Goal: Check status: Check status

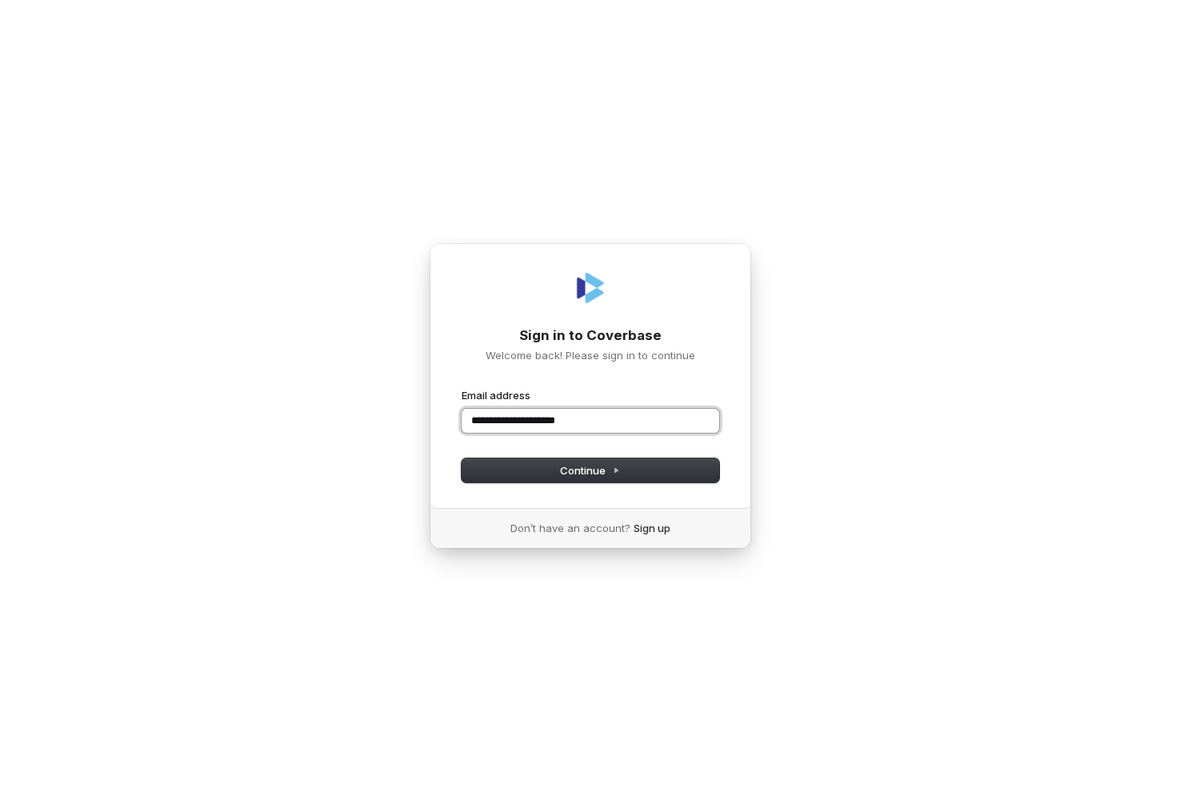
click at [461, 388] on button "submit" at bounding box center [461, 388] width 0 height 0
type input "**********"
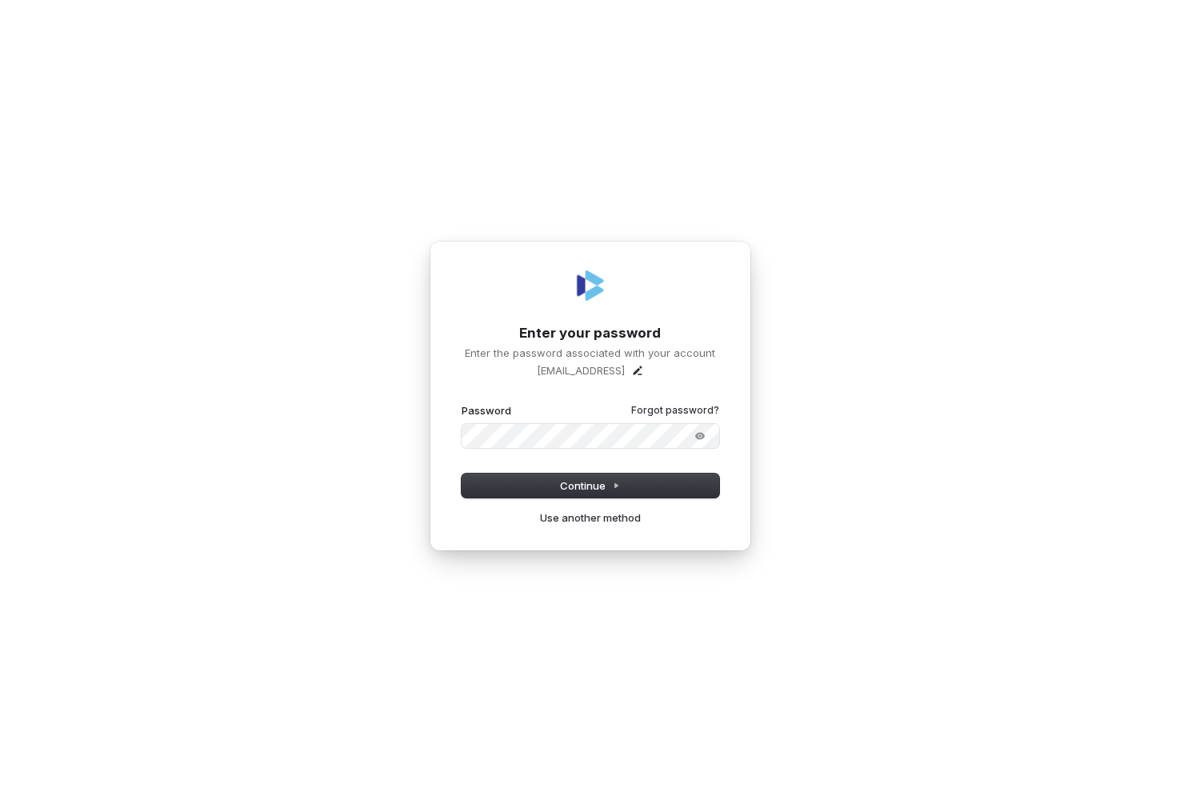
click at [506, 472] on form "**********" at bounding box center [590, 450] width 258 height 94
click at [547, 481] on button "Continue" at bounding box center [590, 485] width 258 height 24
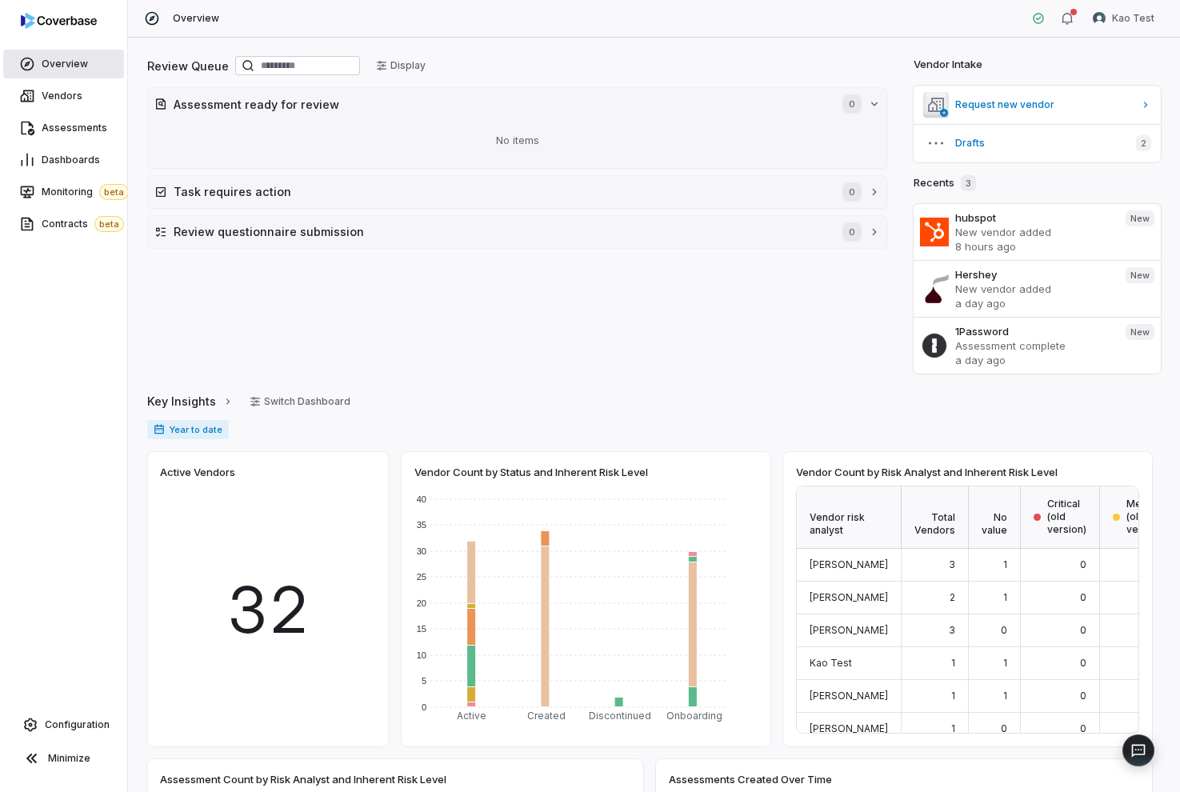
click at [81, 71] on link "Overview" at bounding box center [63, 64] width 121 height 29
click at [72, 101] on span "Vendors" at bounding box center [62, 96] width 41 height 13
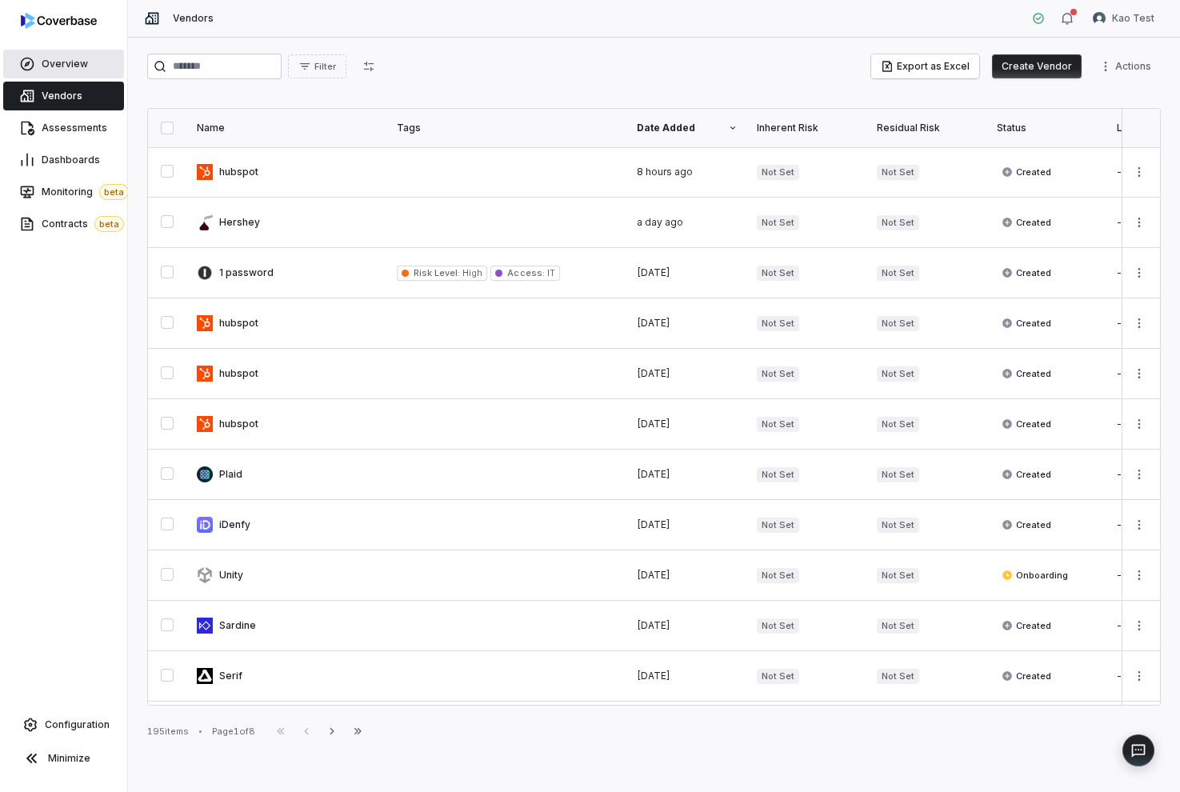
click at [76, 67] on span "Overview" at bounding box center [65, 64] width 46 height 13
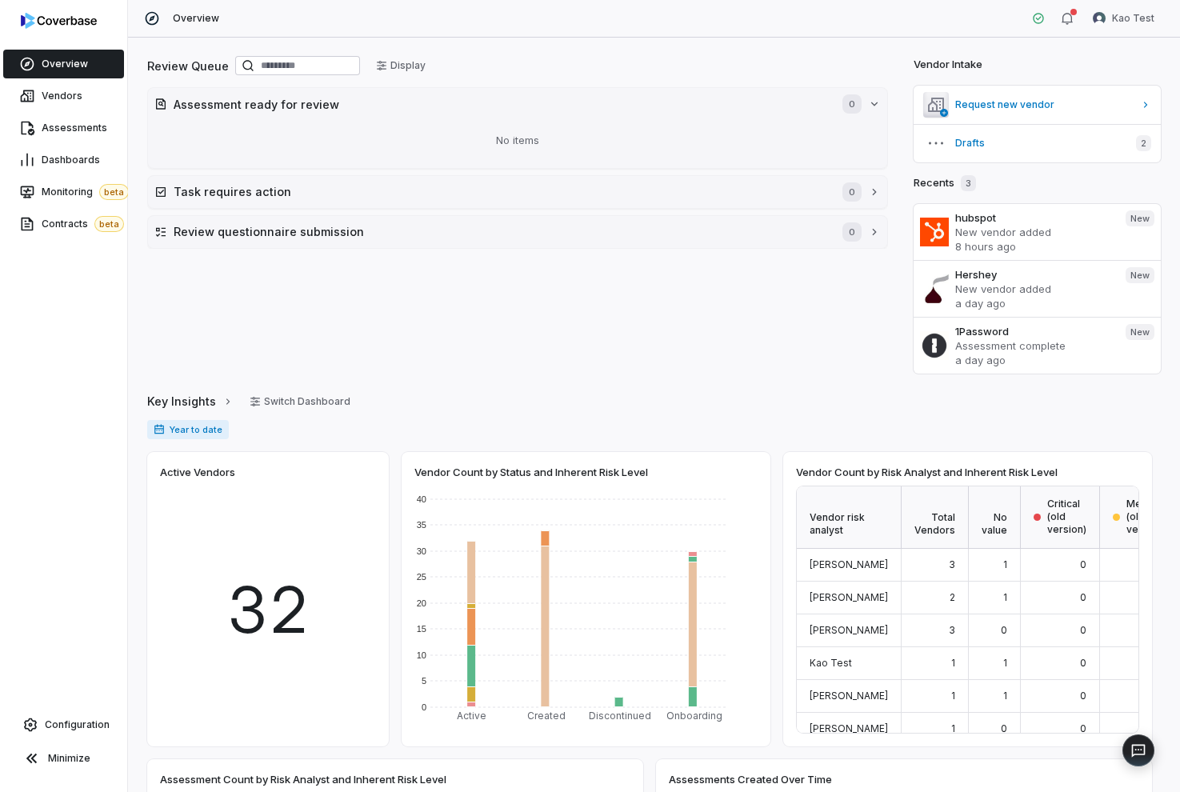
click at [74, 30] on div at bounding box center [63, 24] width 127 height 48
click at [54, 16] on img at bounding box center [59, 21] width 76 height 16
click at [53, 97] on span "Vendors" at bounding box center [62, 96] width 41 height 13
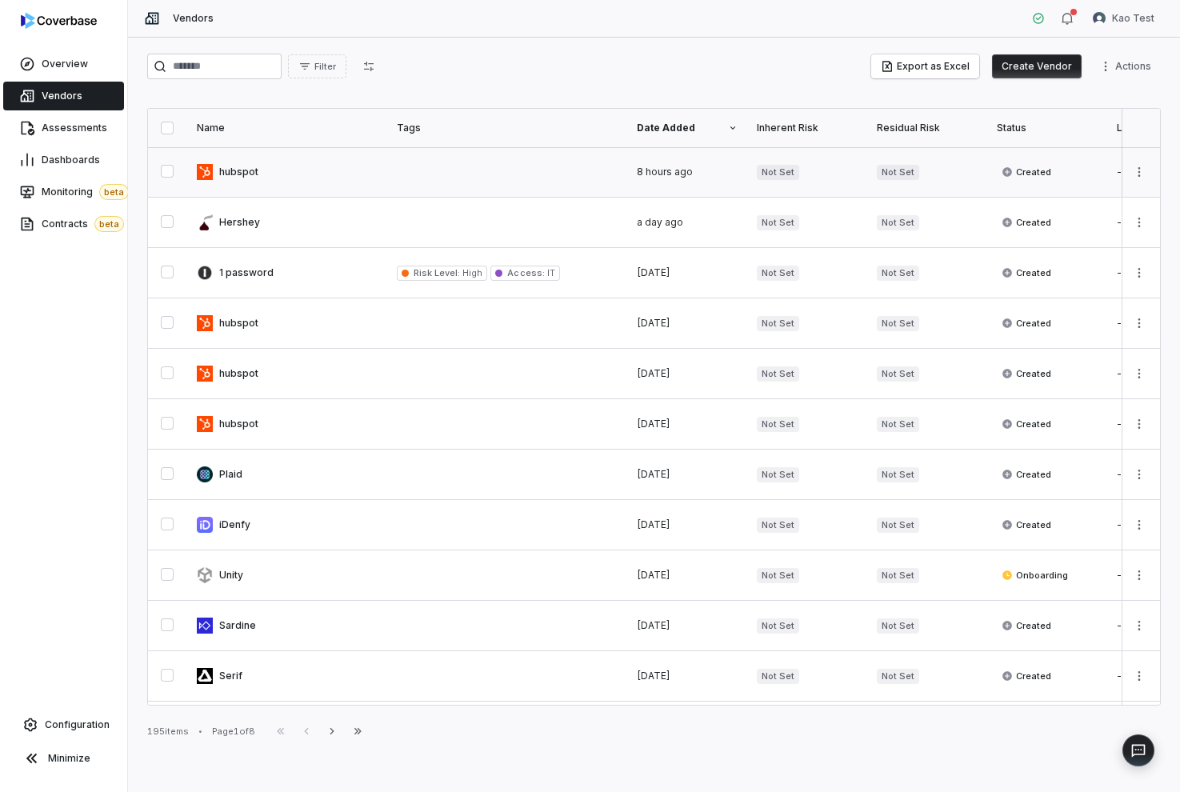
click at [383, 186] on link at bounding box center [287, 172] width 200 height 50
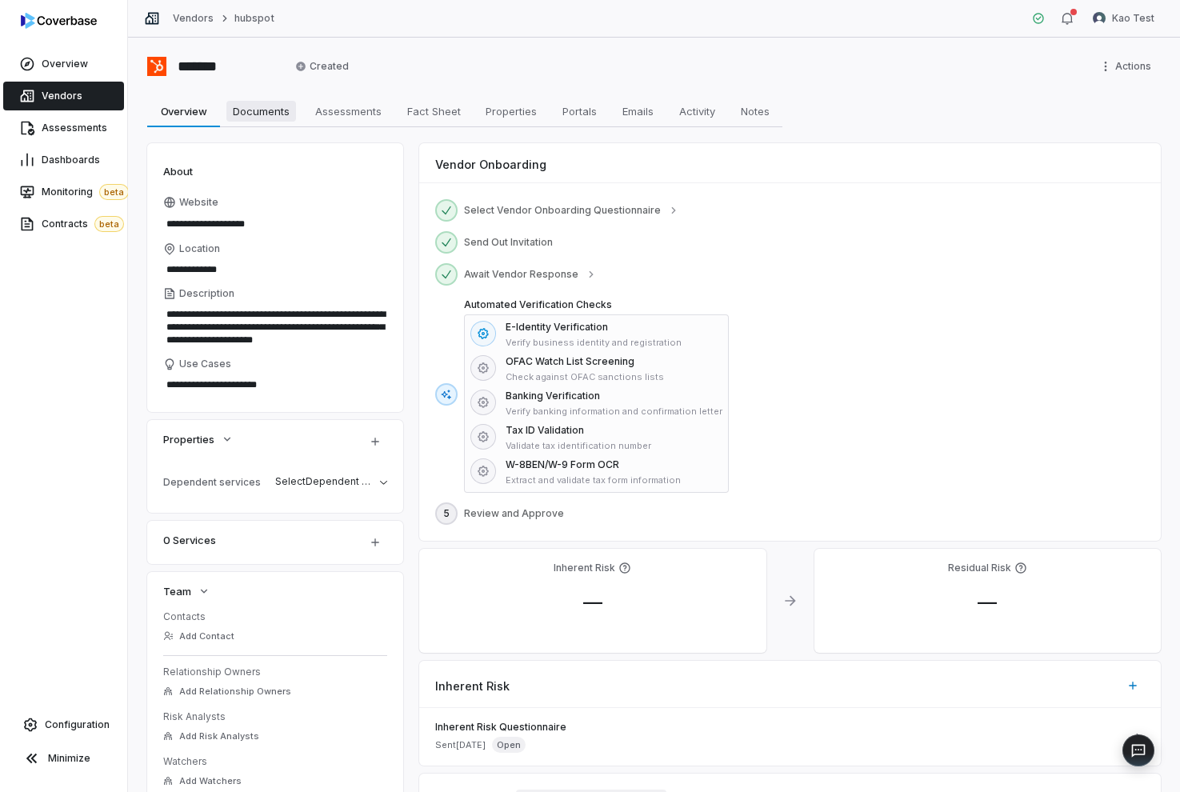
click at [271, 118] on span "Documents" at bounding box center [261, 111] width 70 height 21
type input "*******"
type textarea "*"
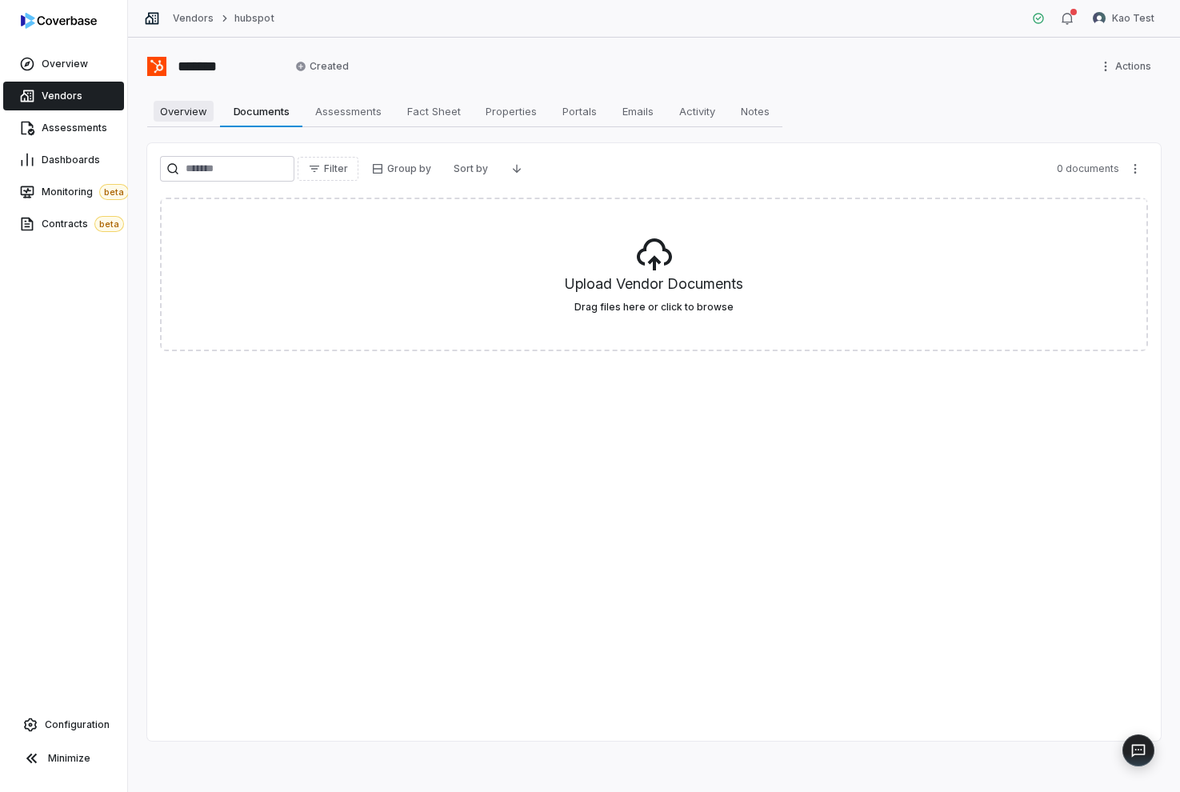
click at [179, 116] on span "Overview" at bounding box center [184, 111] width 60 height 21
type input "*******"
type textarea "*"
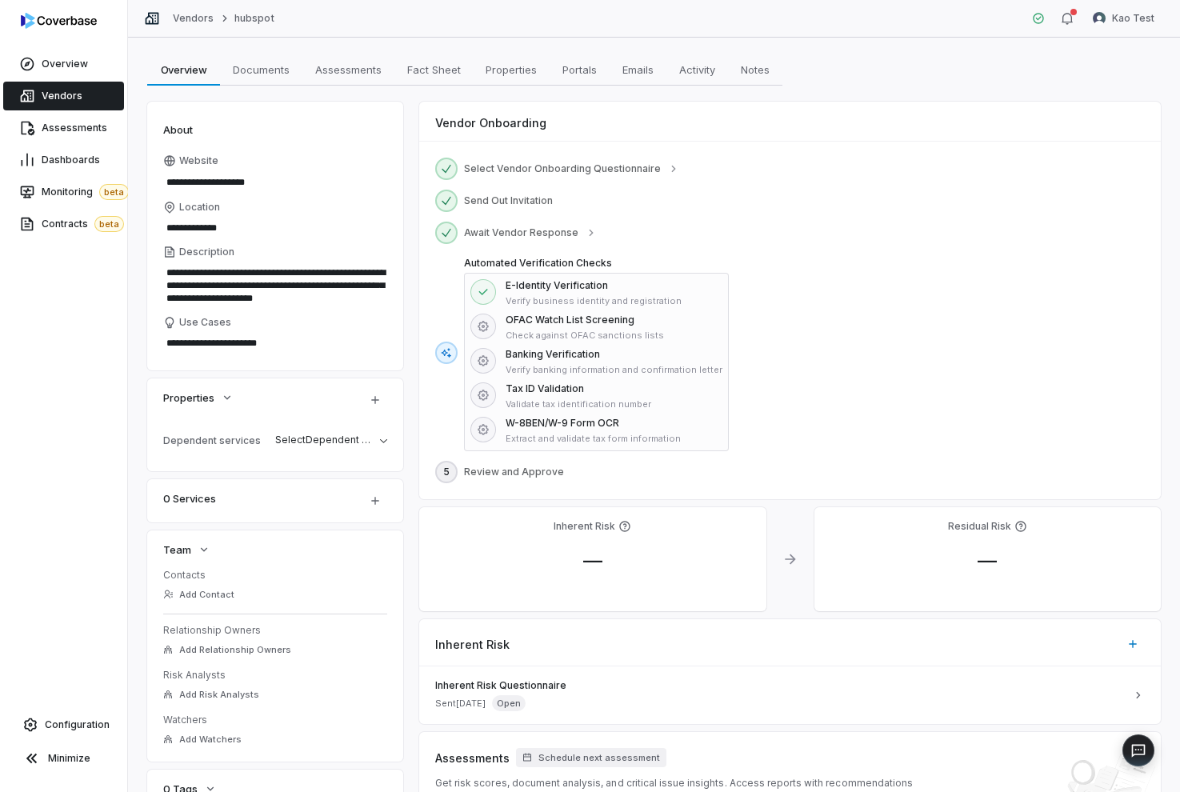
scroll to position [50, 0]
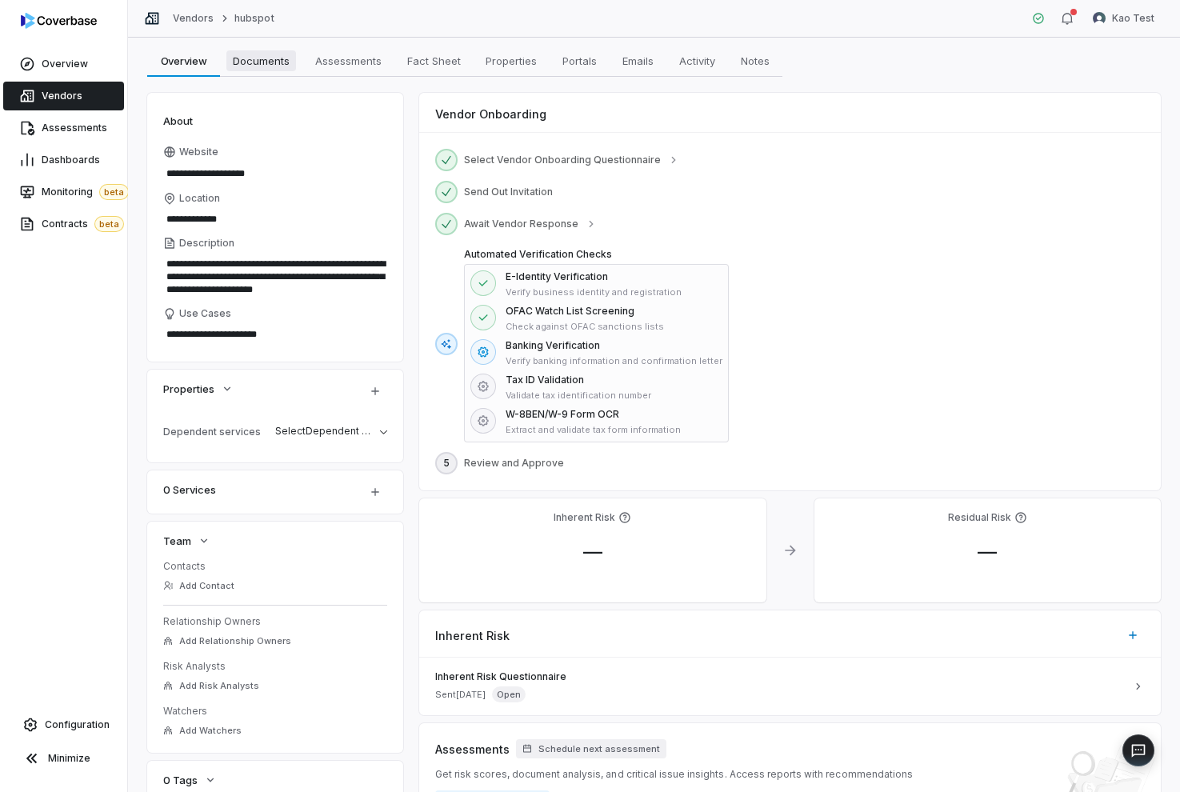
click at [270, 62] on span "Documents" at bounding box center [261, 60] width 70 height 21
type input "*******"
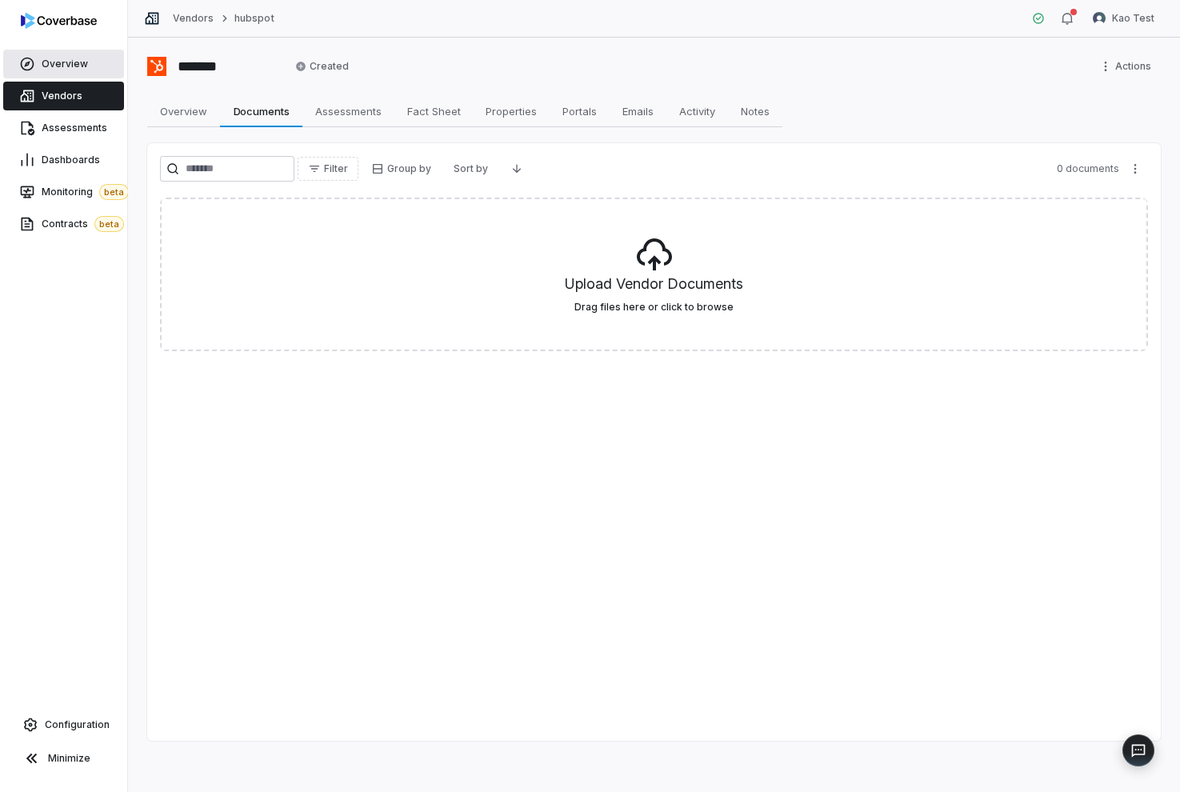
click at [68, 65] on span "Overview" at bounding box center [65, 64] width 46 height 13
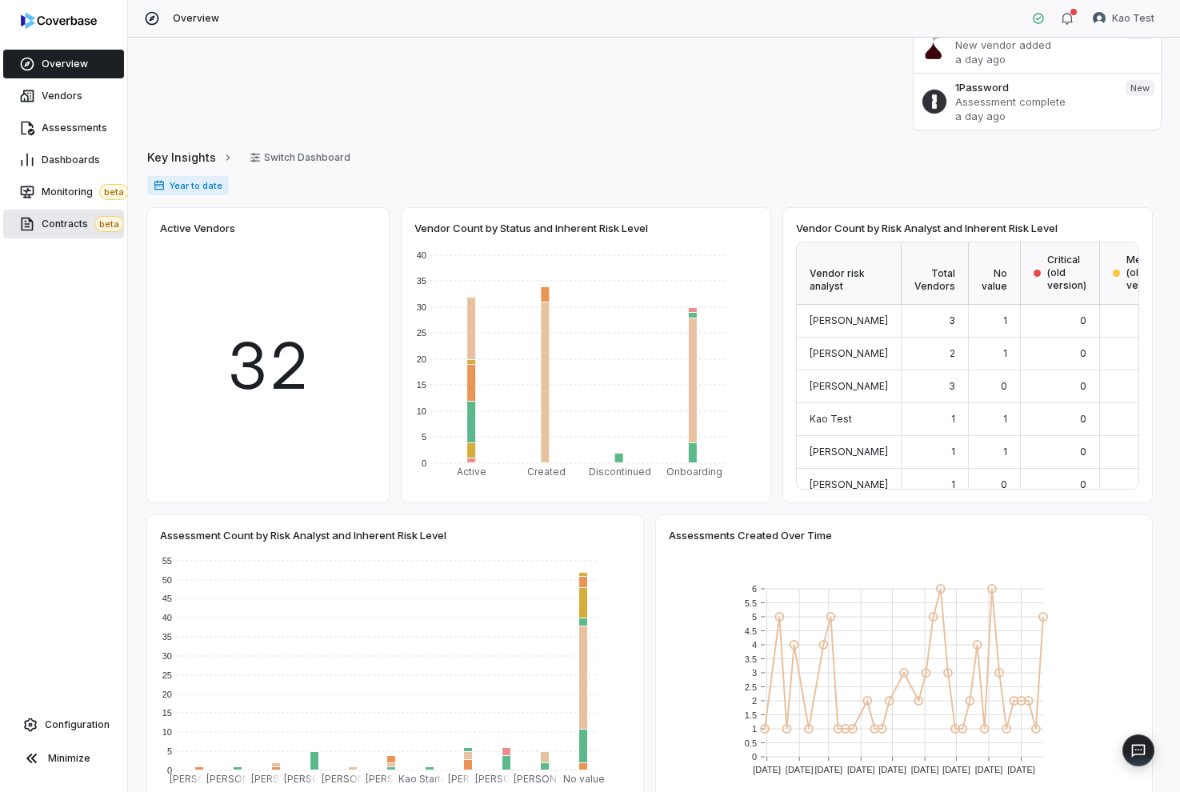
click at [69, 227] on span "Contracts beta" at bounding box center [83, 224] width 82 height 16
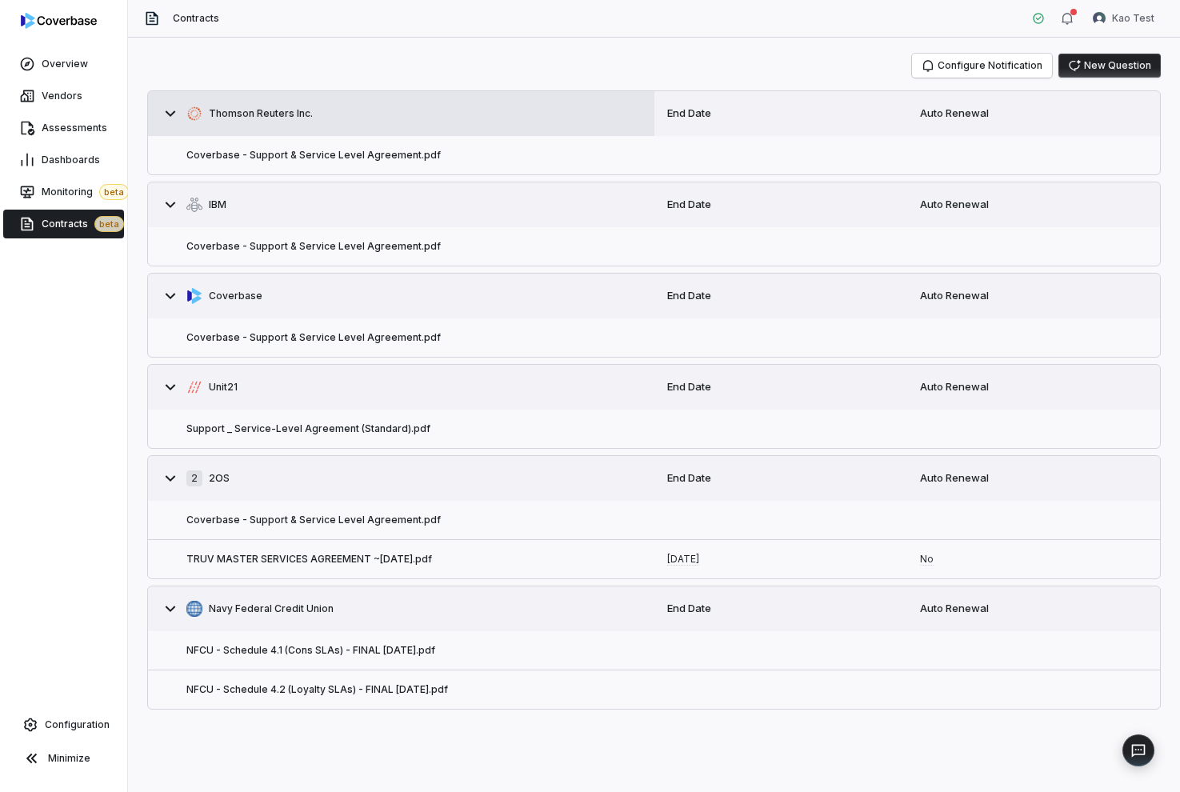
click at [361, 129] on button "Thomson Reuters Inc." at bounding box center [401, 113] width 506 height 45
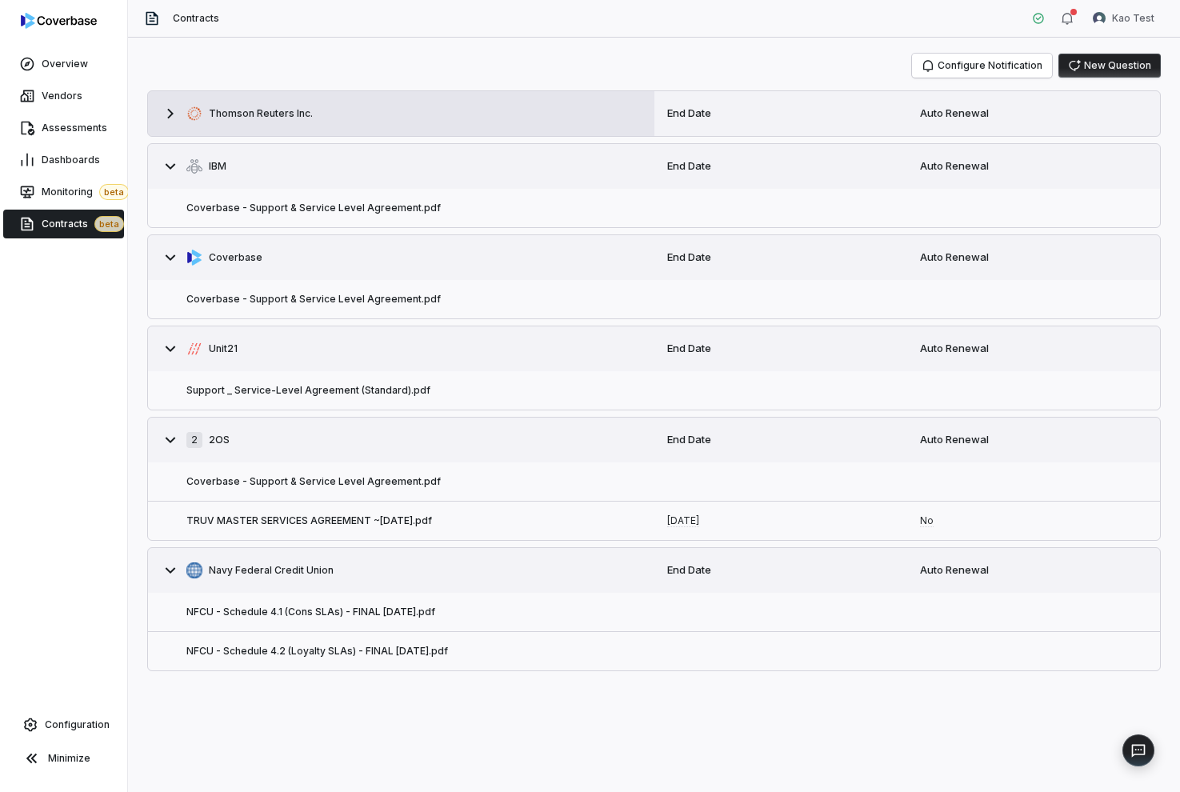
click at [361, 129] on button "Thomson Reuters Inc." at bounding box center [401, 113] width 506 height 45
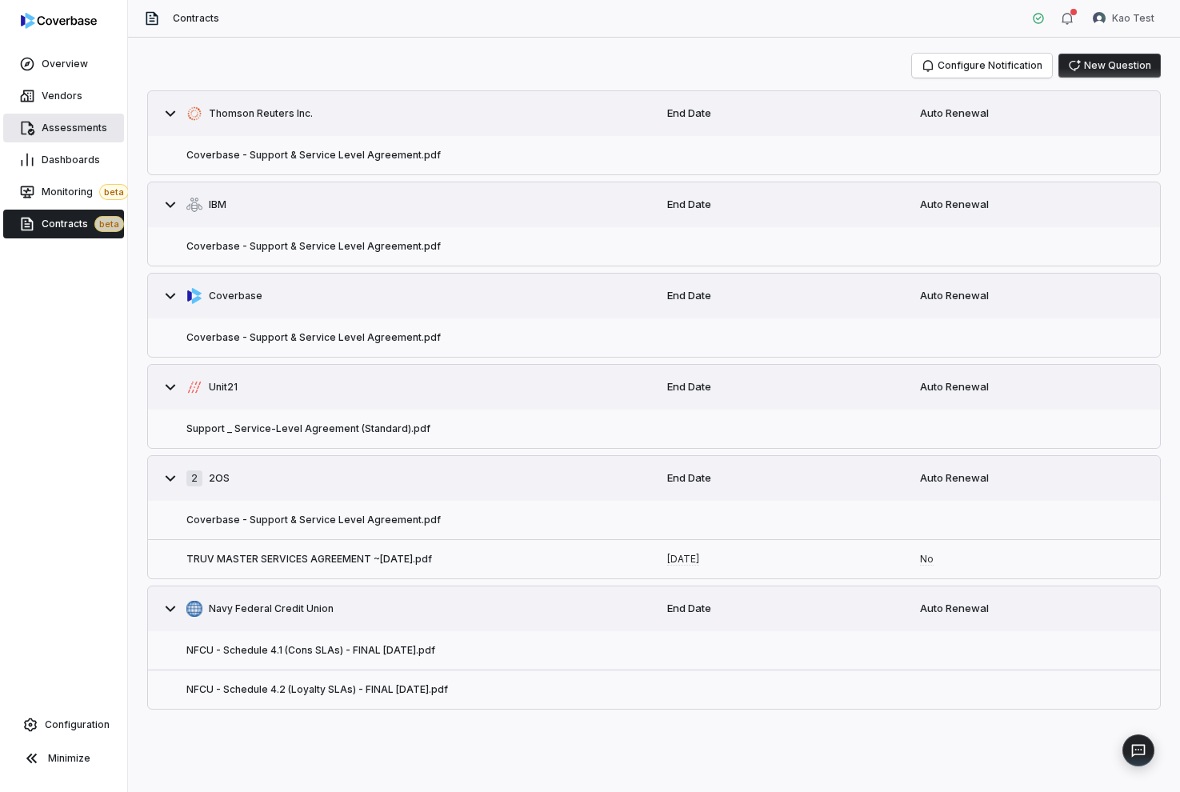
click at [66, 130] on span "Assessments" at bounding box center [75, 128] width 66 height 13
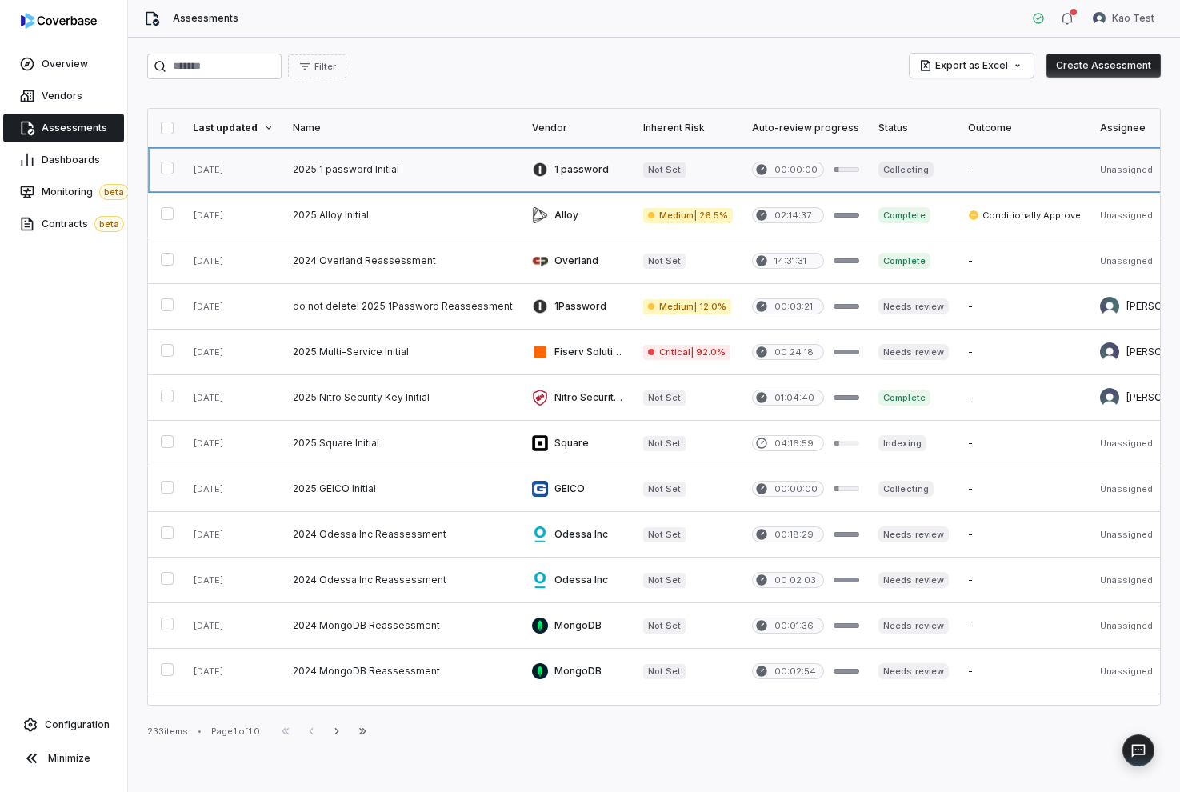
click at [379, 171] on link at bounding box center [402, 169] width 239 height 45
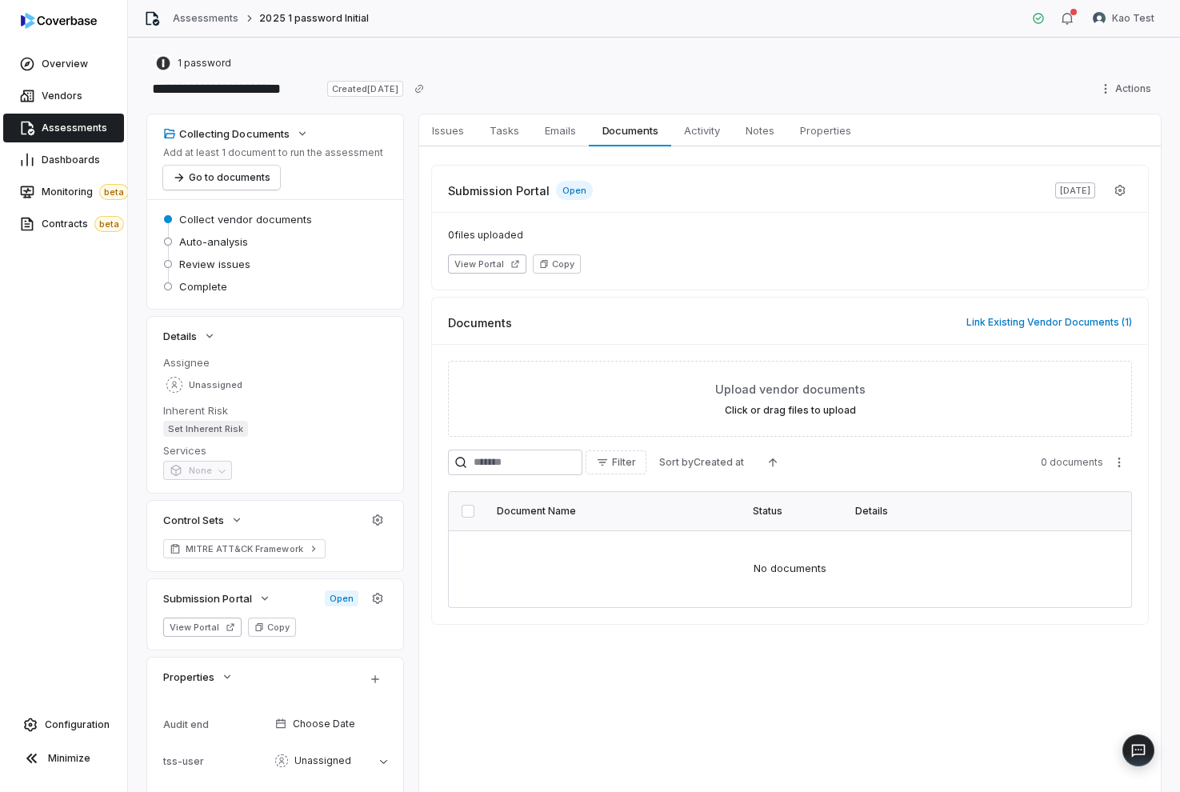
click at [68, 128] on span "Assessments" at bounding box center [75, 128] width 66 height 13
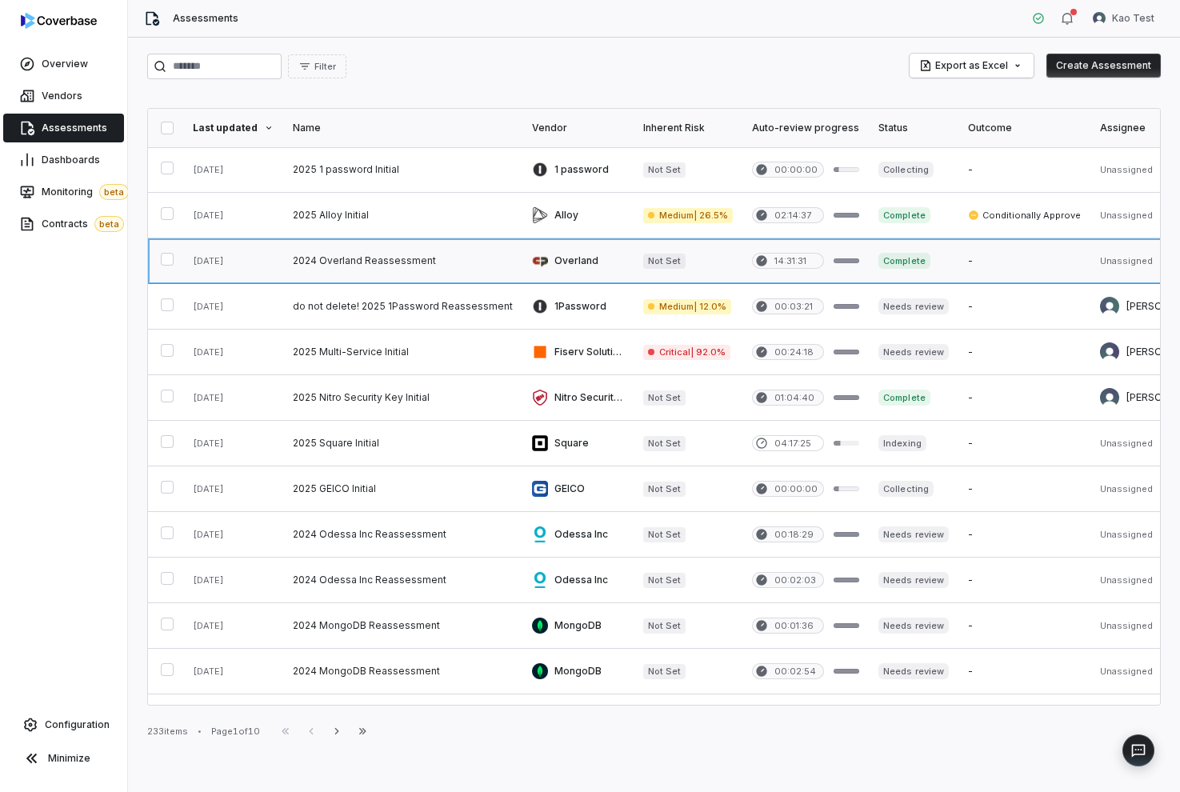
click at [433, 270] on link at bounding box center [402, 260] width 239 height 45
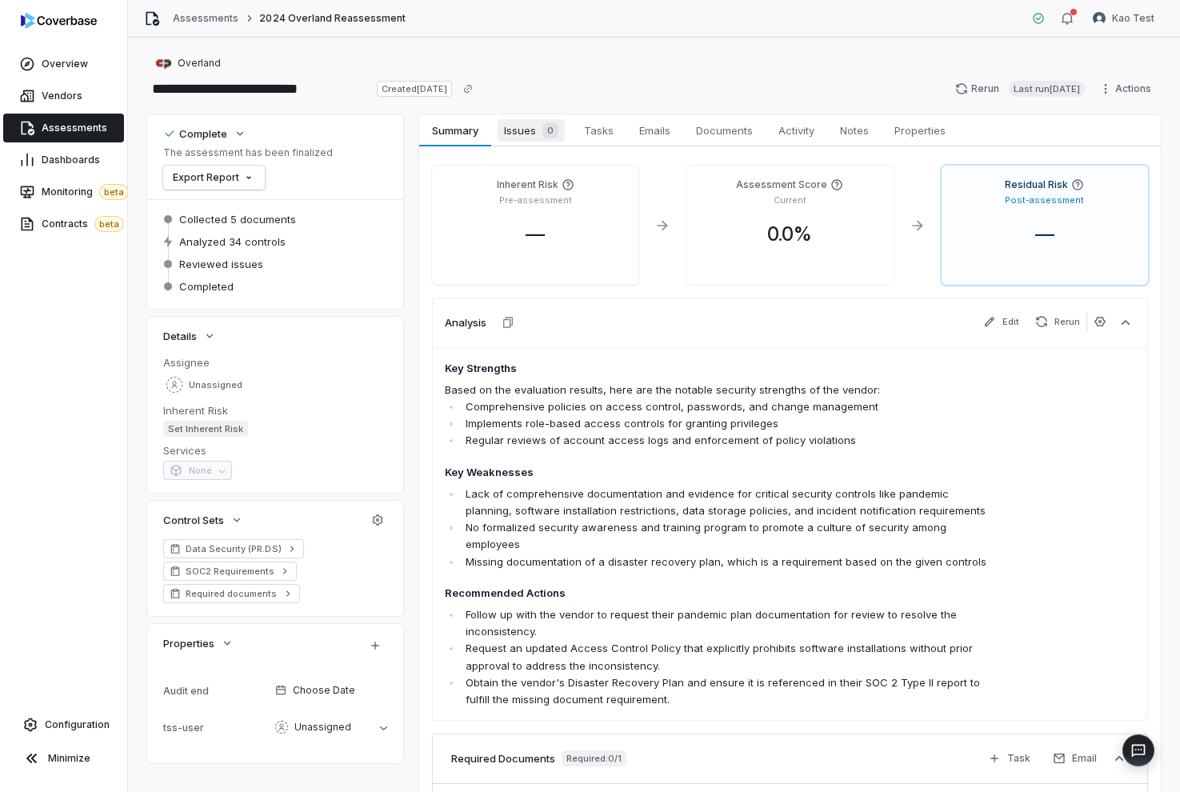
click at [531, 134] on span "Issues 0" at bounding box center [530, 130] width 67 height 22
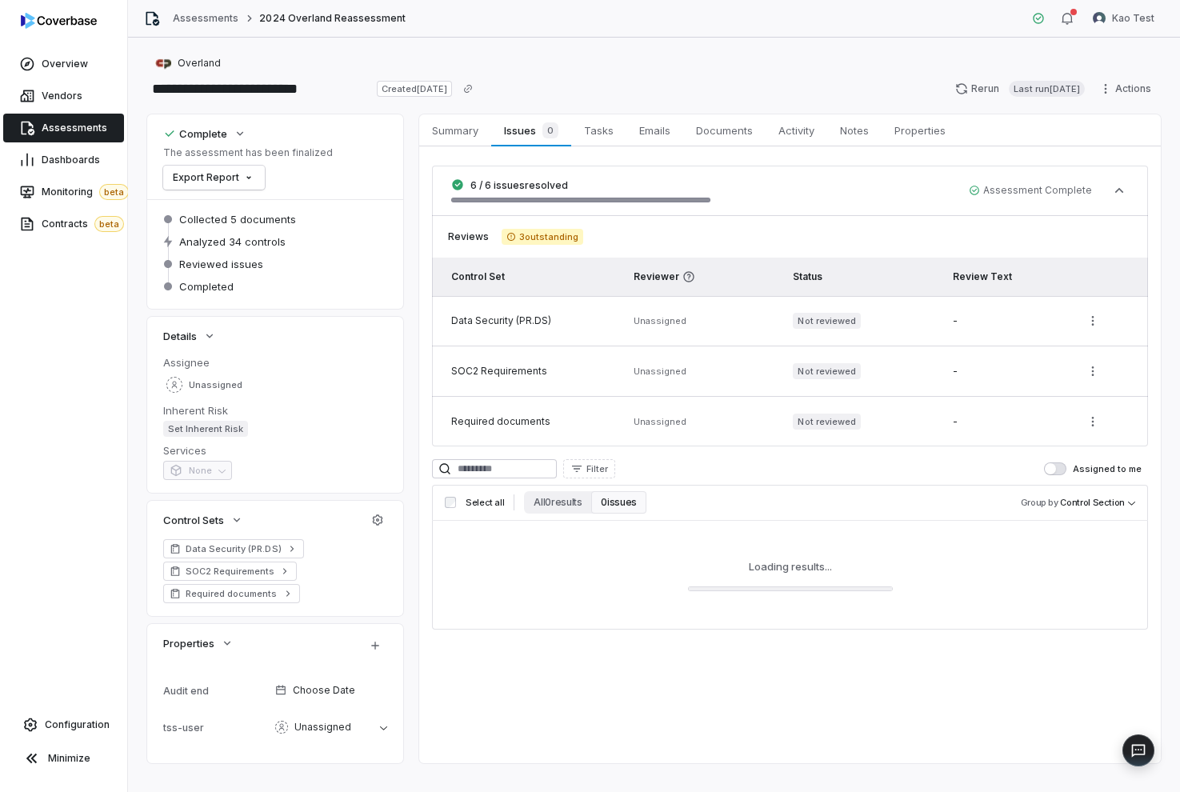
click at [545, 323] on div "Data Security (PR.DS)" at bounding box center [532, 320] width 163 height 13
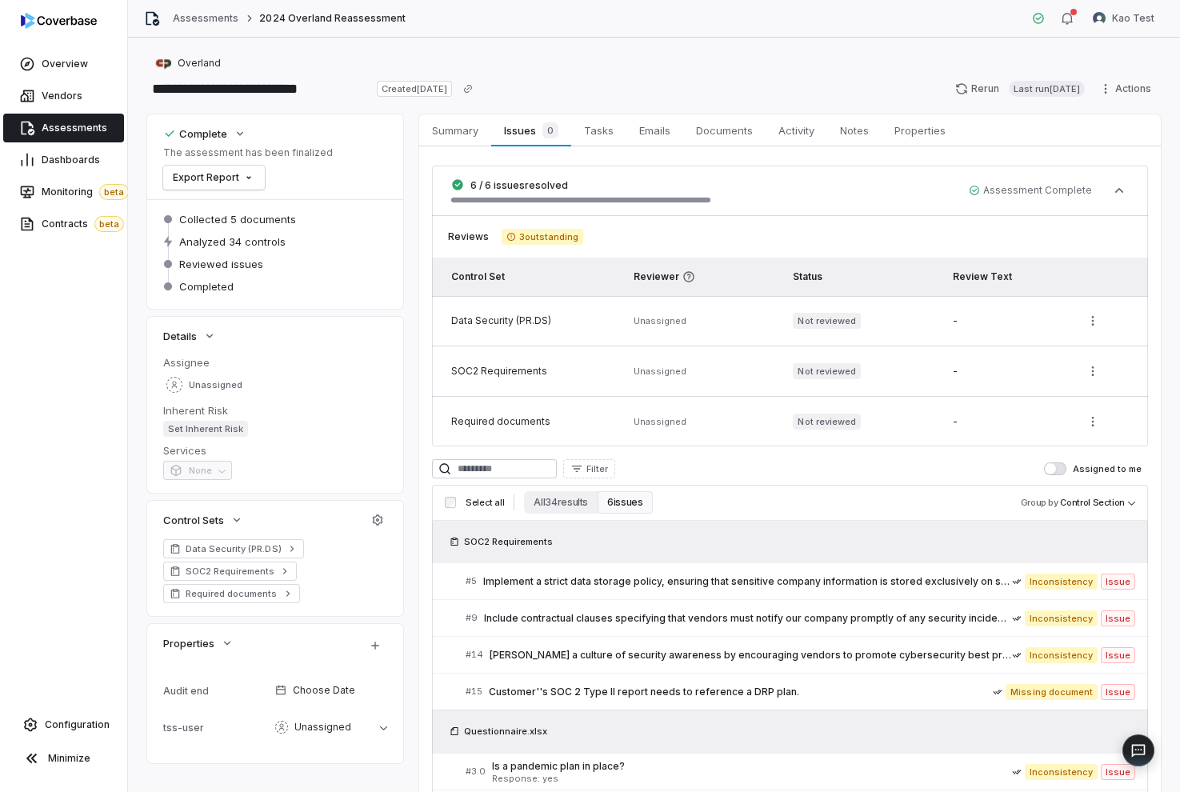
click at [80, 112] on div "Assessments" at bounding box center [63, 128] width 127 height 32
click at [69, 131] on span "Assessments" at bounding box center [75, 128] width 66 height 13
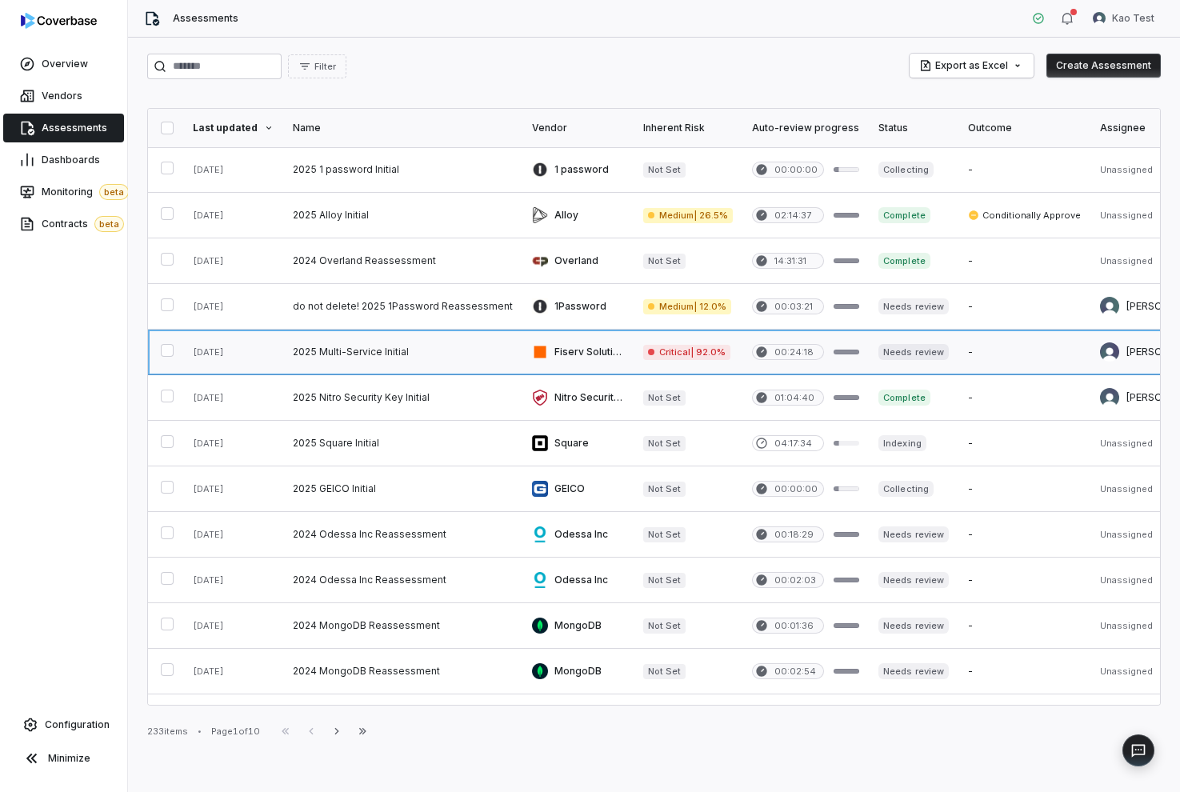
click at [413, 356] on link at bounding box center [402, 351] width 239 height 45
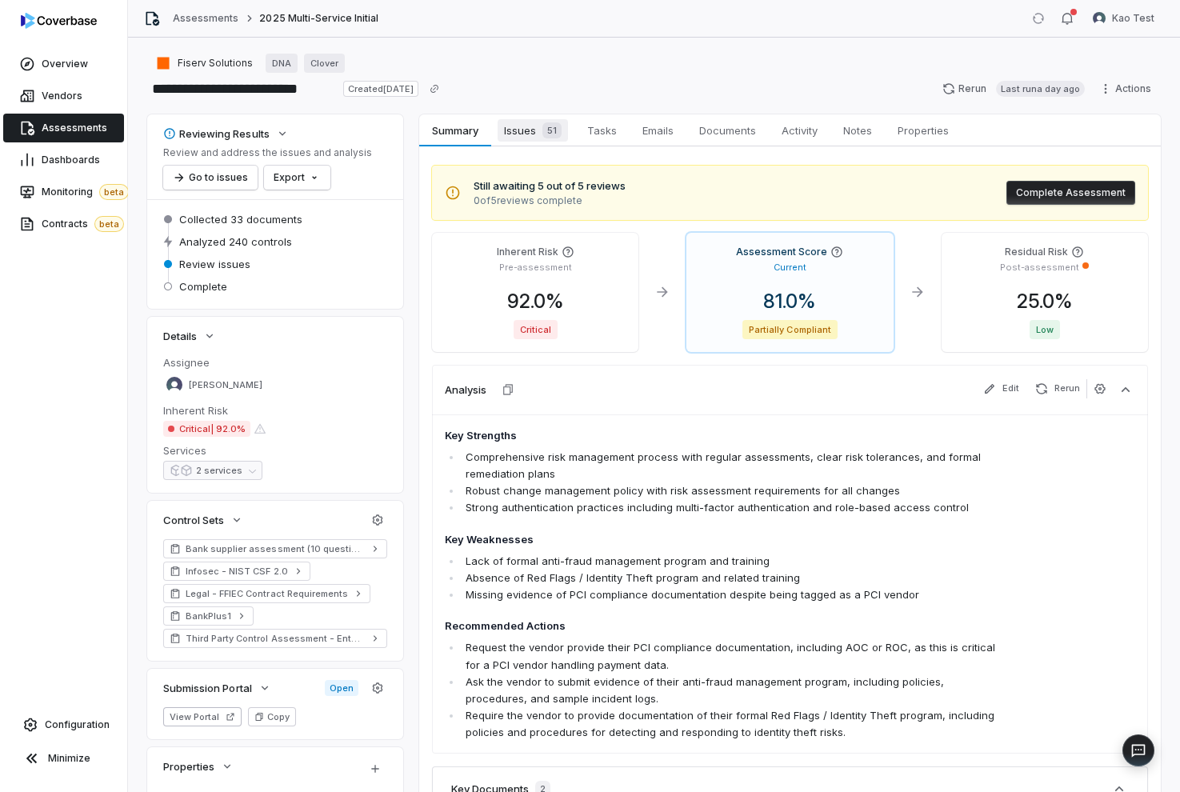
click at [533, 137] on span "Issues 51" at bounding box center [532, 130] width 70 height 22
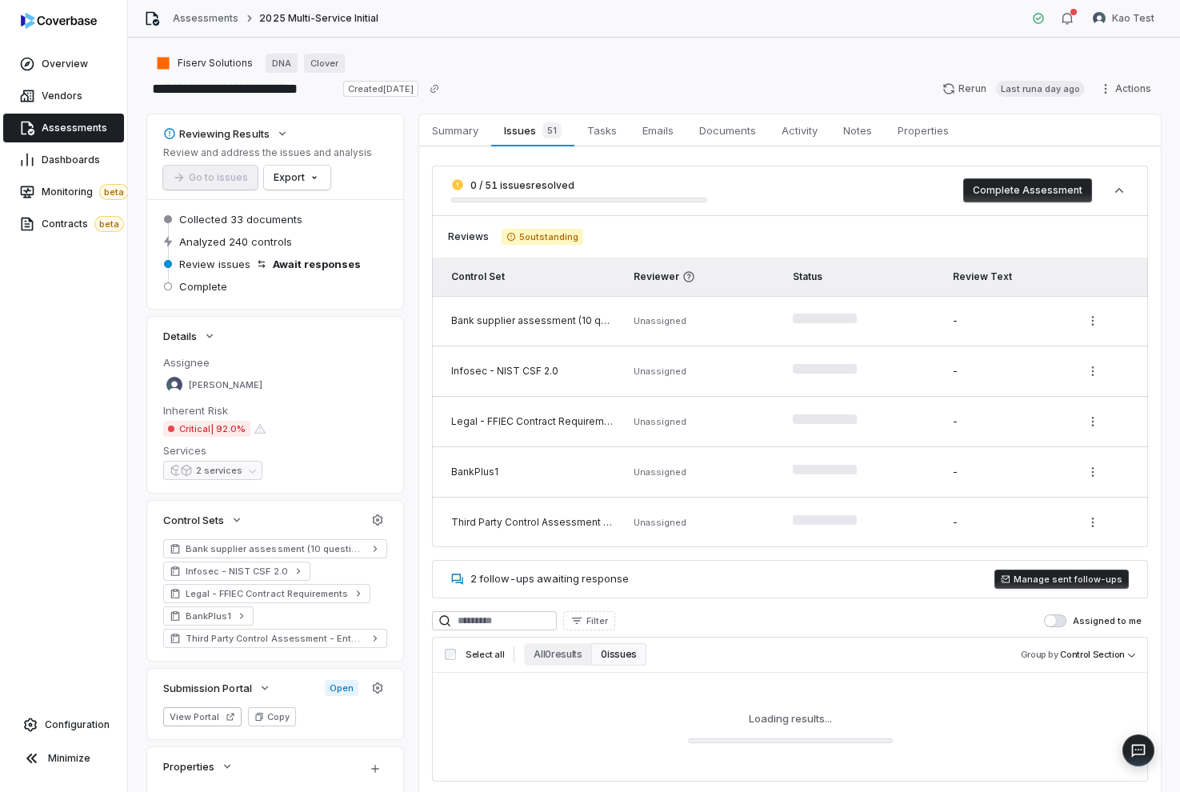
click at [555, 335] on td "Bank supplier assessment (10 questions, [DATE])" at bounding box center [528, 321] width 192 height 50
click at [553, 325] on div "Bank supplier assessment (10 questions, [DATE])" at bounding box center [532, 320] width 163 height 13
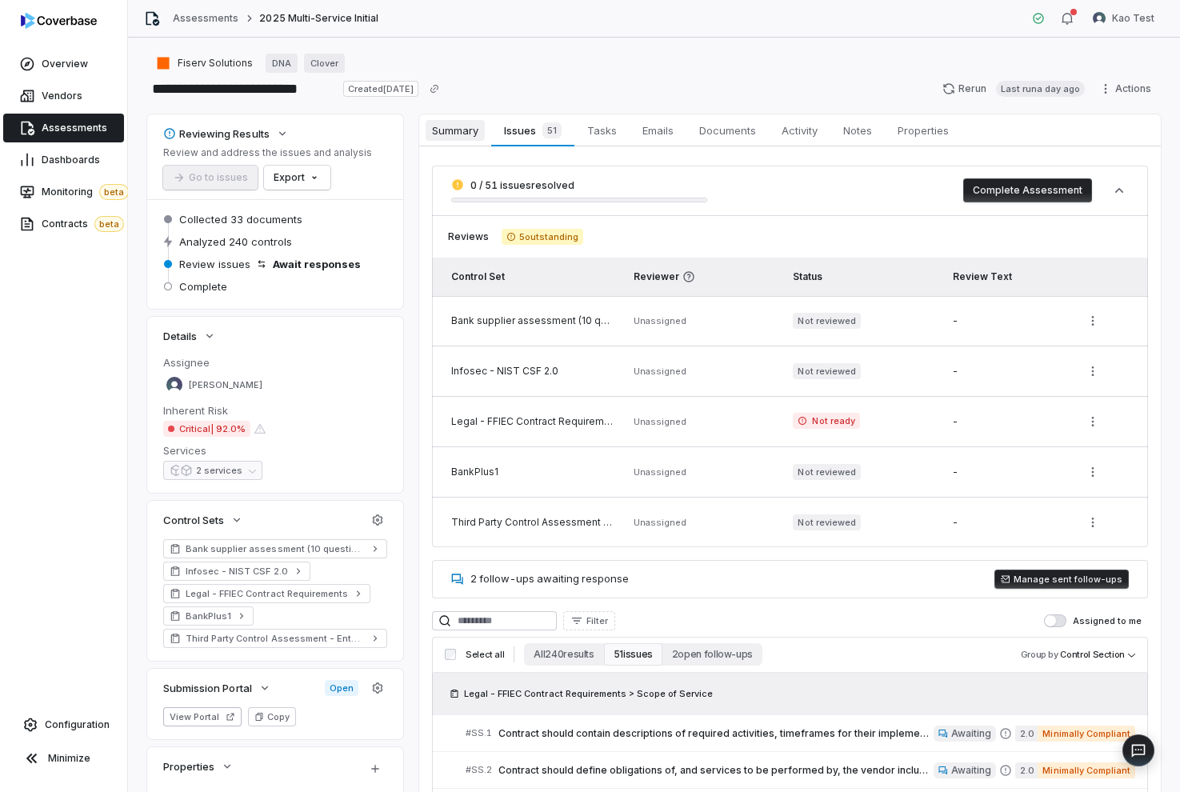
click at [443, 140] on span "Summary" at bounding box center [454, 130] width 59 height 21
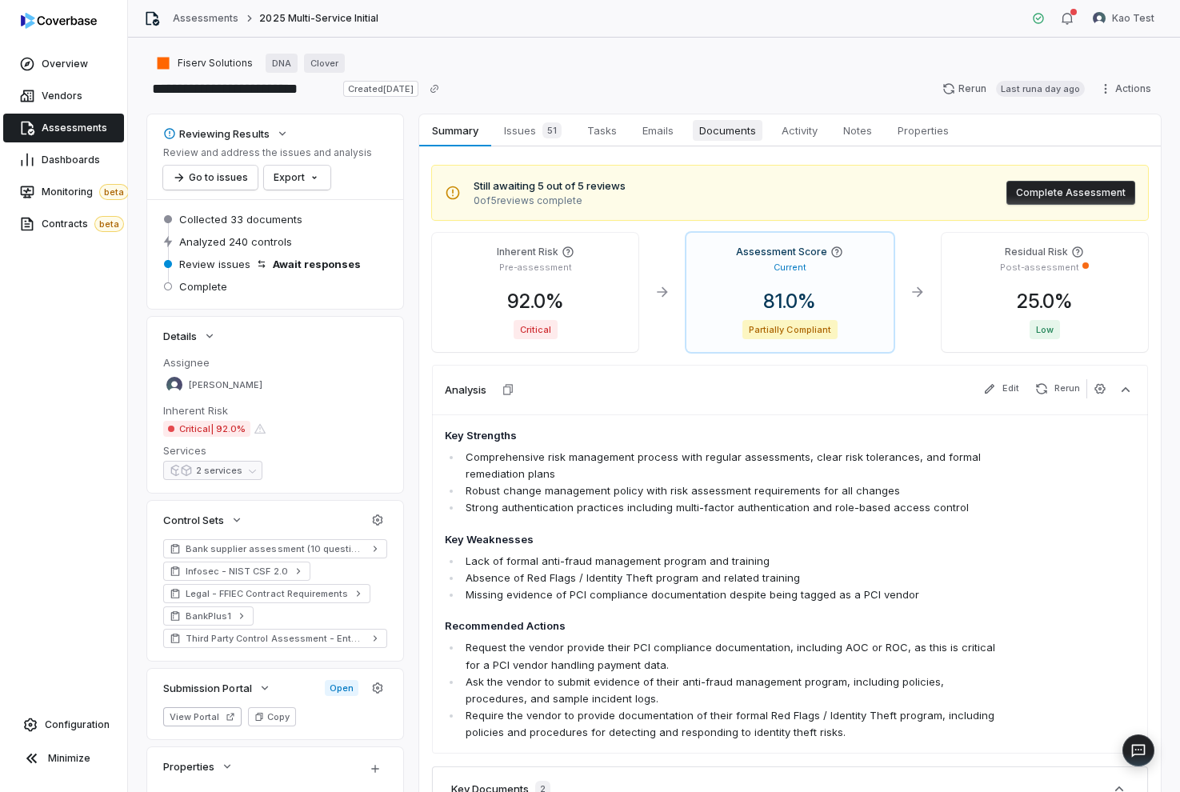
click at [716, 137] on span "Documents" at bounding box center [728, 130] width 70 height 21
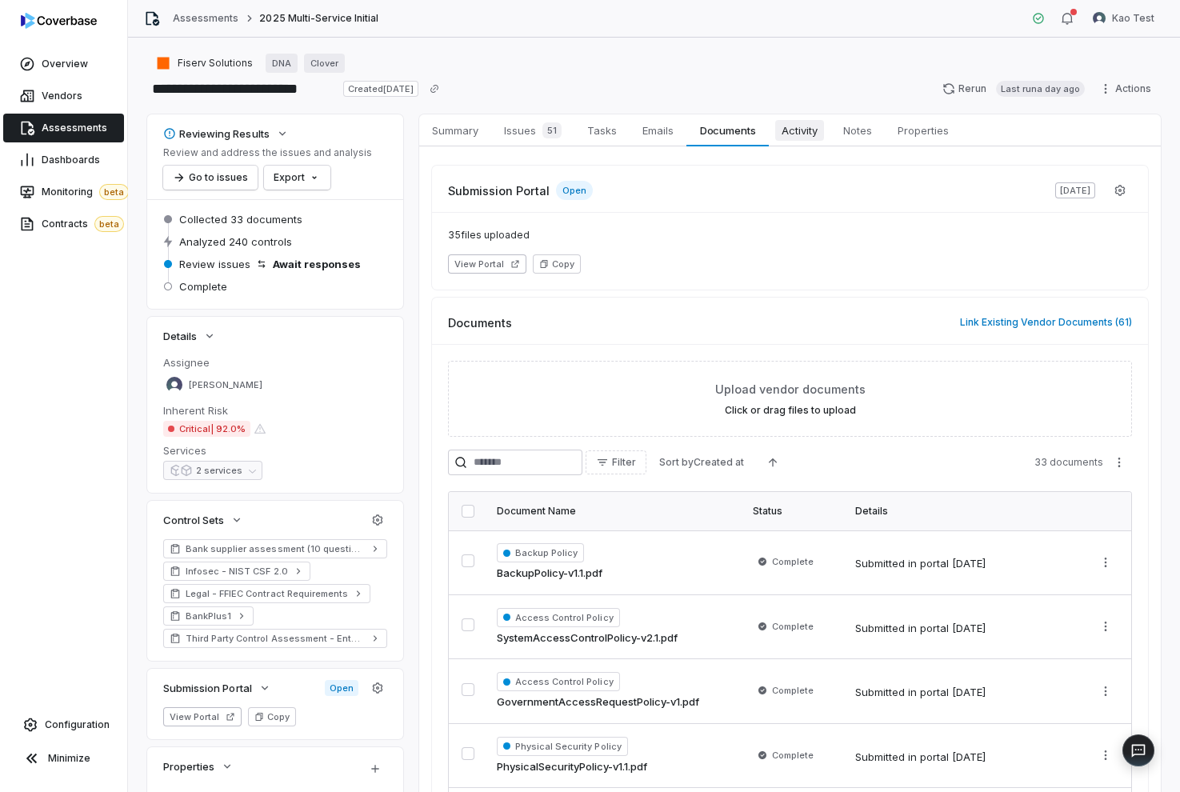
click at [813, 131] on span "Activity" at bounding box center [799, 130] width 49 height 21
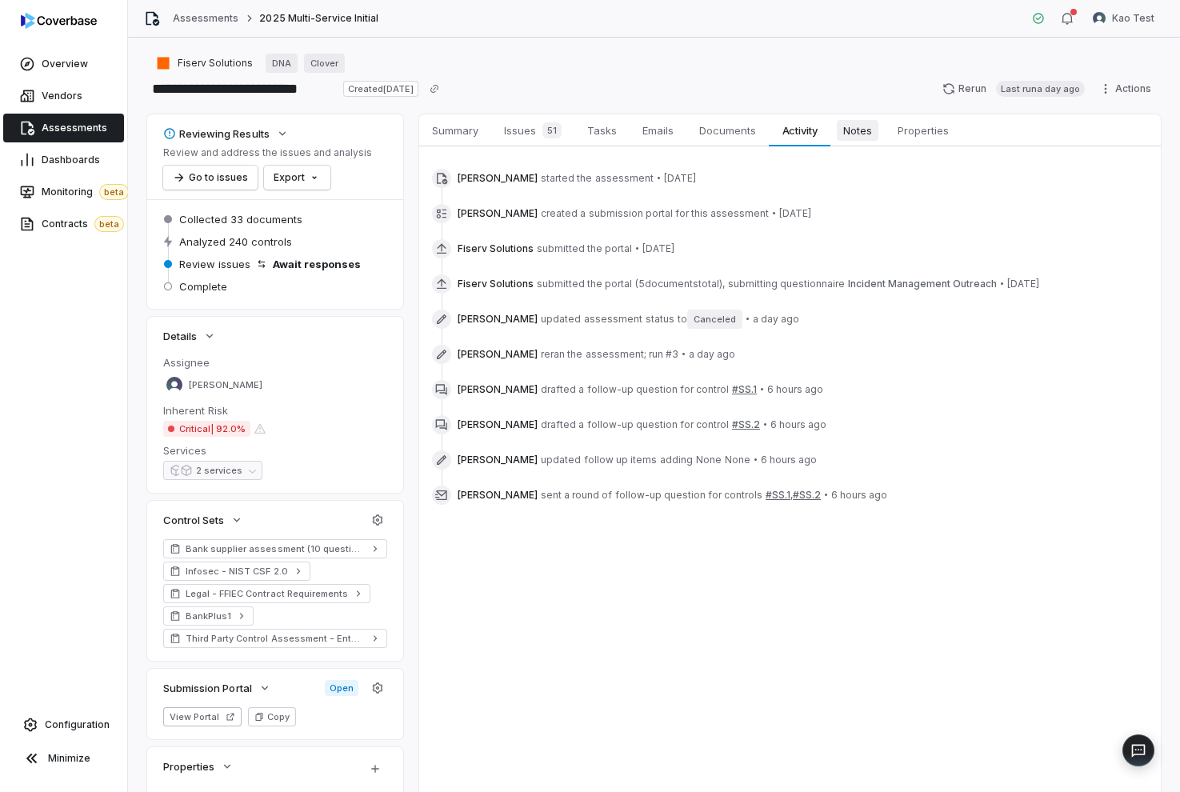
click at [867, 129] on span "Notes" at bounding box center [857, 130] width 42 height 21
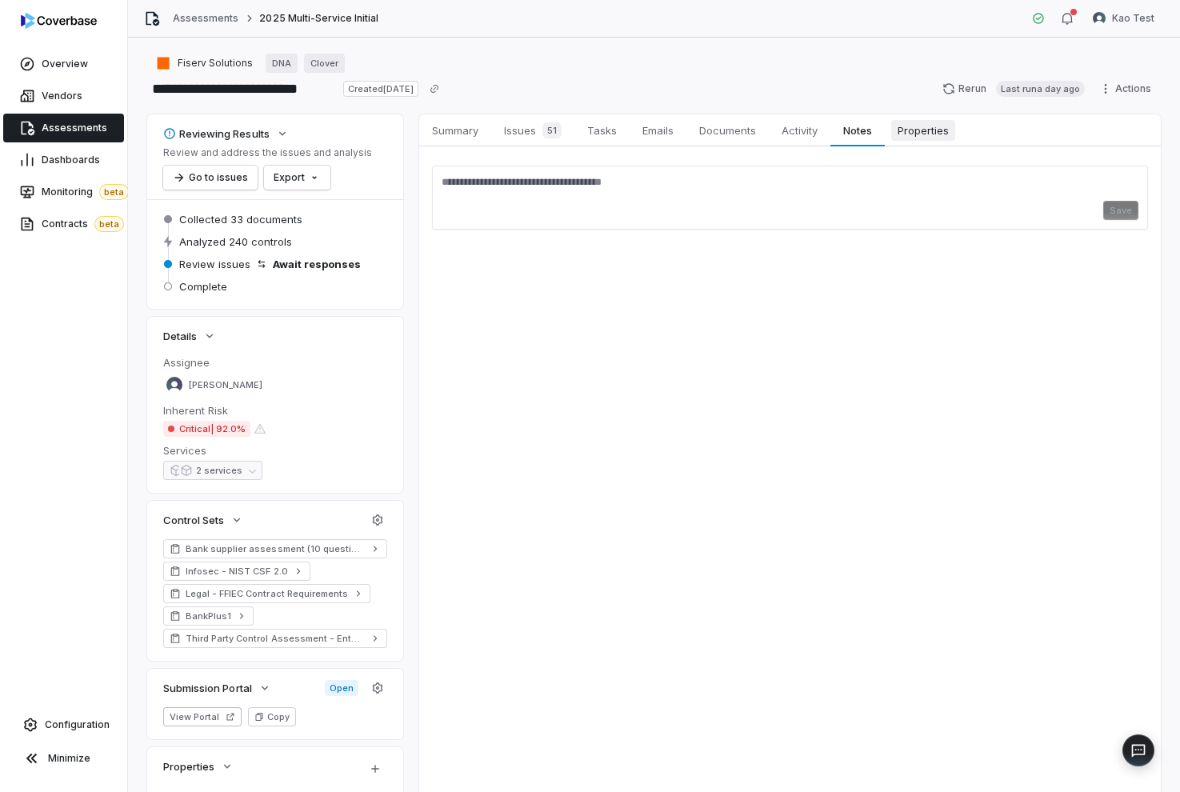
click at [909, 130] on span "Properties" at bounding box center [923, 130] width 64 height 21
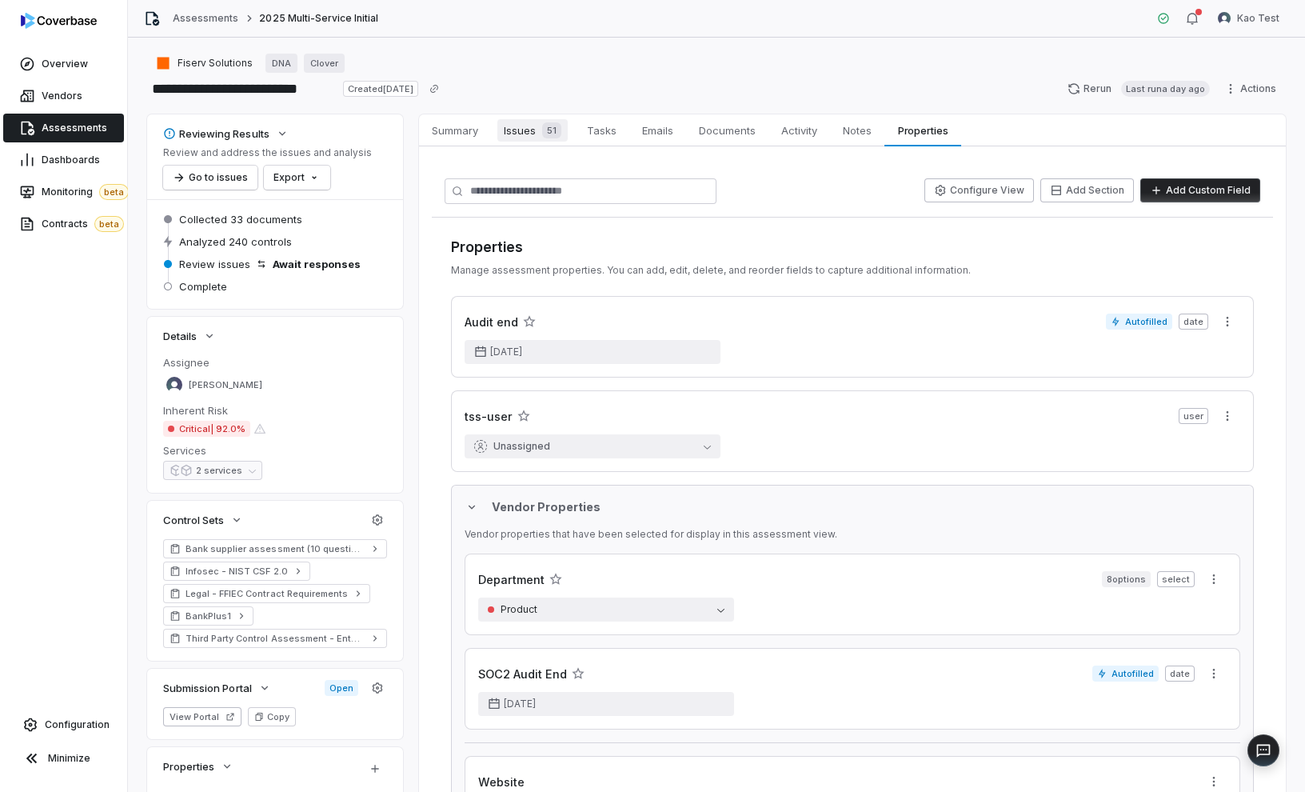
click at [531, 137] on span "Issues 51" at bounding box center [532, 130] width 70 height 22
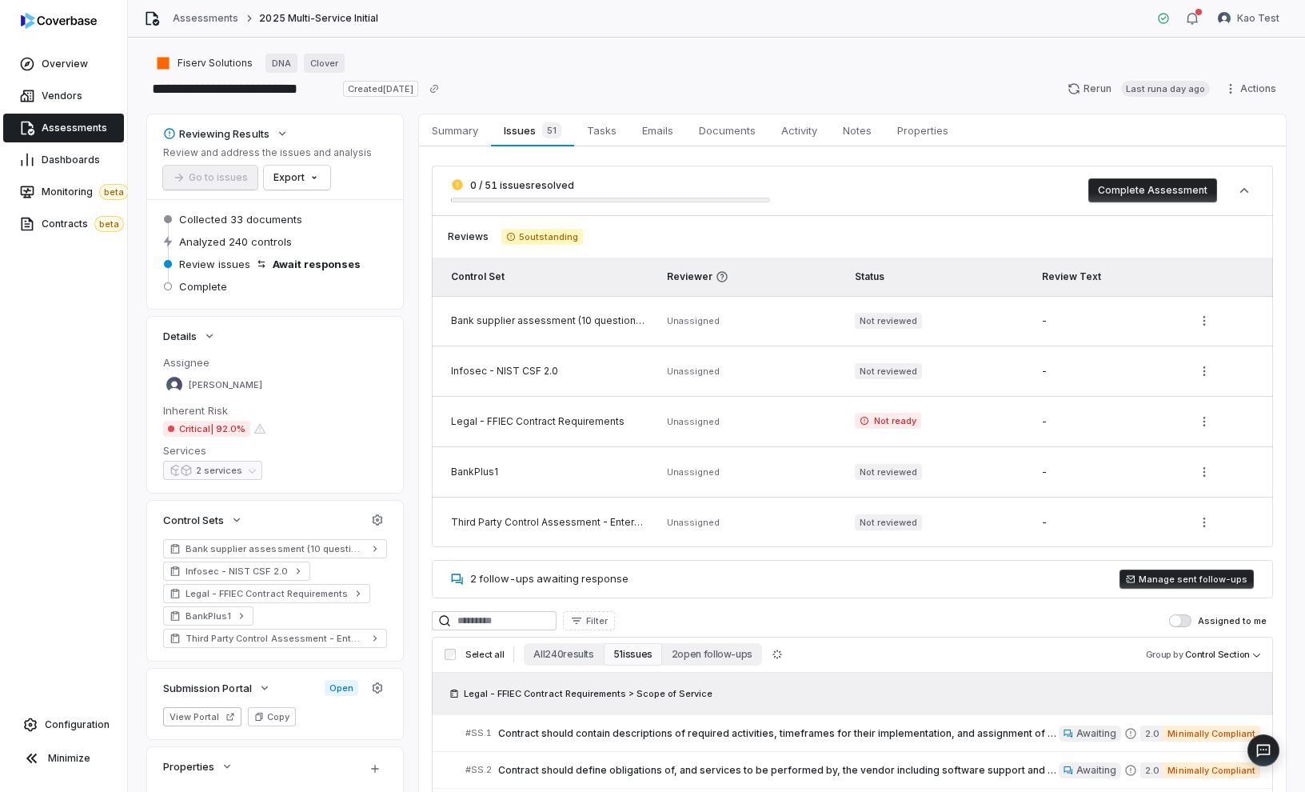
click at [566, 325] on div "Bank supplier assessment (10 questions, [DATE])" at bounding box center [549, 320] width 197 height 13
click at [1130, 188] on button "Complete Assessment" at bounding box center [1152, 190] width 129 height 24
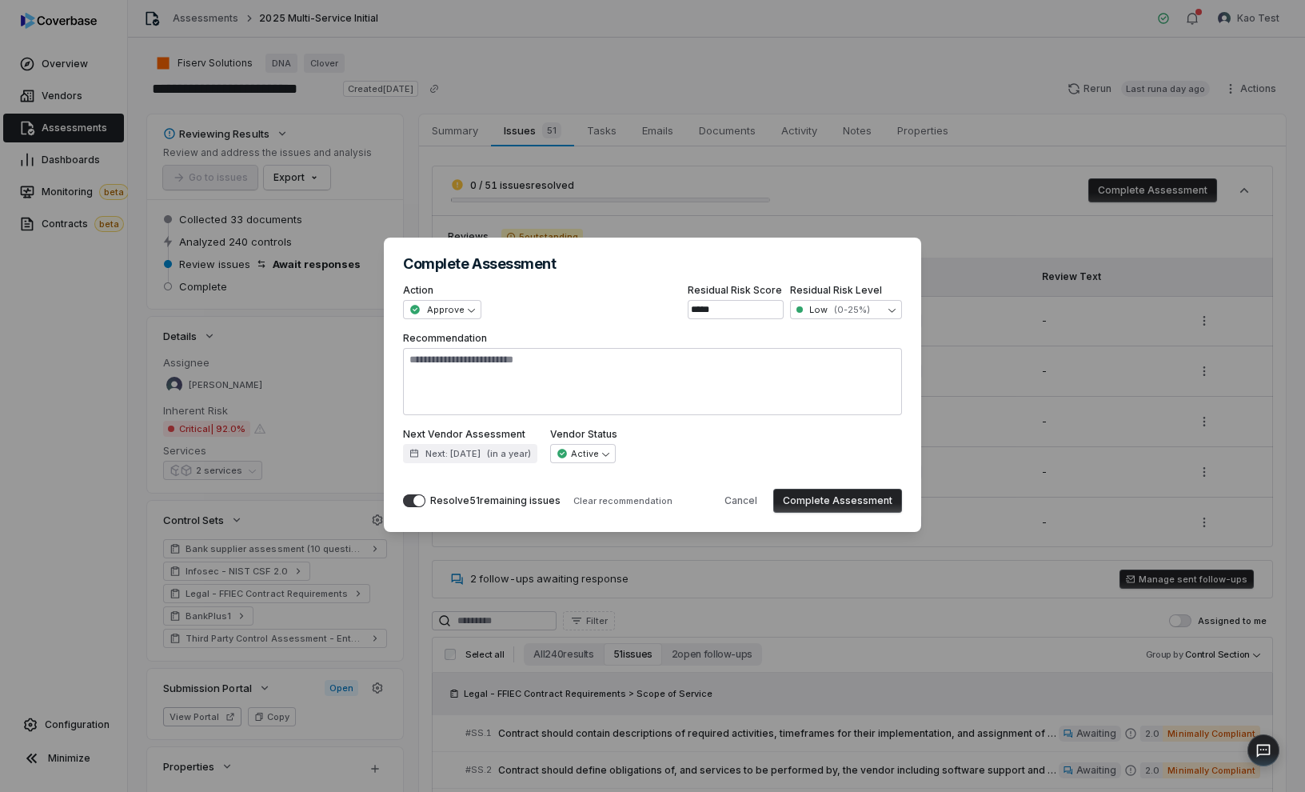
type textarea "*"
click at [737, 504] on button "Cancel" at bounding box center [741, 501] width 52 height 24
type textarea "*"
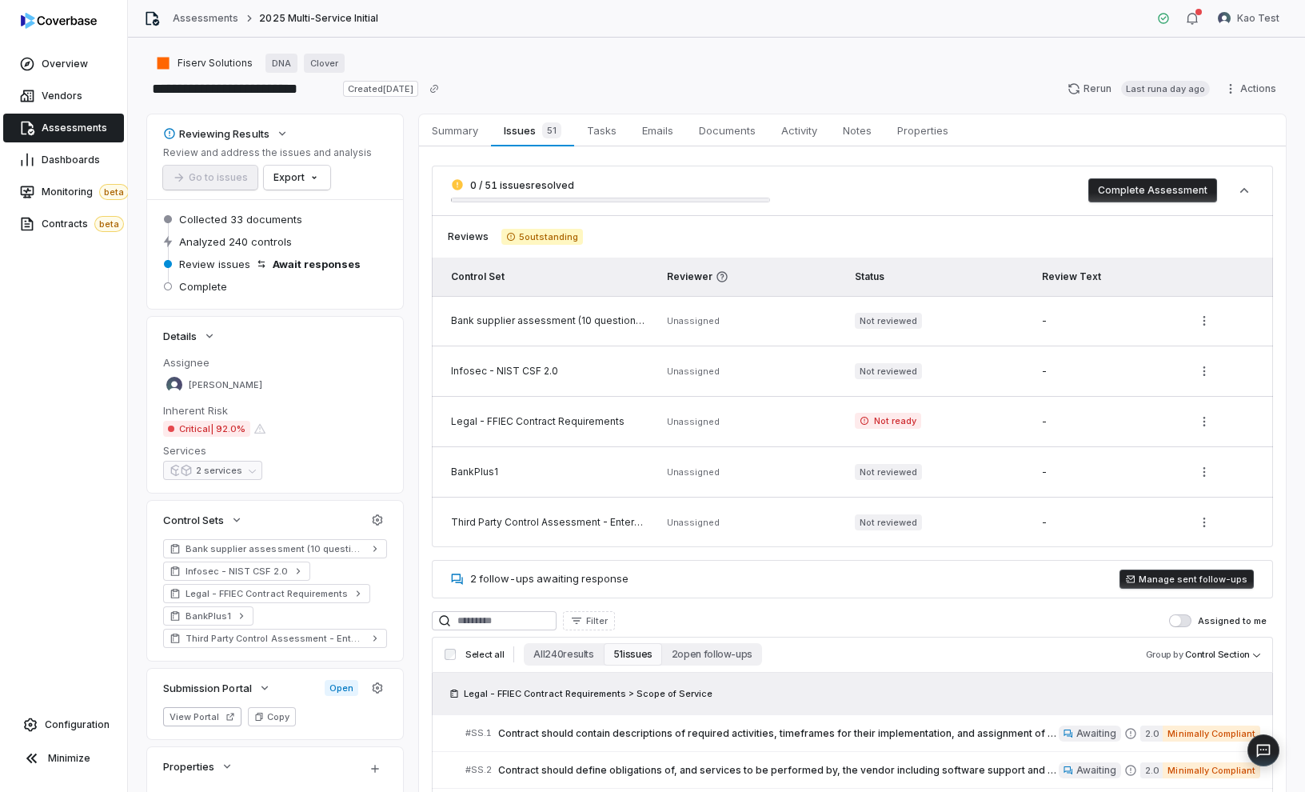
click at [1154, 581] on button "Manage sent follow-ups" at bounding box center [1187, 578] width 134 height 19
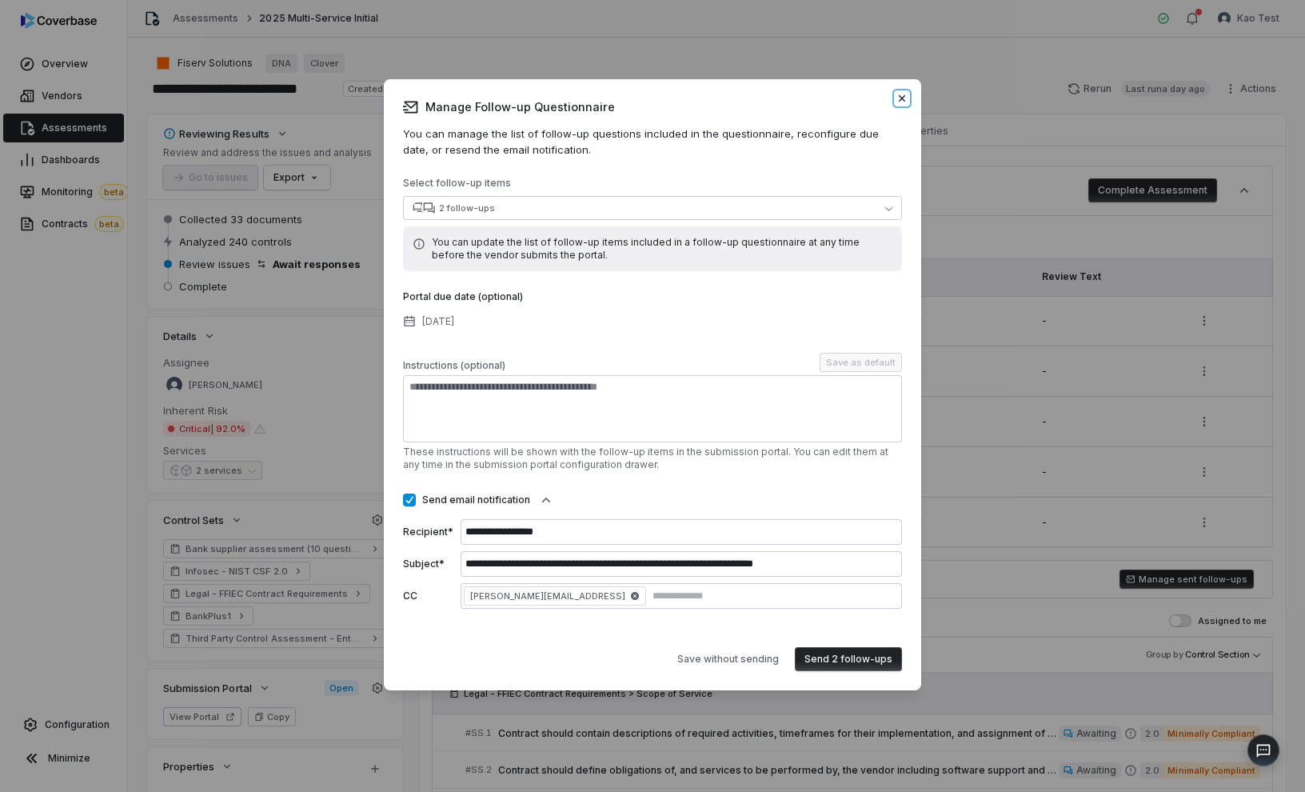
click at [902, 104] on icon "button" at bounding box center [902, 98] width 13 height 13
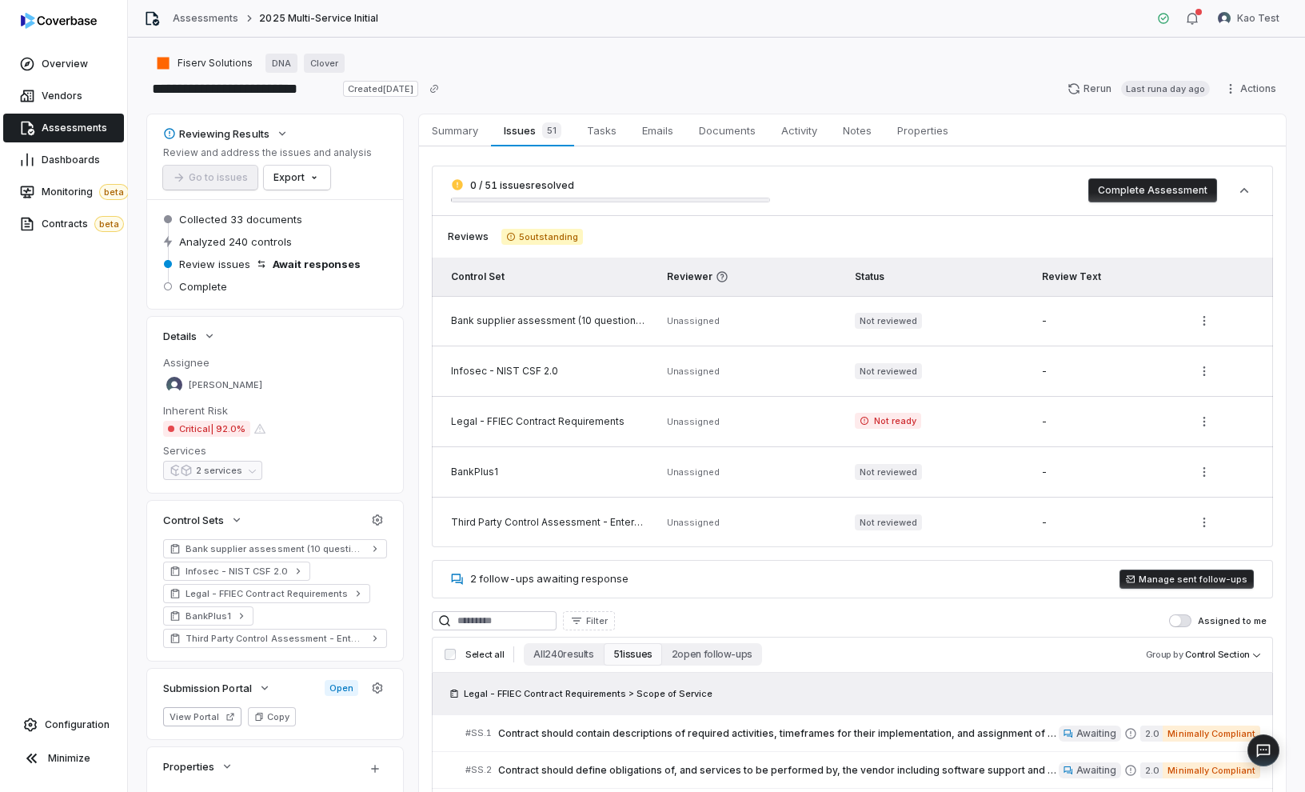
click at [89, 134] on link "Assessments" at bounding box center [63, 128] width 121 height 29
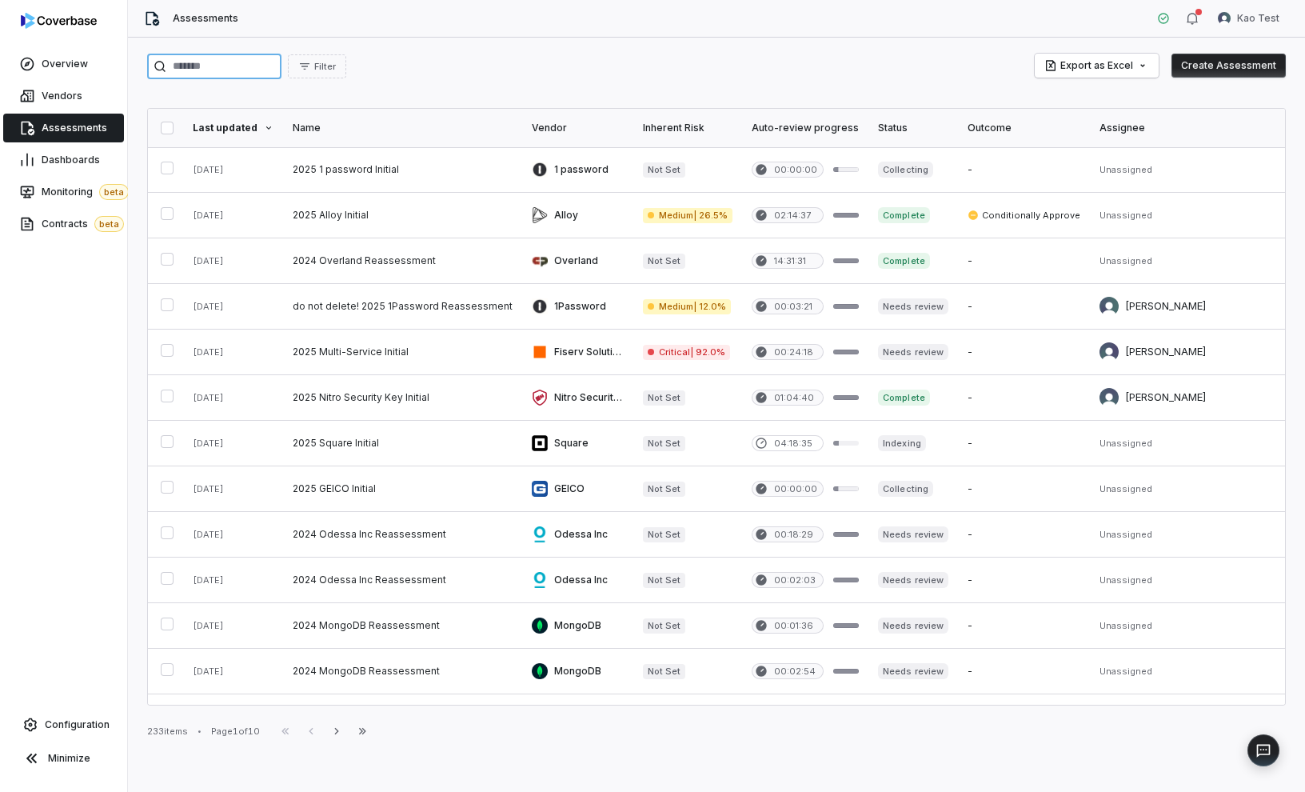
click at [238, 71] on input "search" at bounding box center [214, 67] width 134 height 26
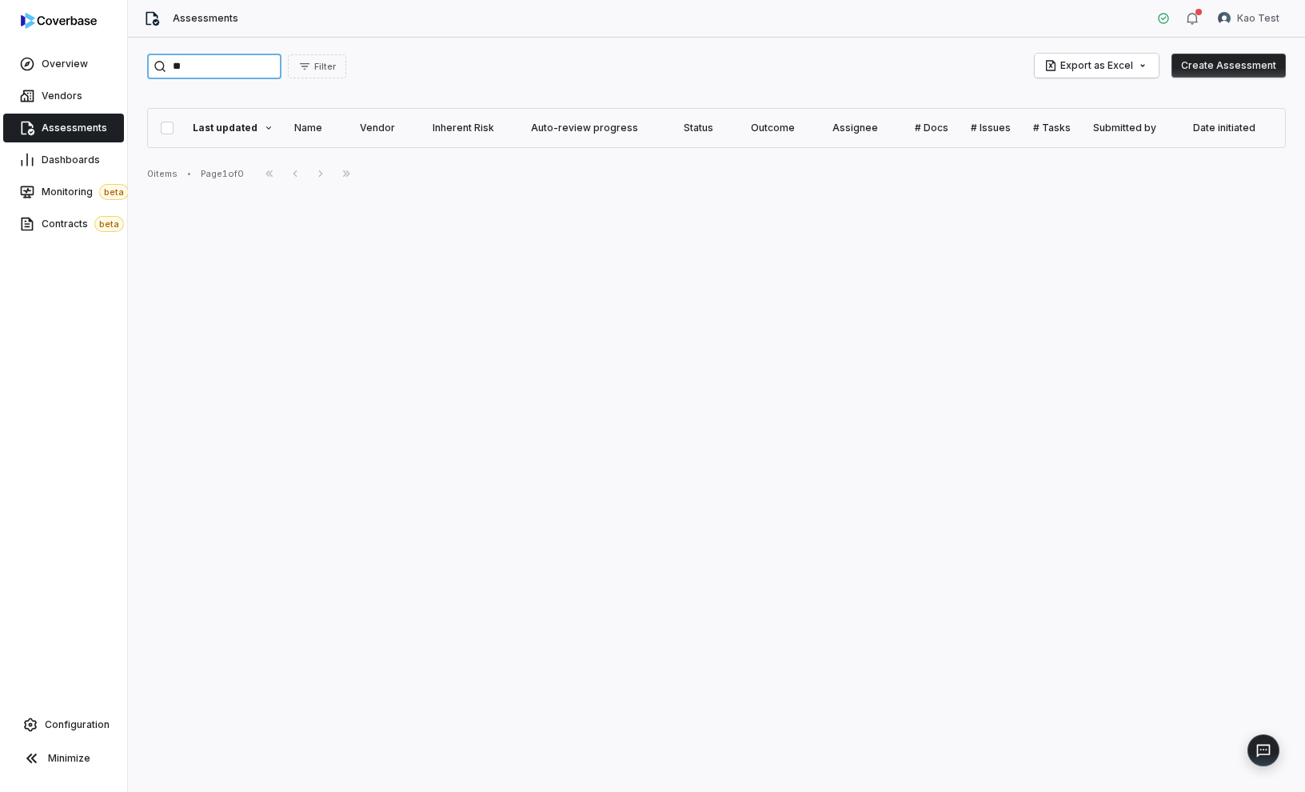
type input "*"
click at [256, 73] on input "*****" at bounding box center [214, 67] width 134 height 26
type input "*"
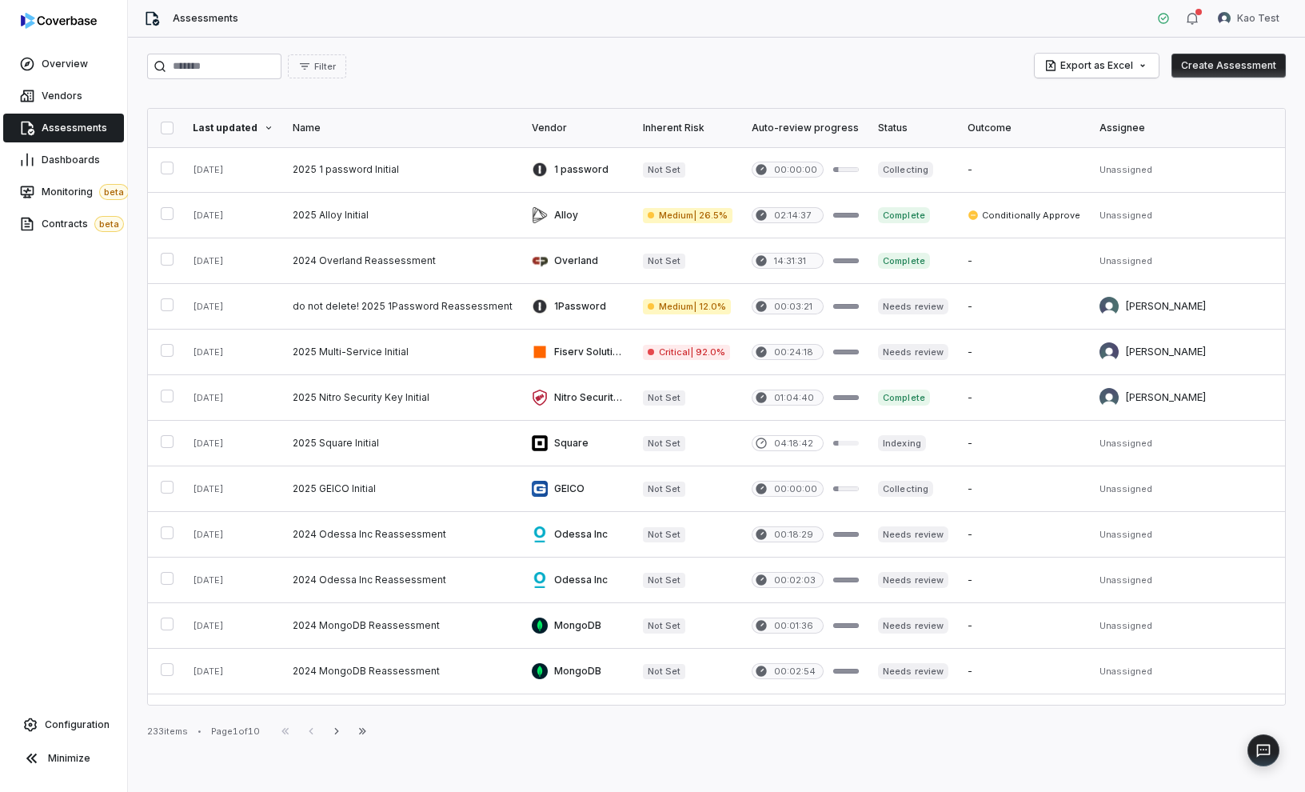
click at [428, 86] on div "Filter Export as Excel Create Assessment Last updated Name Vendor Inherent Risk…" at bounding box center [716, 415] width 1177 height 754
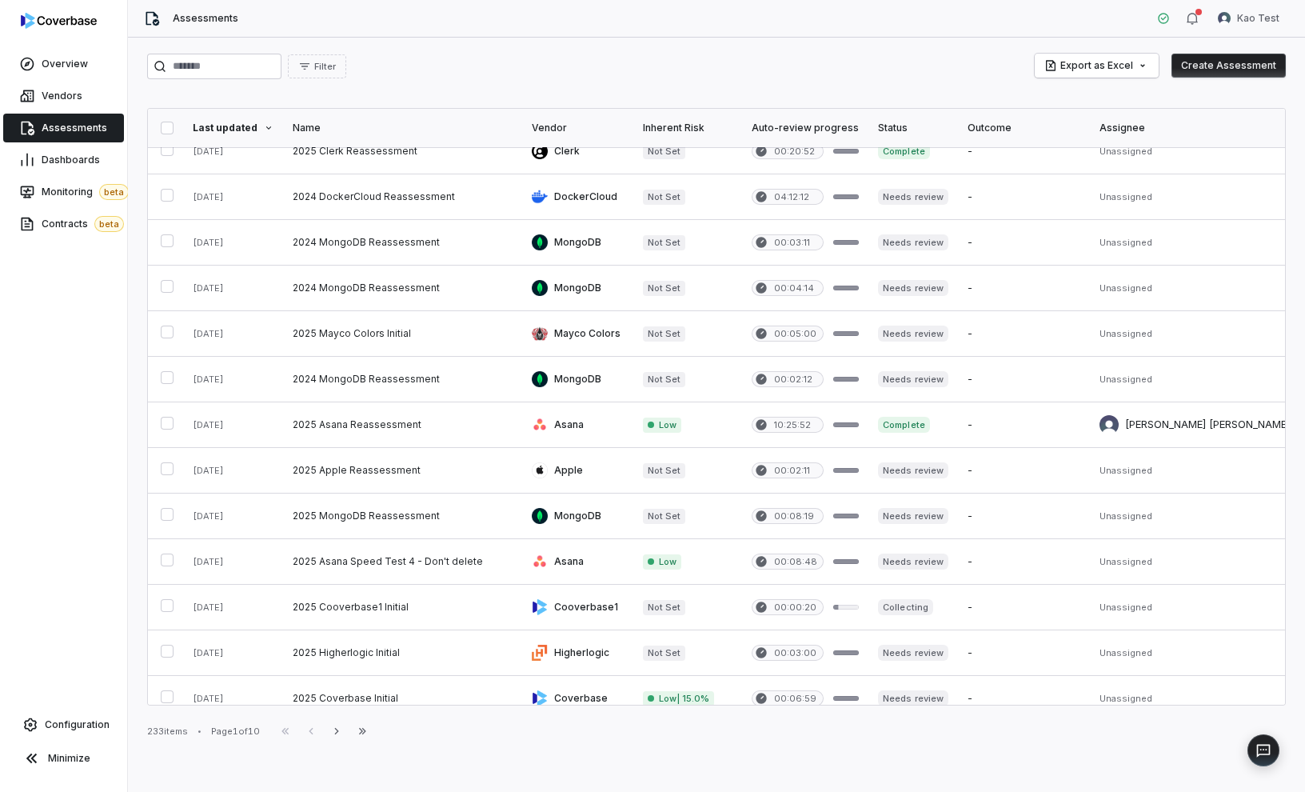
scroll to position [590, 0]
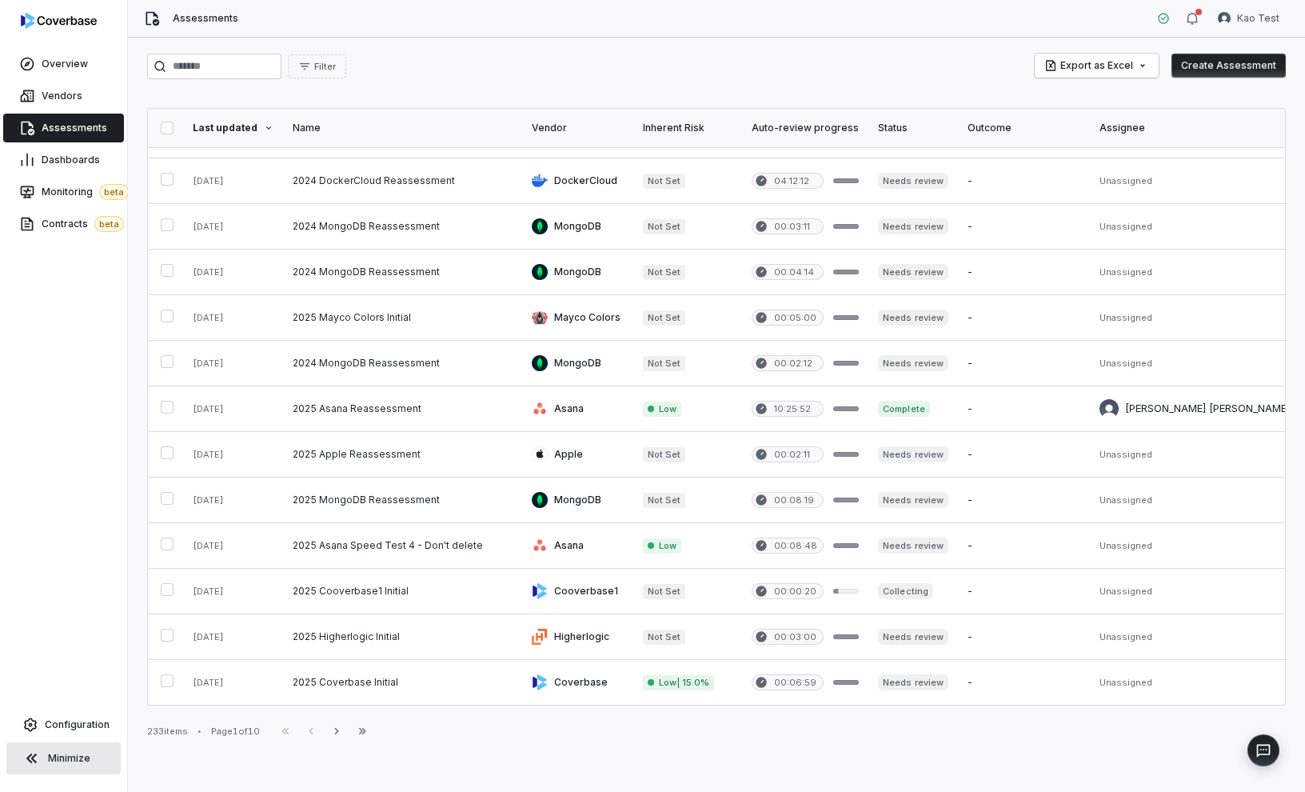
click at [71, 757] on span "Minimize" at bounding box center [69, 758] width 42 height 13
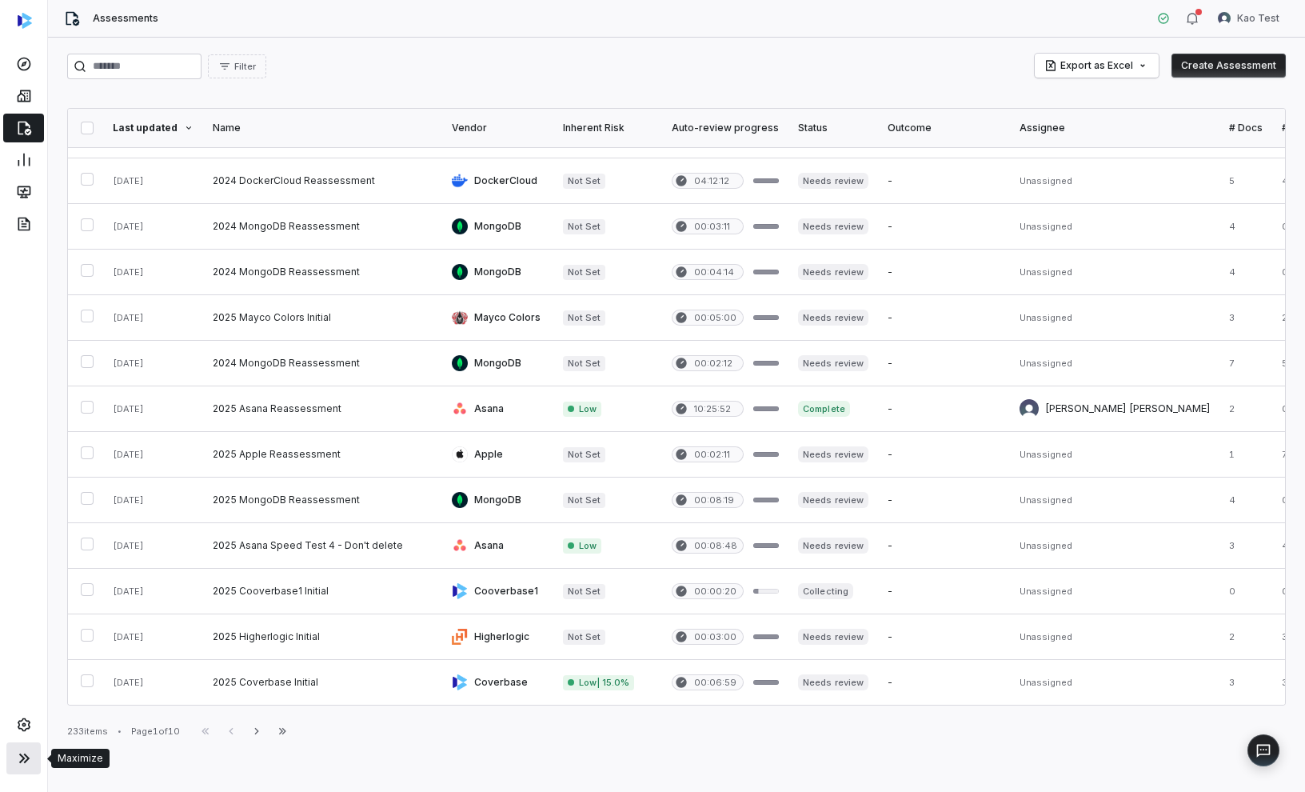
click at [23, 761] on icon at bounding box center [23, 758] width 19 height 19
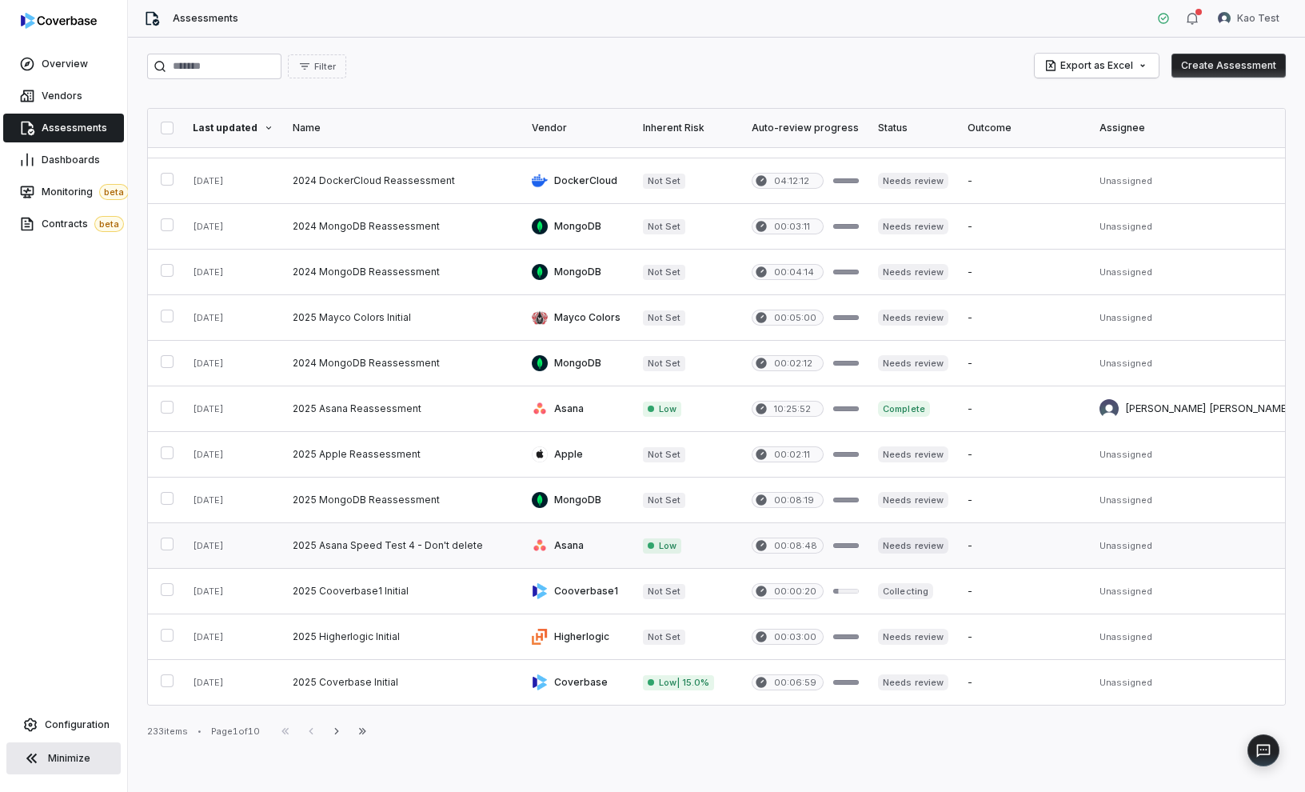
click at [402, 533] on link at bounding box center [402, 545] width 239 height 45
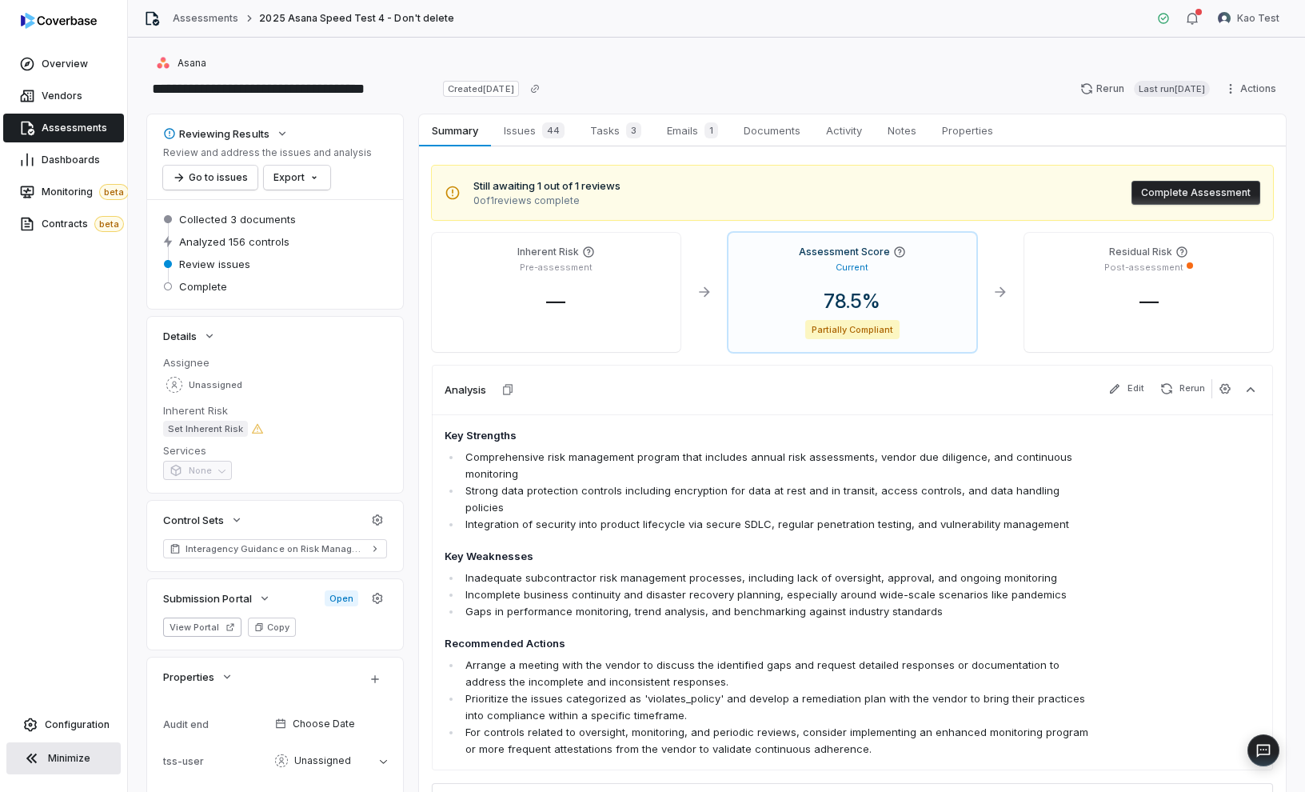
click at [1174, 194] on button "Complete Assessment" at bounding box center [1196, 193] width 129 height 24
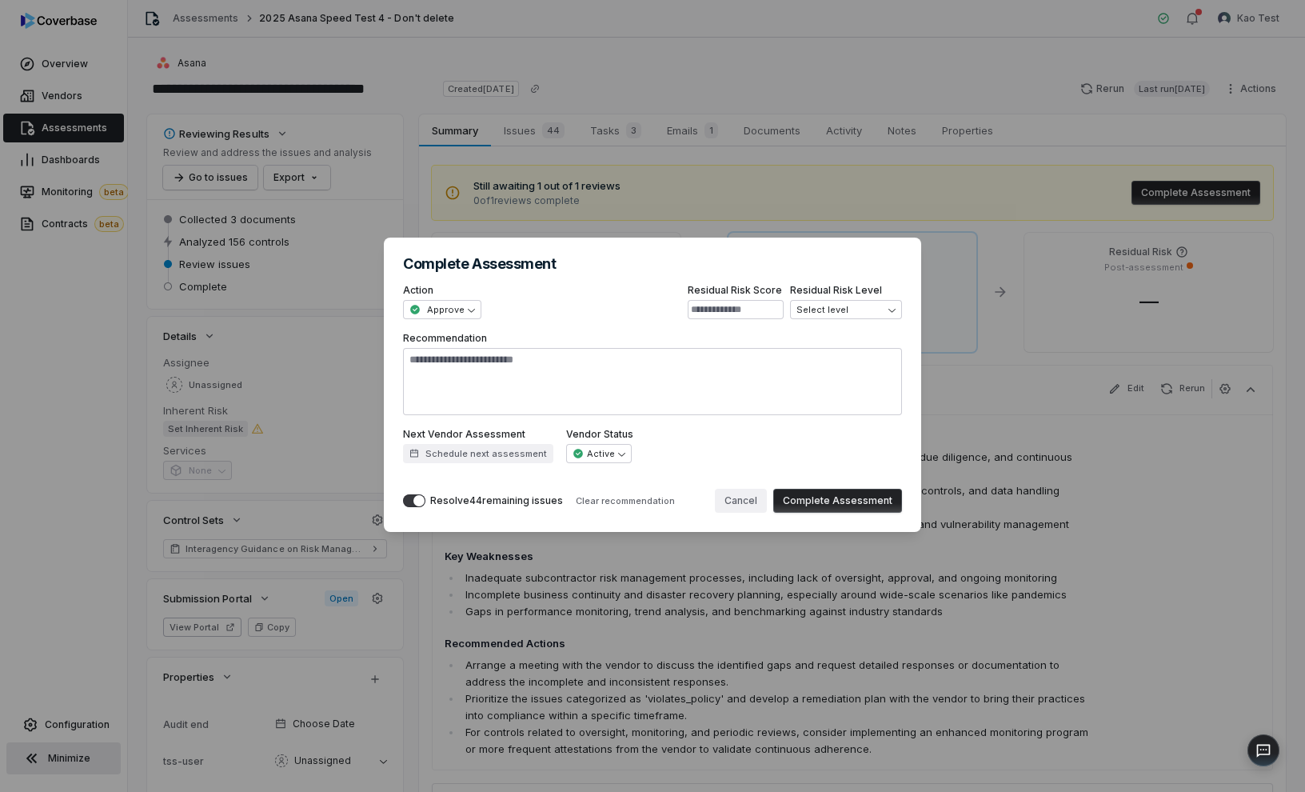
click at [744, 511] on button "Cancel" at bounding box center [741, 501] width 52 height 24
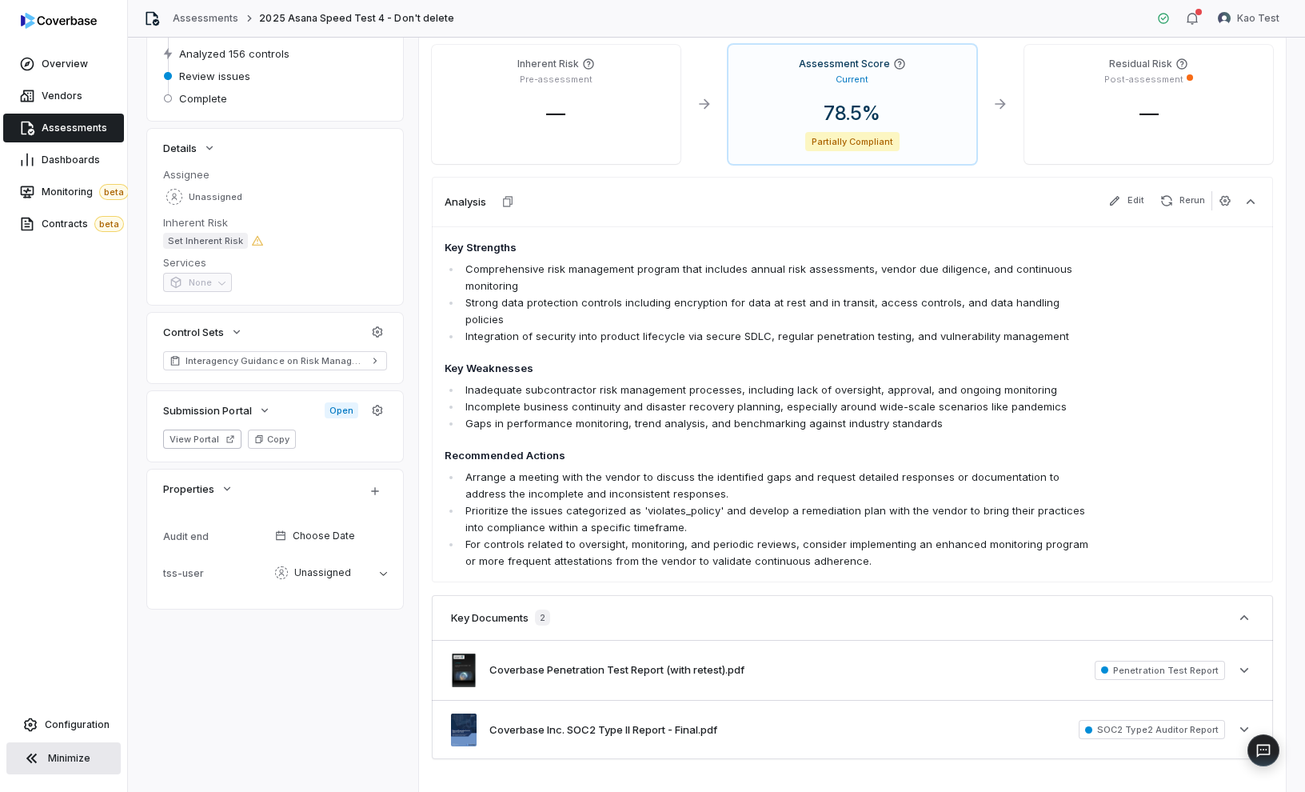
scroll to position [247, 0]
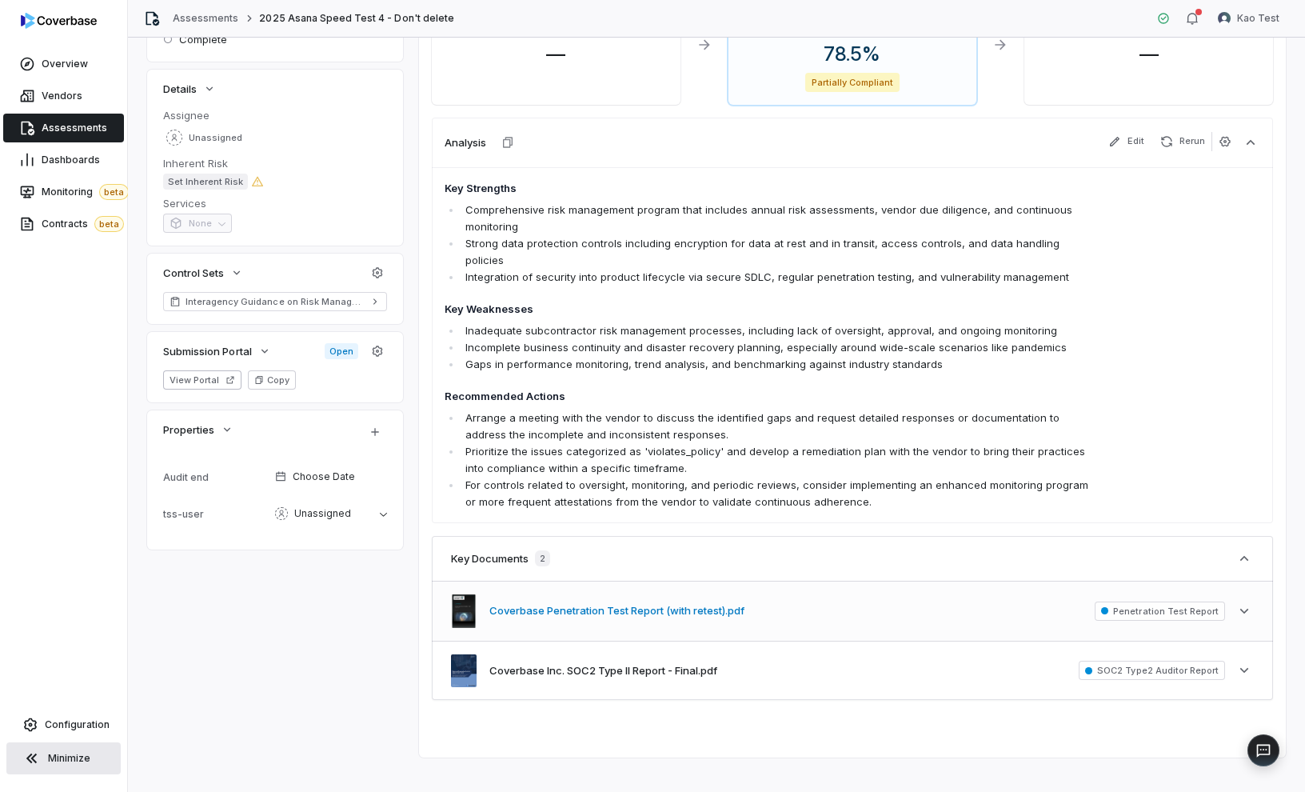
click at [727, 603] on button "Coverbase Penetration Test Report (with retest).pdf" at bounding box center [616, 611] width 255 height 16
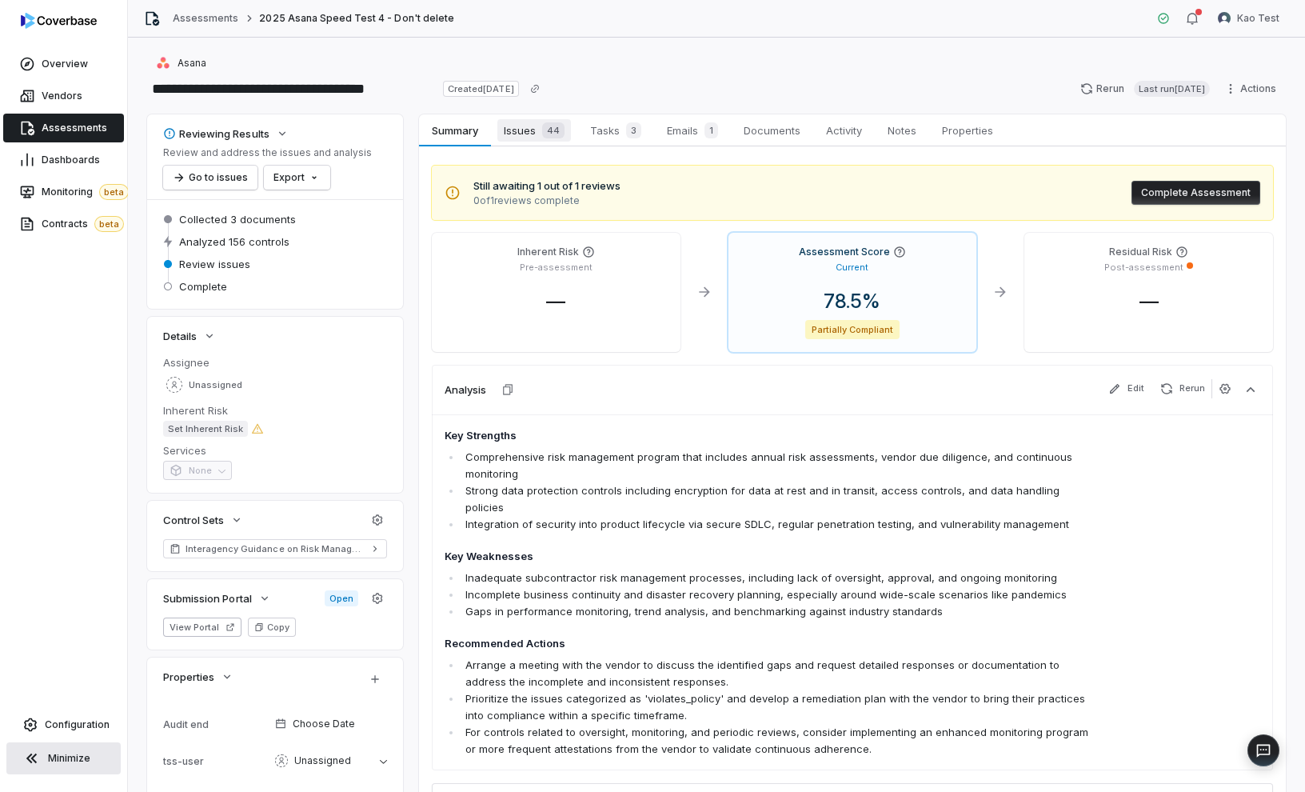
click at [520, 125] on span "Issues 44" at bounding box center [534, 130] width 74 height 22
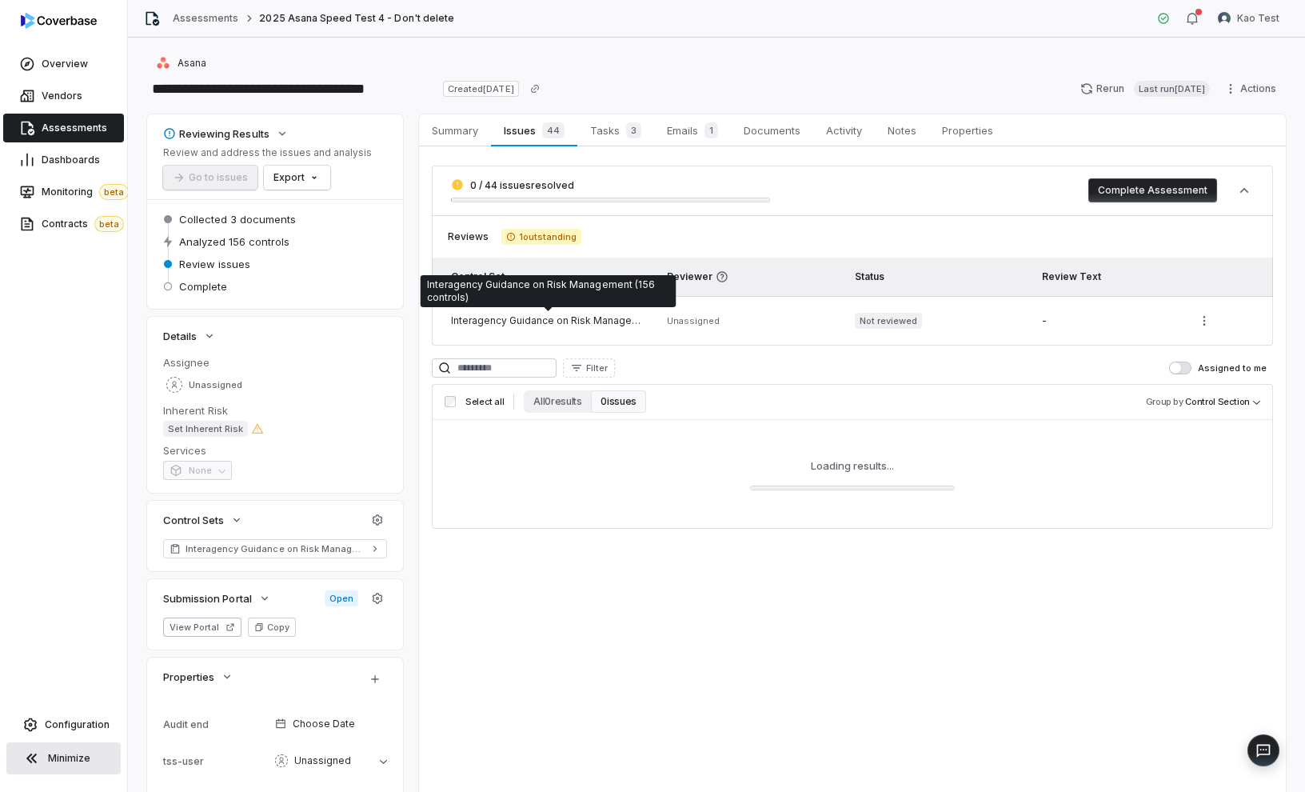
click at [588, 324] on div "Interagency Guidance on Risk Management (156 controls)" at bounding box center [549, 320] width 197 height 13
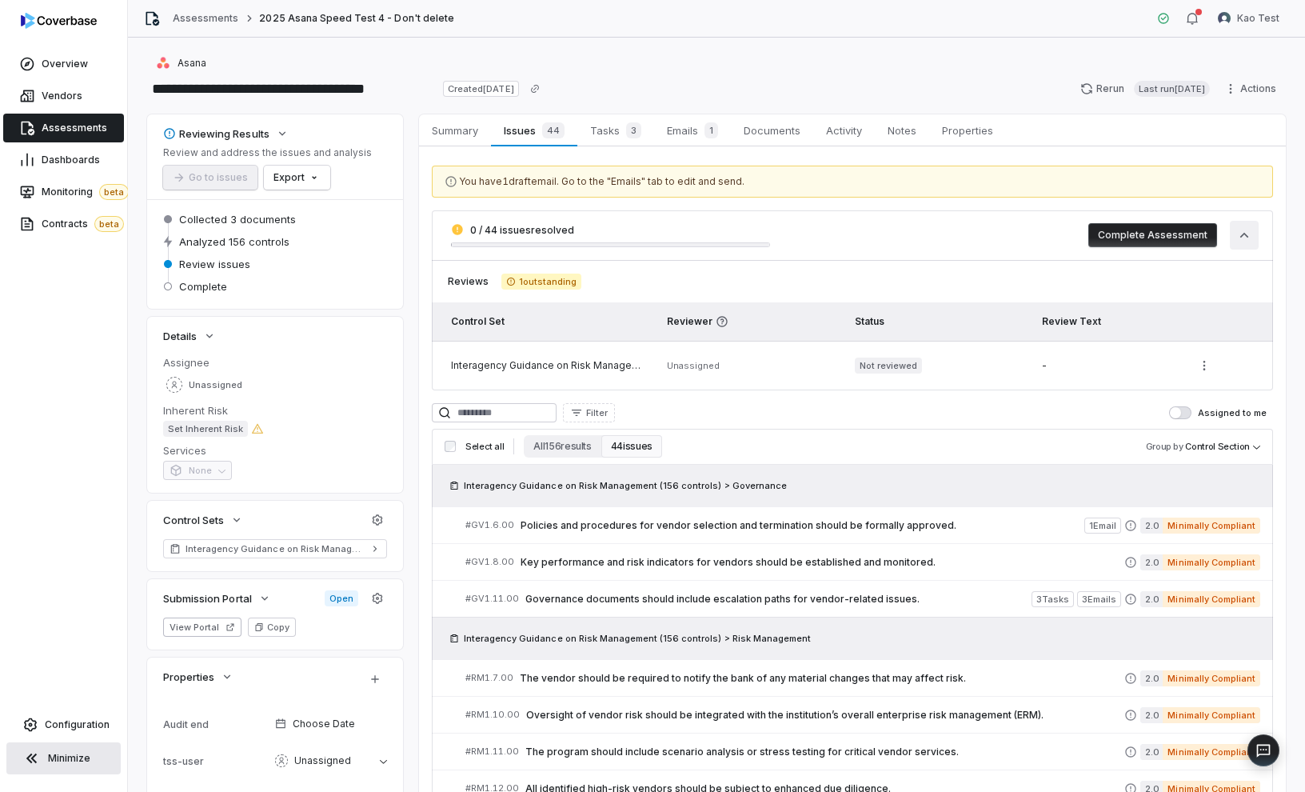
click at [1179, 233] on icon "button" at bounding box center [1244, 235] width 16 height 16
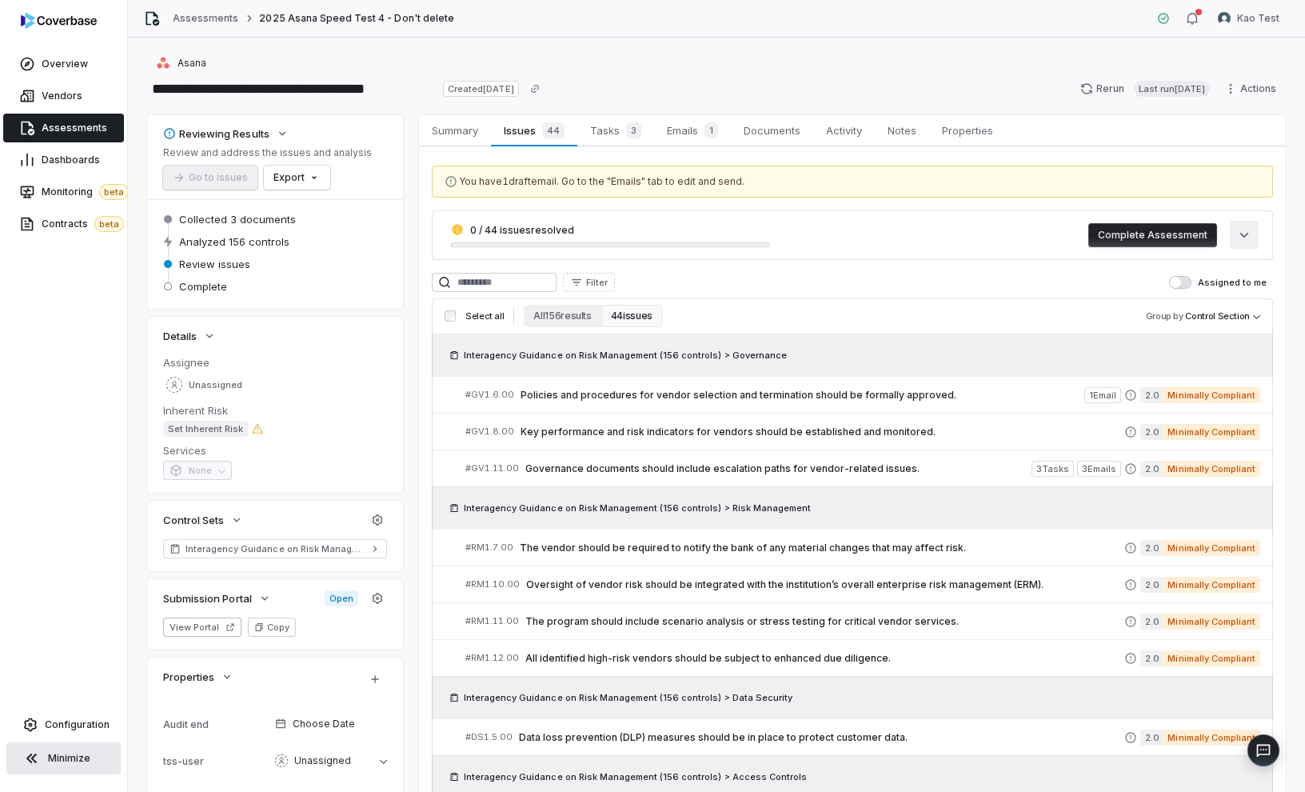
click at [1179, 233] on icon "button" at bounding box center [1244, 235] width 16 height 16
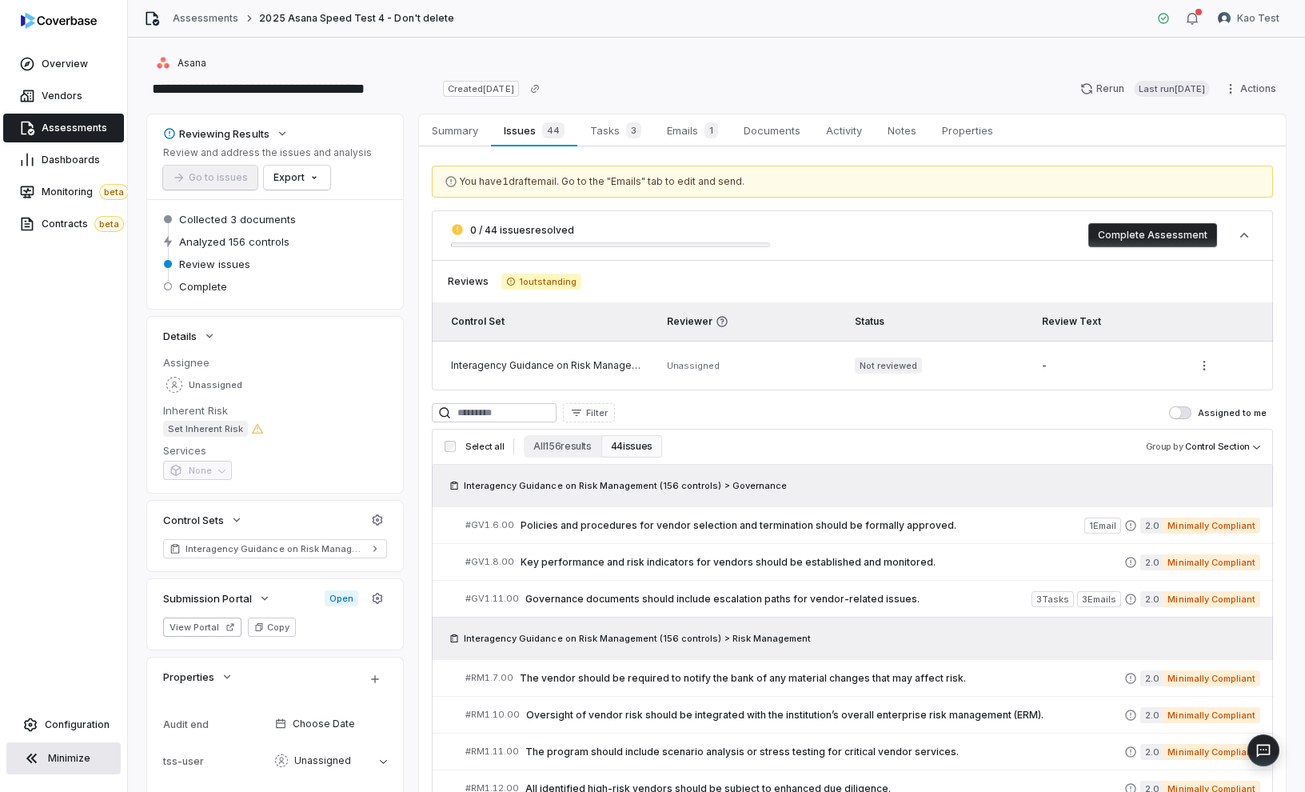
click at [1179, 235] on button "Complete Assessment" at bounding box center [1152, 235] width 129 height 24
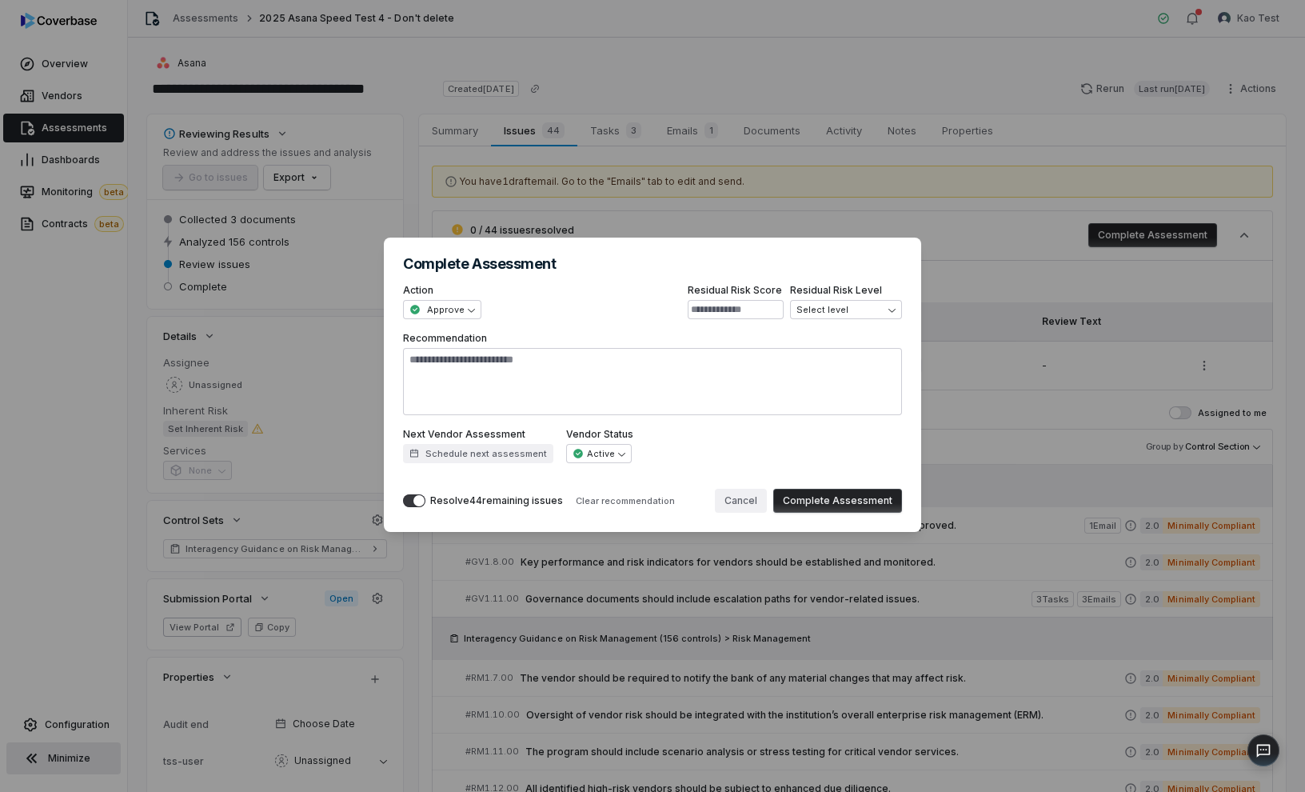
click at [735, 505] on button "Cancel" at bounding box center [741, 501] width 52 height 24
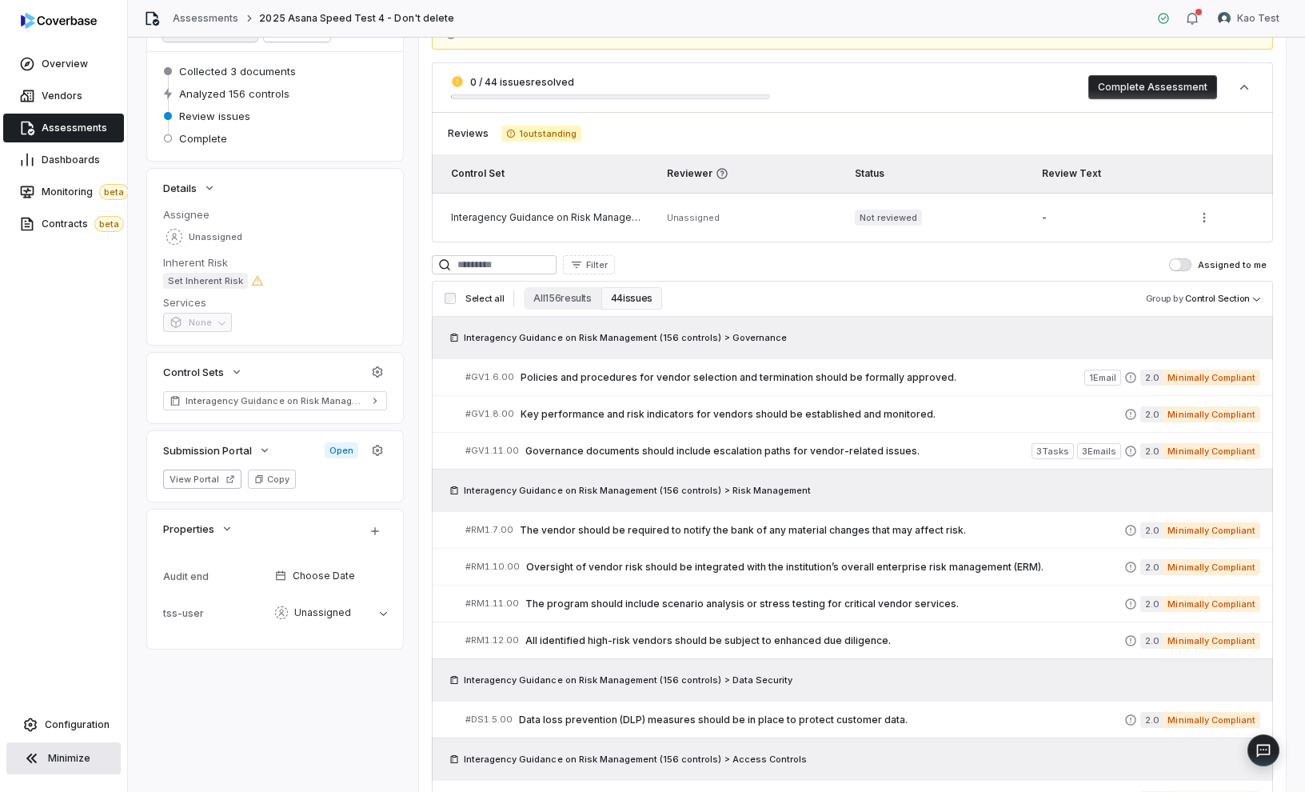
scroll to position [111, 0]
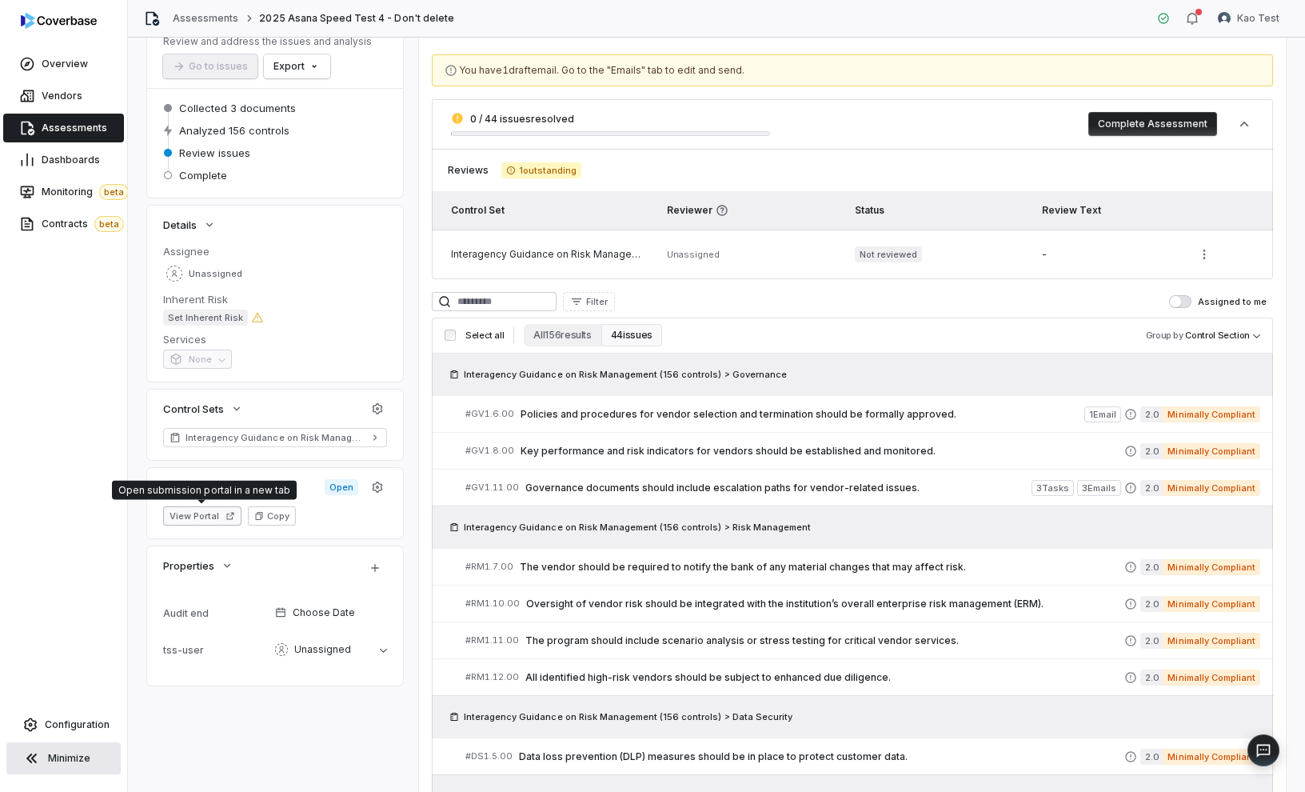
click at [202, 517] on button "View Portal" at bounding box center [202, 515] width 78 height 19
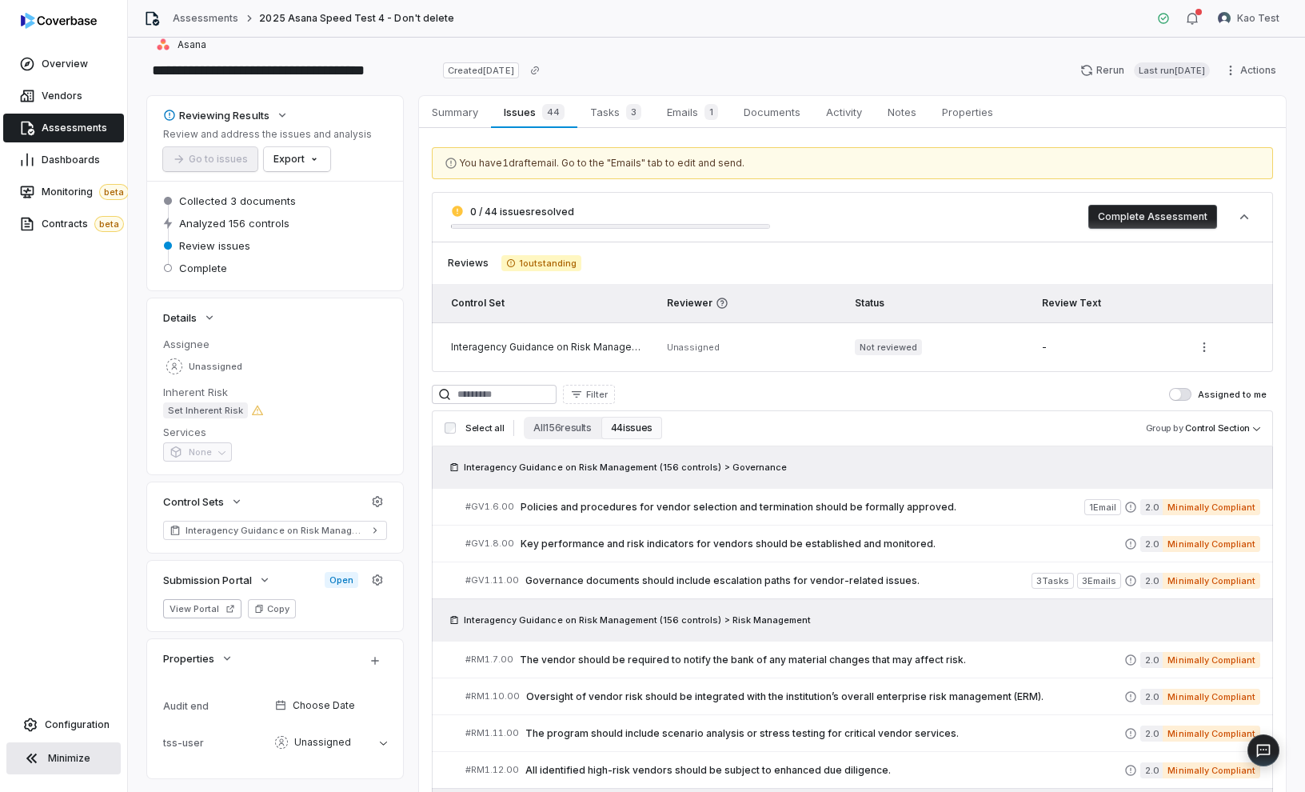
scroll to position [0, 0]
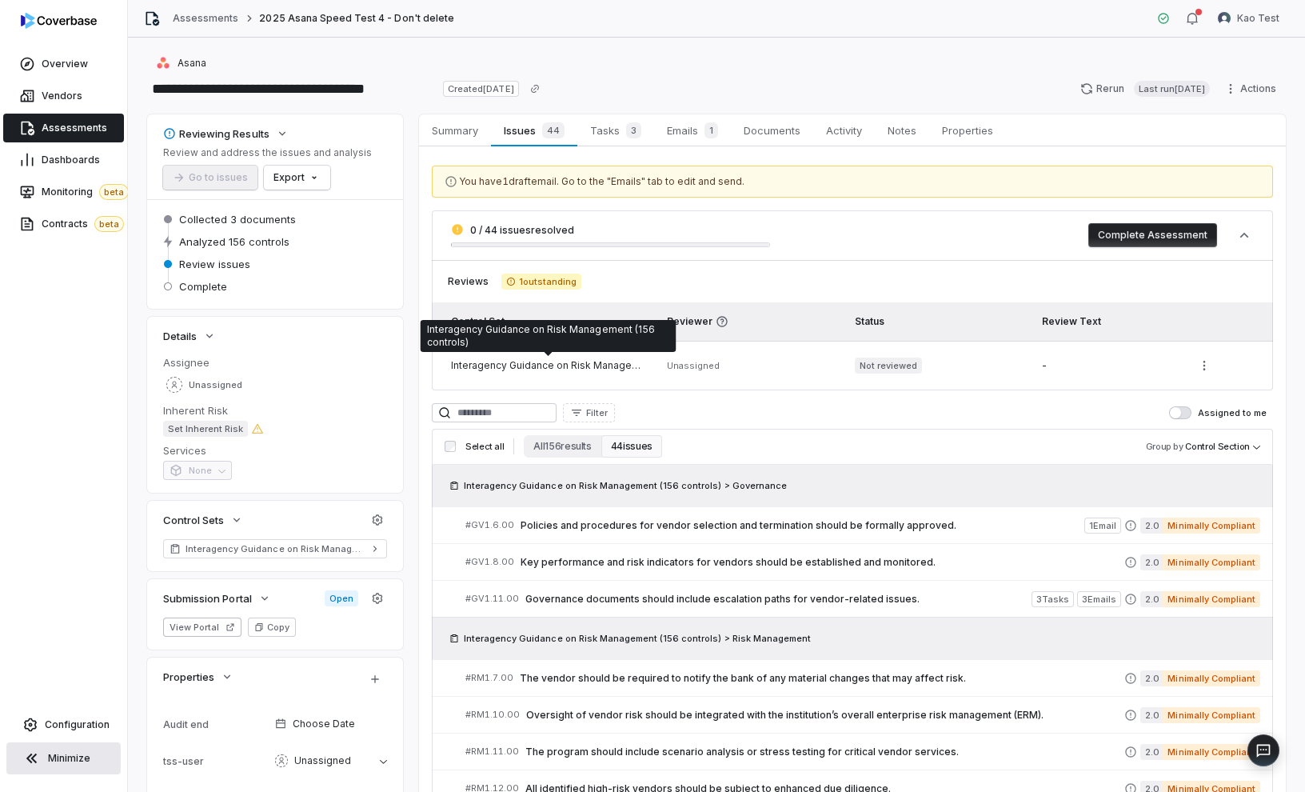
click at [581, 367] on div "Interagency Guidance on Risk Management (156 controls)" at bounding box center [549, 365] width 197 height 13
click at [533, 365] on div "Interagency Guidance on Risk Management (156 controls)" at bounding box center [549, 365] width 197 height 13
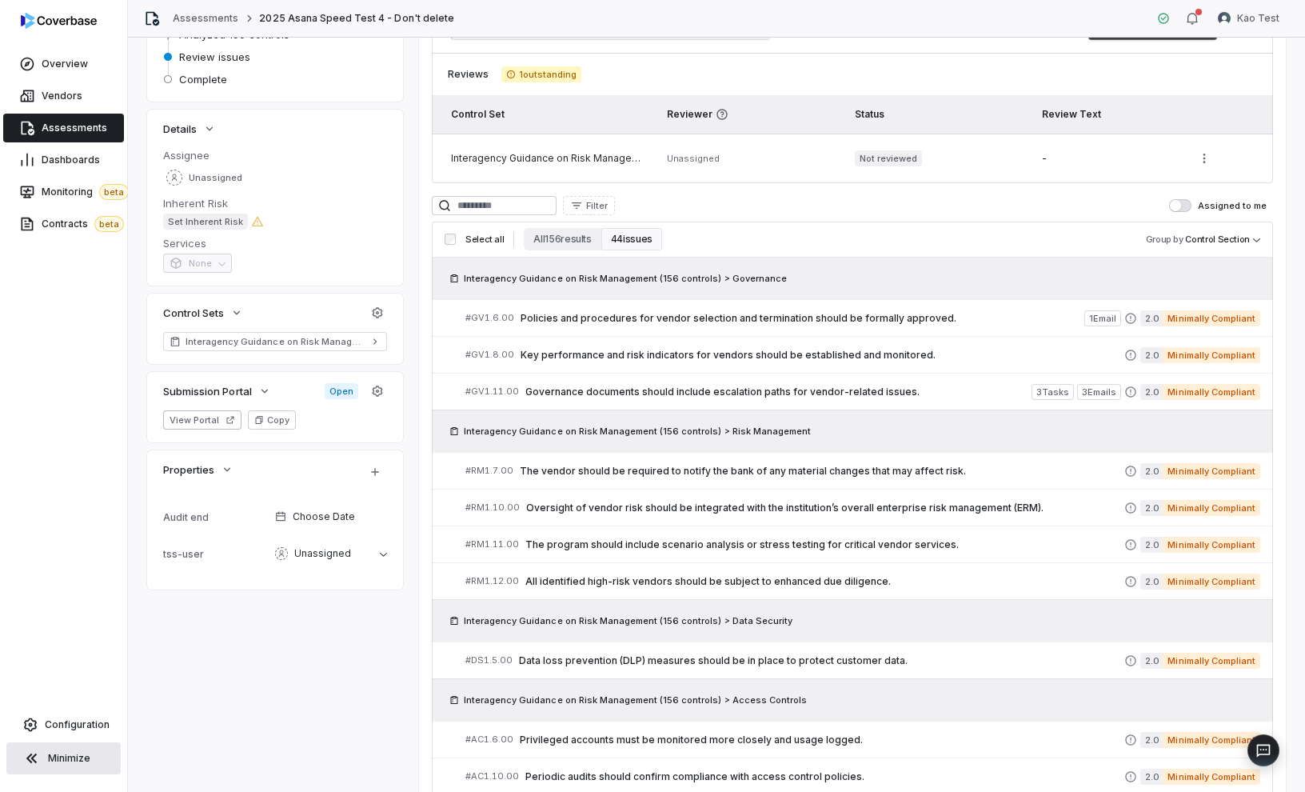
scroll to position [214, 0]
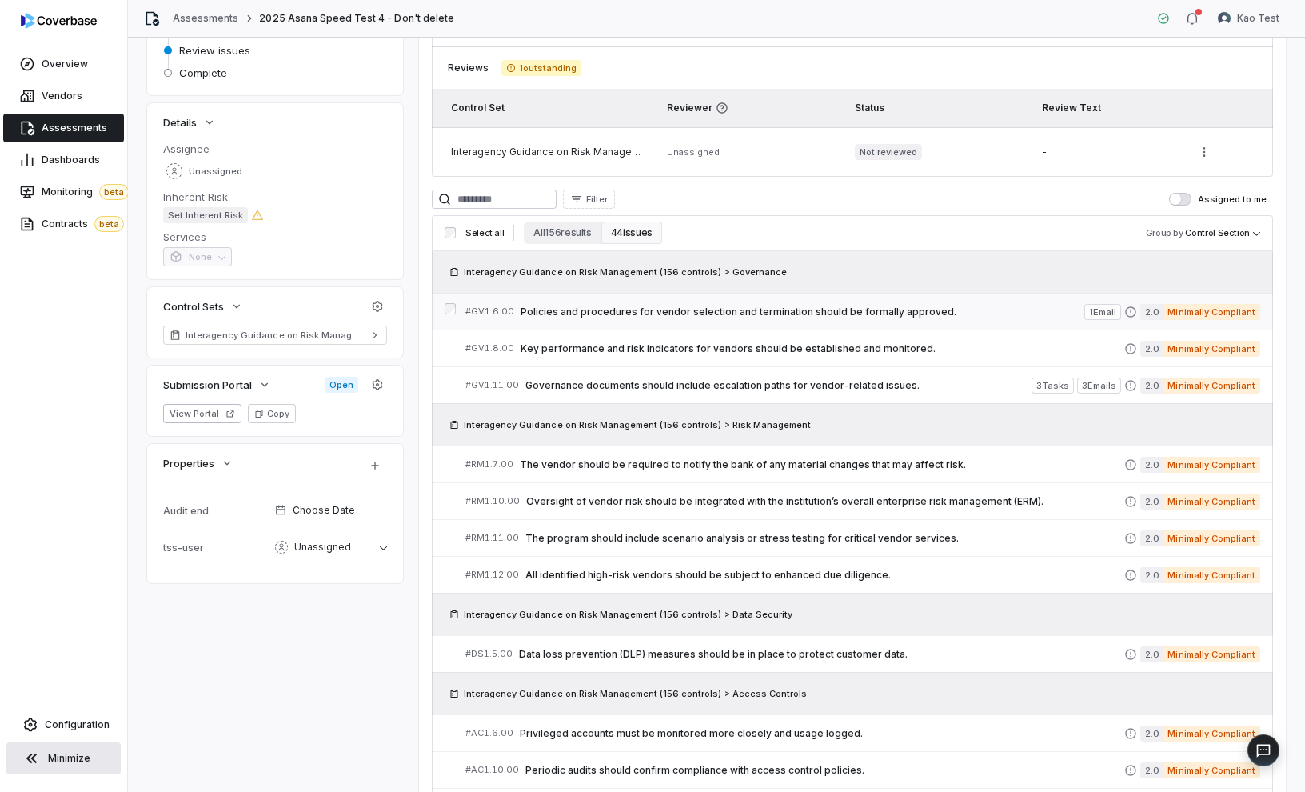
click at [668, 310] on span "Policies and procedures for vendor selection and termination should be formally…" at bounding box center [803, 311] width 564 height 13
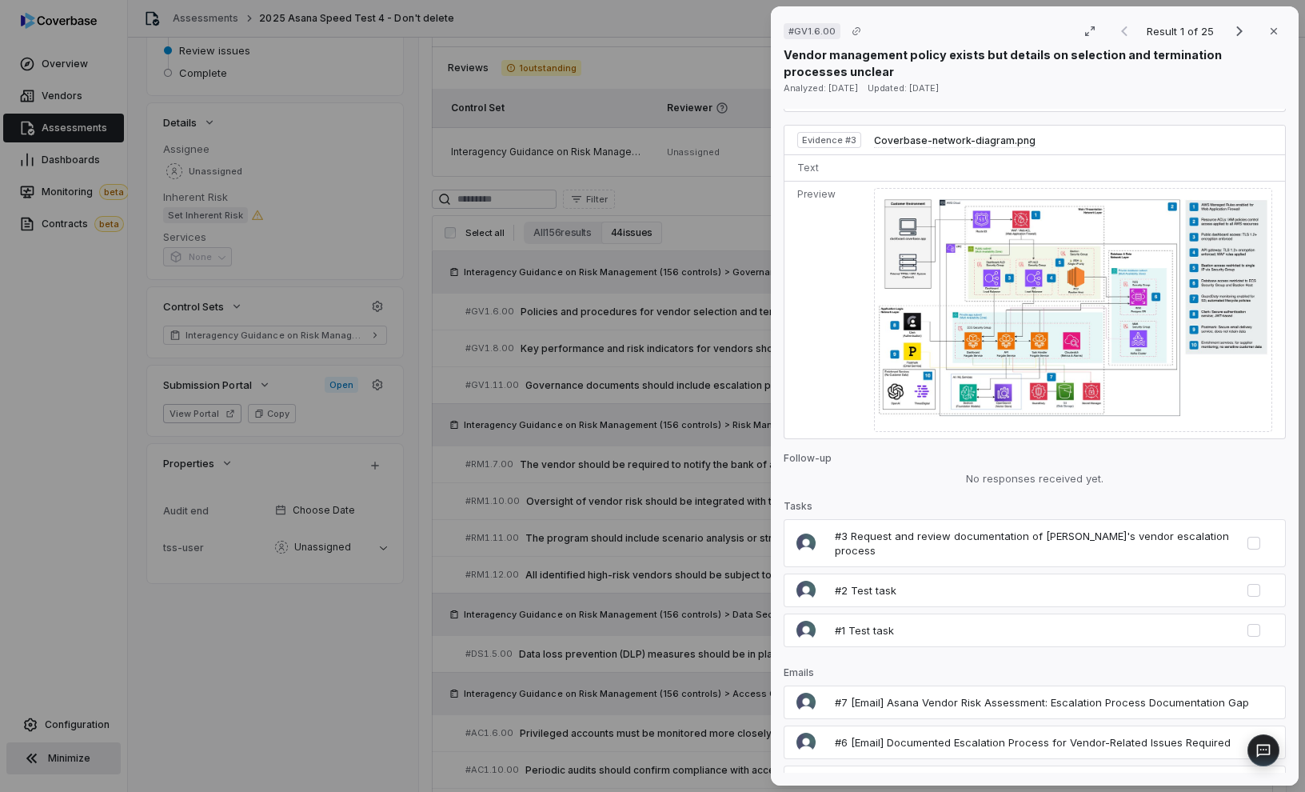
scroll to position [1446, 0]
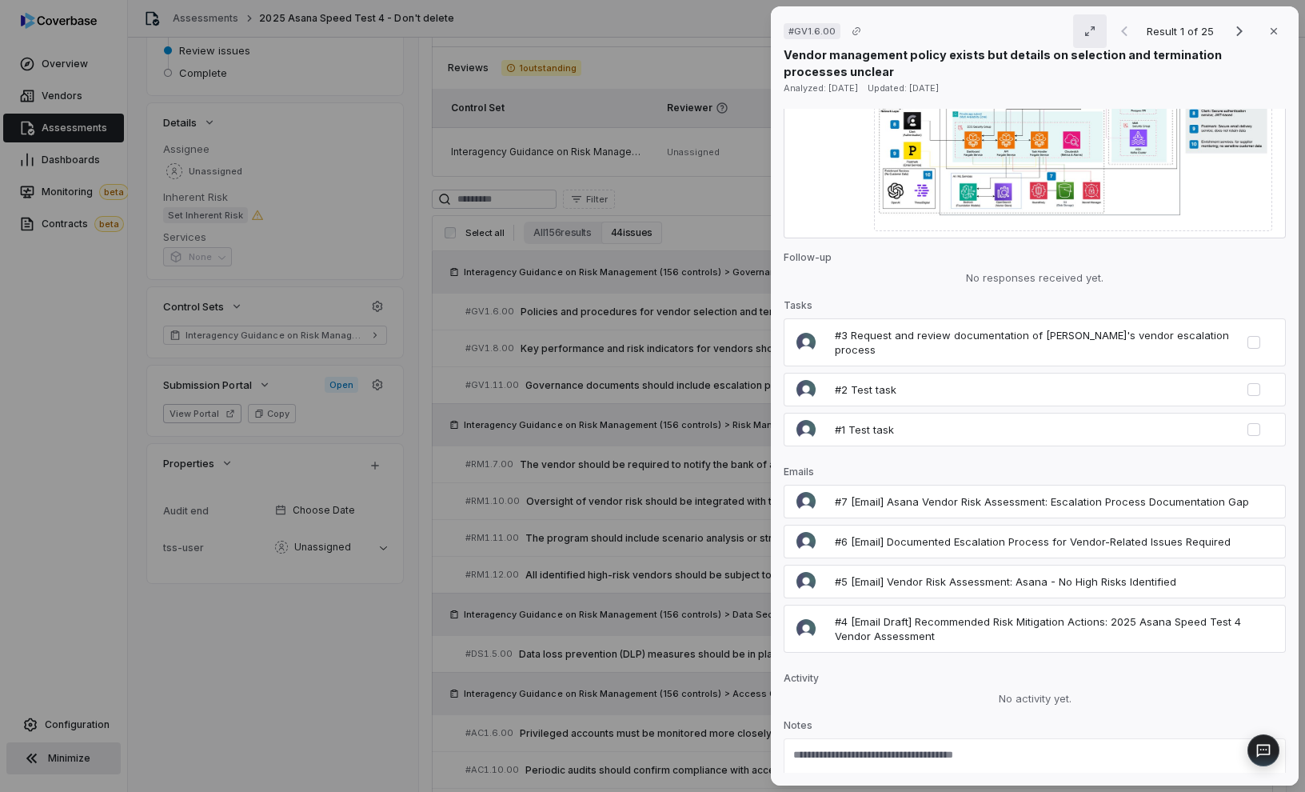
click at [1088, 30] on icon "button" at bounding box center [1090, 31] width 13 height 13
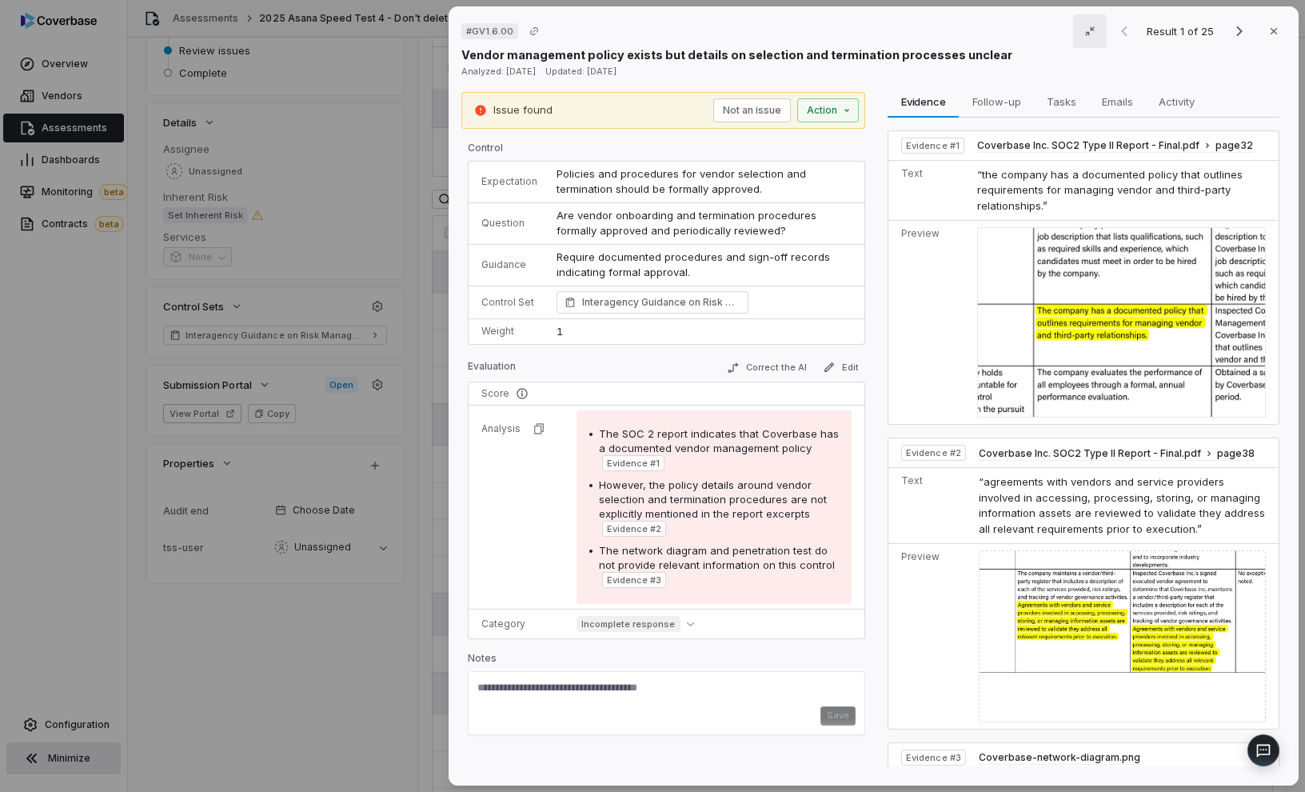
scroll to position [0, 0]
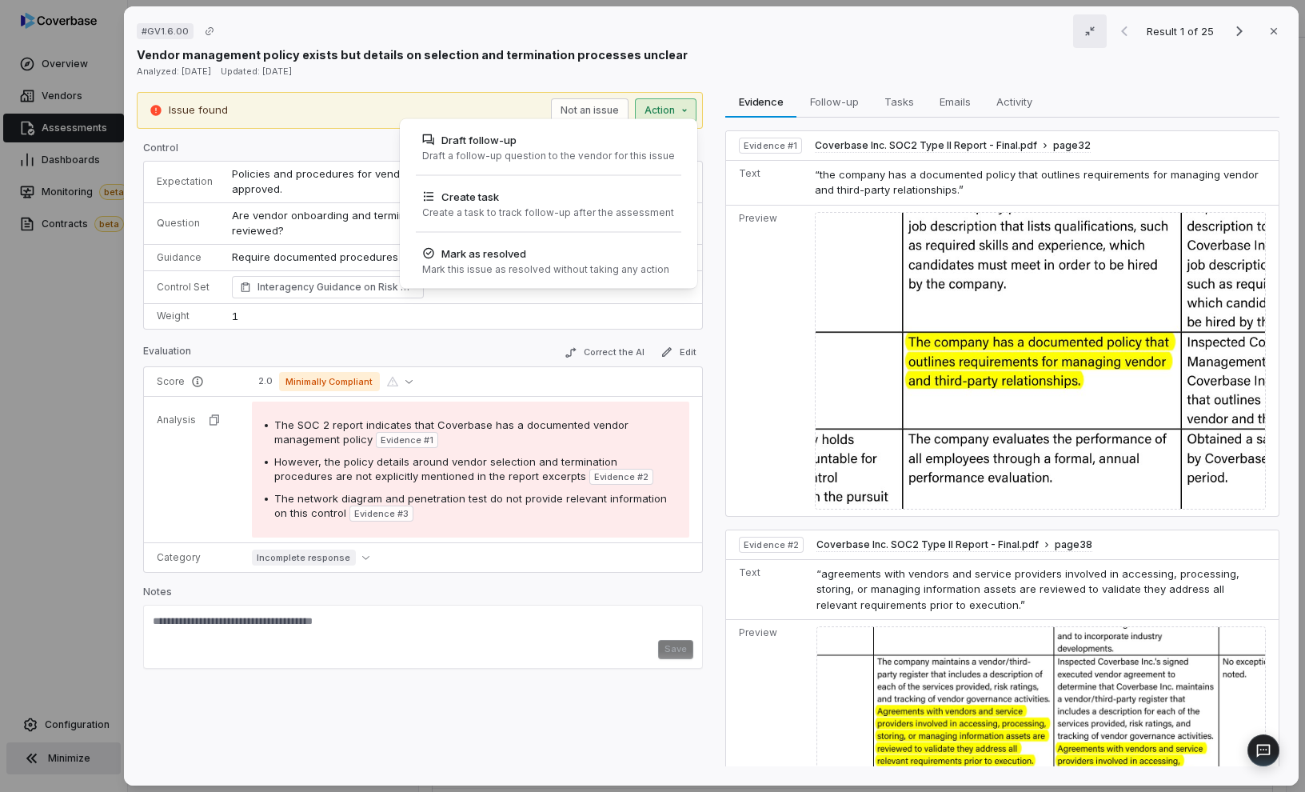
click at [677, 113] on div "# GV1.6.00 Result 1 of 25 Close Vendor management policy exists but details on …" at bounding box center [652, 396] width 1305 height 792
click at [681, 113] on div "# GV1.6.00 Result 1 of 25 Close Vendor management policy exists but details on …" at bounding box center [652, 396] width 1305 height 792
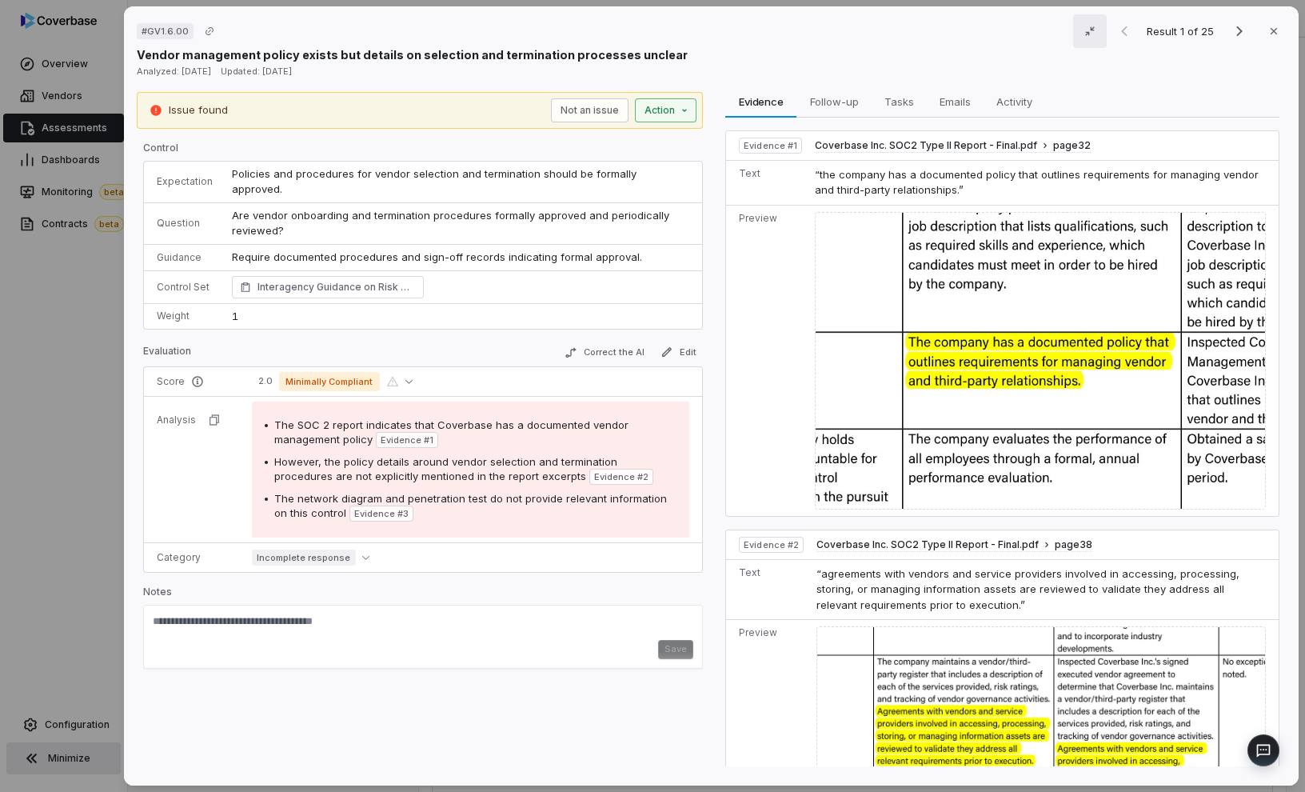
click at [655, 111] on div "# GV1.6.00 Result 1 of 25 Close Vendor management policy exists but details on …" at bounding box center [652, 396] width 1305 height 792
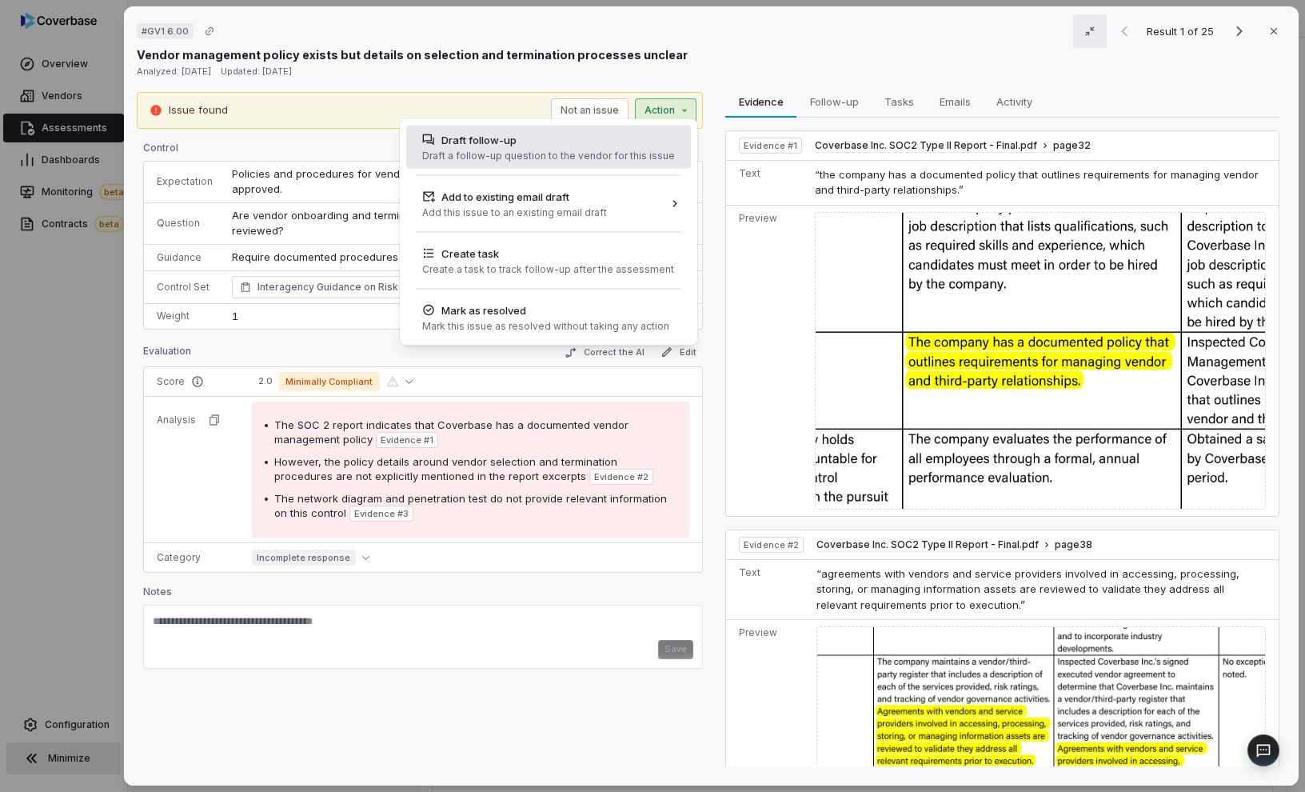
click at [608, 157] on div "Draft a follow-up question to the vendor for this issue" at bounding box center [548, 156] width 253 height 13
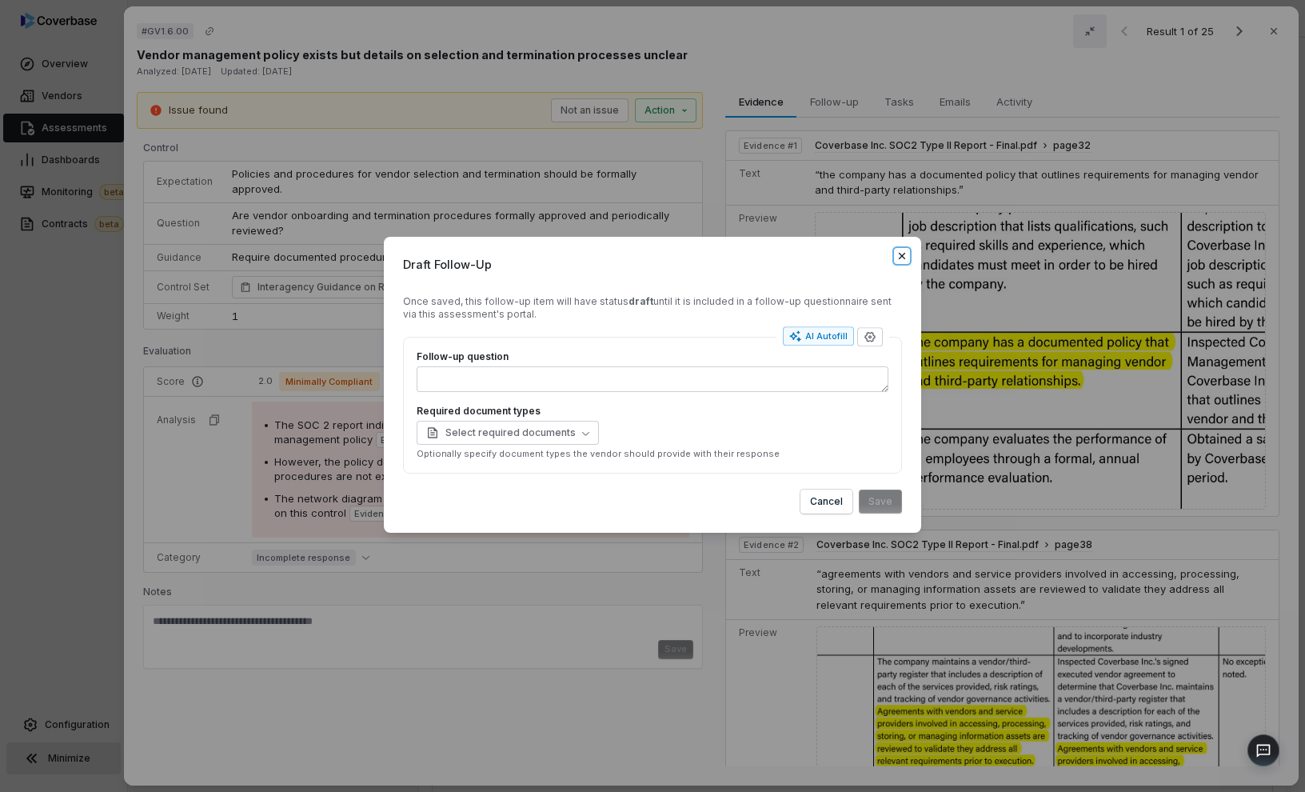
click at [900, 258] on icon "button" at bounding box center [902, 256] width 6 height 6
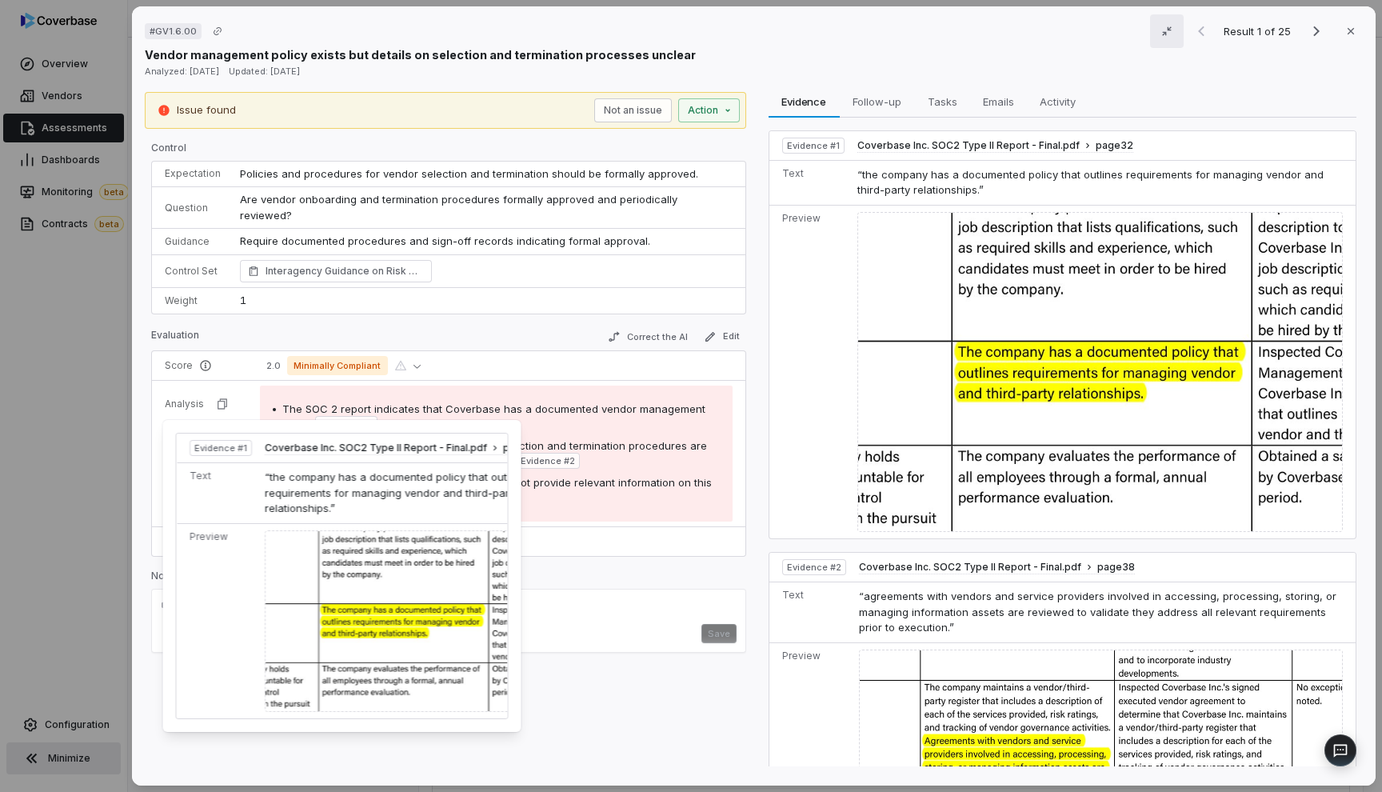
click at [349, 417] on span "Evidence # 1" at bounding box center [346, 423] width 53 height 13
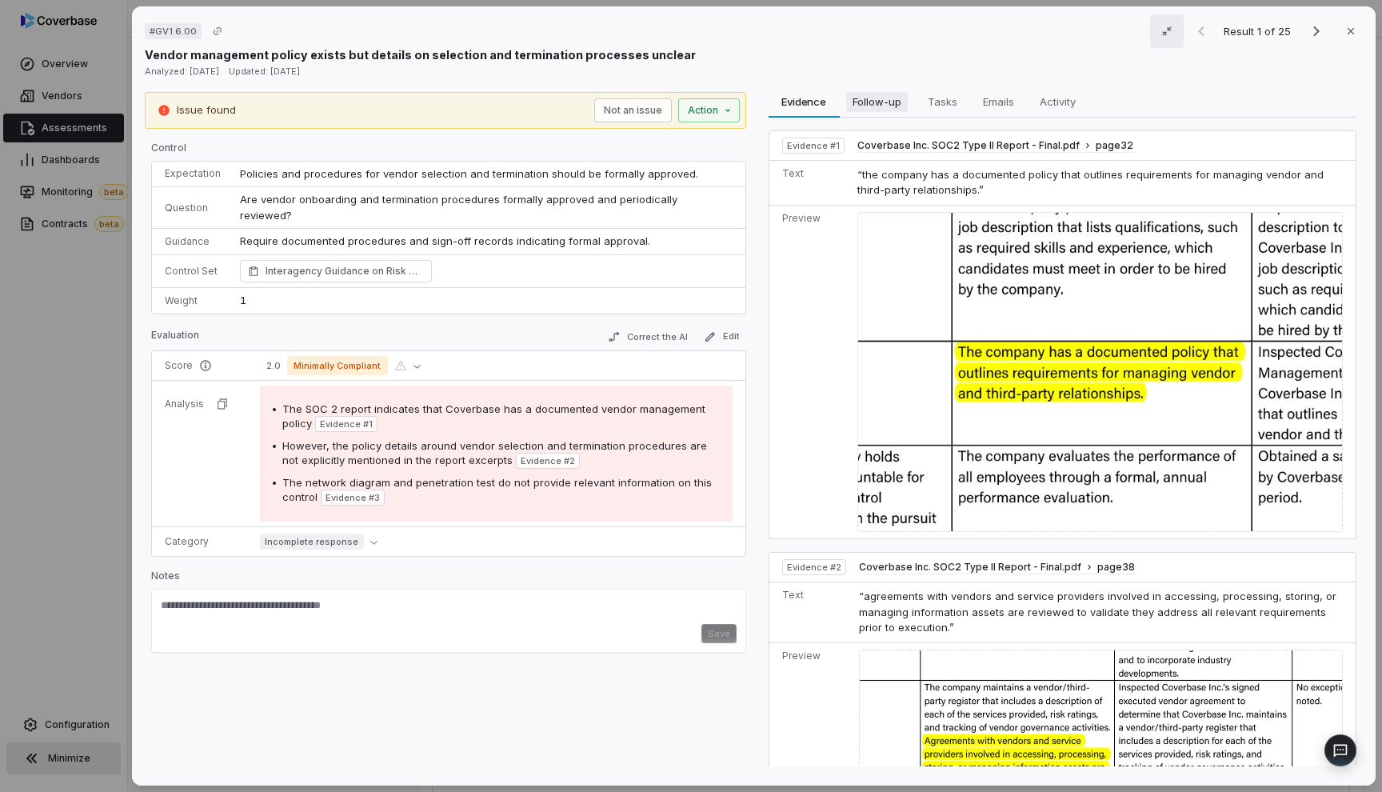
click at [864, 98] on span "Follow-up" at bounding box center [877, 101] width 62 height 21
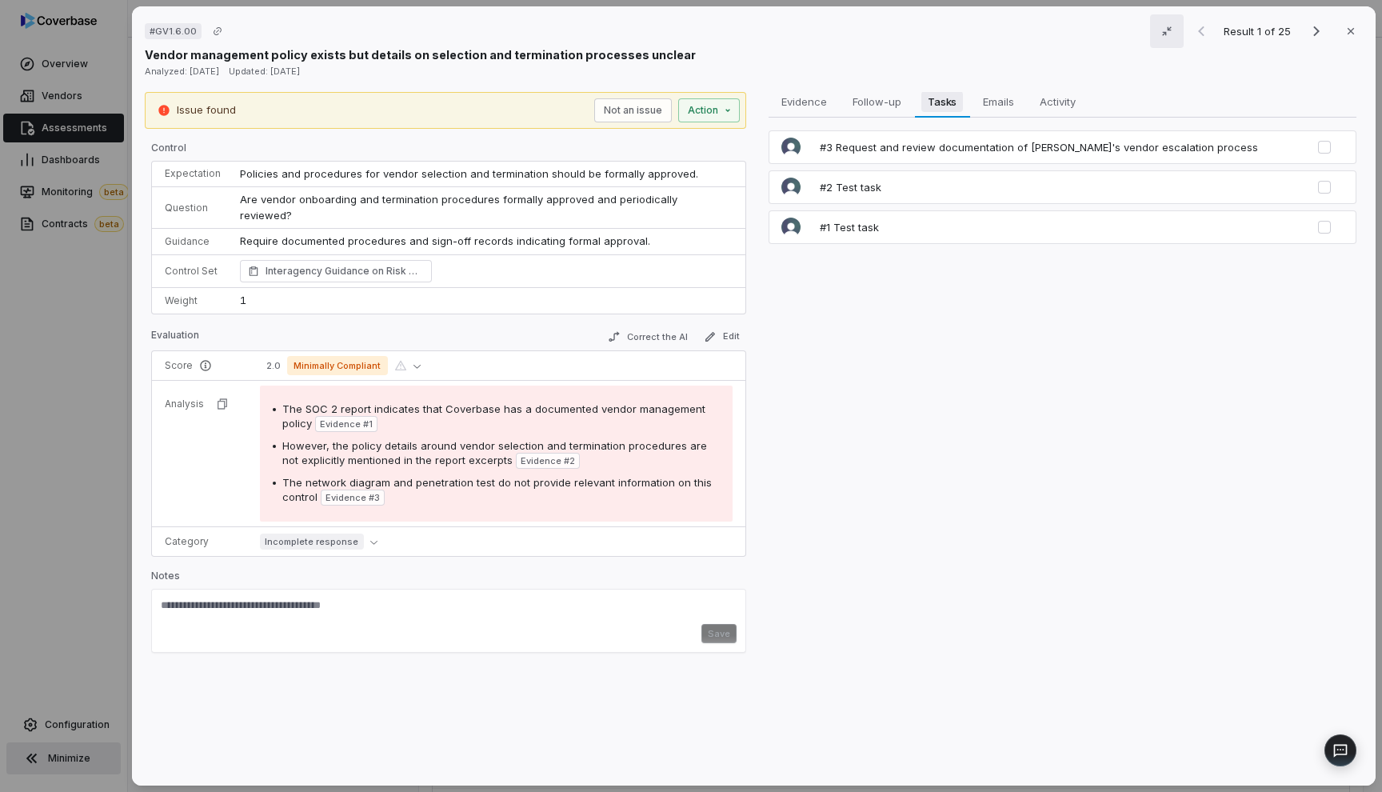
click at [948, 104] on span "Tasks" at bounding box center [942, 101] width 42 height 21
click at [988, 104] on span "Emails" at bounding box center [998, 101] width 44 height 21
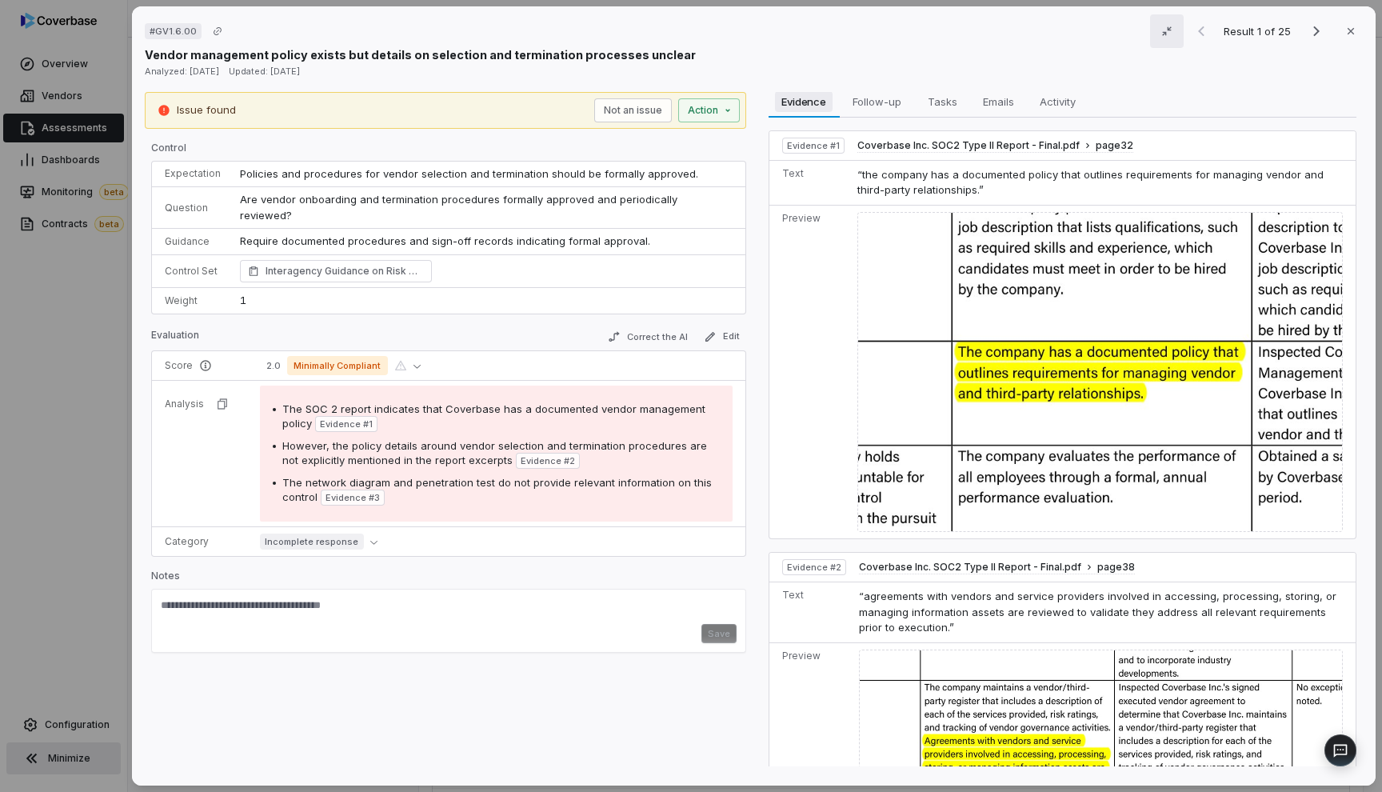
click at [777, 103] on span "Evidence" at bounding box center [804, 101] width 58 height 21
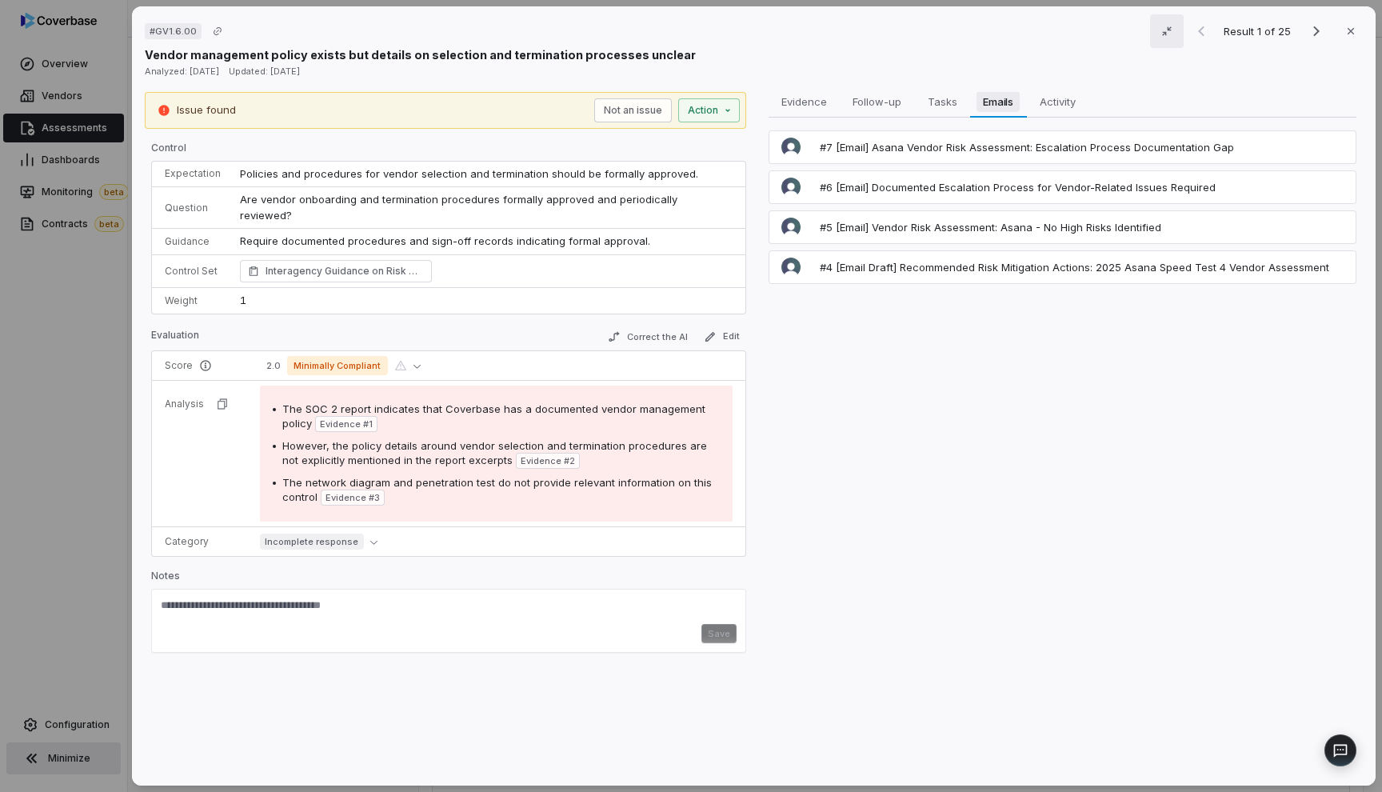
click at [981, 104] on span "Emails" at bounding box center [997, 101] width 43 height 21
click at [1054, 104] on span "Activity" at bounding box center [1056, 101] width 49 height 21
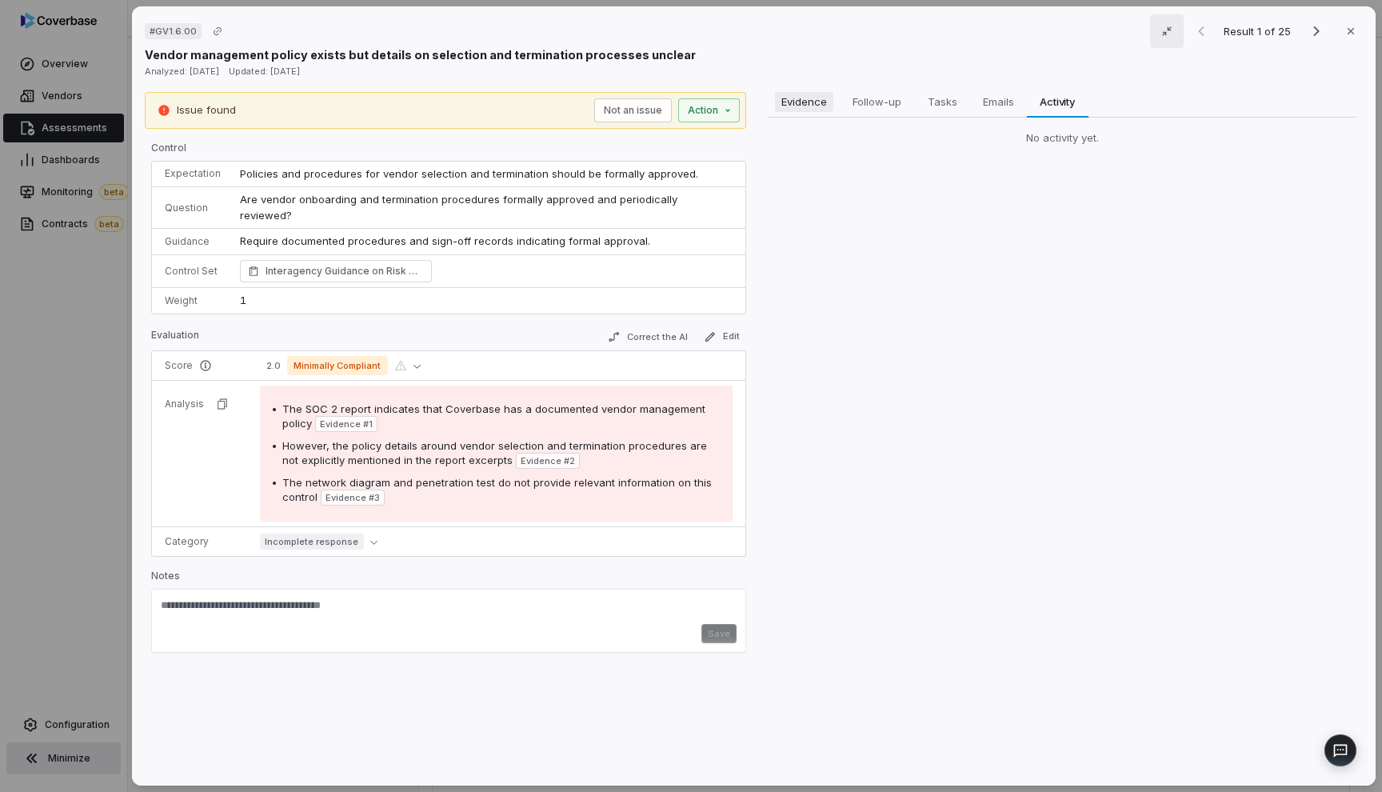
click at [805, 104] on span "Evidence" at bounding box center [803, 101] width 58 height 21
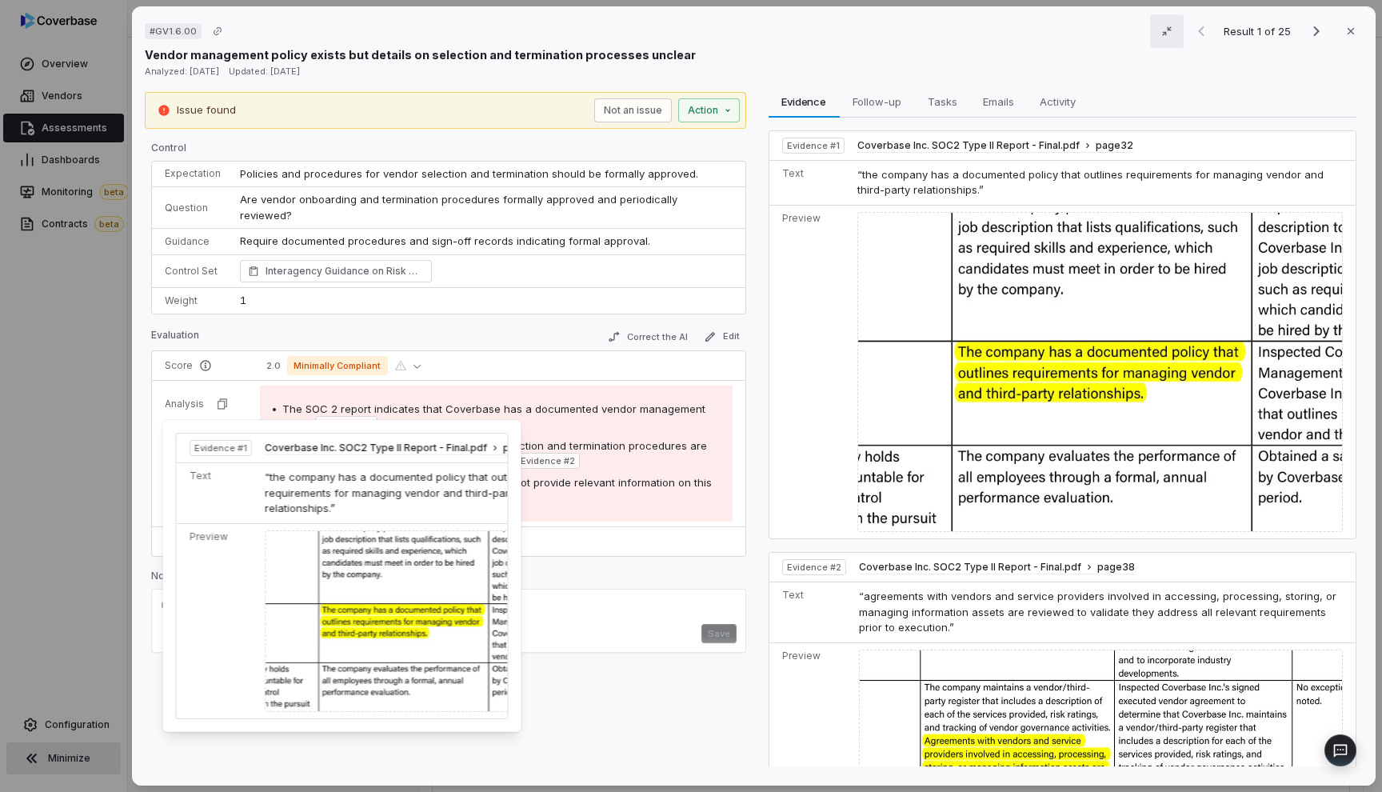
click at [325, 417] on span "Evidence # 1" at bounding box center [346, 423] width 53 height 13
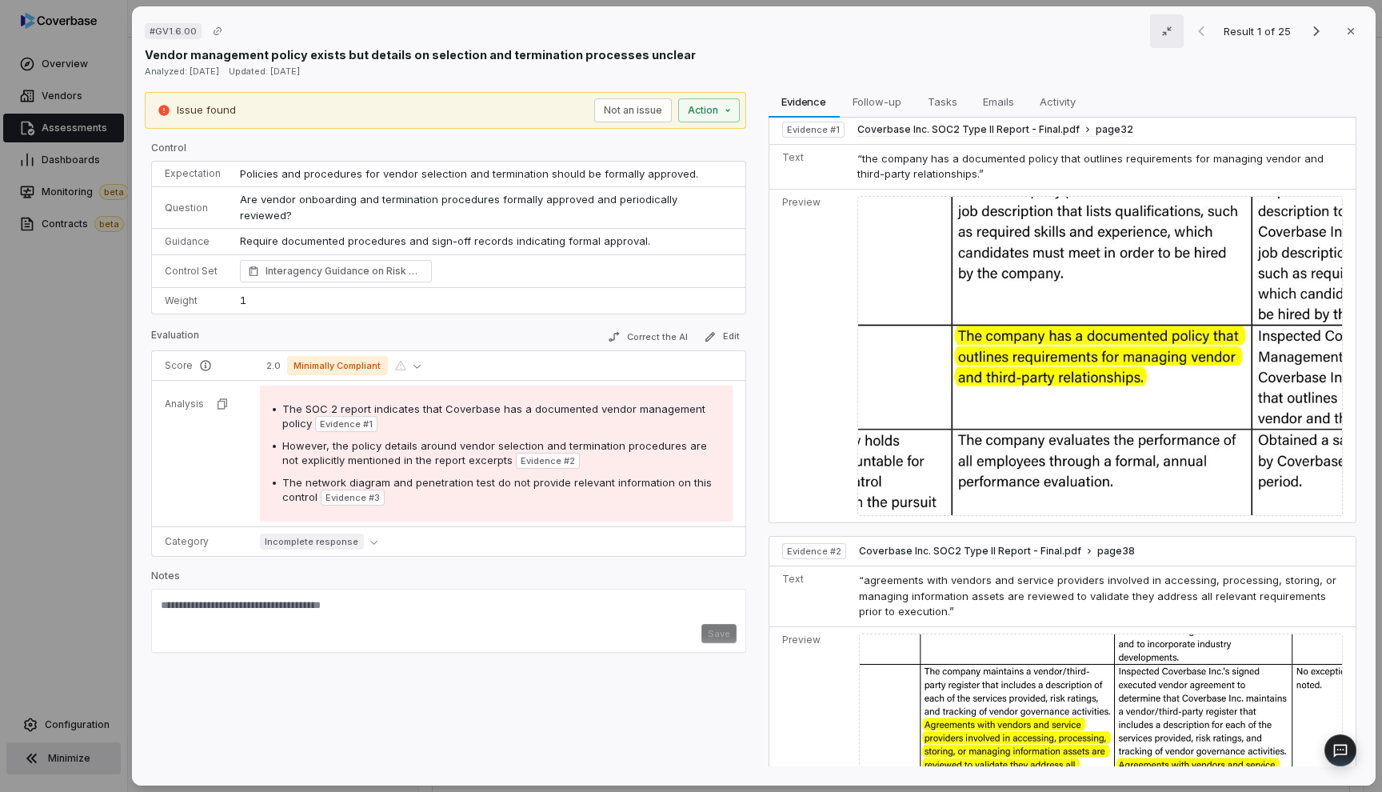
scroll to position [7, 0]
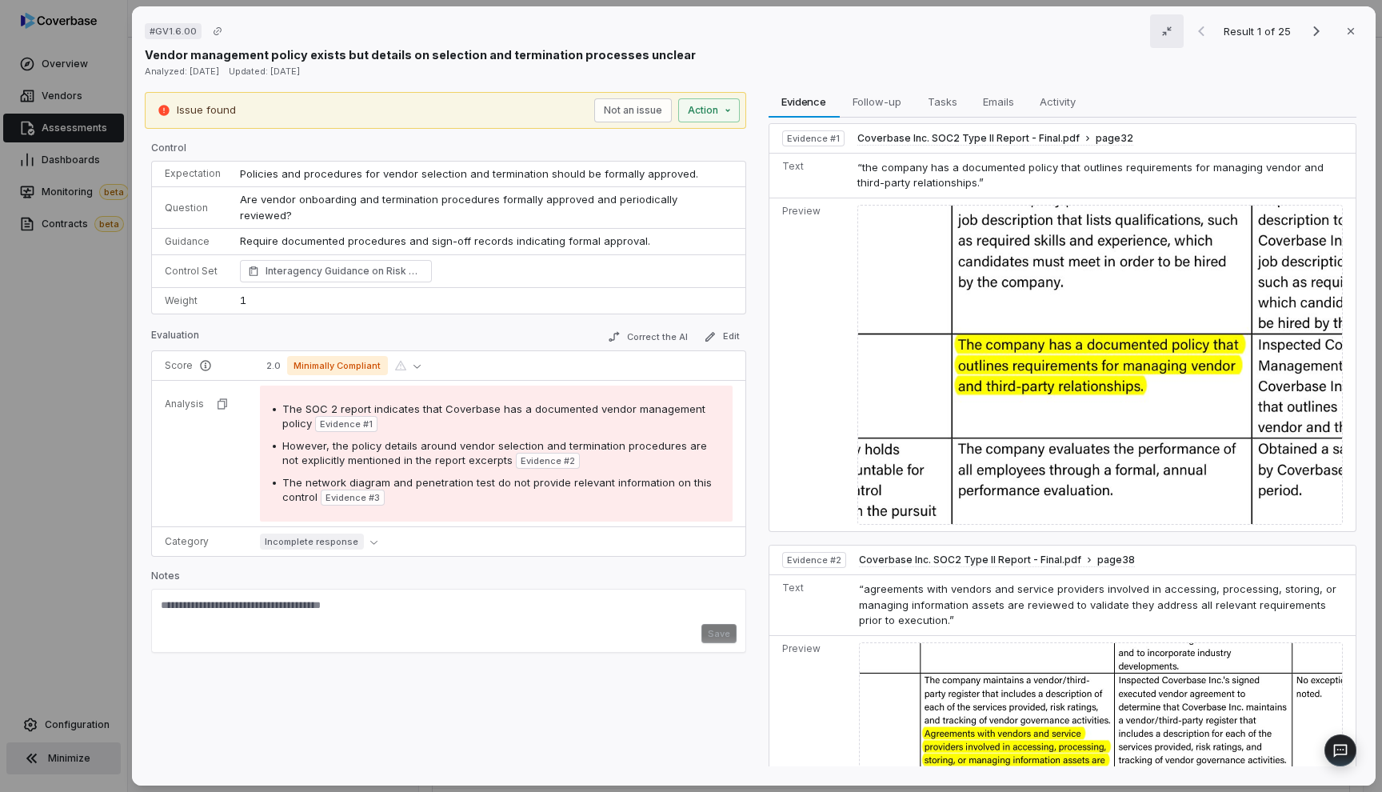
click at [983, 337] on img at bounding box center [1099, 365] width 485 height 321
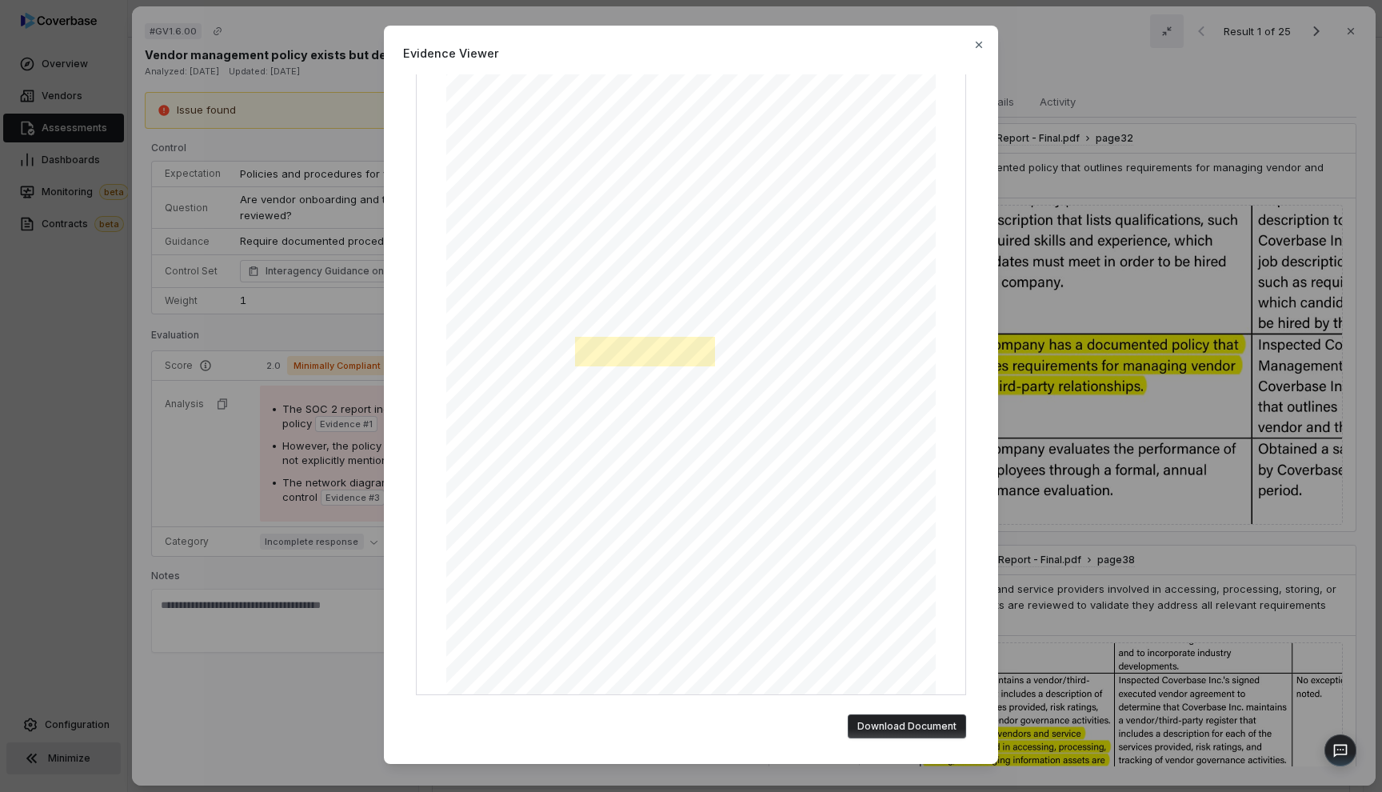
scroll to position [0, 0]
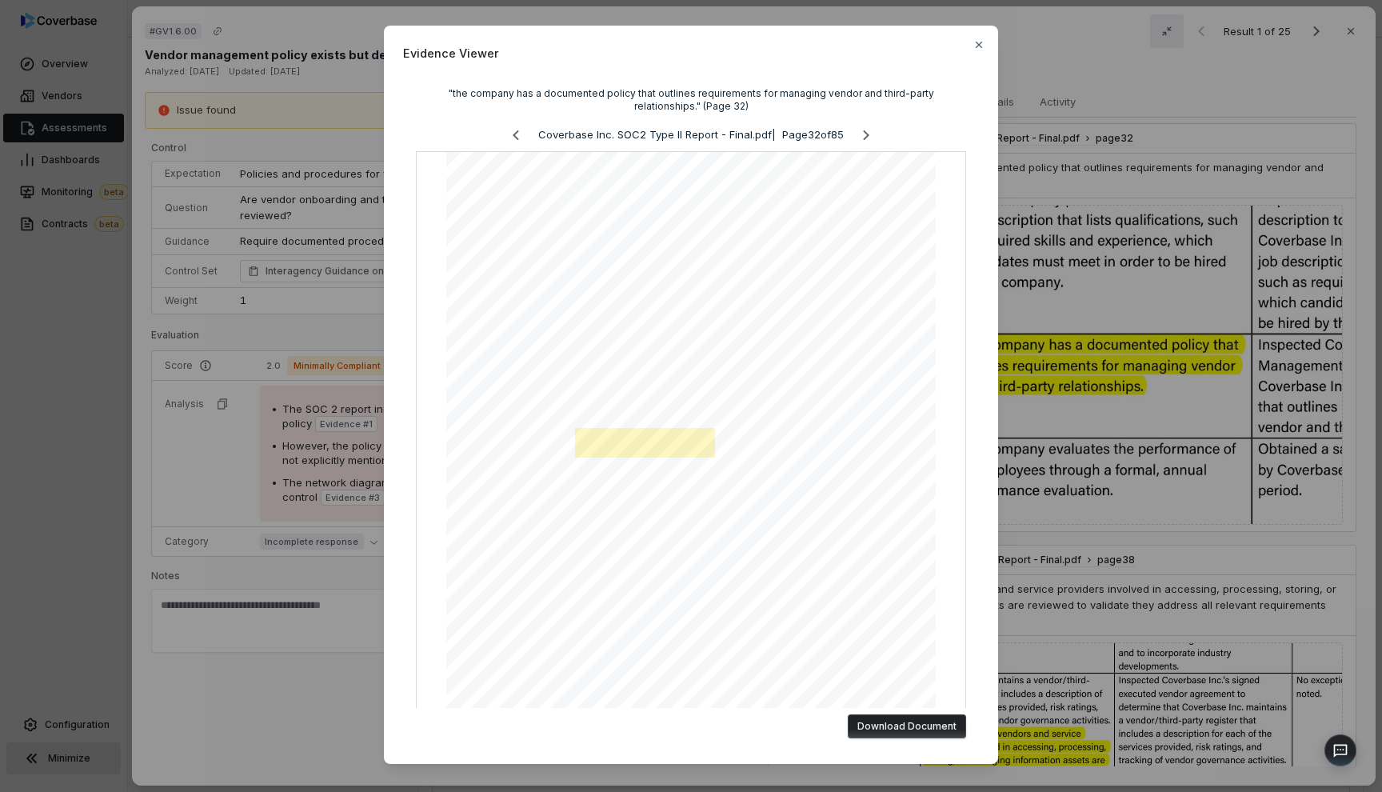
click at [1047, 285] on div "Evidence Viewer "the company has a documented policy that outlines requirements…" at bounding box center [691, 396] width 1382 height 792
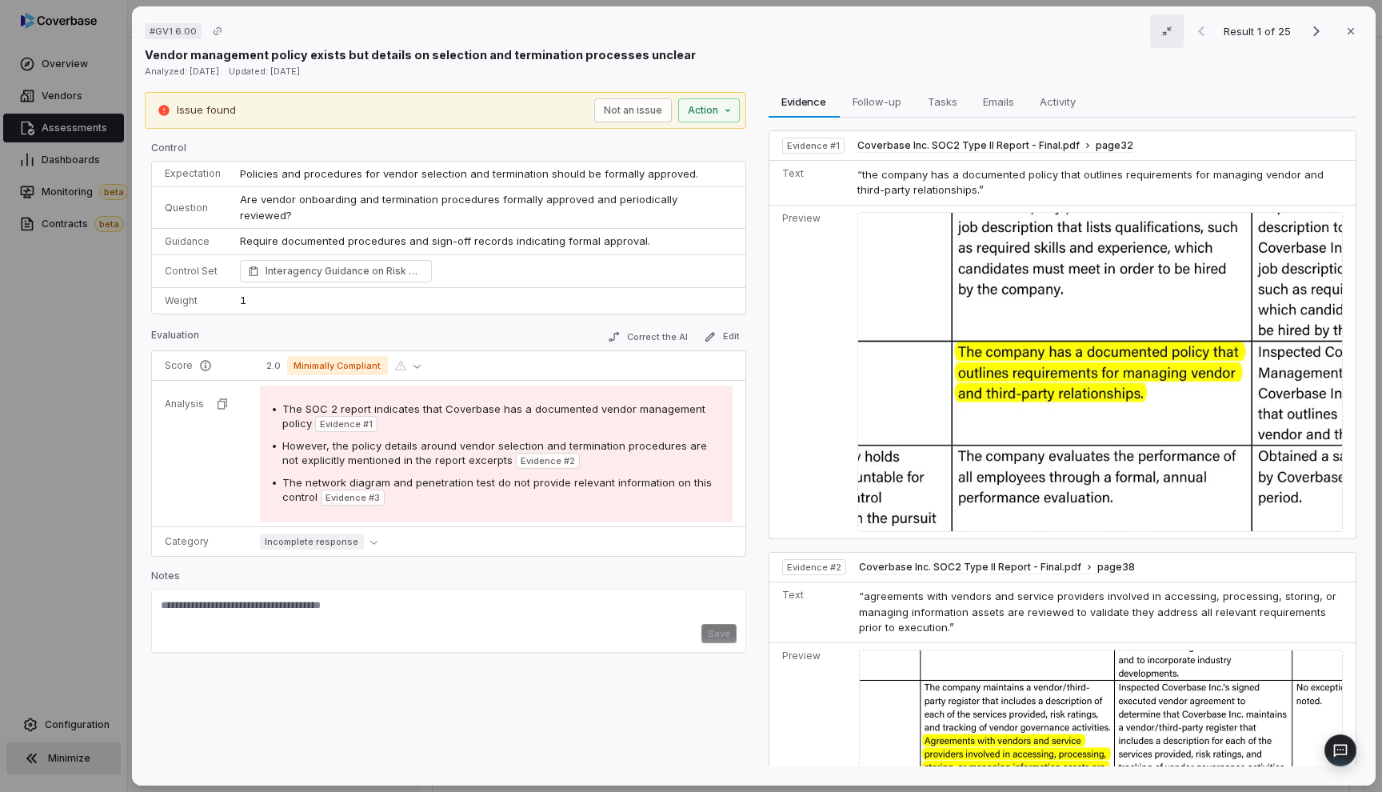
click at [572, 699] on div "Issue found Not an issue Action Control Expectation Policies and procedures for…" at bounding box center [445, 432] width 601 height 681
click at [988, 89] on div "# GV1.6.00 Result 1 of 25 Close Vendor management policy exists but details on …" at bounding box center [754, 395] width 1244 height 779
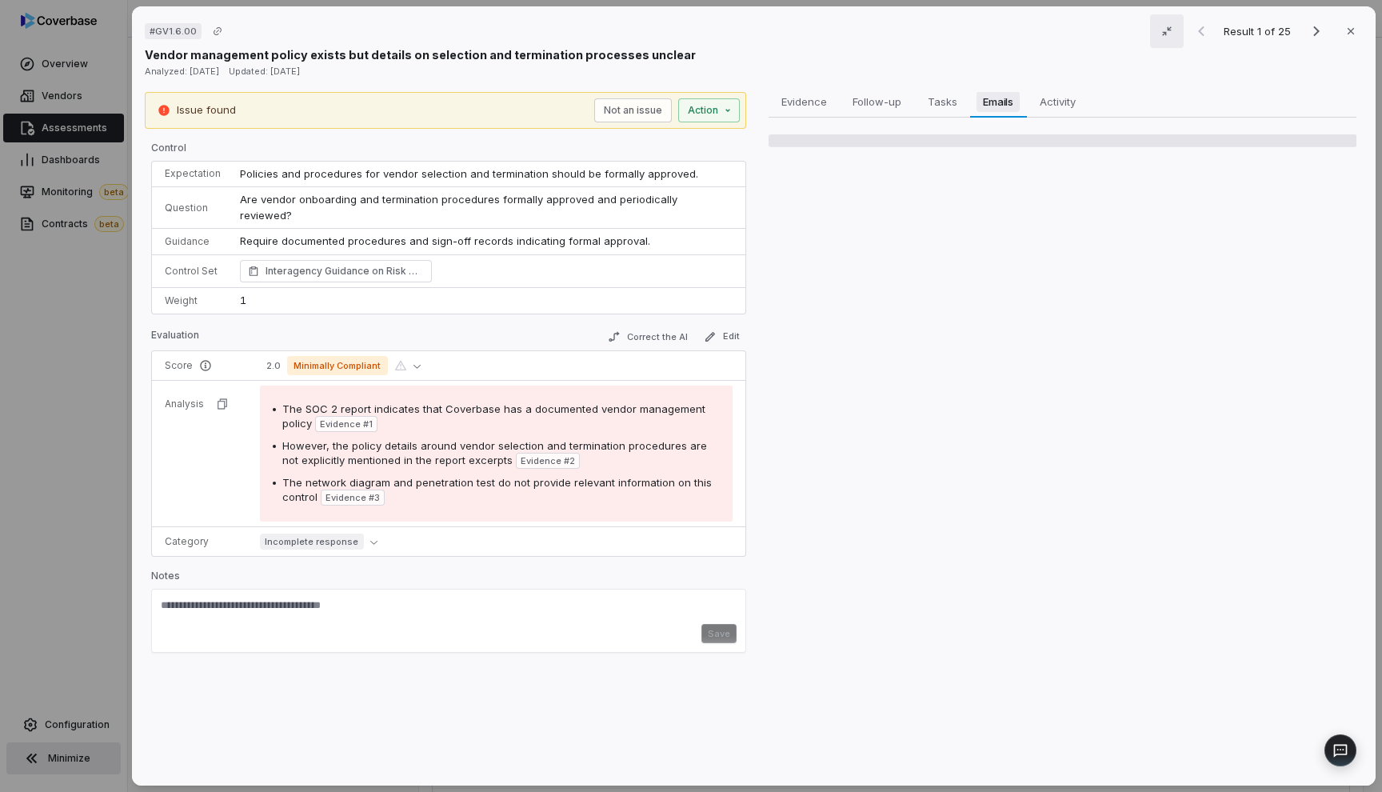
click at [988, 97] on span "Emails" at bounding box center [997, 101] width 43 height 21
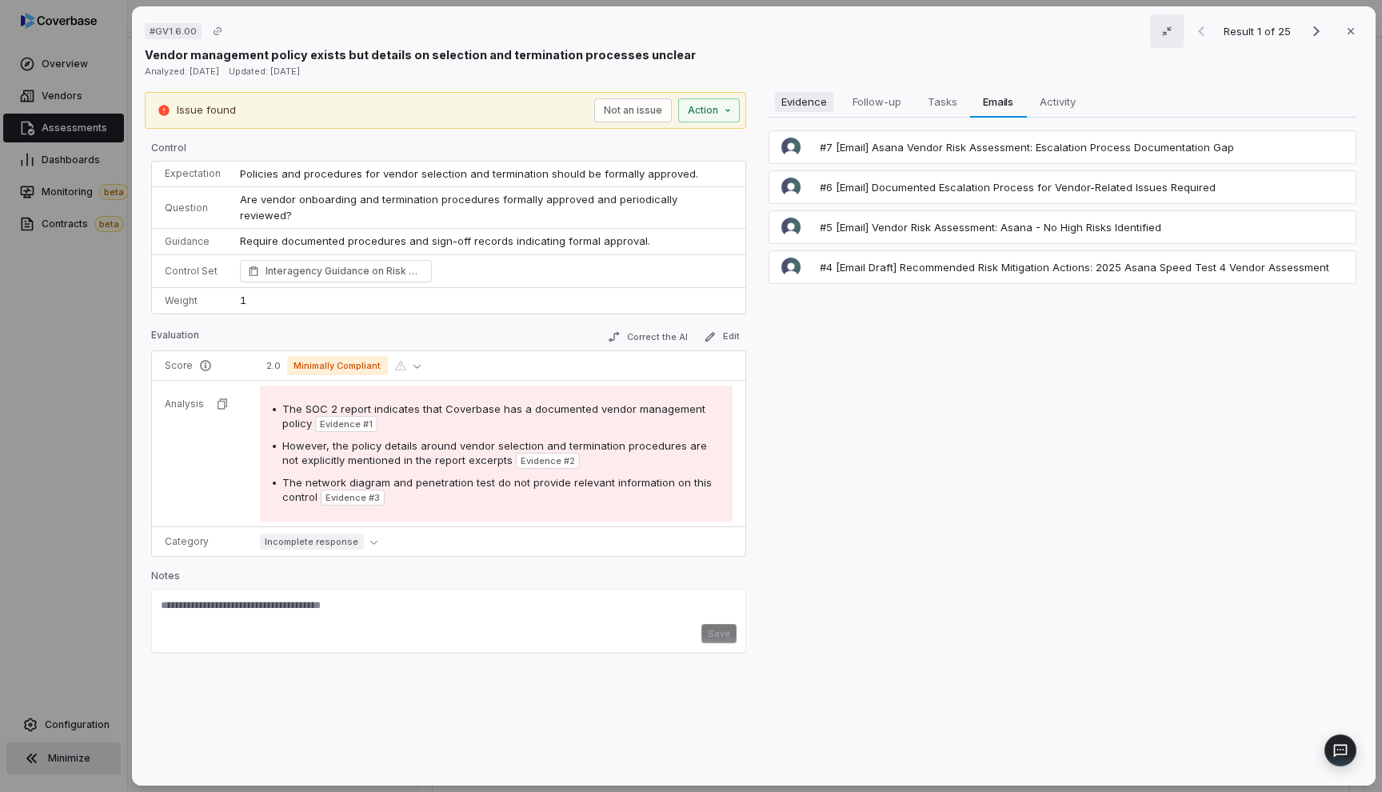
click at [812, 102] on span "Evidence" at bounding box center [803, 101] width 58 height 21
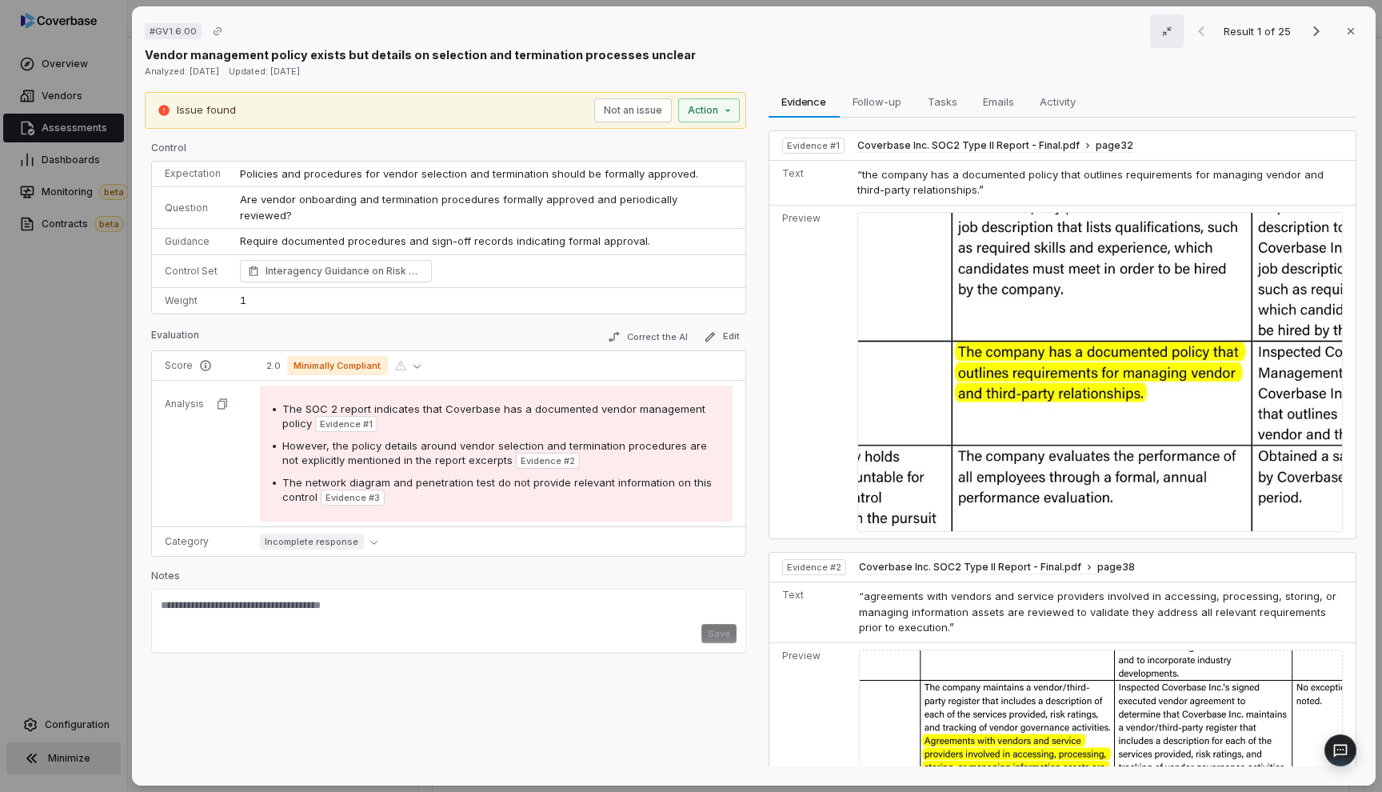
click at [567, 679] on div "Issue found Not an issue Action Control Expectation Policies and procedures for…" at bounding box center [445, 432] width 601 height 681
click at [341, 624] on div "Save" at bounding box center [449, 633] width 576 height 19
click at [337, 687] on div "Issue found Not an issue Action Control Expectation Policies and procedures for…" at bounding box center [445, 432] width 601 height 681
click at [869, 112] on button "Follow-up Follow-up" at bounding box center [876, 102] width 75 height 32
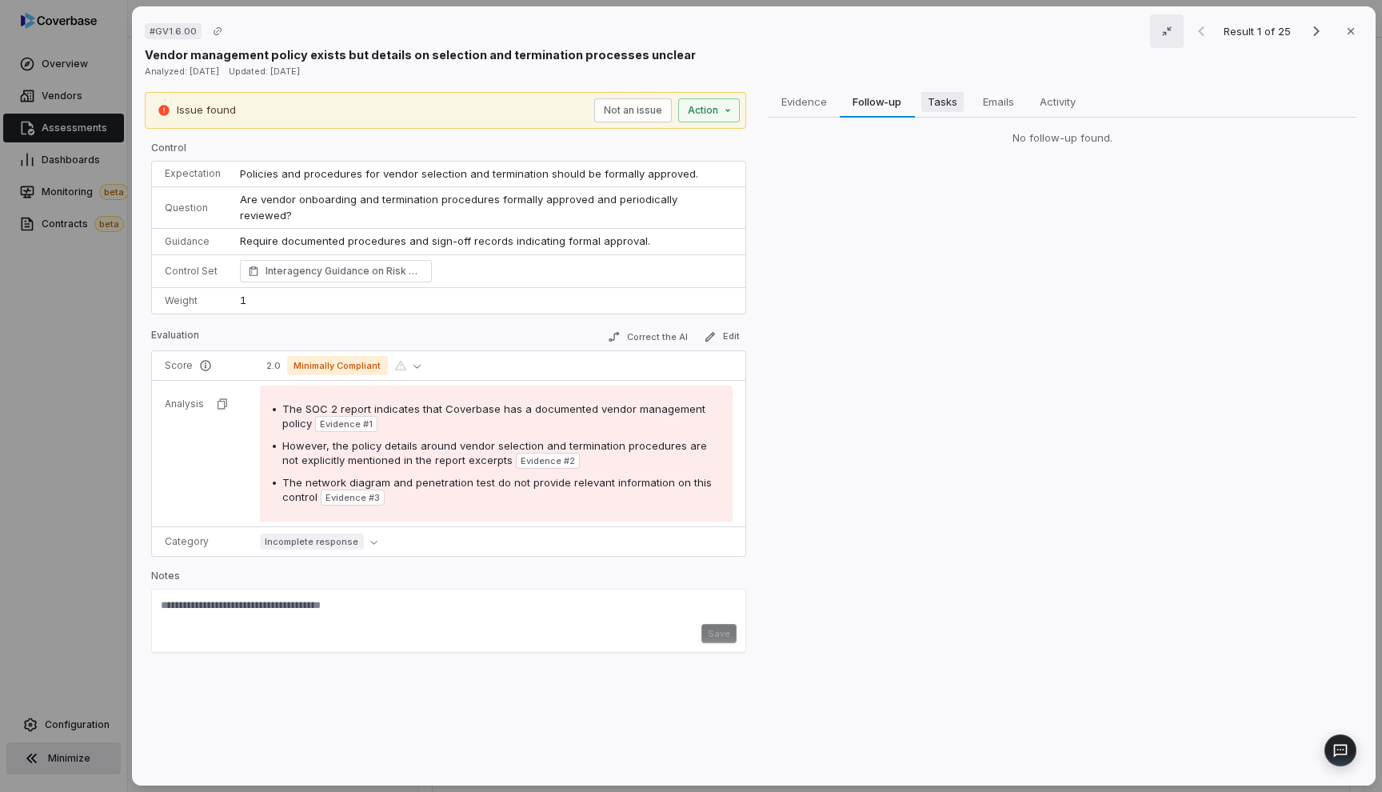
click at [952, 94] on span "Tasks" at bounding box center [941, 101] width 42 height 21
click at [1004, 100] on span "Emails" at bounding box center [998, 101] width 44 height 21
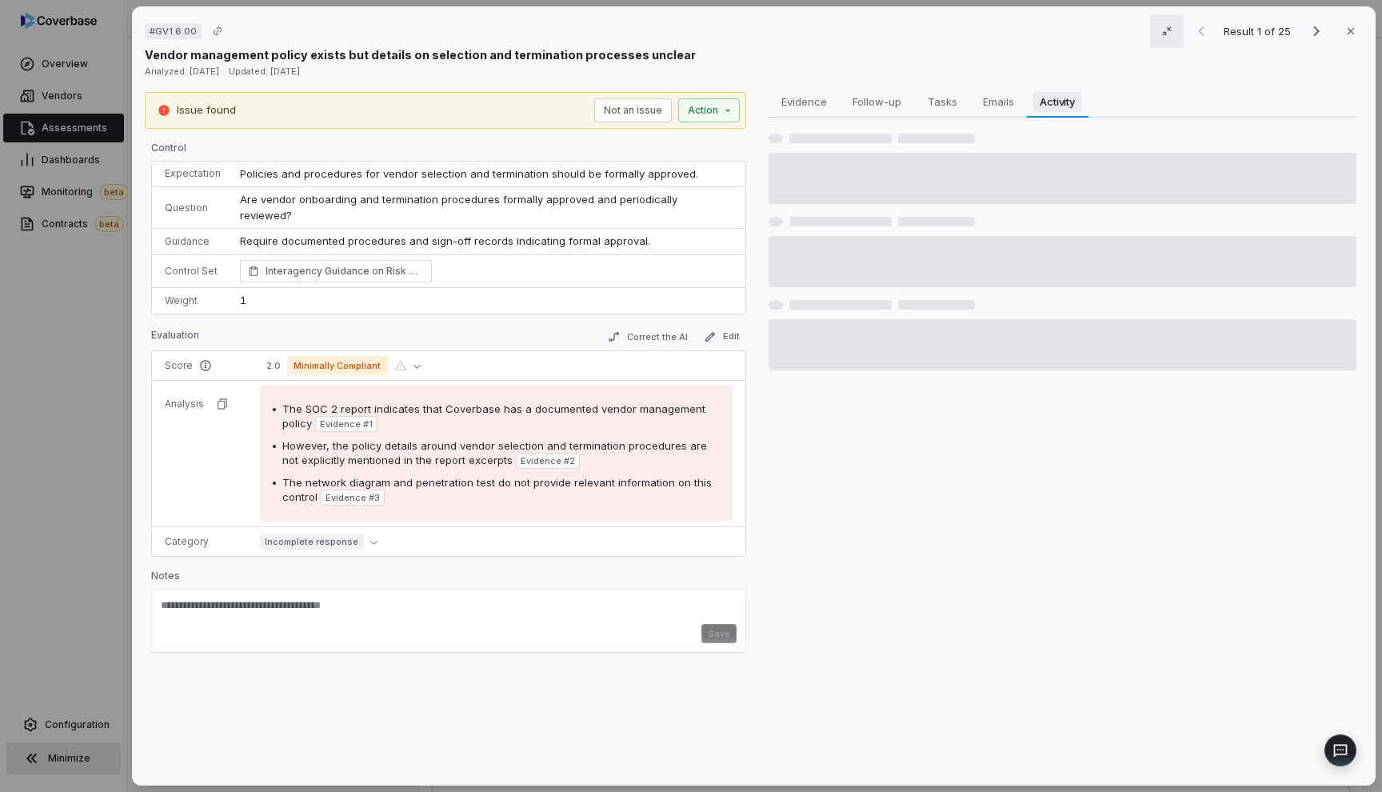
click at [1040, 103] on span "Activity" at bounding box center [1057, 101] width 48 height 21
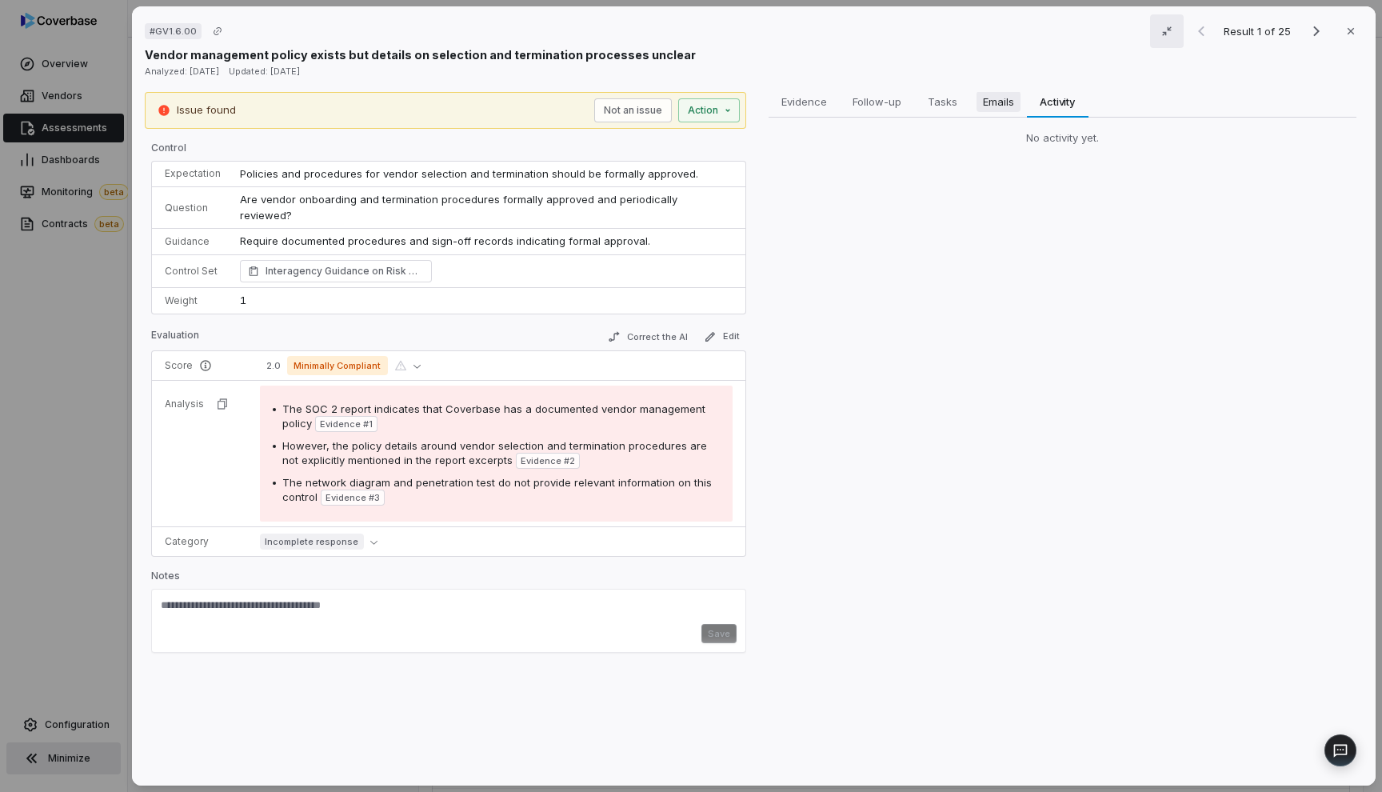
click at [1003, 104] on span "Emails" at bounding box center [998, 101] width 44 height 21
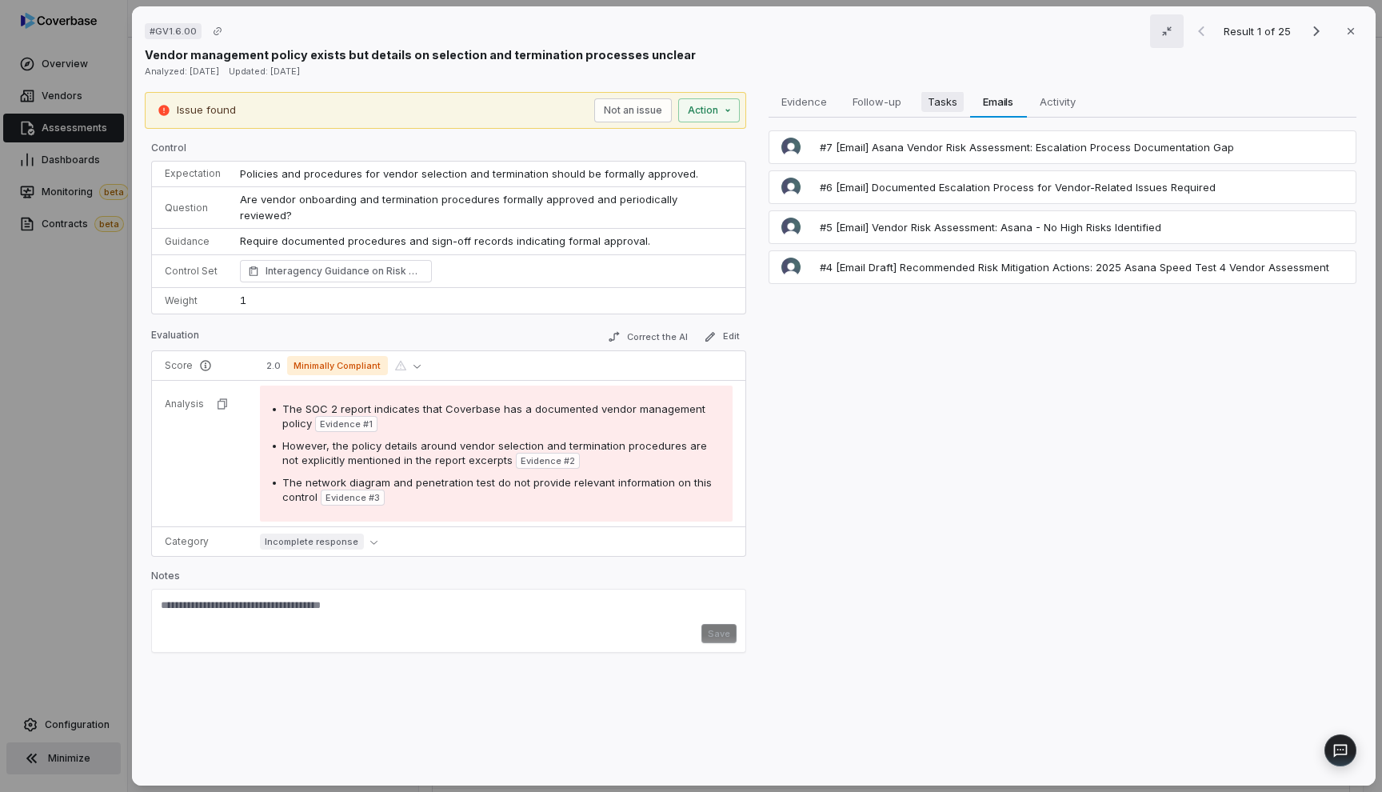
click at [932, 98] on span "Tasks" at bounding box center [941, 101] width 42 height 21
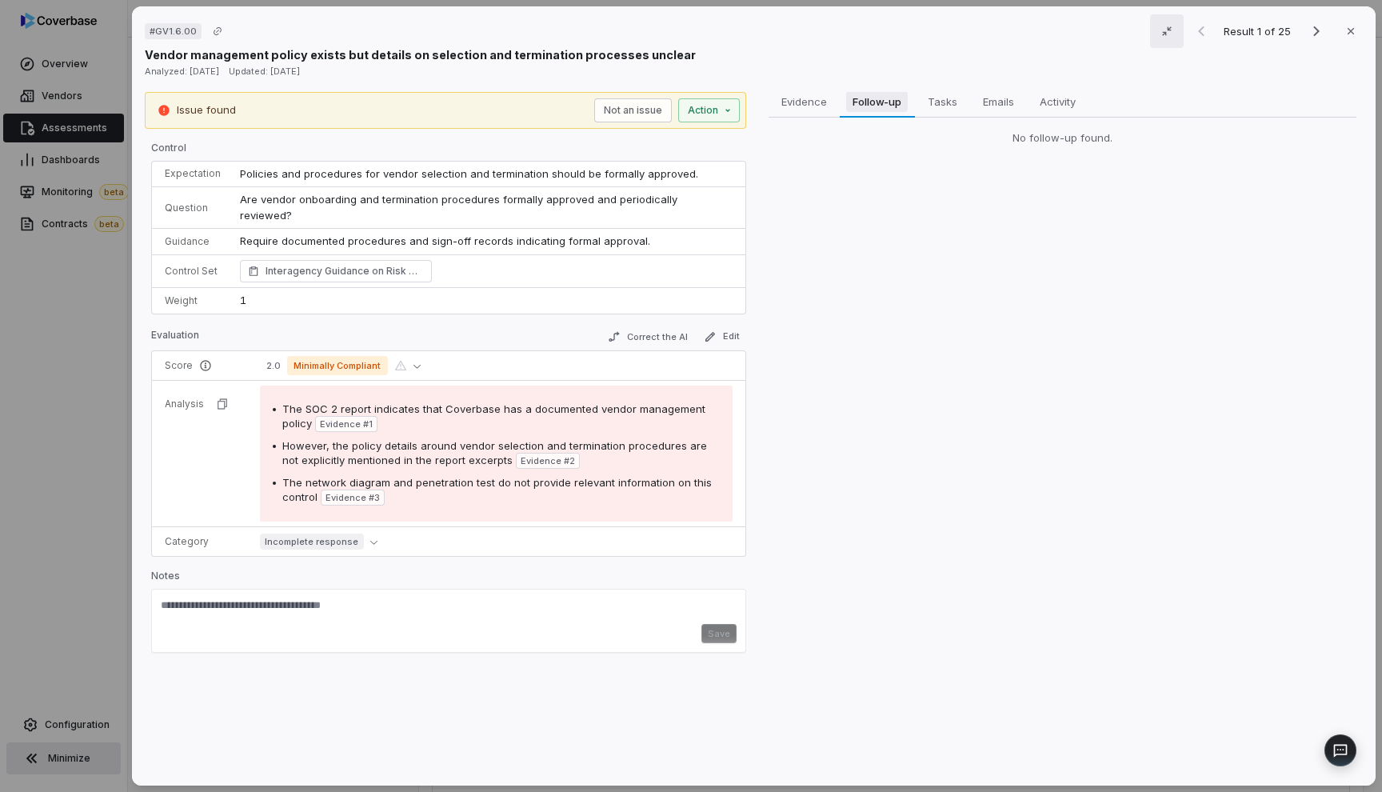
click at [896, 97] on span "Follow-up" at bounding box center [877, 101] width 62 height 21
click at [820, 97] on span "Evidence" at bounding box center [803, 101] width 58 height 21
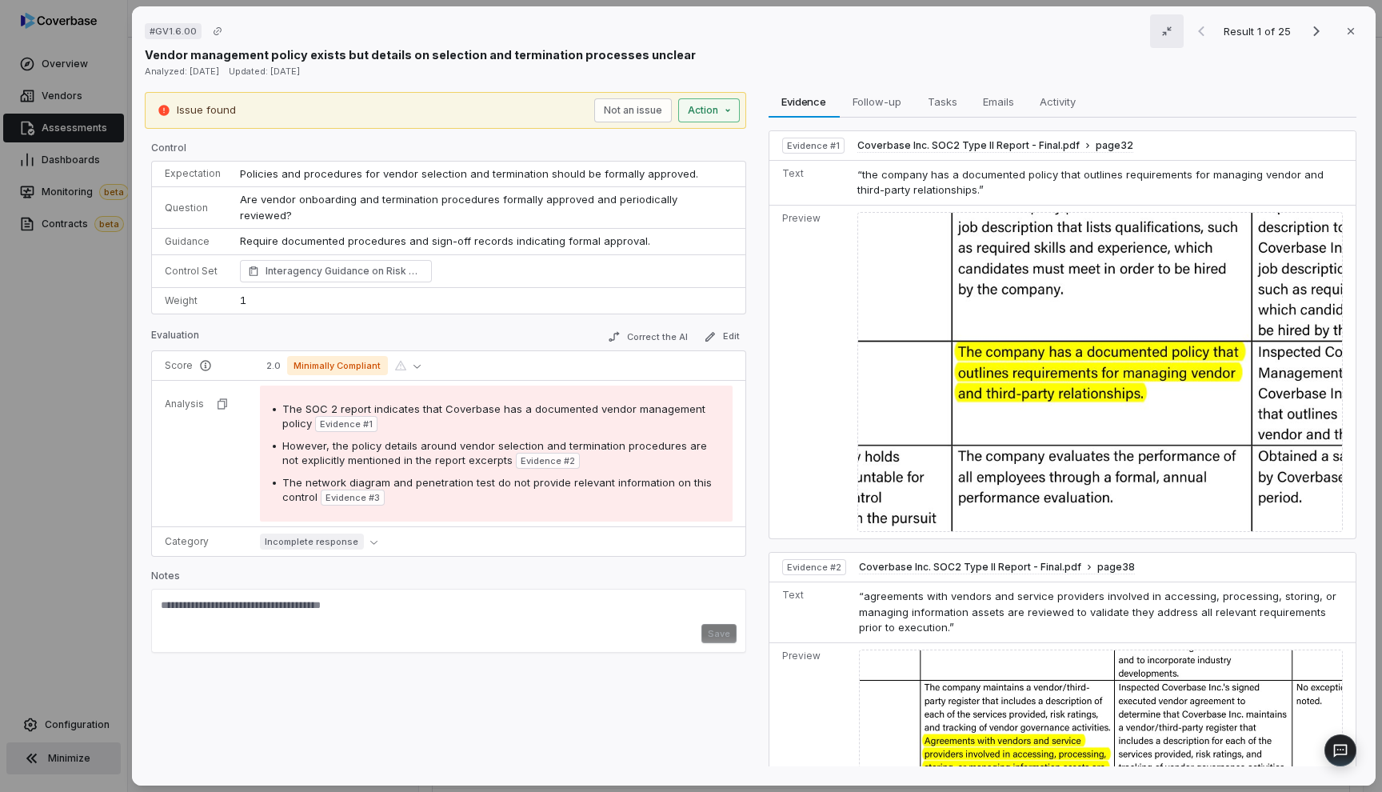
click at [730, 114] on div "# GV1.6.00 Result 1 of 25 Close Vendor management policy exists but details on …" at bounding box center [691, 396] width 1382 height 792
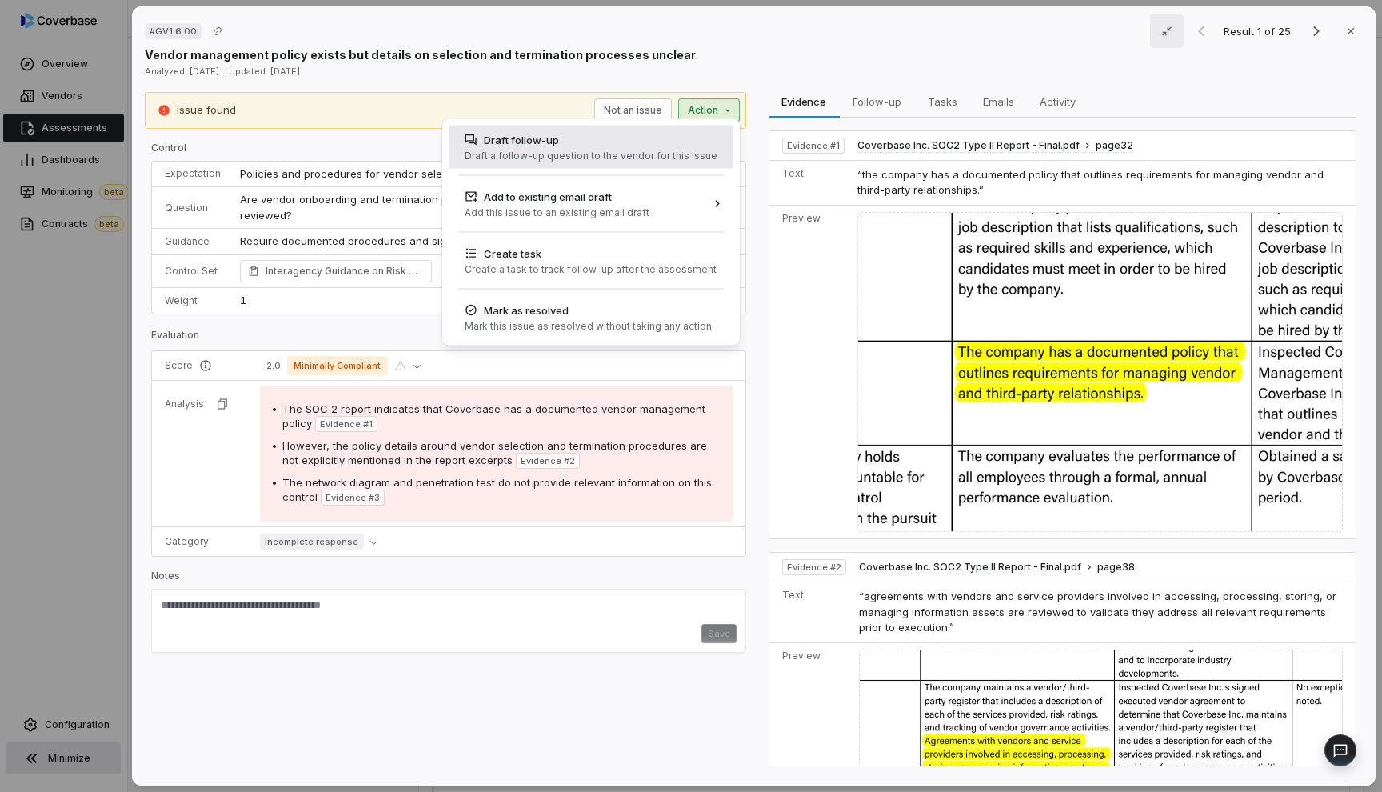
click at [661, 161] on div "Draft a follow-up question to the vendor for this issue" at bounding box center [591, 156] width 253 height 13
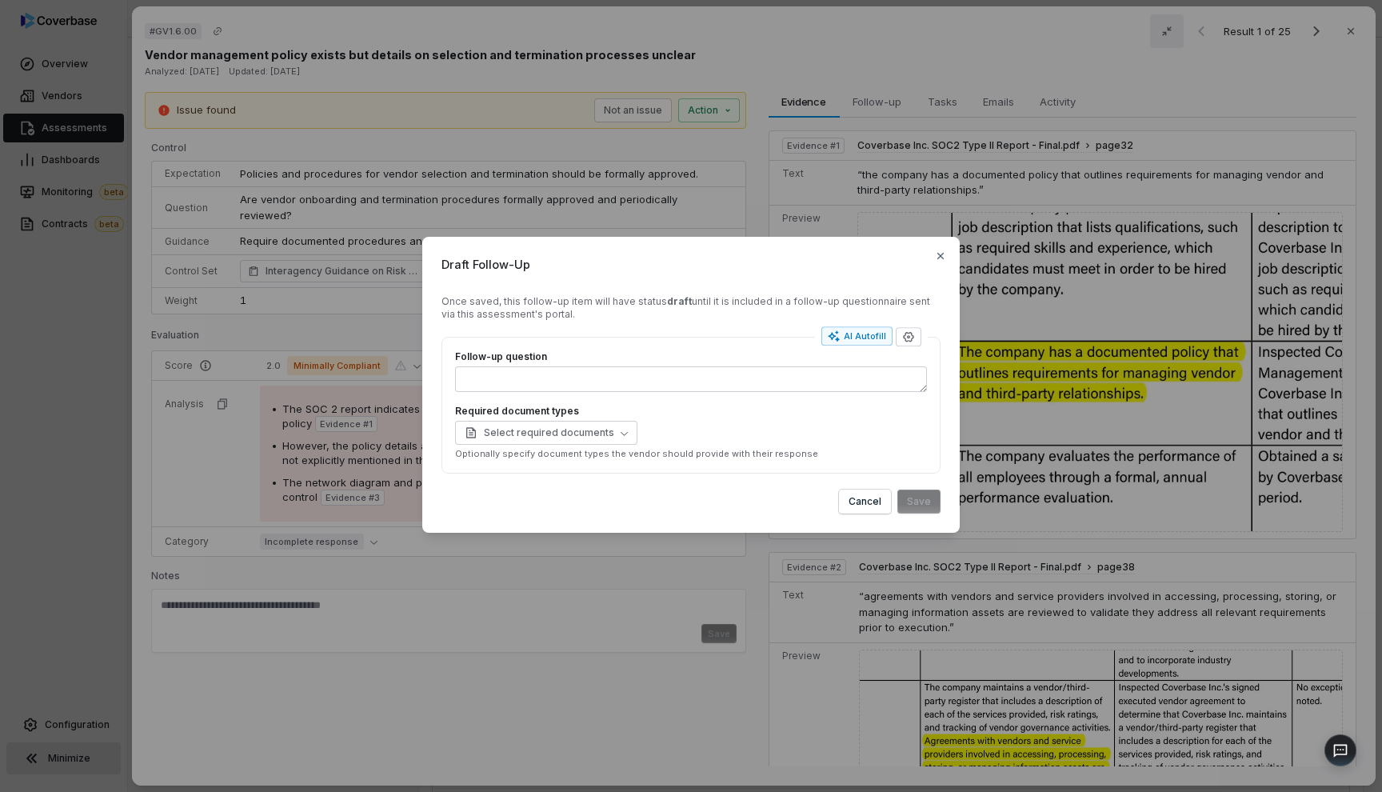
click at [749, 394] on div "Follow-up question Required document types Select required documents Optionally…" at bounding box center [691, 405] width 472 height 110
click at [745, 384] on textarea "Follow-up question" at bounding box center [691, 379] width 472 height 26
type textarea "*"
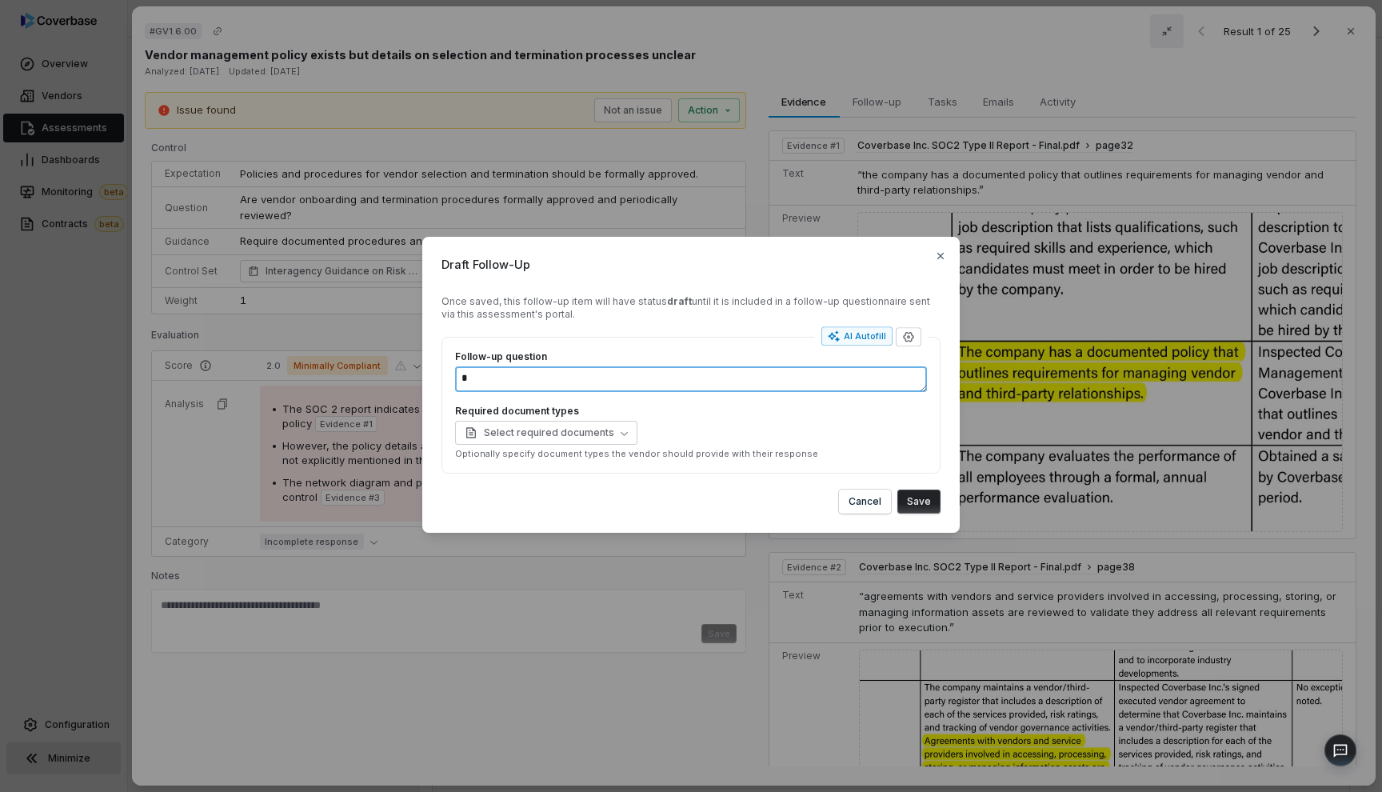
type textarea "**"
type textarea "*"
type textarea "***"
type textarea "*"
type textarea "****"
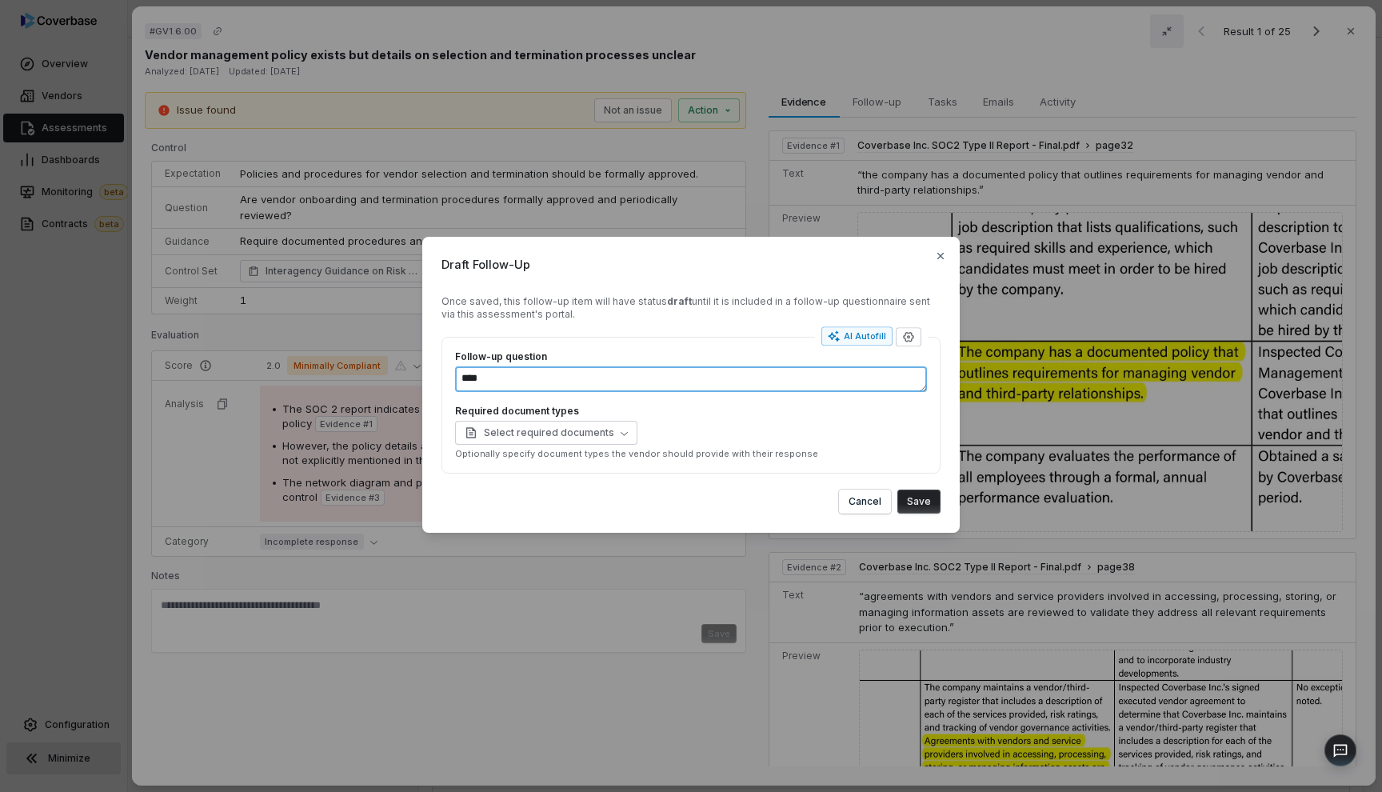
type textarea "*"
type textarea "***"
type textarea "*"
type textarea "****"
type textarea "*"
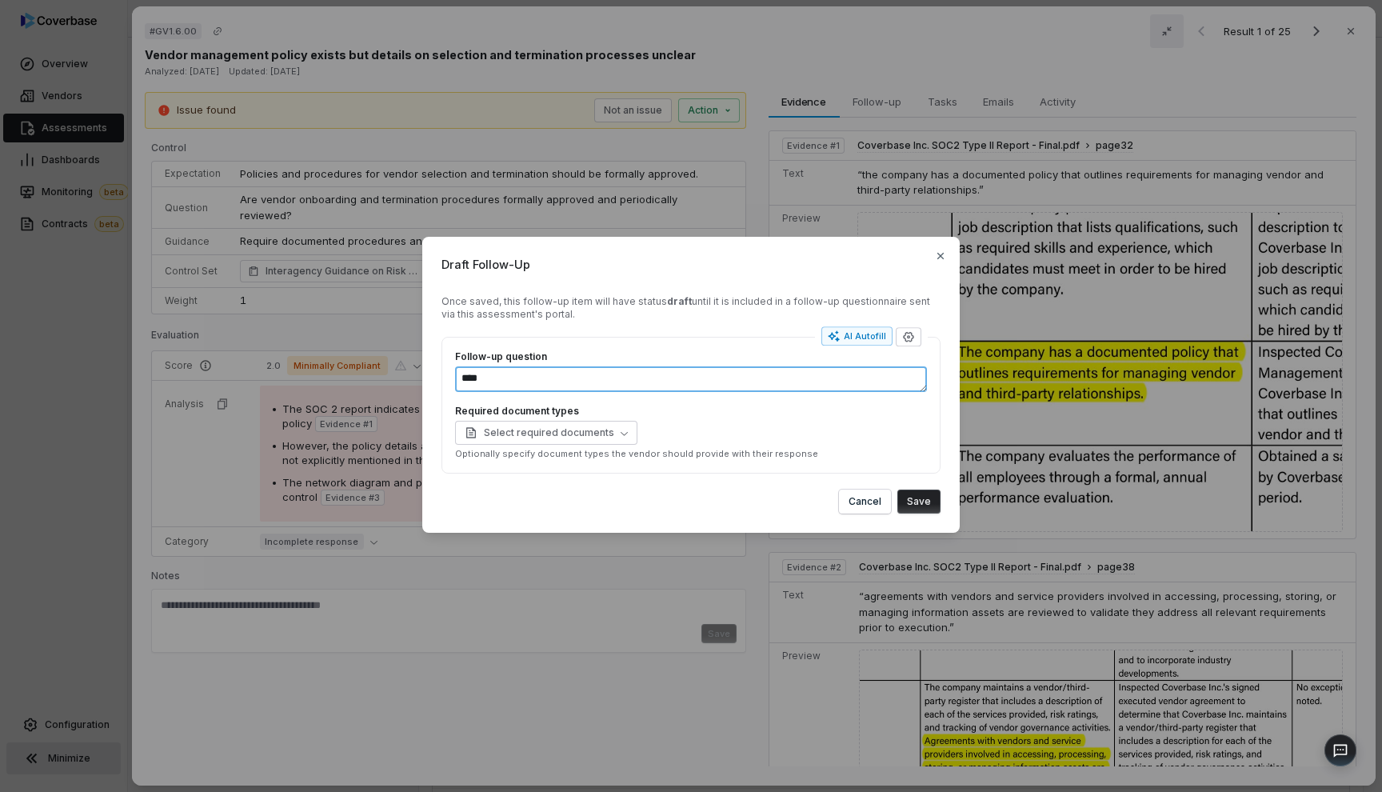
type textarea "****"
type textarea "*"
type textarea "******"
type textarea "*"
type textarea "*******"
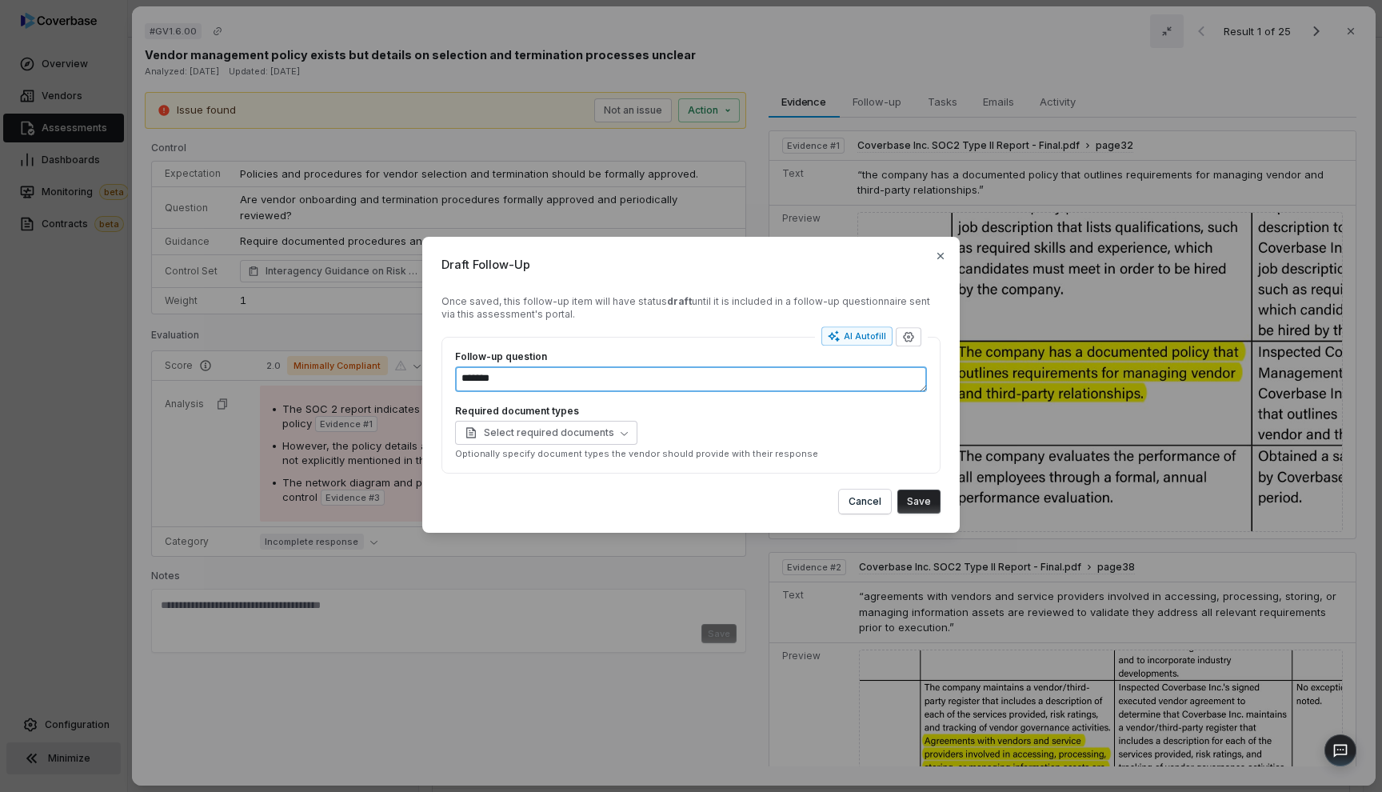
type textarea "*"
type textarea "********"
type textarea "*"
type textarea "*********"
type textarea "*"
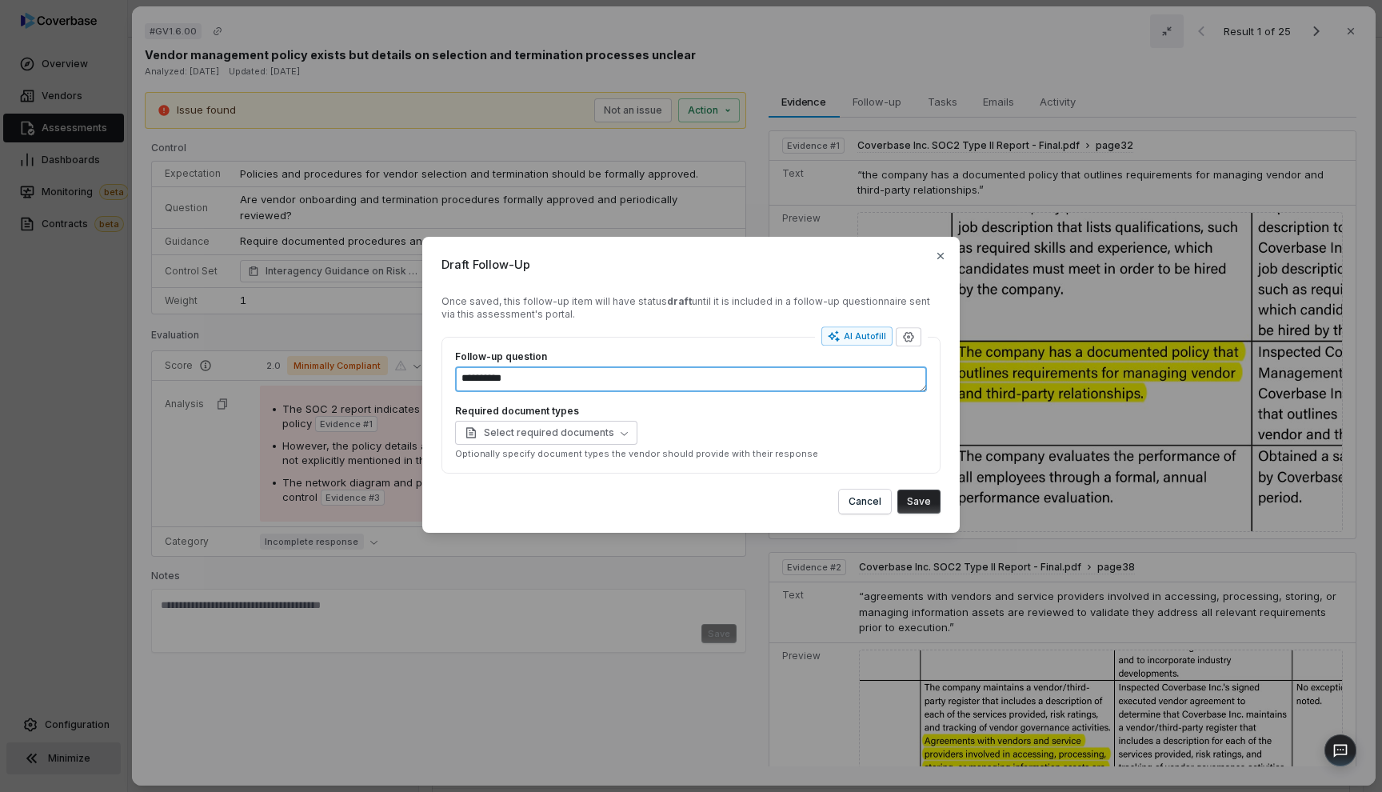
type textarea "**********"
click at [935, 497] on button "Save" at bounding box center [918, 501] width 43 height 24
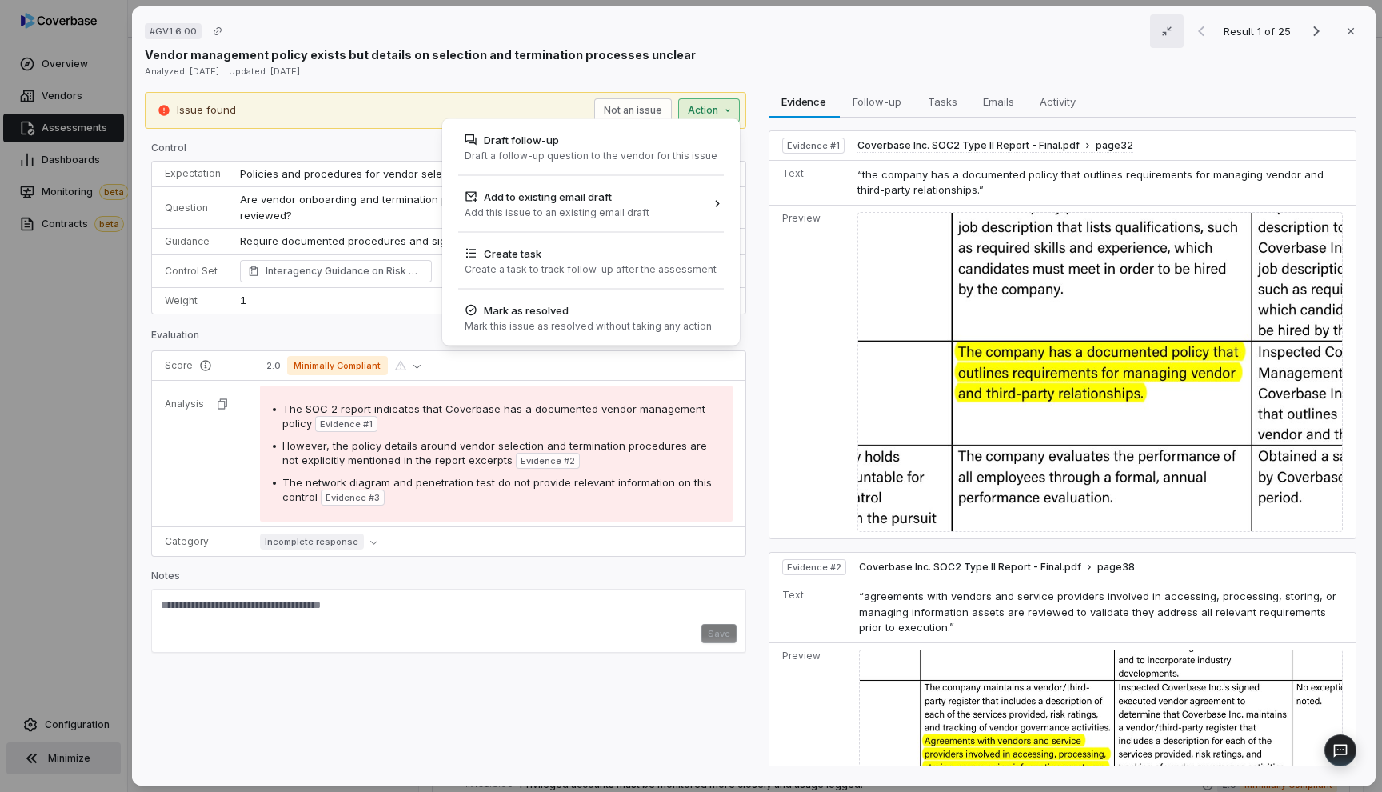
click at [712, 113] on div "# GV1.6.00 Result 1 of 25 Close Vendor management policy exists but details on …" at bounding box center [691, 396] width 1382 height 792
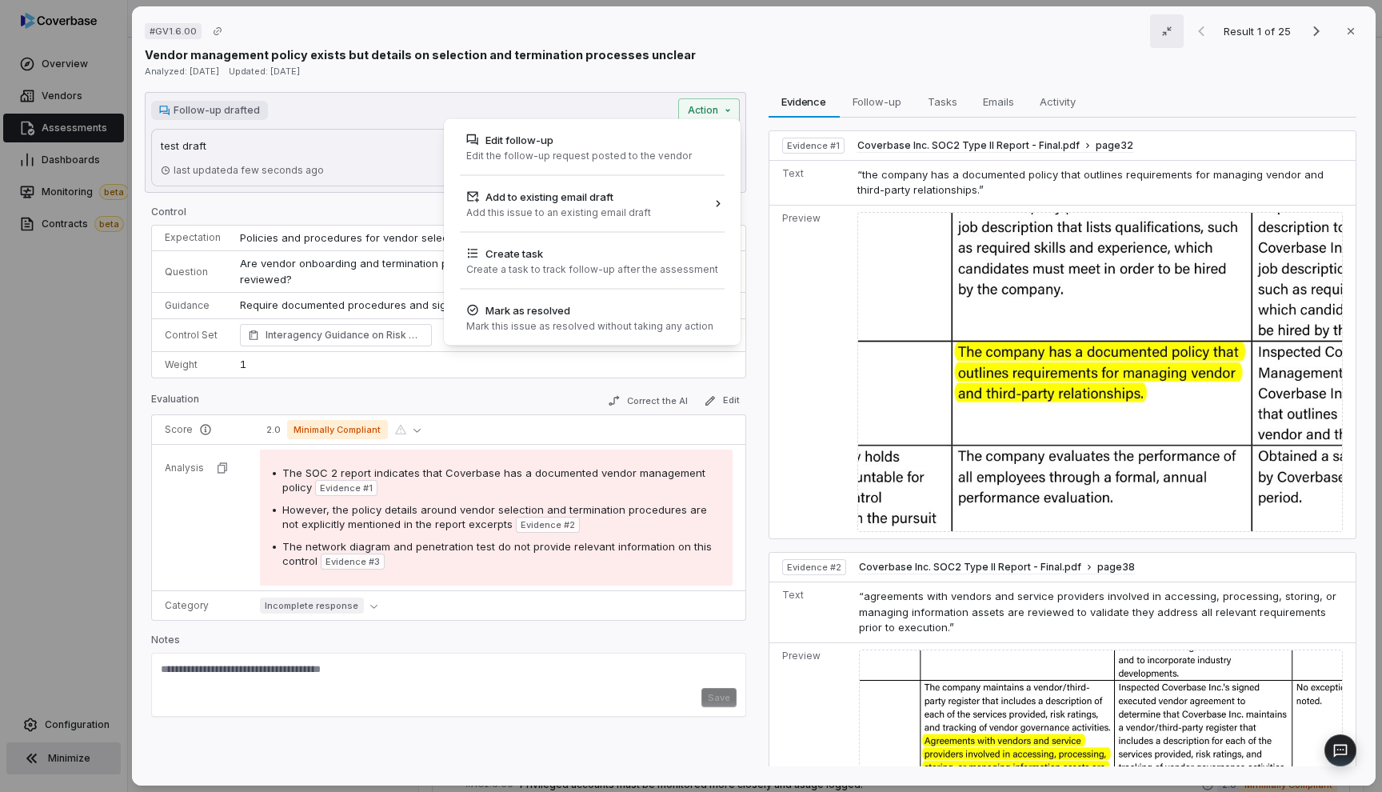
click at [331, 156] on div "# GV1.6.00 Result 1 of 25 Close Vendor management policy exists but details on …" at bounding box center [691, 396] width 1382 height 792
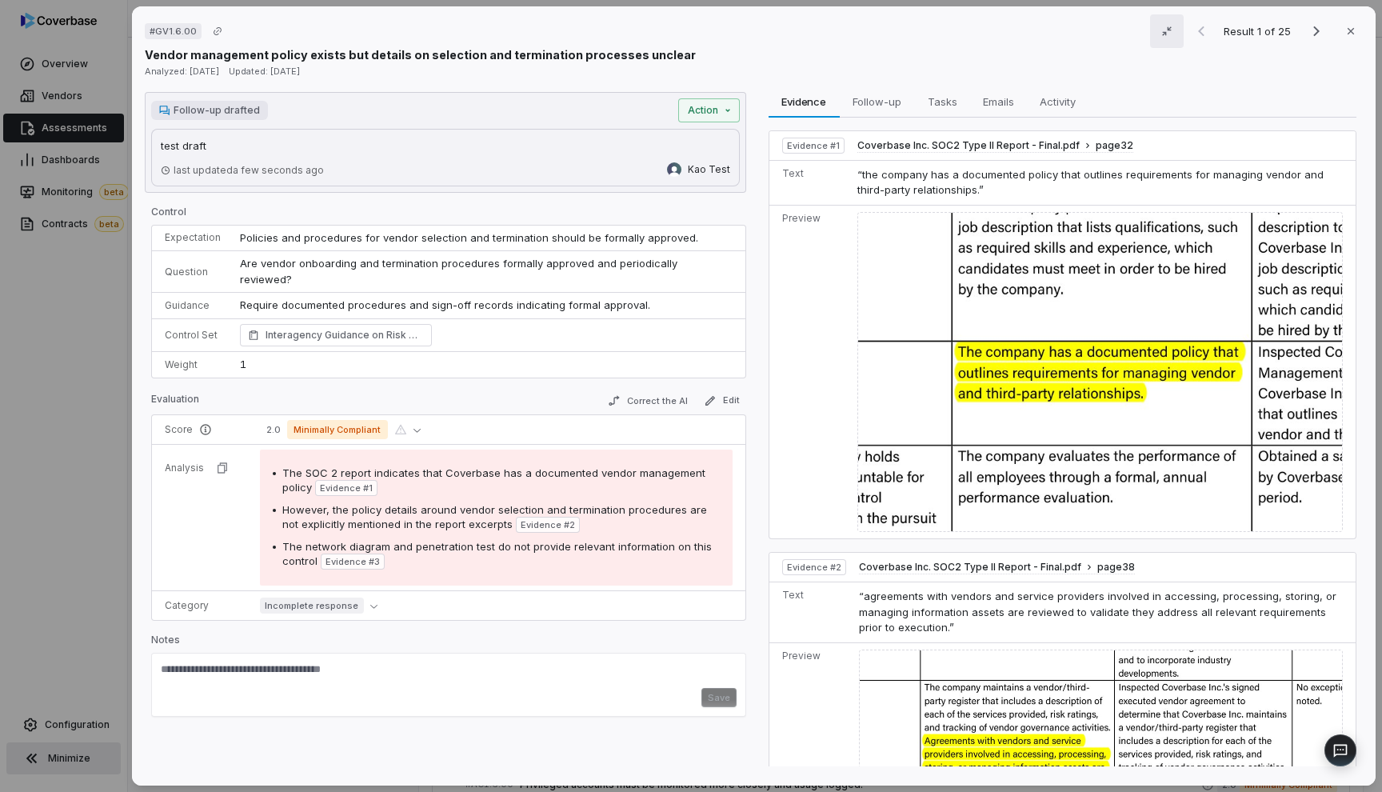
click at [323, 161] on div "last updated a few seconds ago [PERSON_NAME]" at bounding box center [445, 166] width 569 height 21
click at [728, 116] on div "# GV1.6.00 Result 1 of 25 Close Vendor management policy exists but details on …" at bounding box center [691, 396] width 1382 height 792
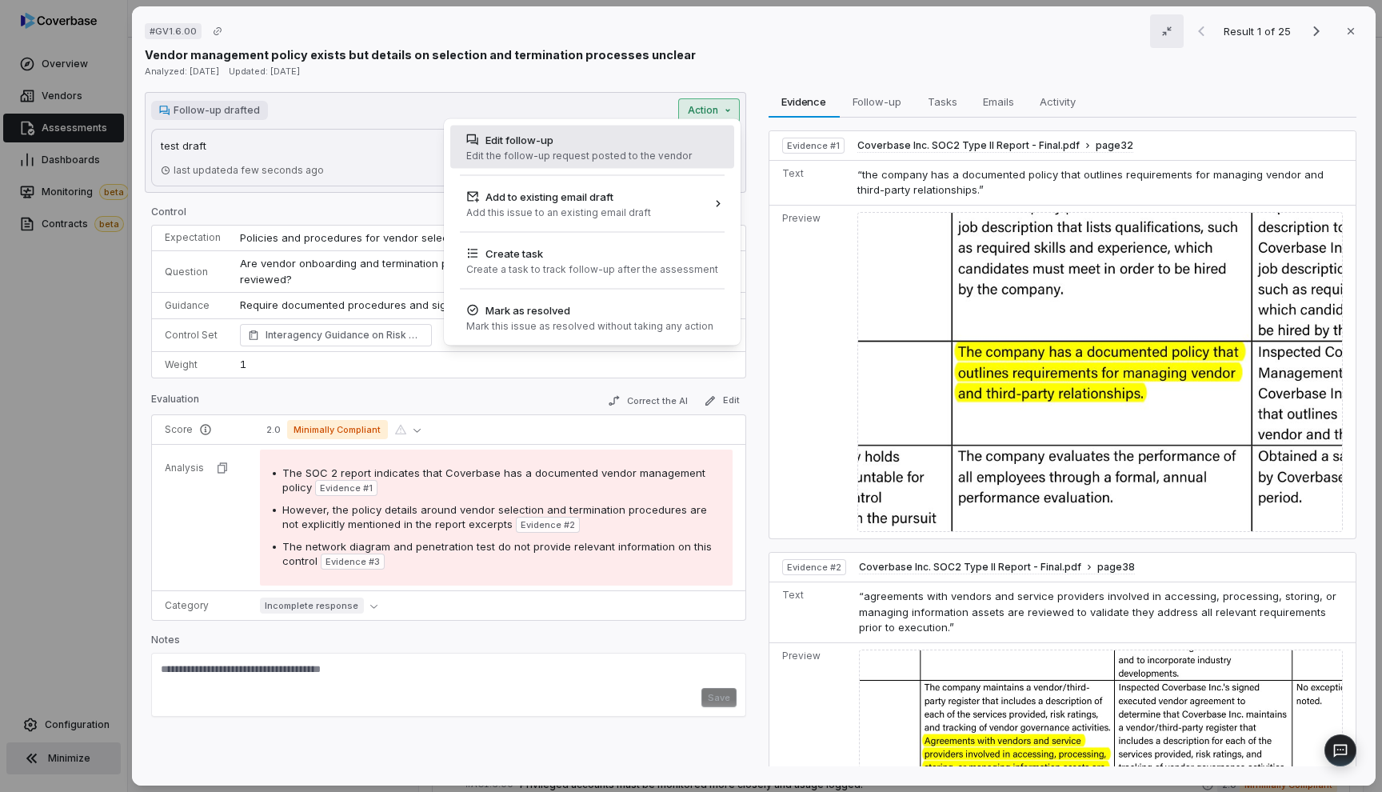
click at [680, 147] on div "Edit follow-up Edit the follow-up request posted to the vendor" at bounding box center [579, 147] width 238 height 43
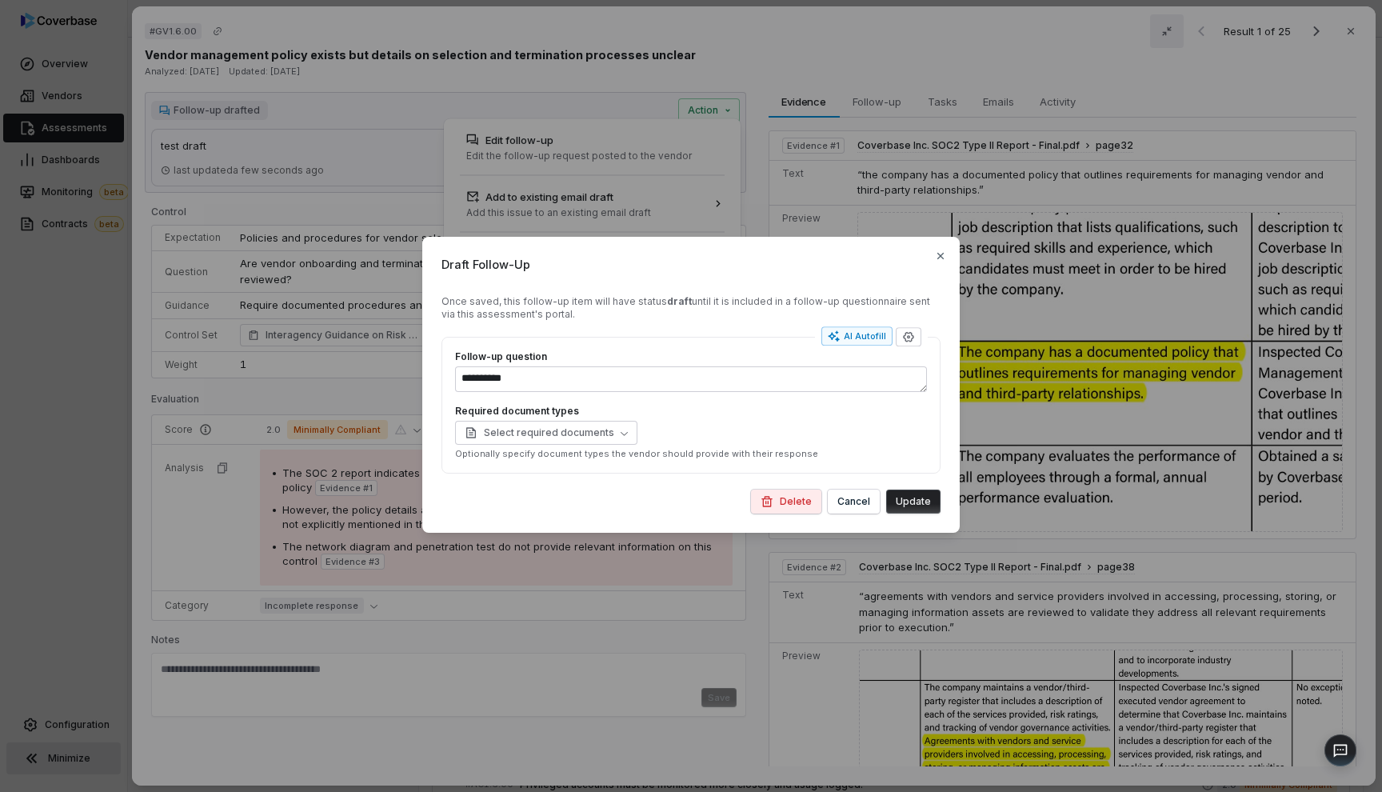
type textarea "*"
click at [847, 348] on div "**********" at bounding box center [690, 405] width 499 height 137
click at [847, 345] on button "AI Autofill" at bounding box center [856, 336] width 71 height 19
type textarea "*"
type textarea "****"
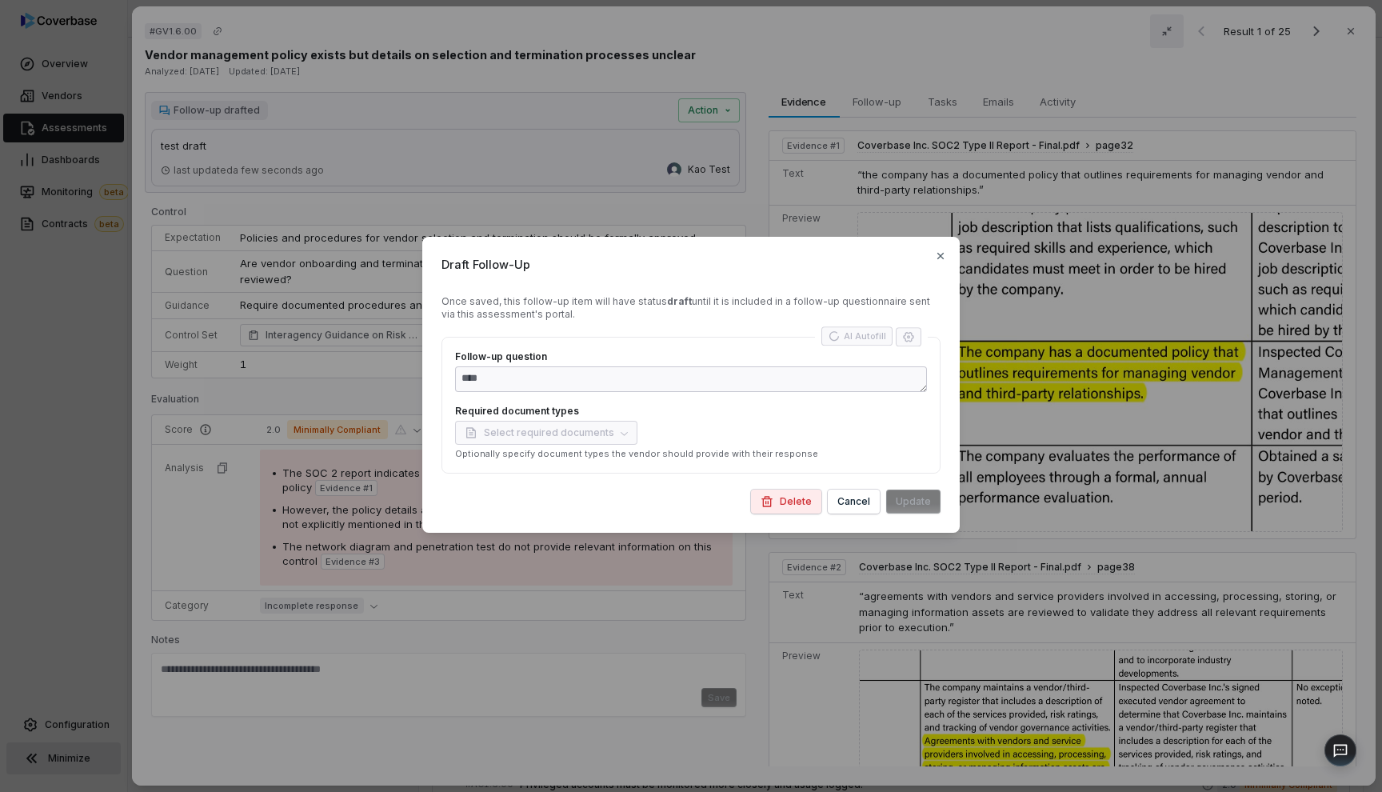
type textarea "*"
type textarea "**********"
type textarea "*"
type textarea "**********"
type textarea "*"
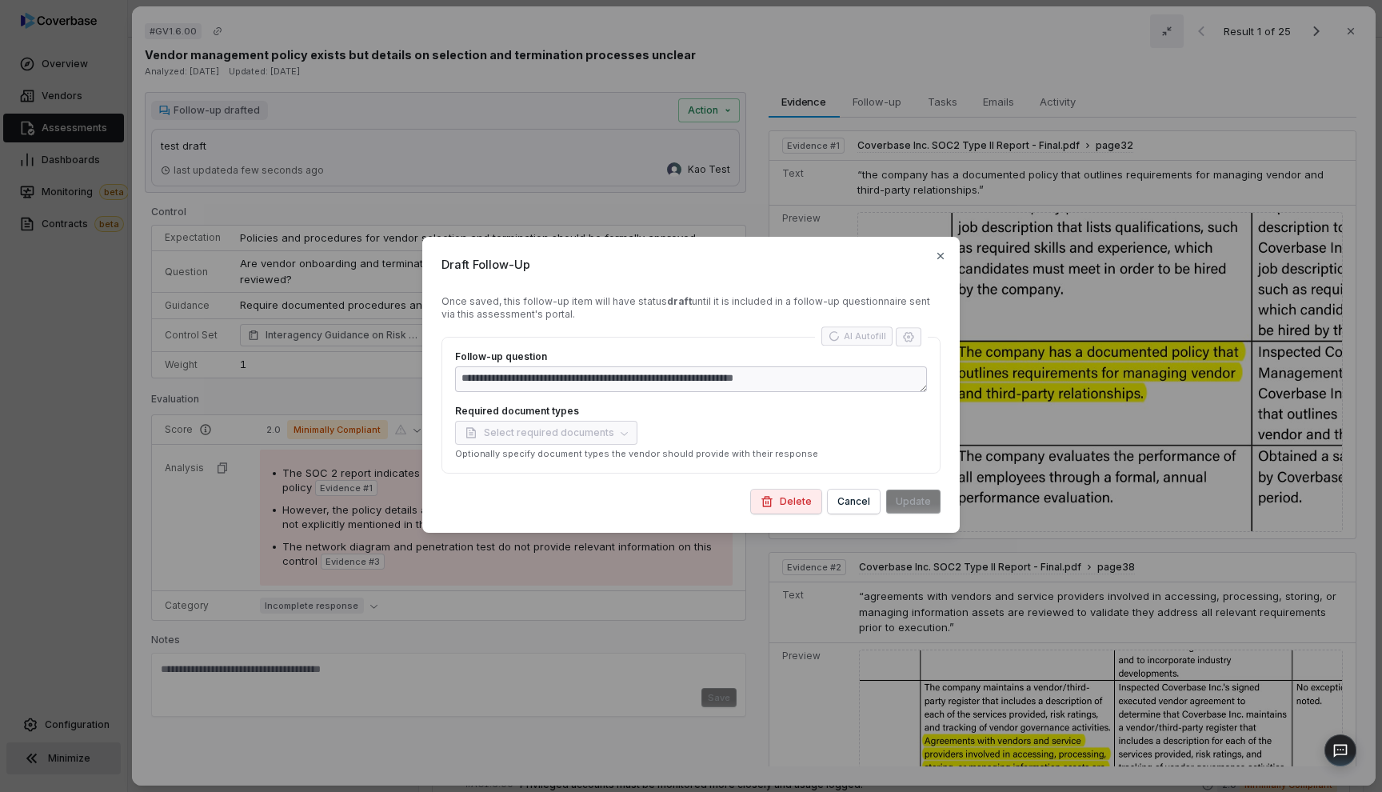
type textarea "**********"
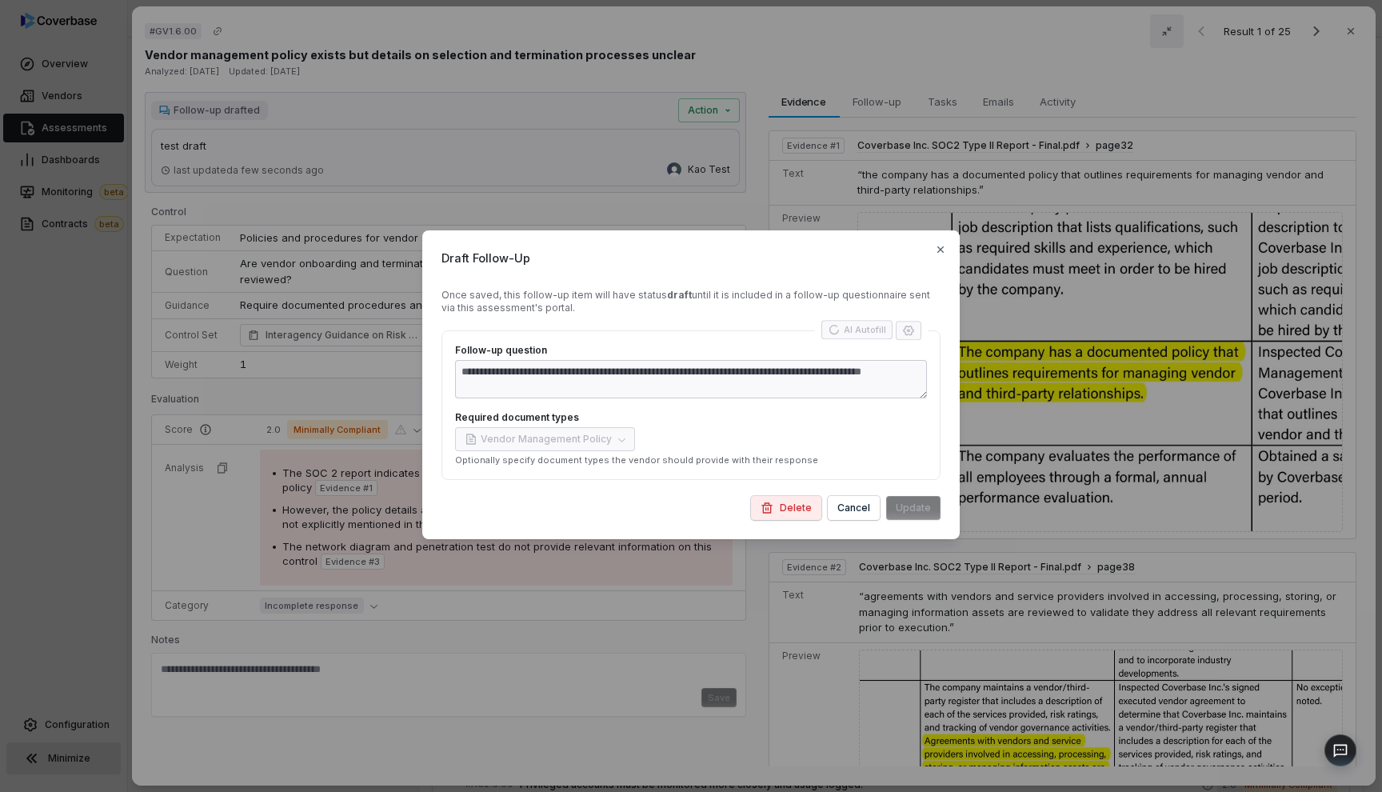
type textarea "*"
type textarea "**********"
type textarea "*"
type textarea "**********"
type textarea "*"
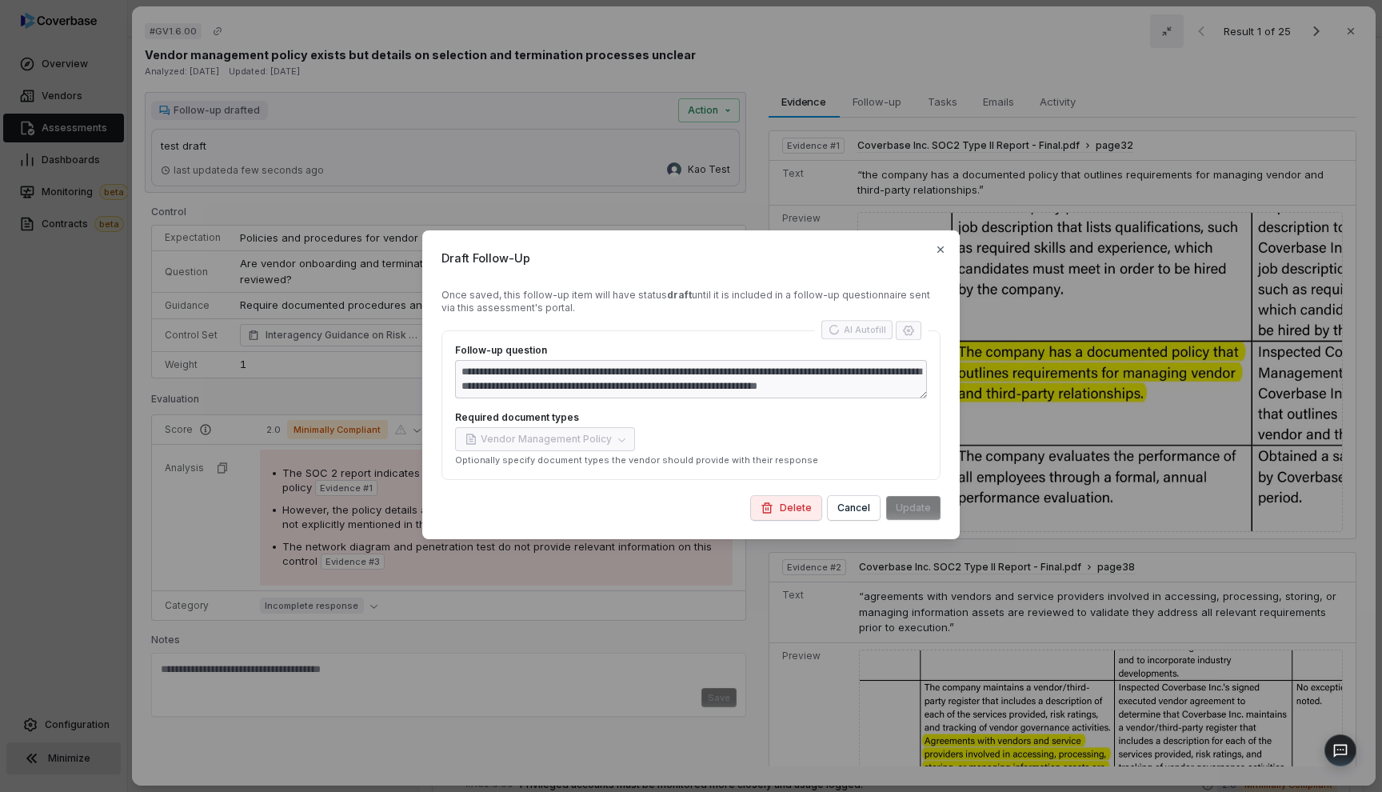
type textarea "**********"
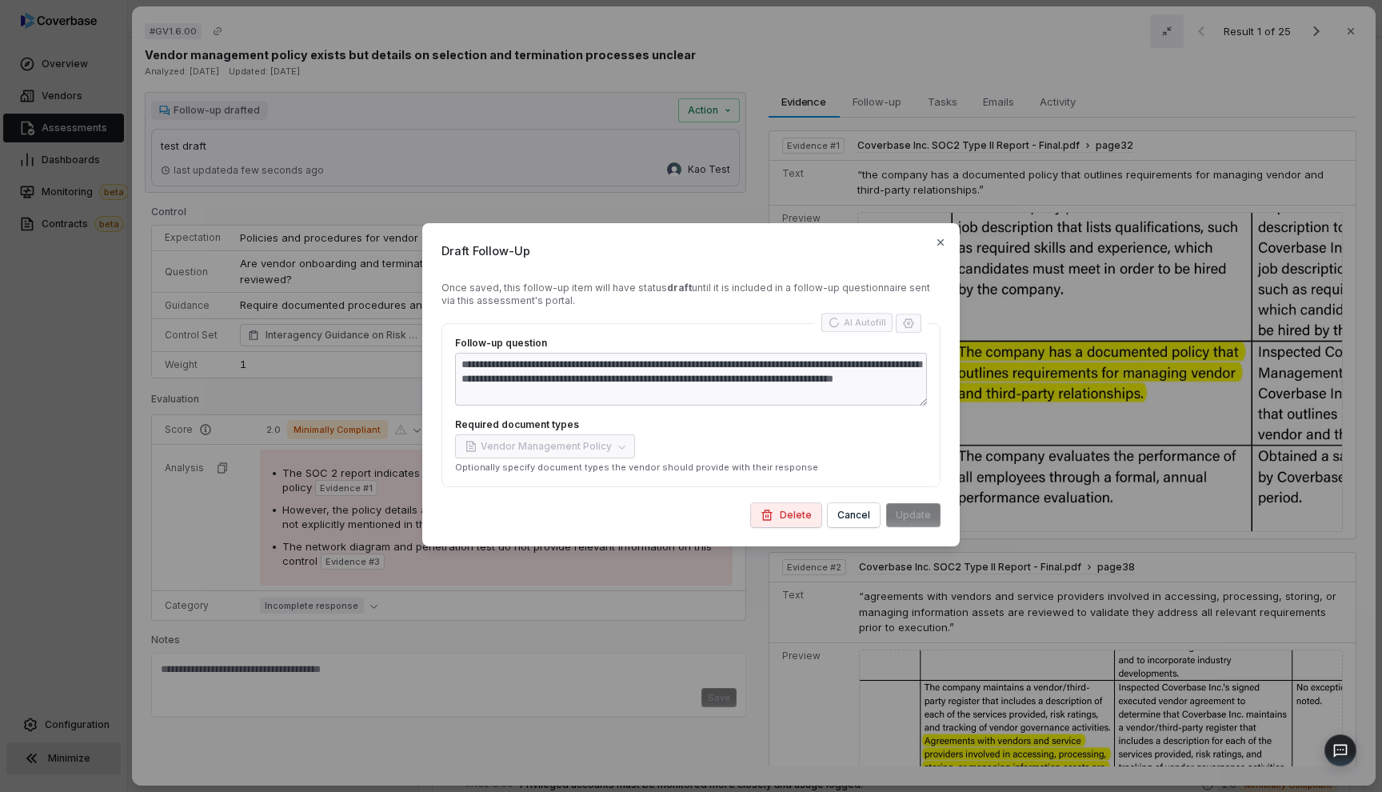
type textarea "*"
type textarea "**********"
type textarea "*"
type textarea "**********"
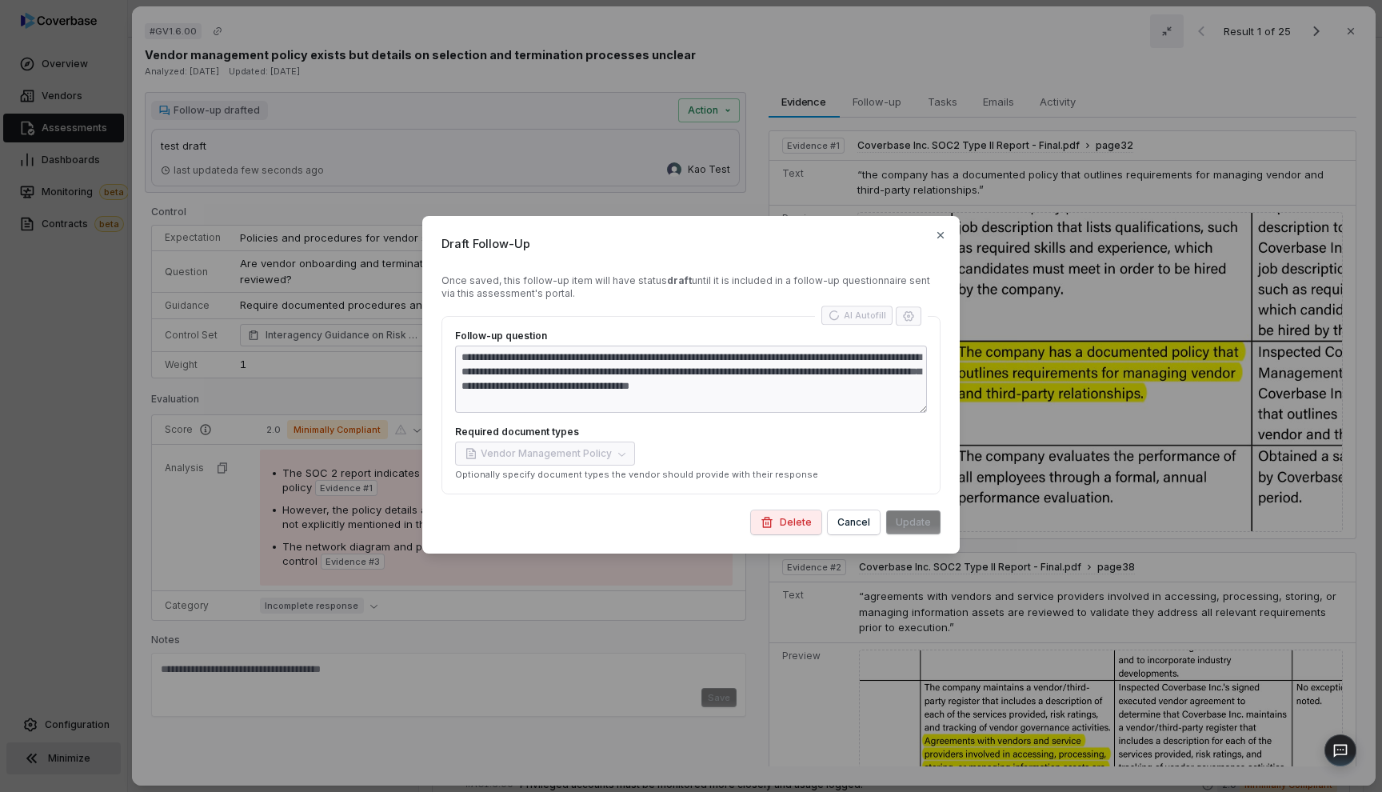
type textarea "*"
type textarea "**********"
type textarea "*"
type textarea "**********"
type textarea "*"
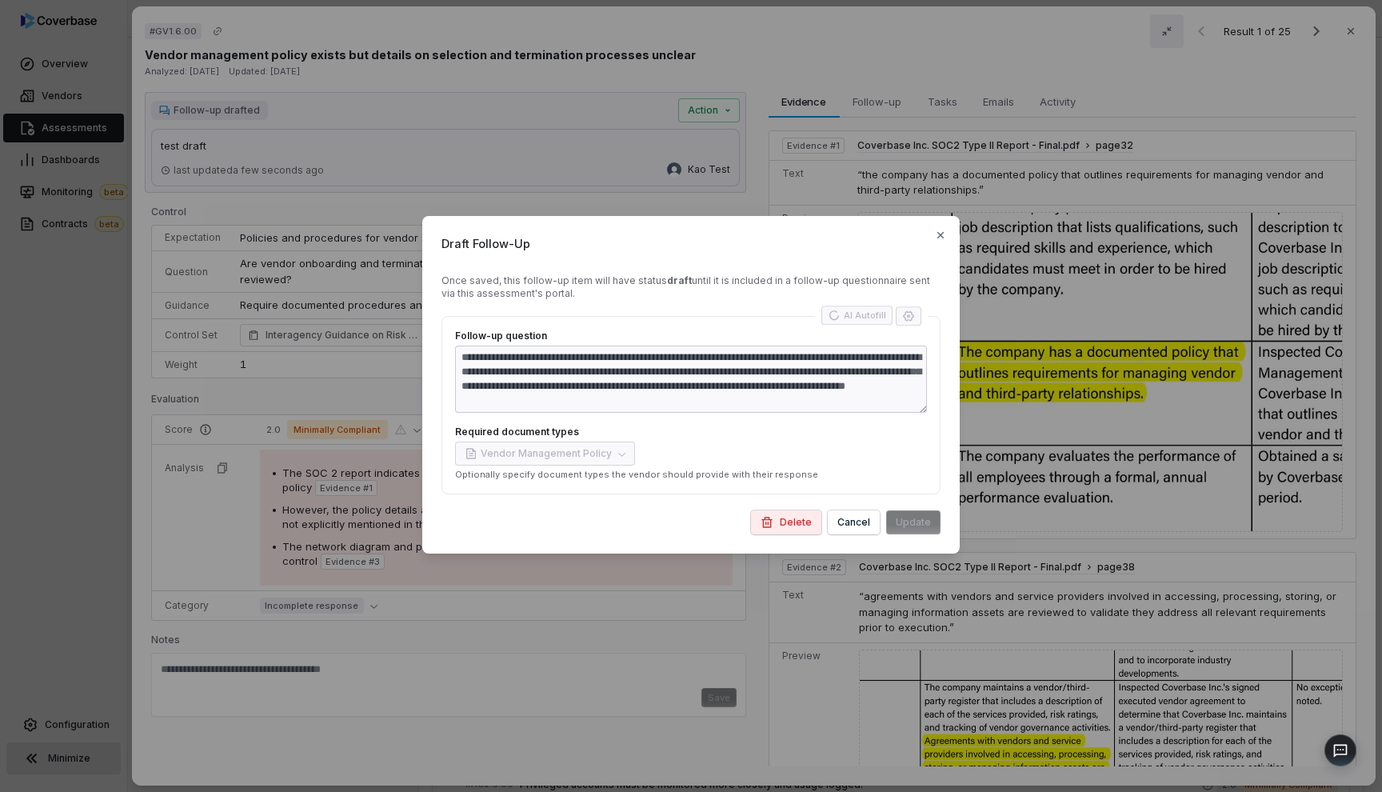
type textarea "**********"
type textarea "*"
type textarea "**********"
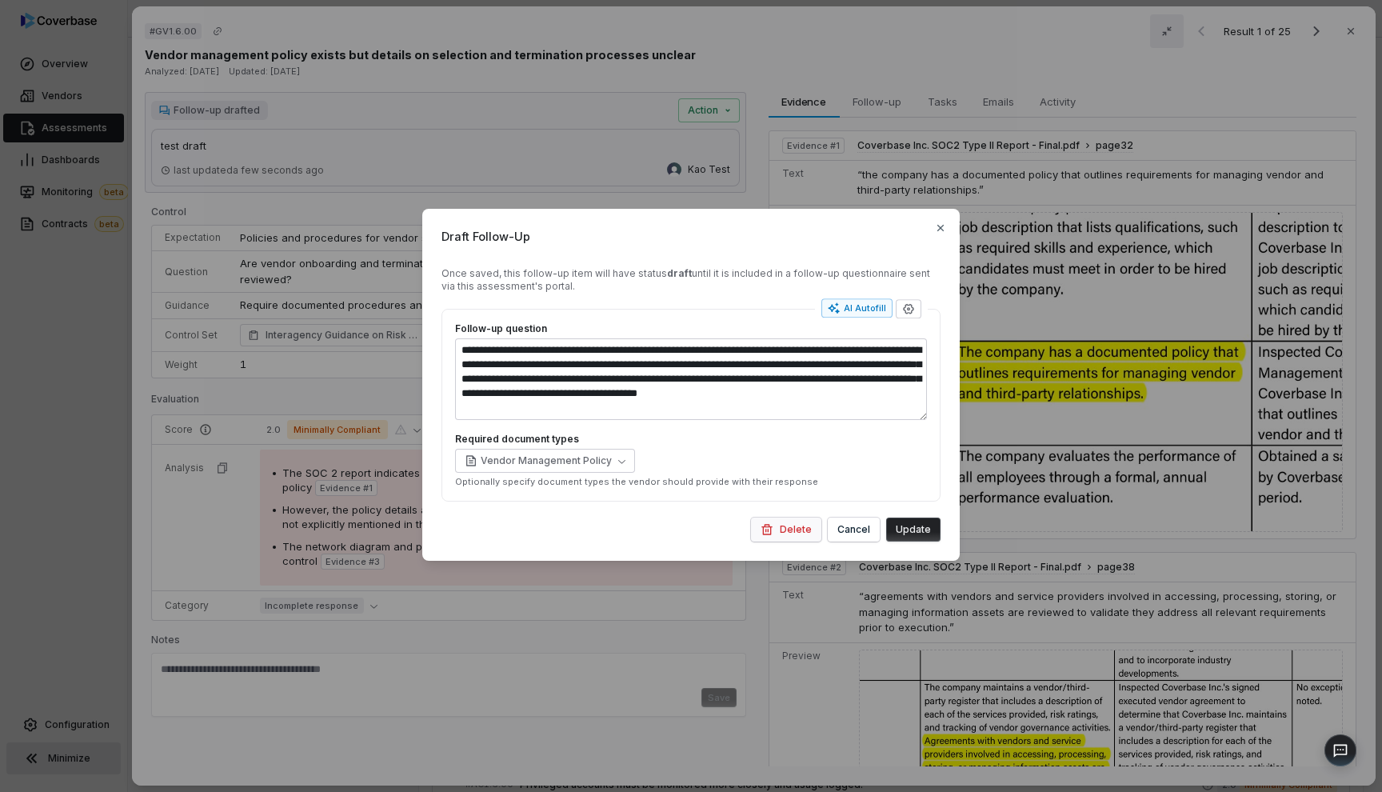
click at [787, 530] on button "Delete" at bounding box center [786, 529] width 70 height 24
type textarea "*"
type textarea "**********"
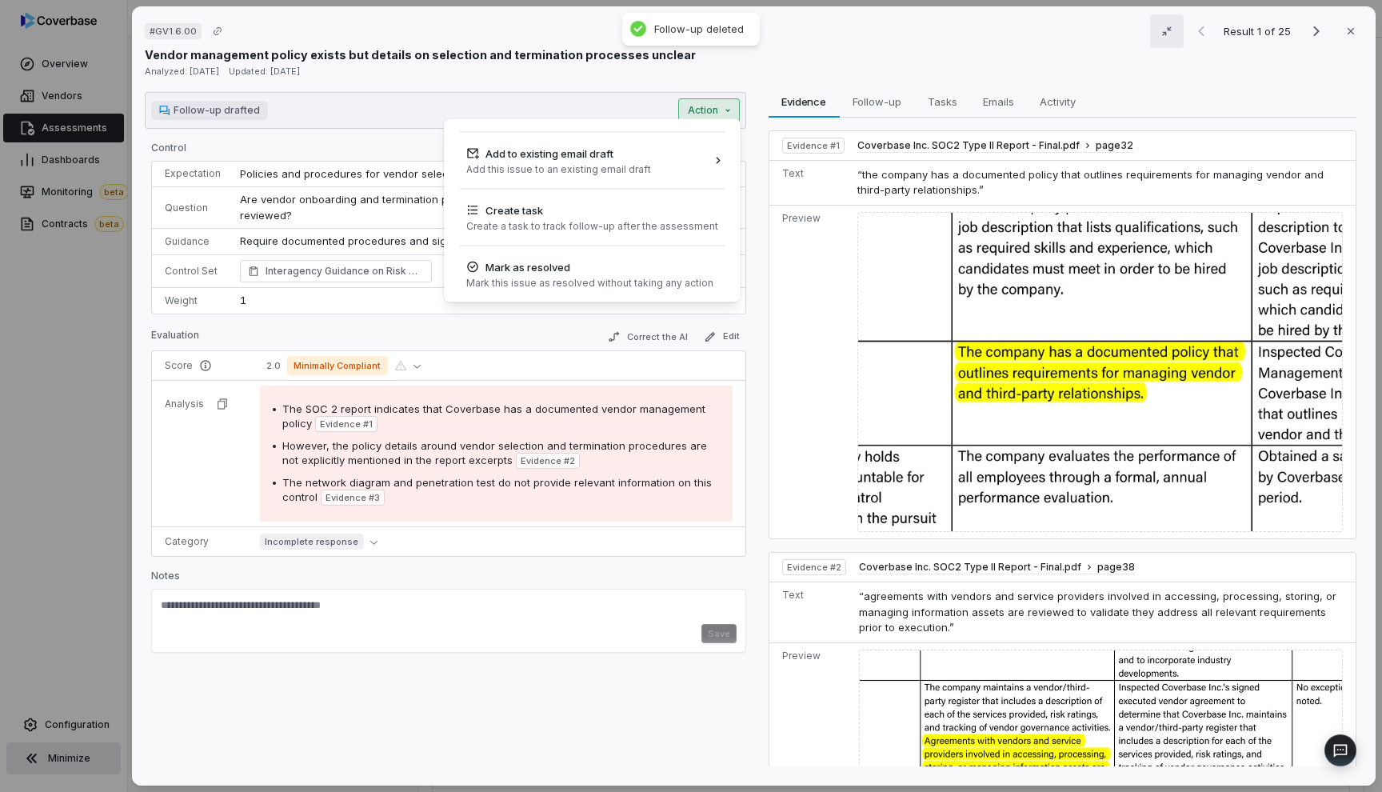
click at [709, 117] on div "# GV1.6.00 Result 1 of 25 Close Vendor management policy exists but details on …" at bounding box center [691, 396] width 1382 height 792
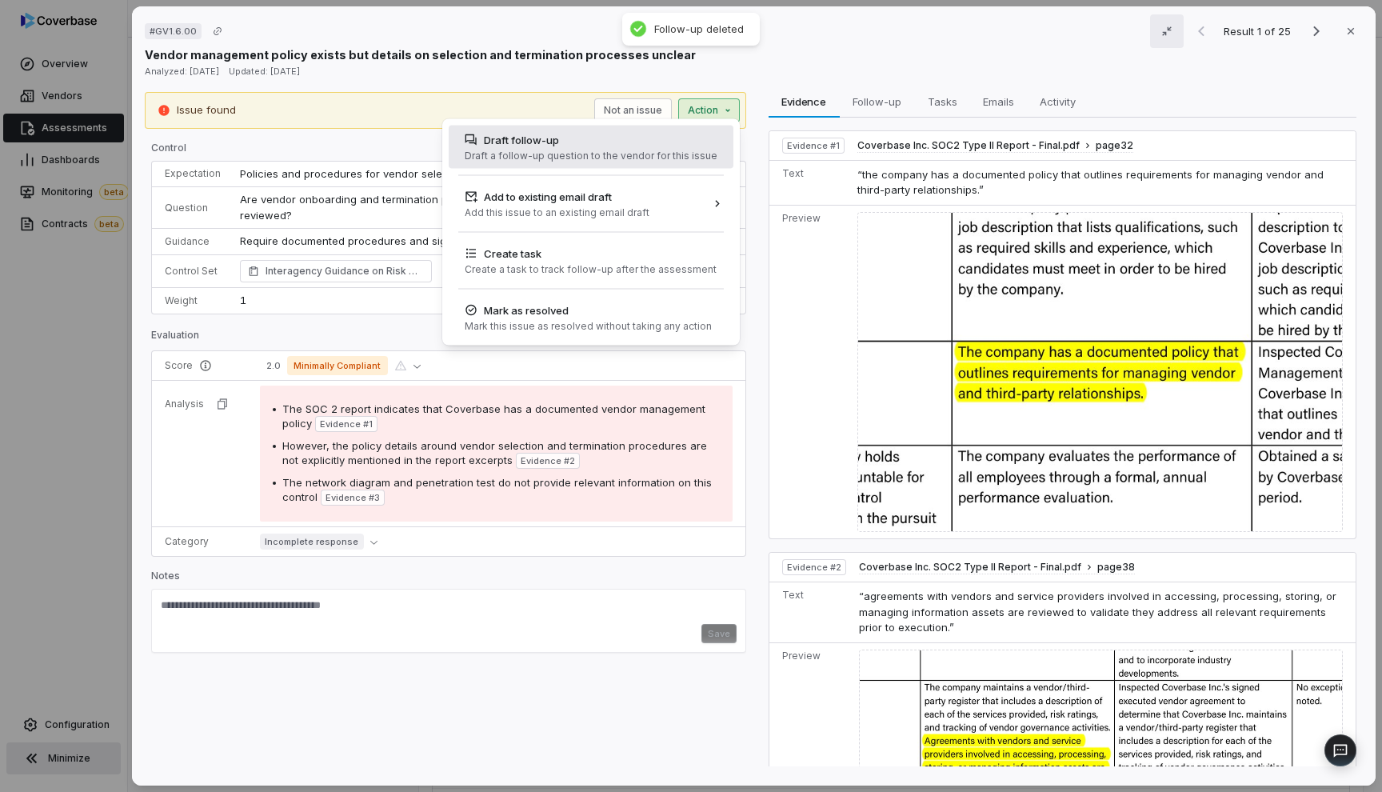
click at [505, 150] on div "Draft a follow-up question to the vendor for this issue" at bounding box center [591, 156] width 253 height 13
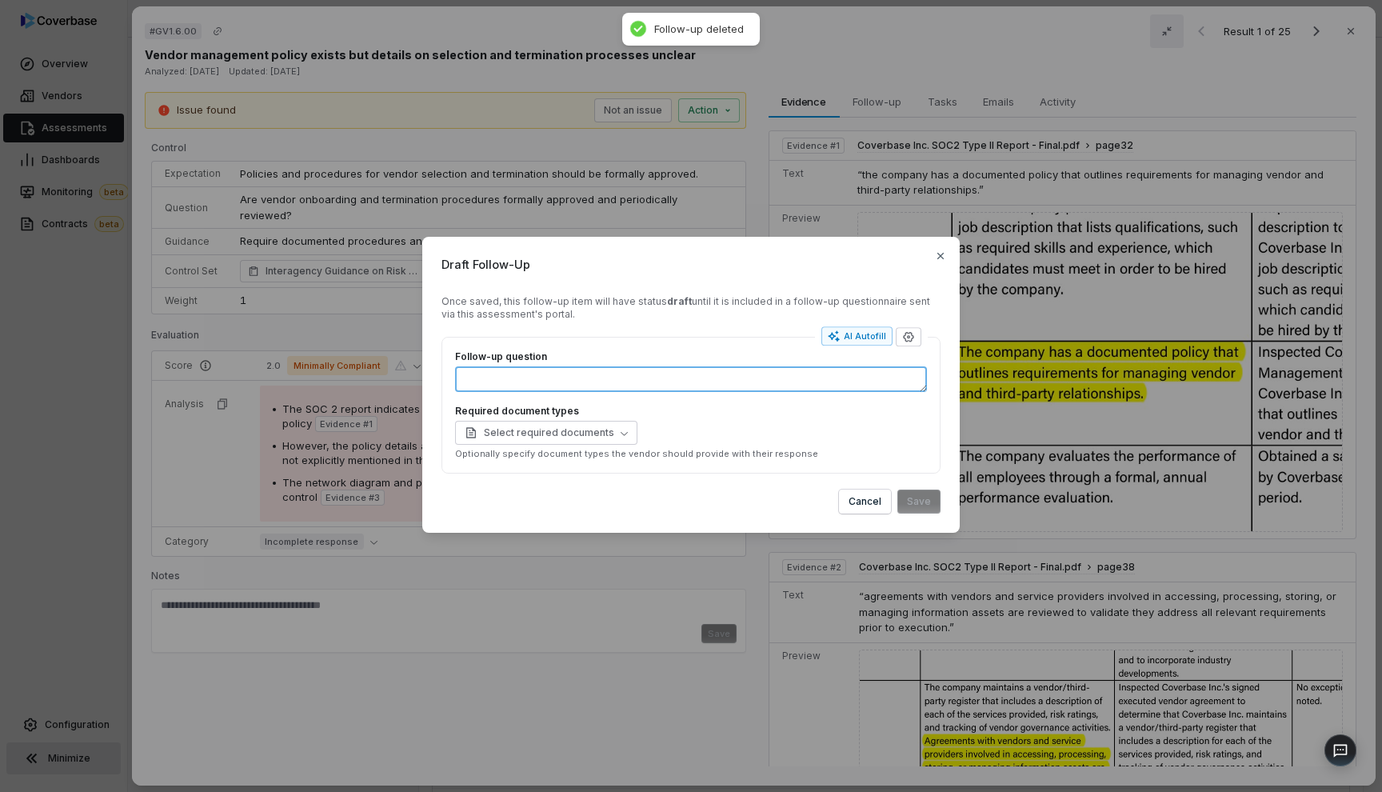
click at [568, 369] on textarea "Follow-up question" at bounding box center [691, 379] width 472 height 26
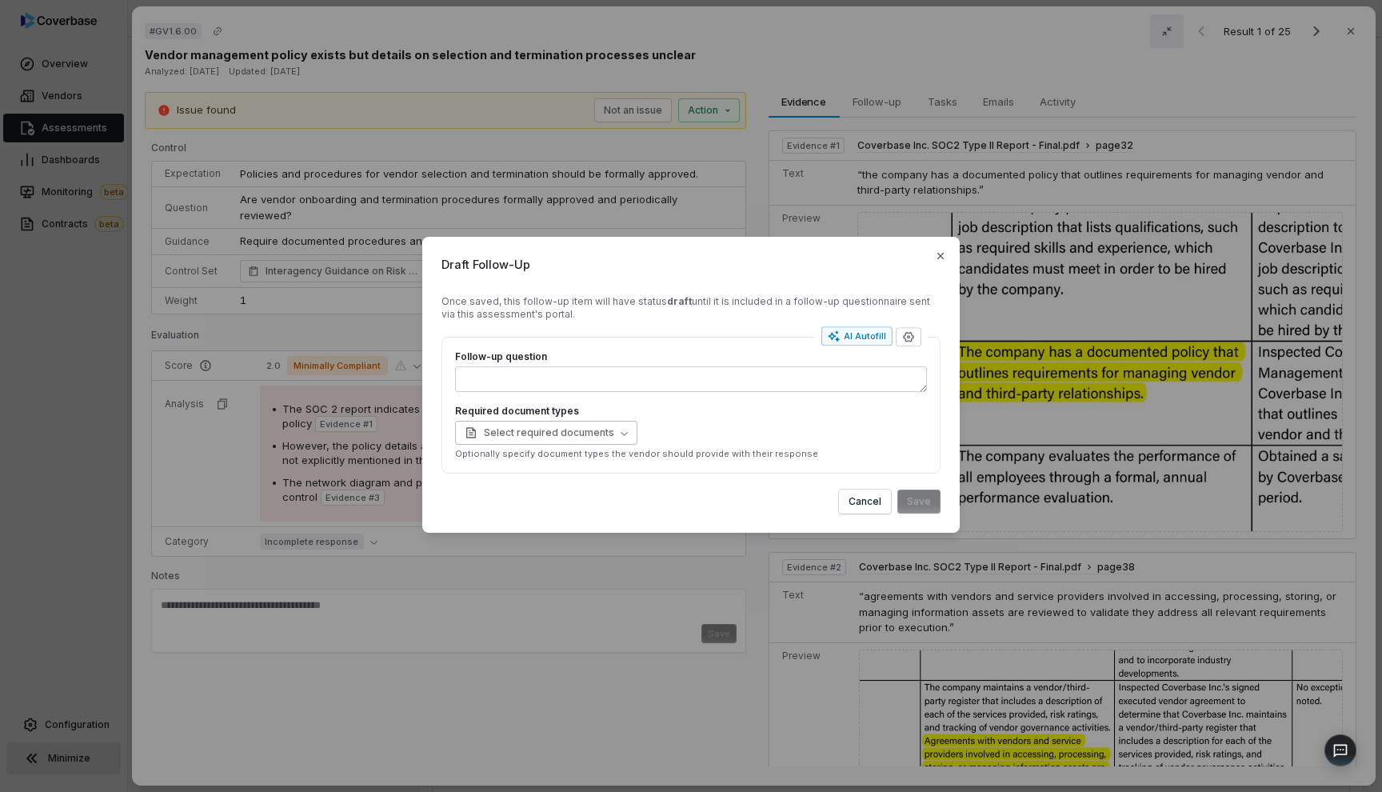
click at [569, 431] on span "Select required documents" at bounding box center [540, 432] width 150 height 13
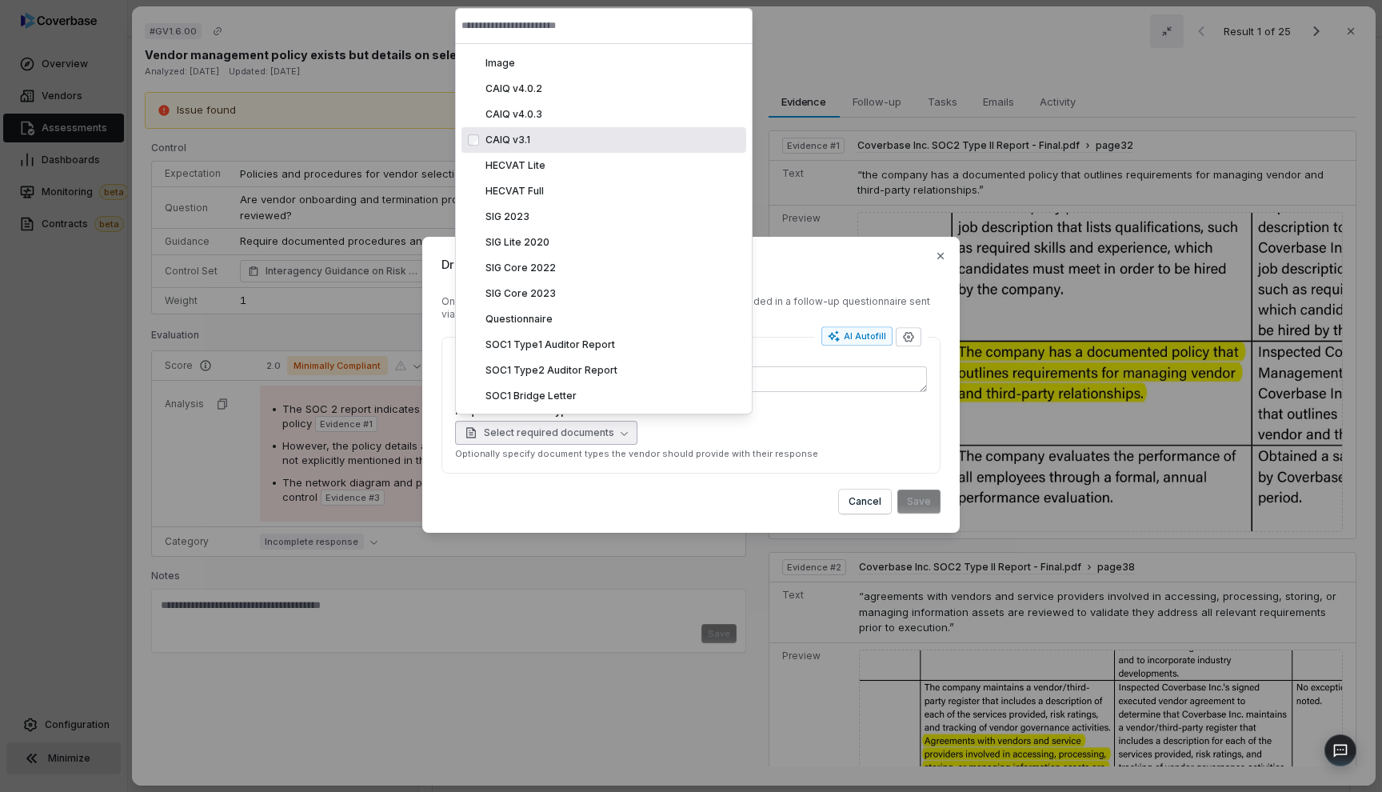
click at [533, 150] on div "CAIQ v3.1 caiq_v3.1" at bounding box center [603, 140] width 285 height 26
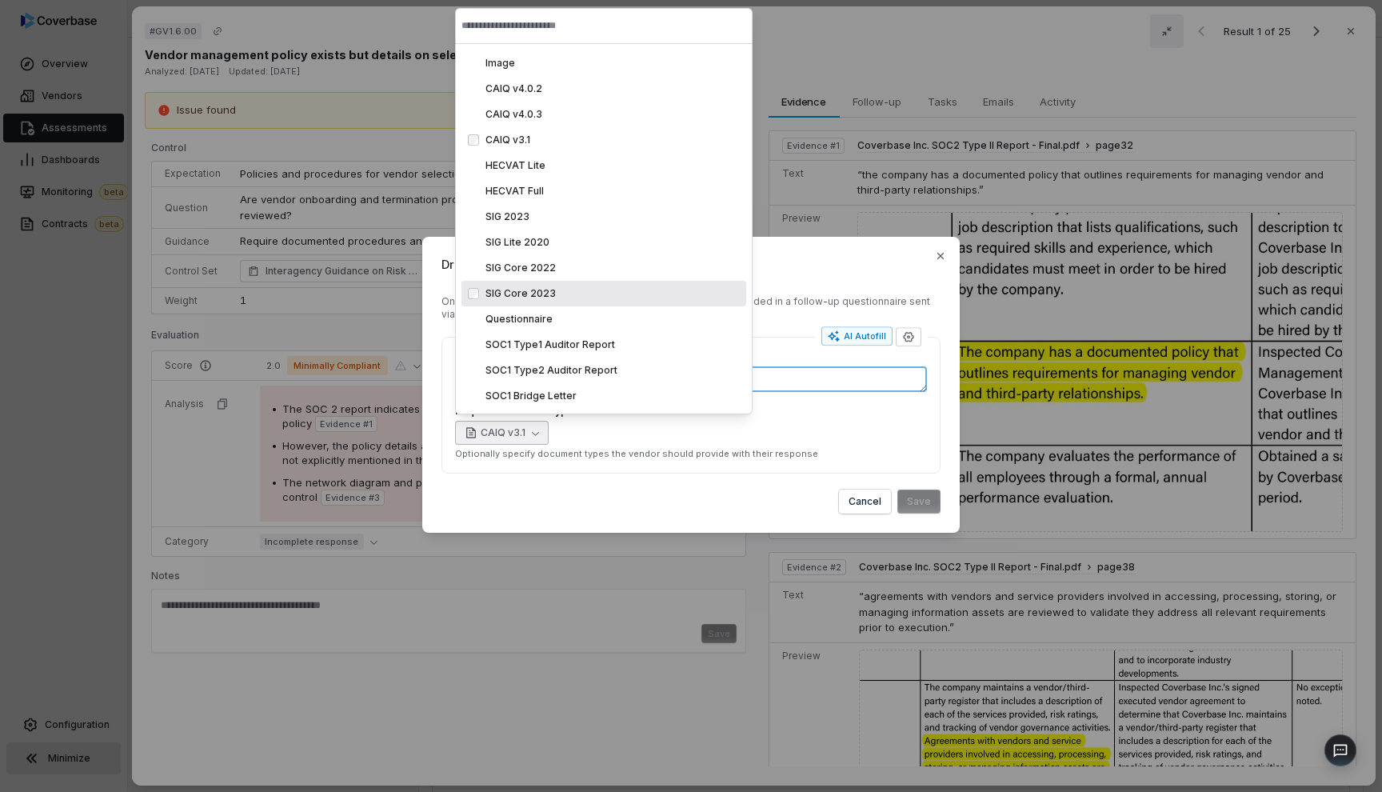
click at [805, 377] on textarea "Follow-up question" at bounding box center [691, 379] width 472 height 26
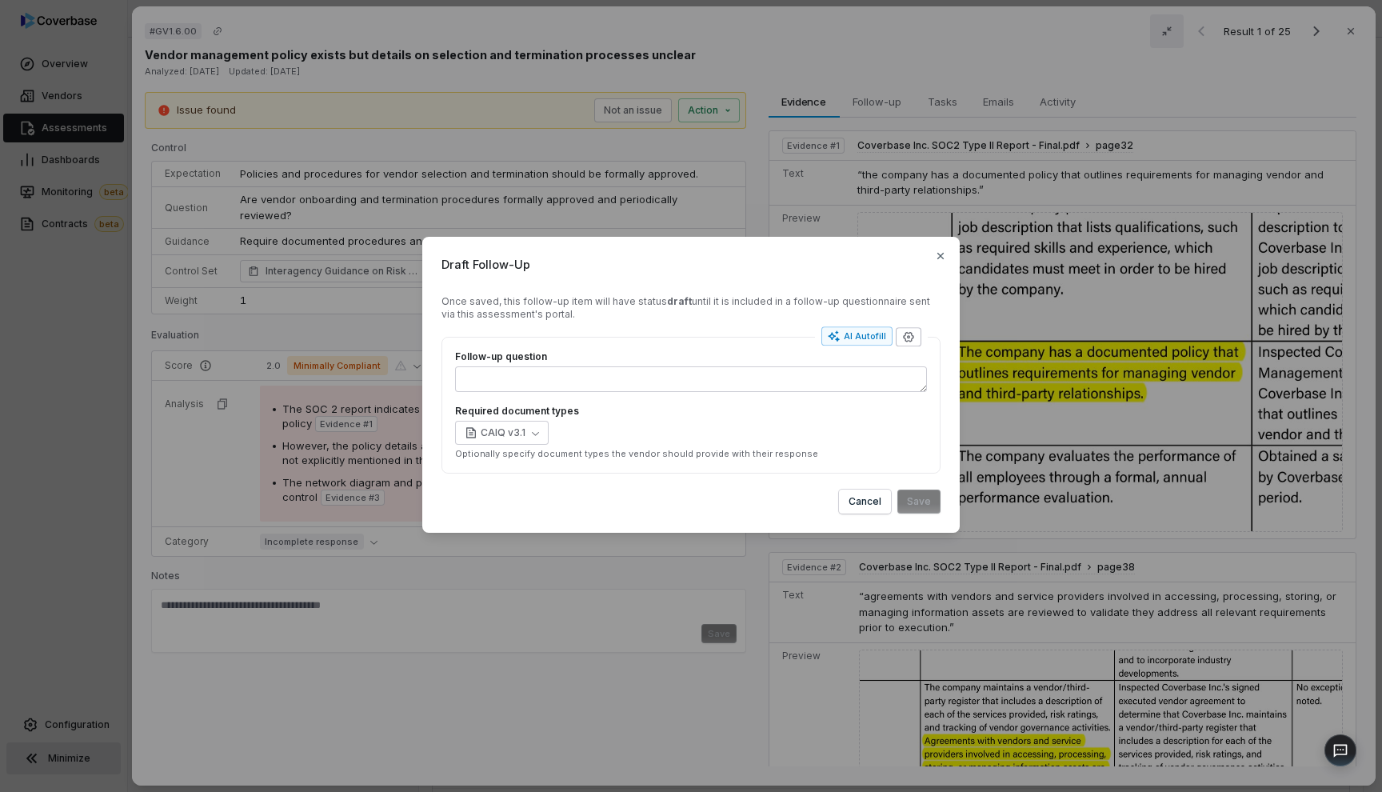
click at [899, 341] on button "button" at bounding box center [909, 336] width 26 height 19
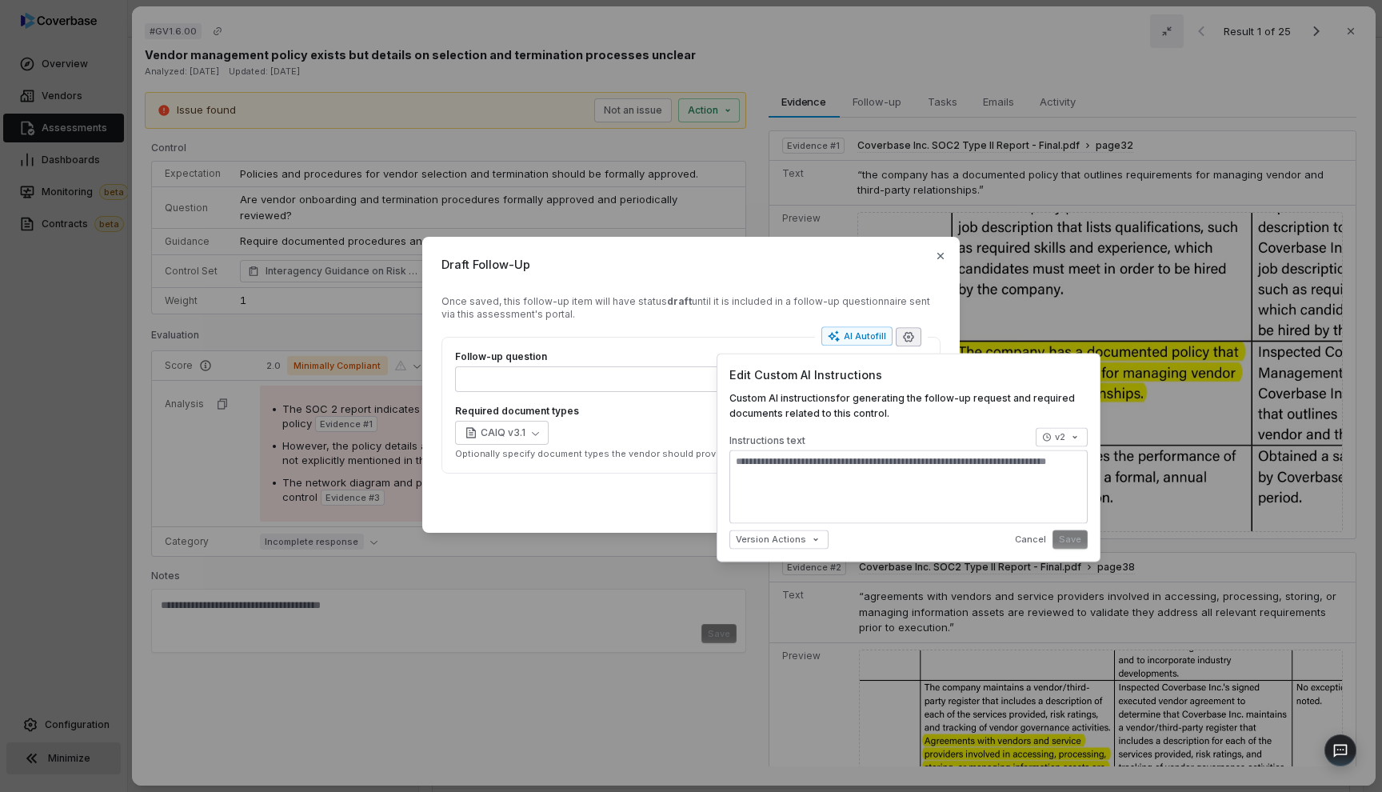
click at [900, 341] on button "button" at bounding box center [909, 336] width 26 height 19
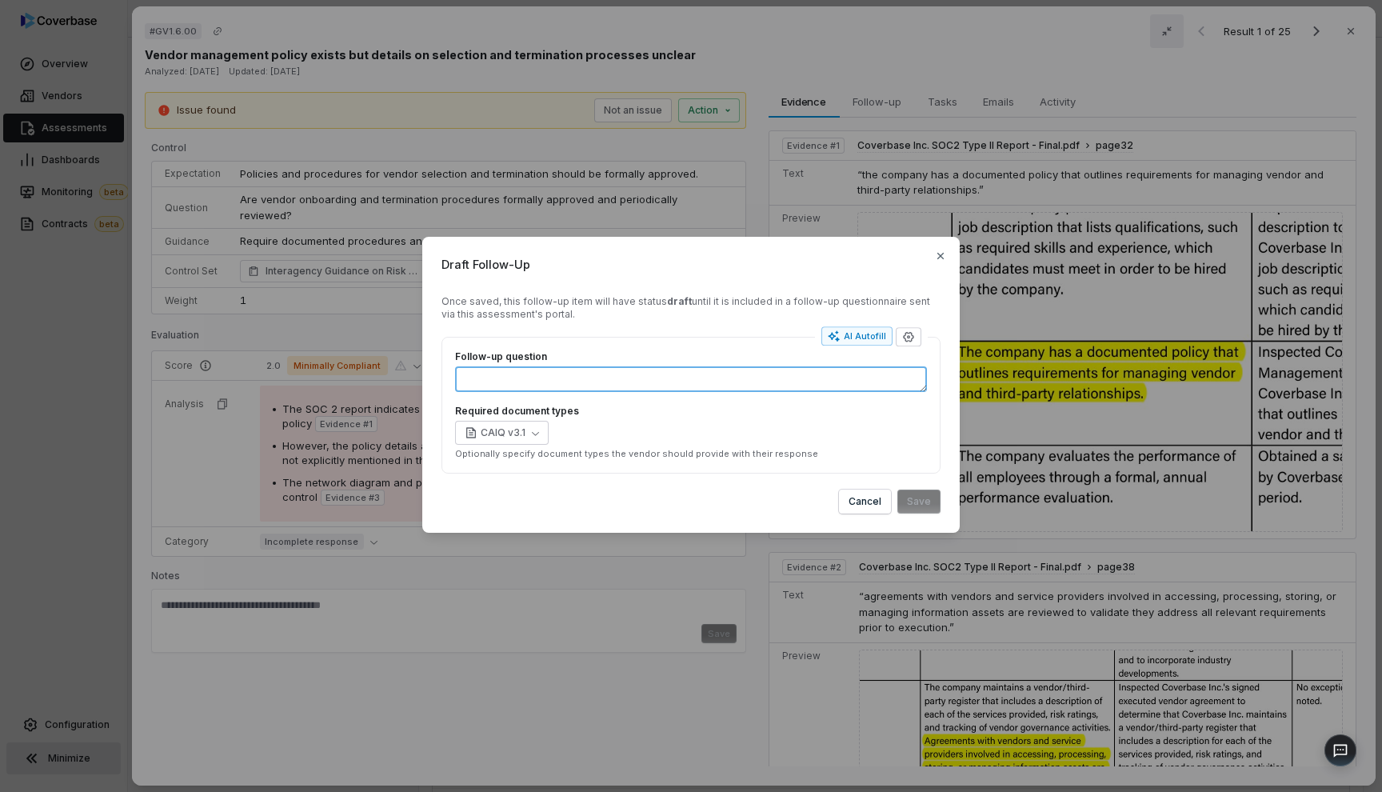
click at [712, 385] on textarea "Follow-up question" at bounding box center [691, 379] width 472 height 26
click at [940, 256] on icon "button" at bounding box center [940, 256] width 6 height 6
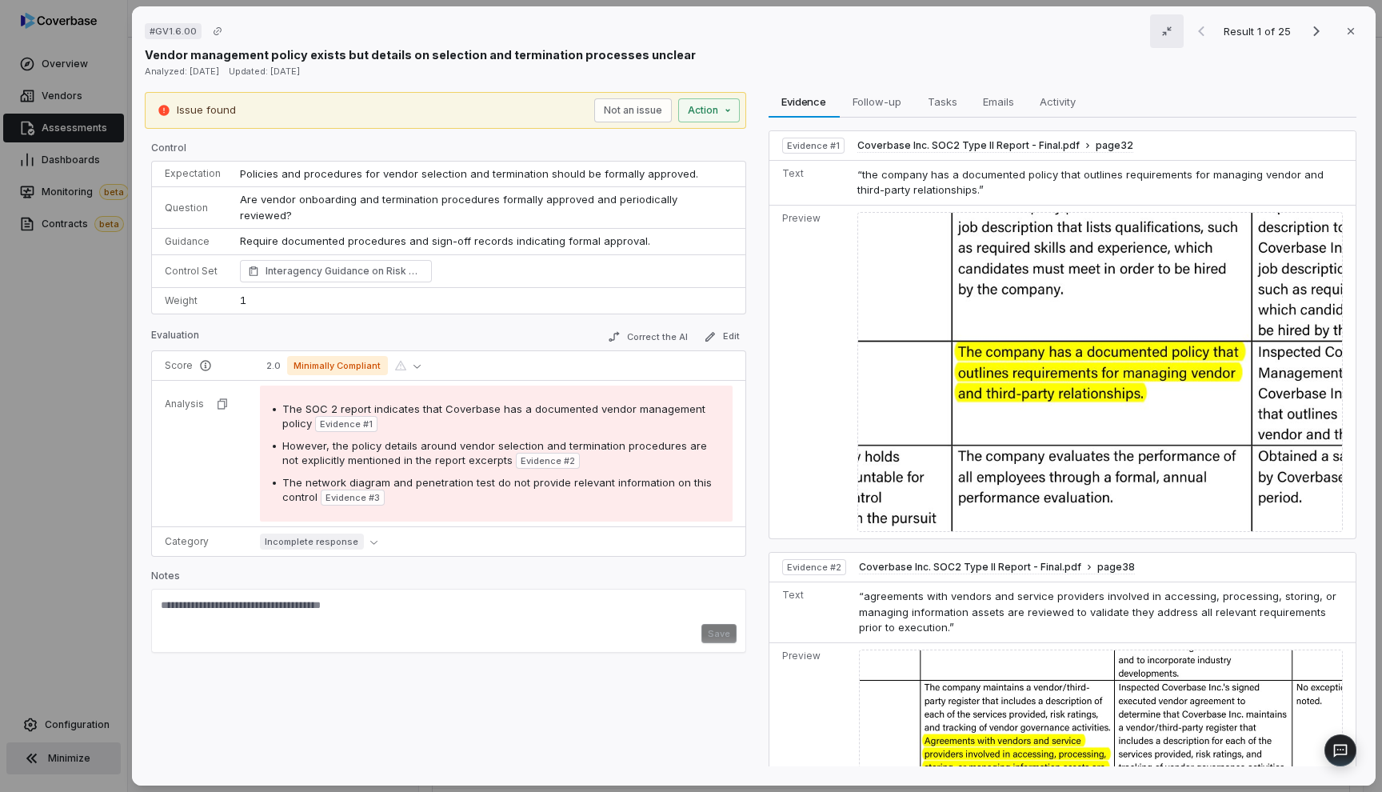
click at [97, 328] on div "# GV1.6.00 Result 1 of 25 Close Vendor management policy exists but details on …" at bounding box center [691, 396] width 1382 height 792
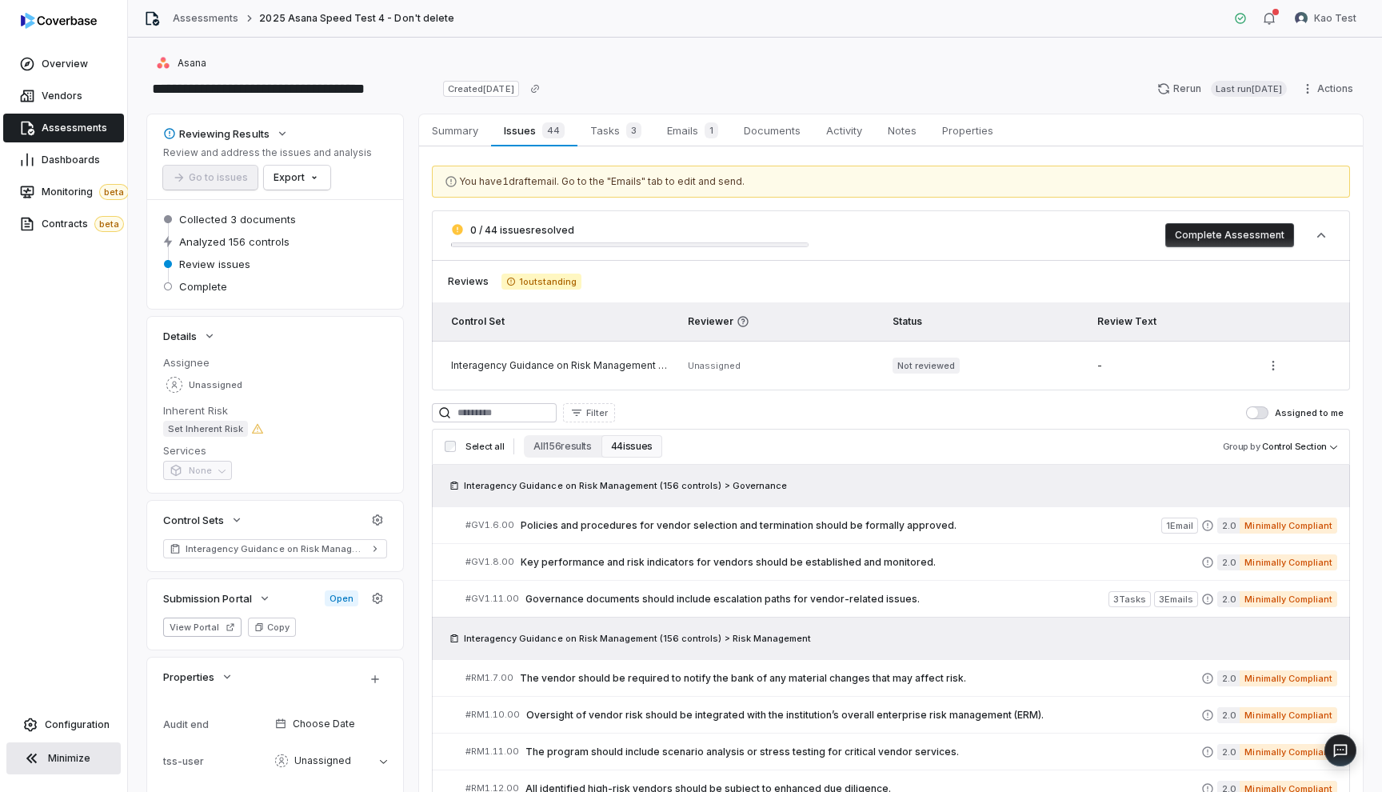
click at [547, 365] on div "Interagency Guidance on Risk Management (156 controls)" at bounding box center [560, 365] width 218 height 13
click at [749, 521] on span "Policies and procedures for vendor selection and termination should be formally…" at bounding box center [841, 525] width 641 height 13
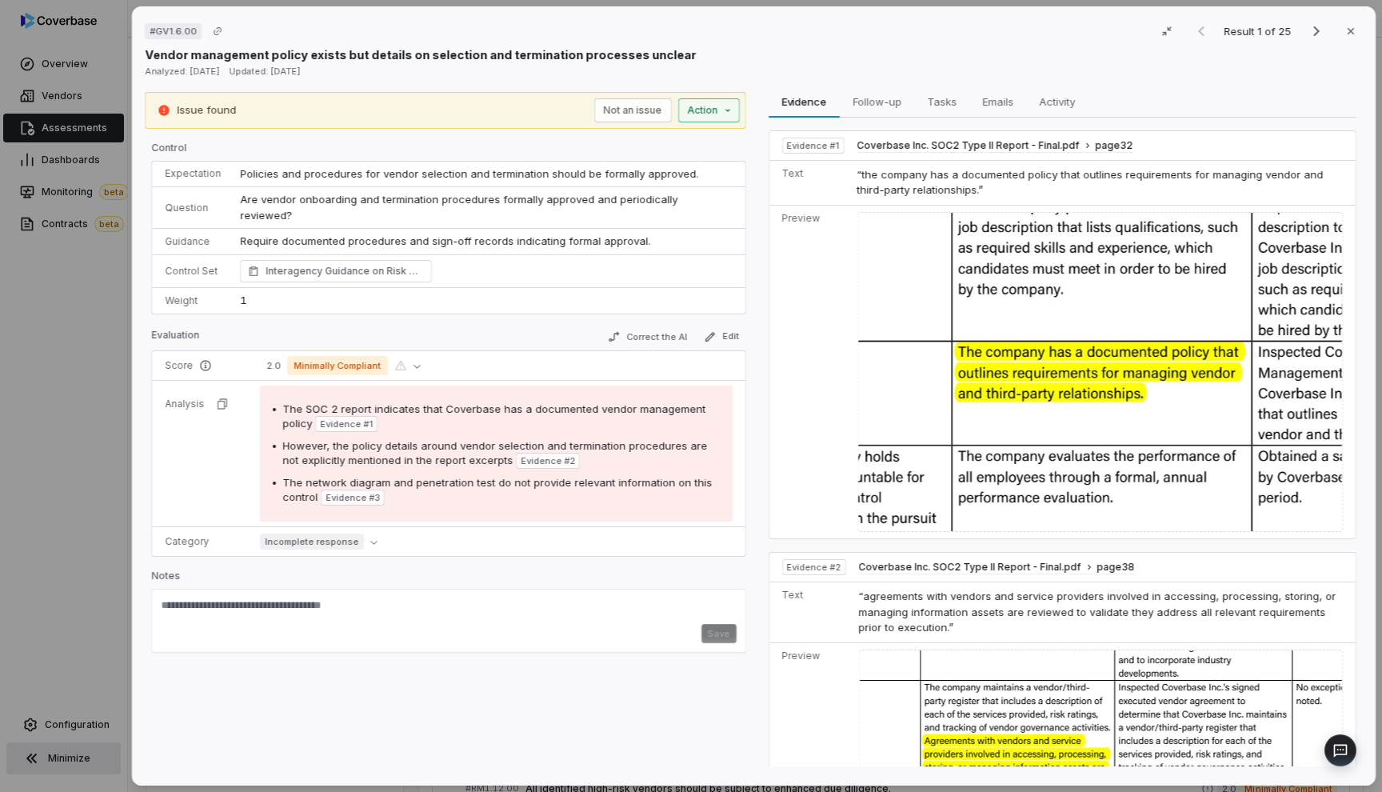
click at [713, 110] on div "# GV1.6.00 Result 1 of 25 Close Vendor management policy exists but details on …" at bounding box center [691, 396] width 1382 height 792
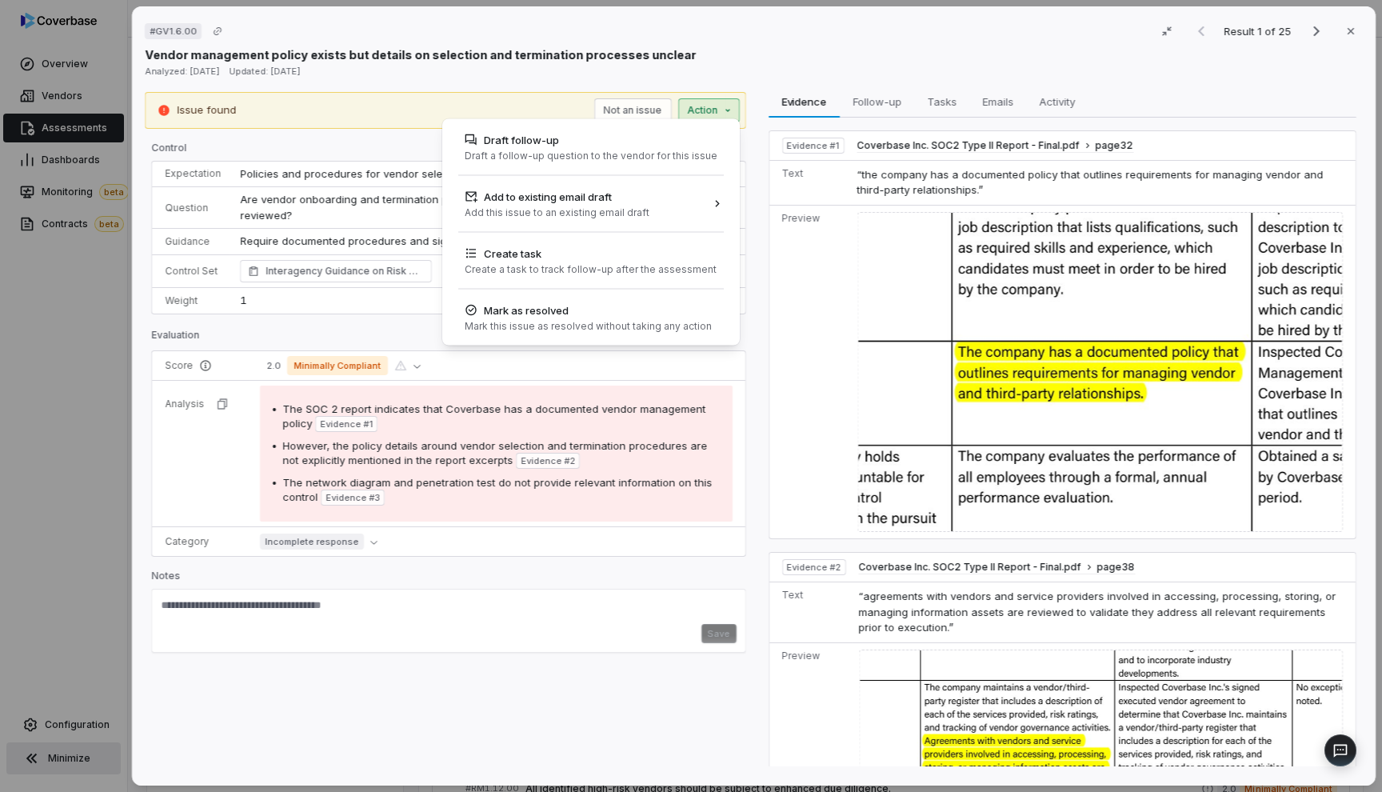
click at [762, 321] on div "# GV1.6.00 Result 1 of 25 Close Vendor management policy exists but details on …" at bounding box center [691, 396] width 1382 height 792
click at [717, 115] on div "# GV1.6.00 Result 1 of 25 Close Vendor management policy exists but details on …" at bounding box center [691, 396] width 1382 height 792
click at [724, 117] on div "# GV1.6.00 Result 1 of 25 Close Vendor management policy exists but details on …" at bounding box center [691, 396] width 1382 height 792
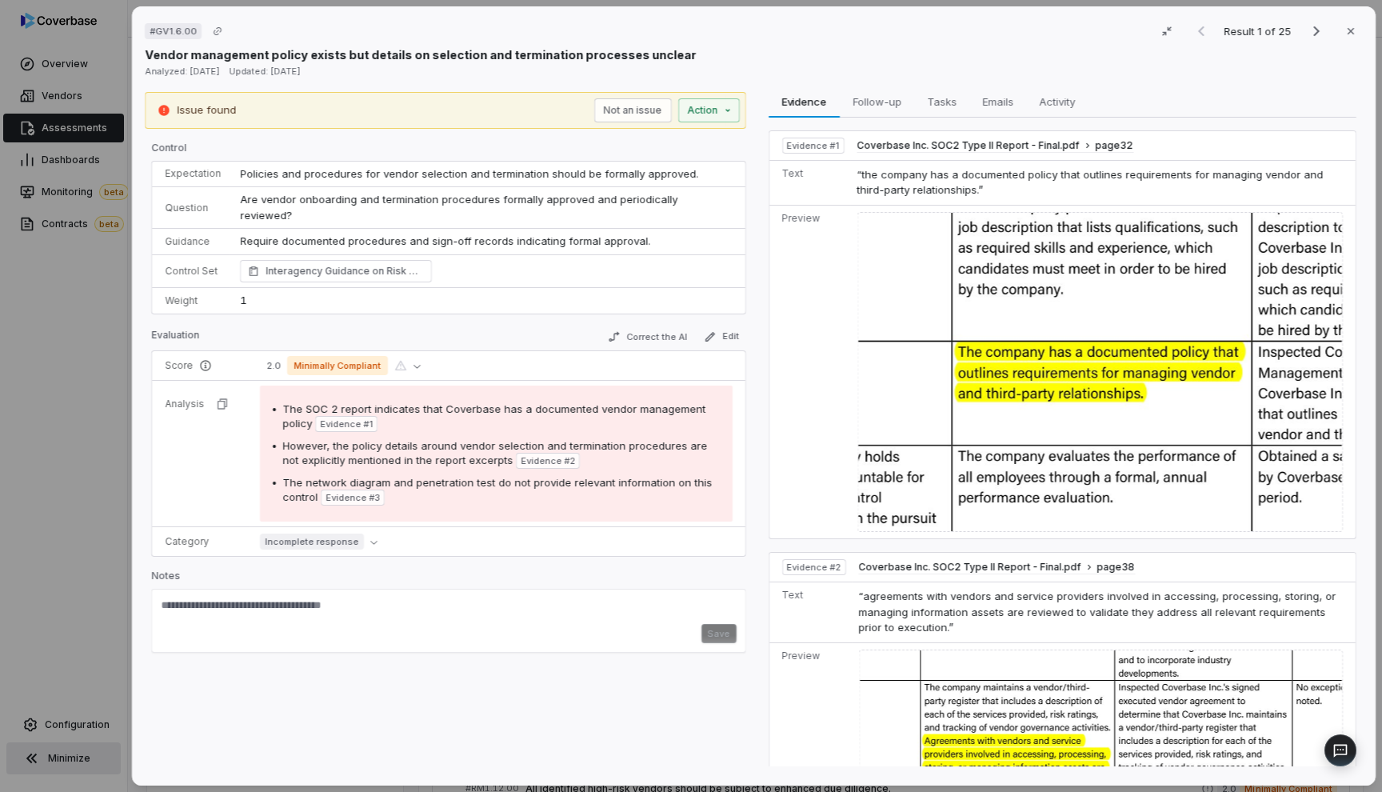
click at [90, 283] on div "# GV1.6.00 Result 1 of 25 Close Vendor management policy exists but details on …" at bounding box center [691, 396] width 1382 height 792
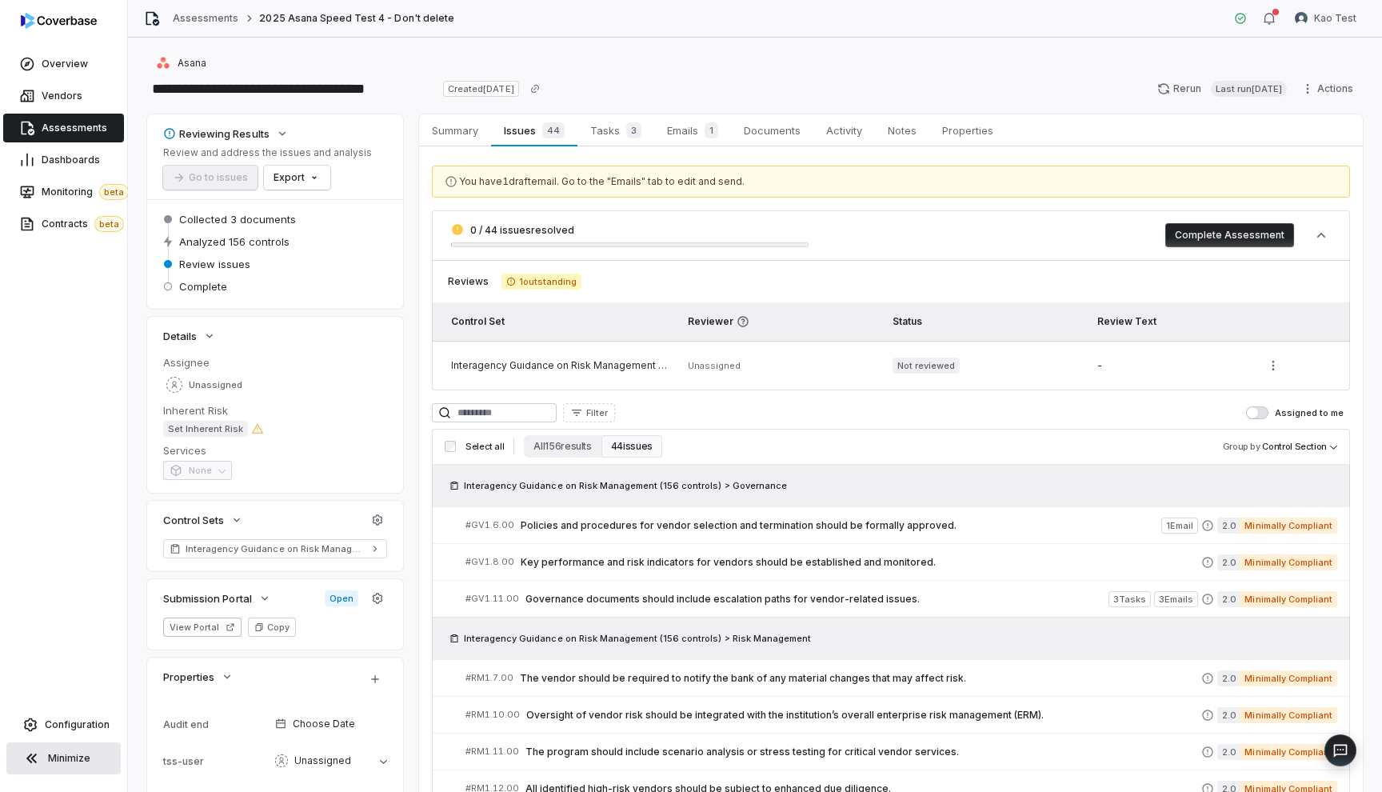
click at [88, 130] on span "Assessments" at bounding box center [75, 128] width 66 height 13
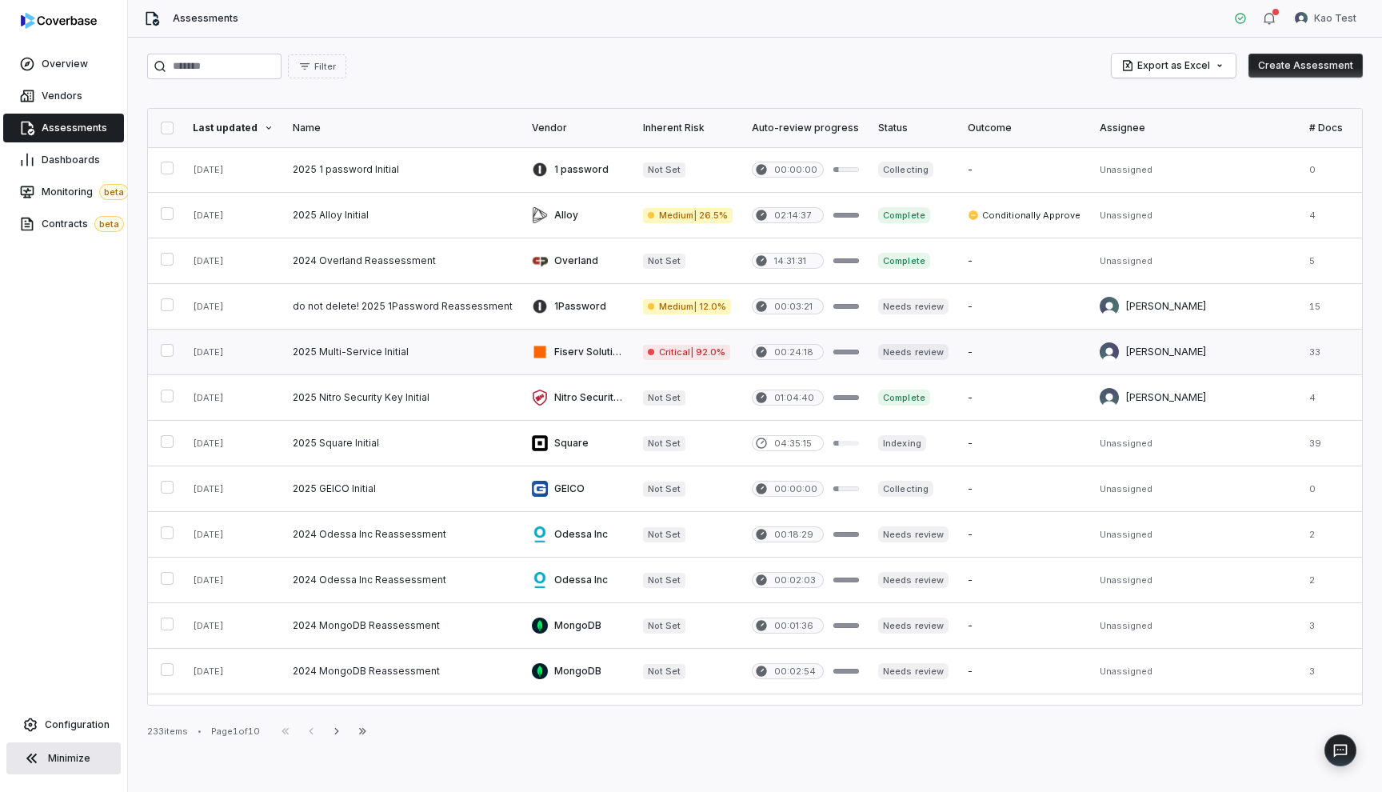
click at [332, 341] on link at bounding box center [402, 351] width 239 height 45
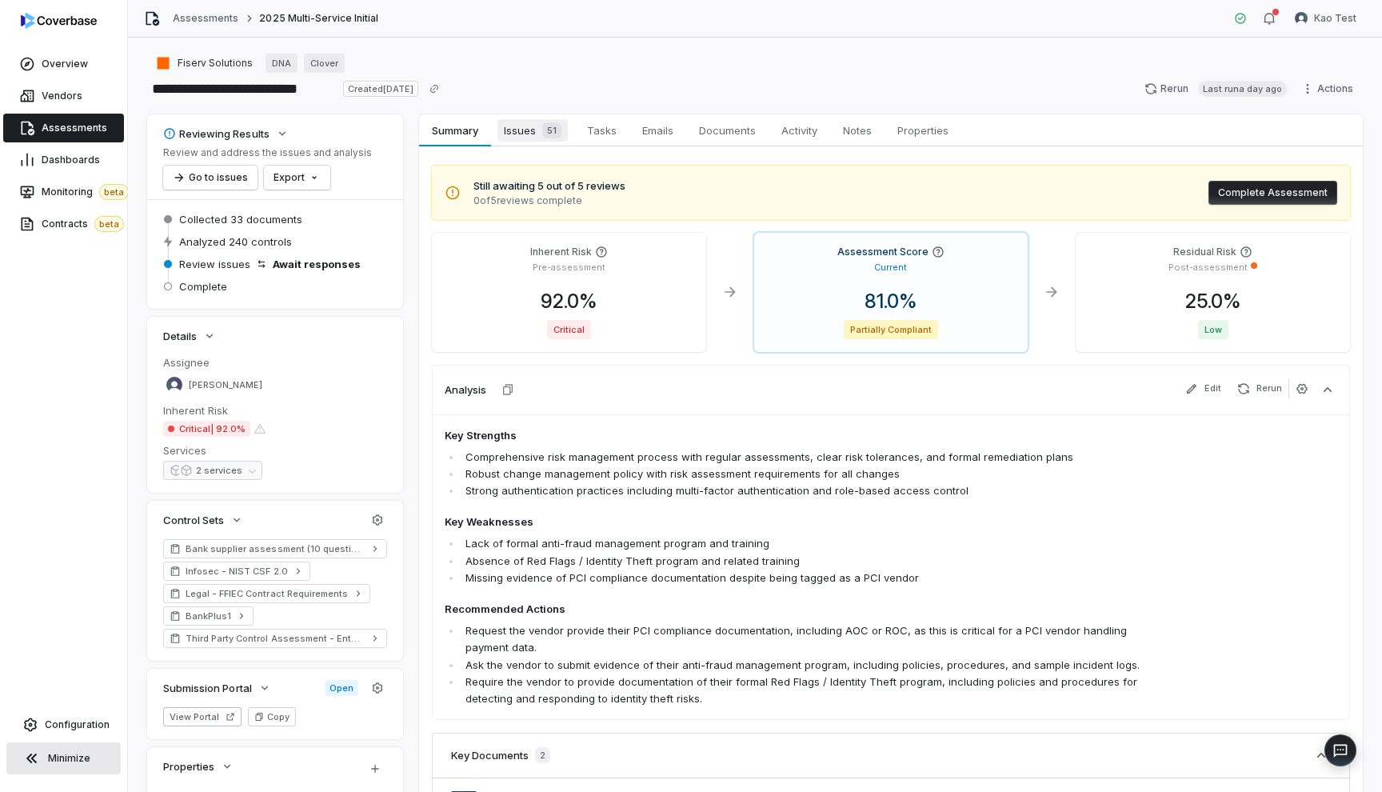
click at [537, 136] on div "51" at bounding box center [549, 130] width 26 height 16
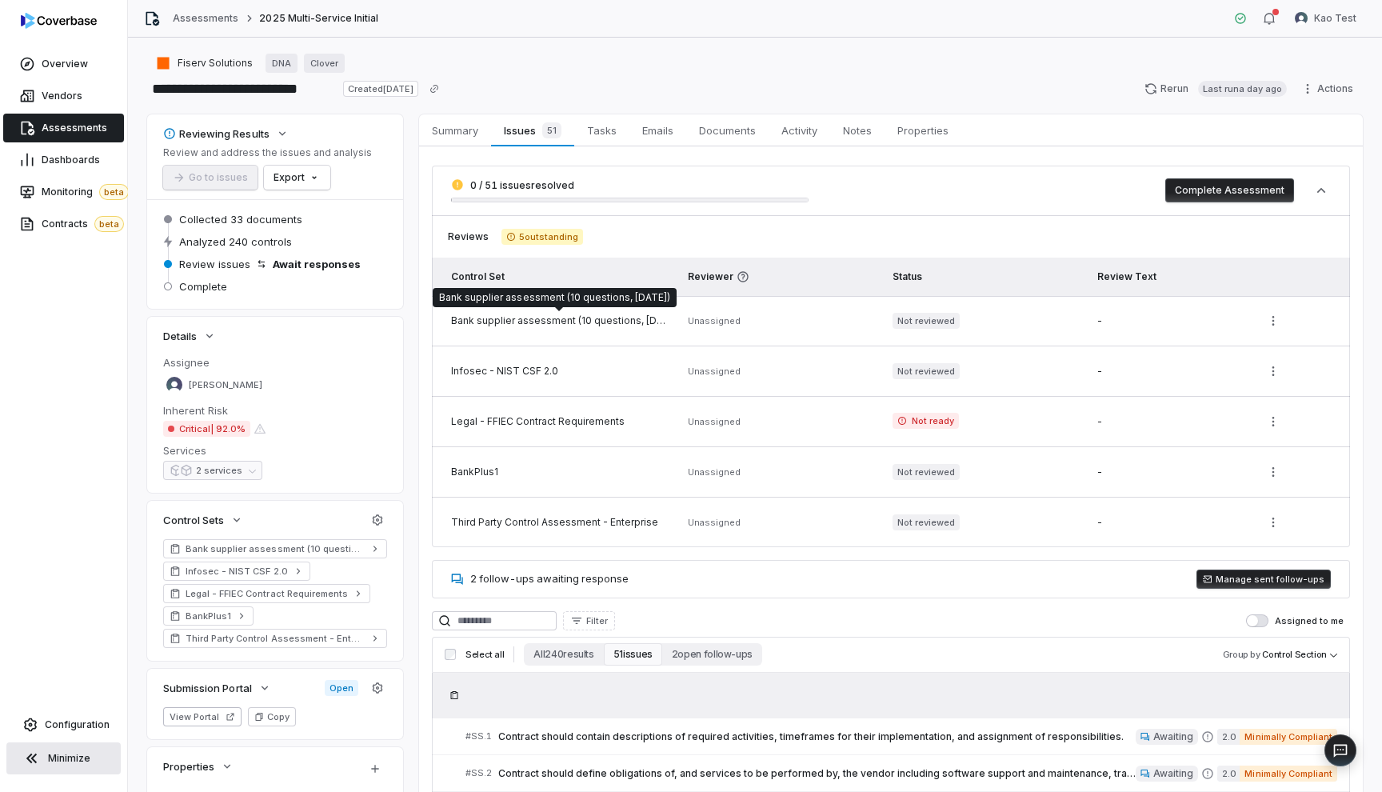
click at [571, 320] on div "Bank supplier assessment (10 questions, [DATE])" at bounding box center [560, 320] width 218 height 13
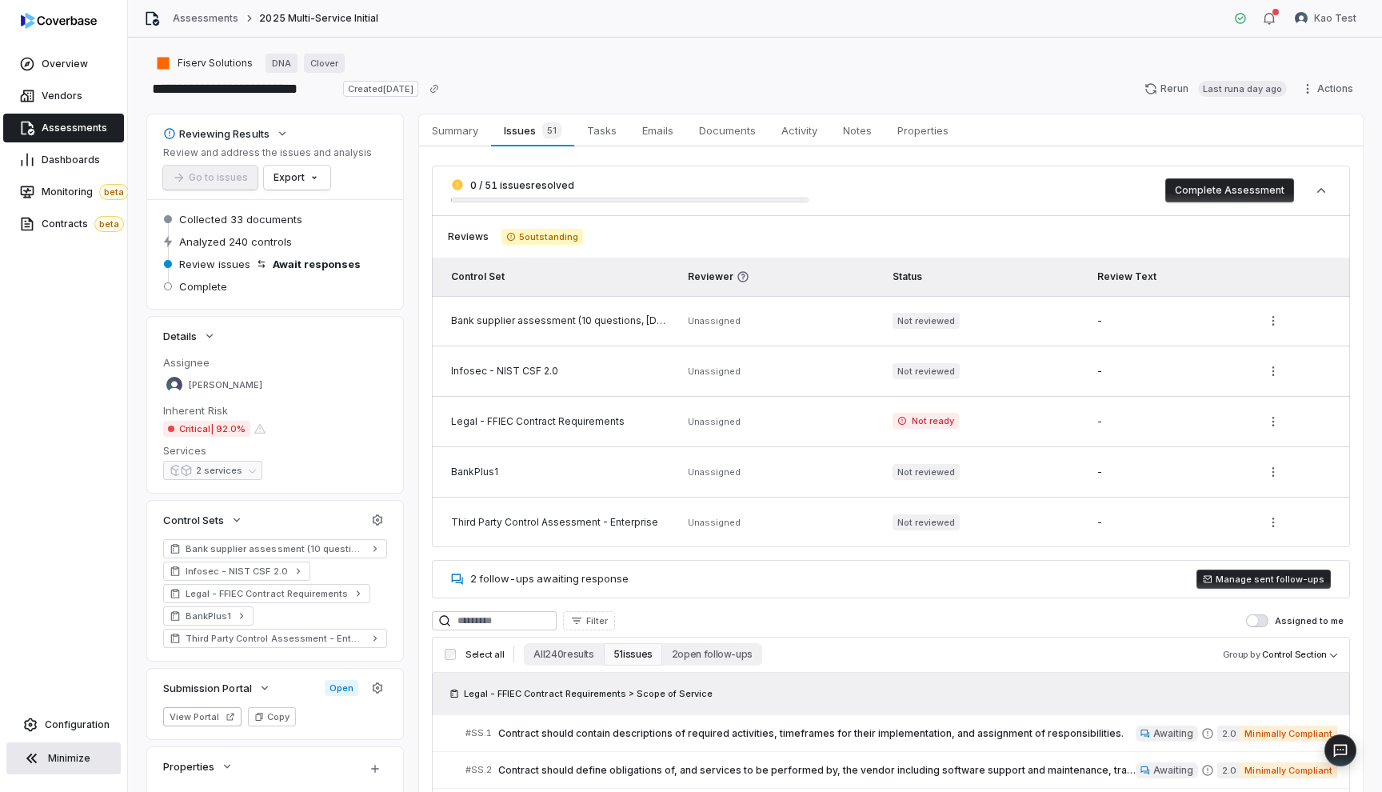
click at [571, 329] on td "Bank supplier assessment (10 questions, [DATE])" at bounding box center [555, 321] width 246 height 50
click at [542, 385] on td "Infosec - NIST CSF 2.0" at bounding box center [555, 371] width 246 height 50
click at [1179, 189] on button "Complete Assessment" at bounding box center [1229, 190] width 129 height 24
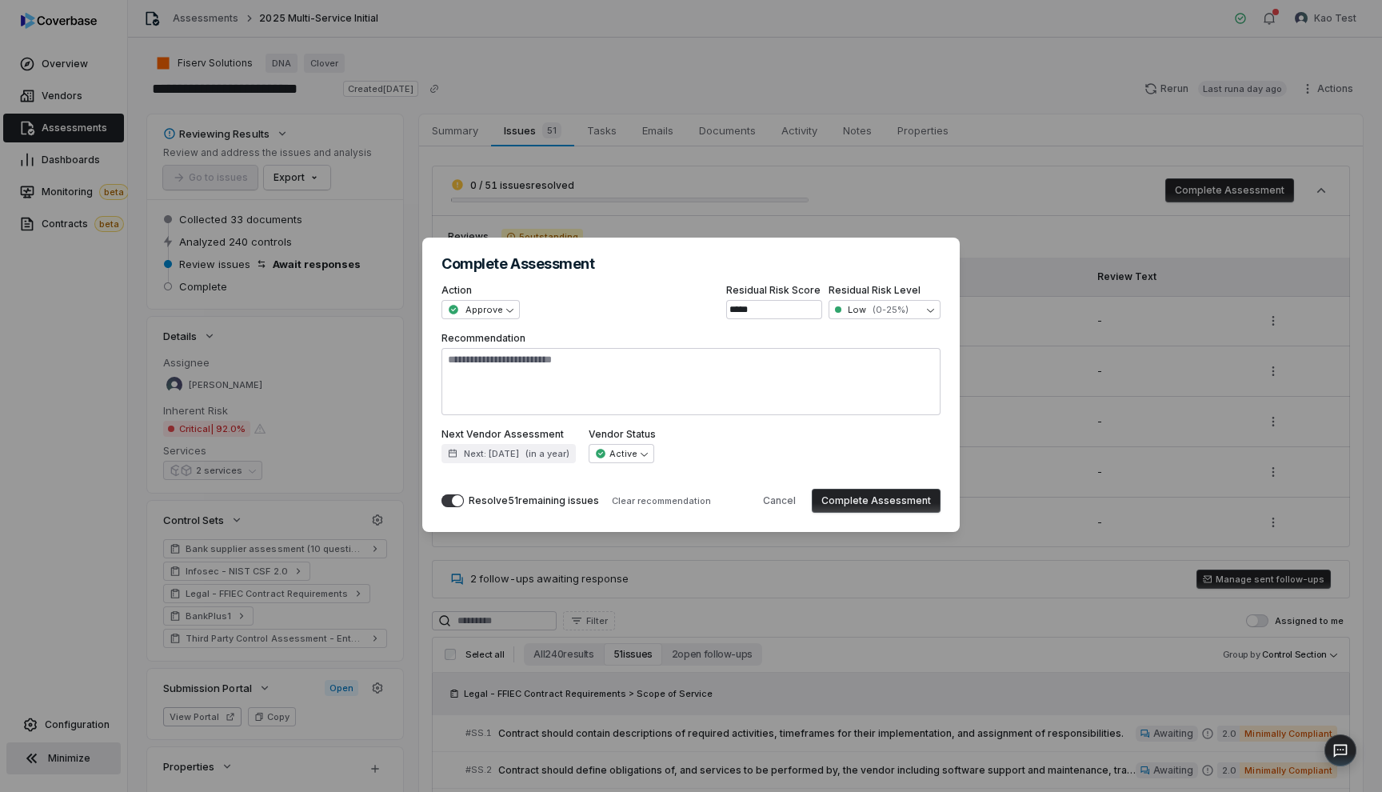
click at [973, 255] on div "**********" at bounding box center [691, 395] width 1382 height 367
click at [777, 496] on button "Cancel" at bounding box center [779, 501] width 52 height 24
type textarea "*"
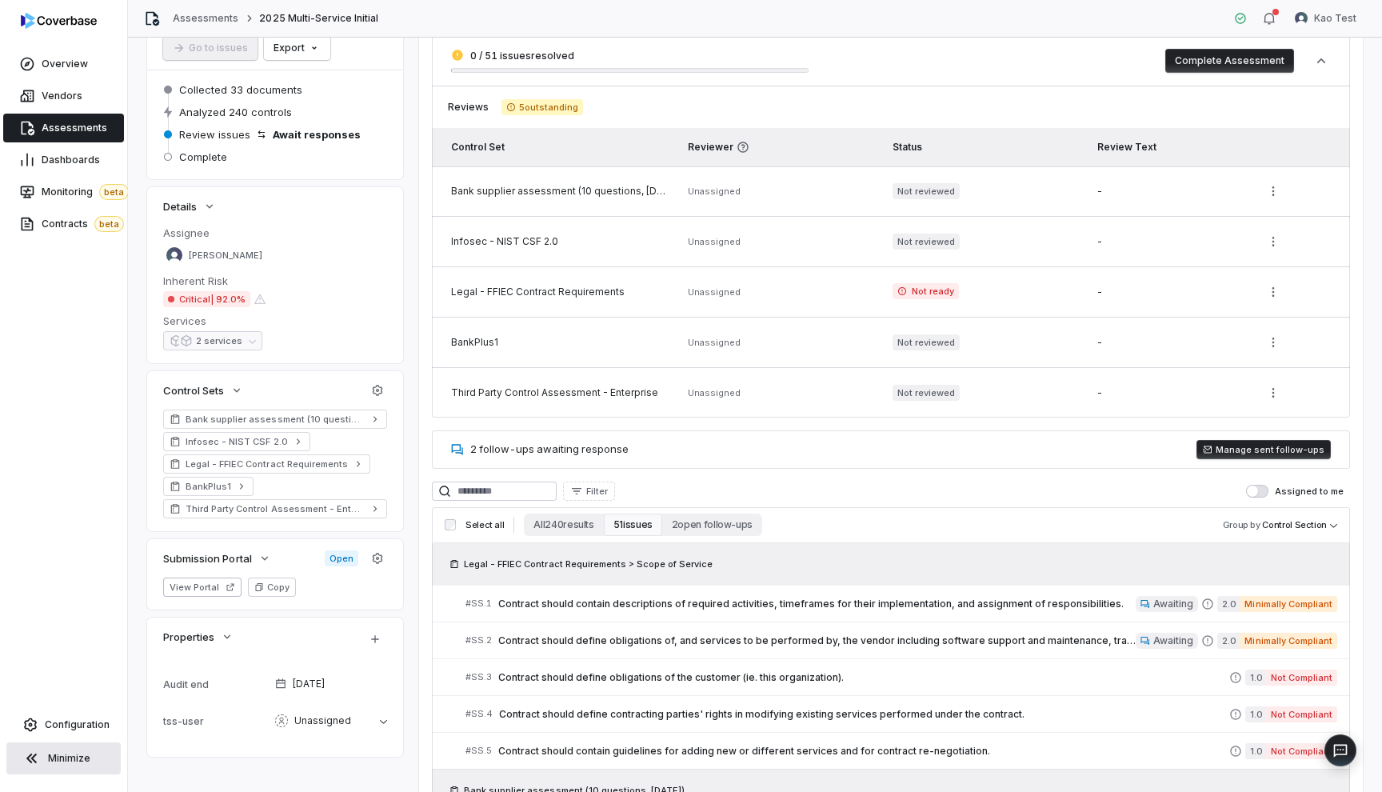
scroll to position [147, 0]
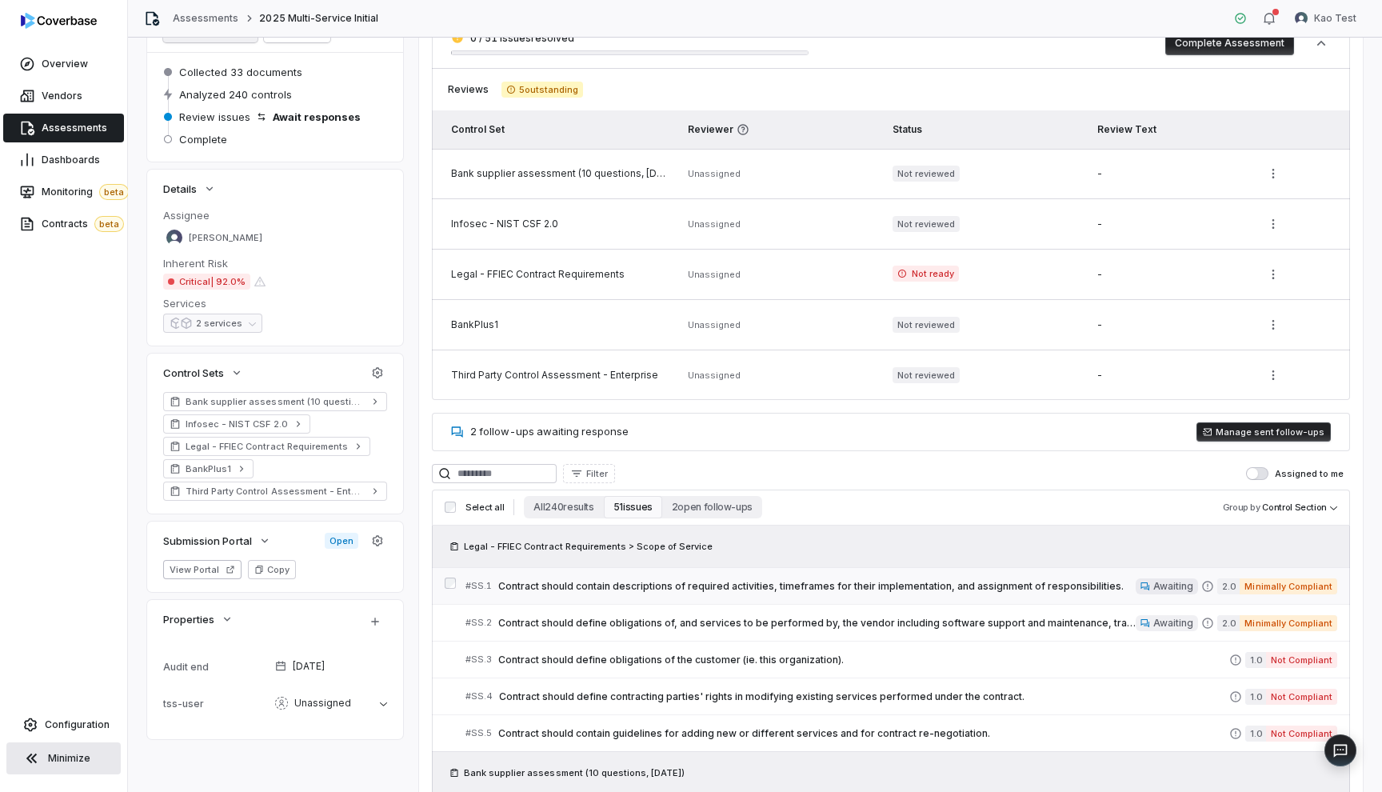
click at [582, 589] on span "Contract should contain descriptions of required activities, timeframes for the…" at bounding box center [816, 586] width 637 height 13
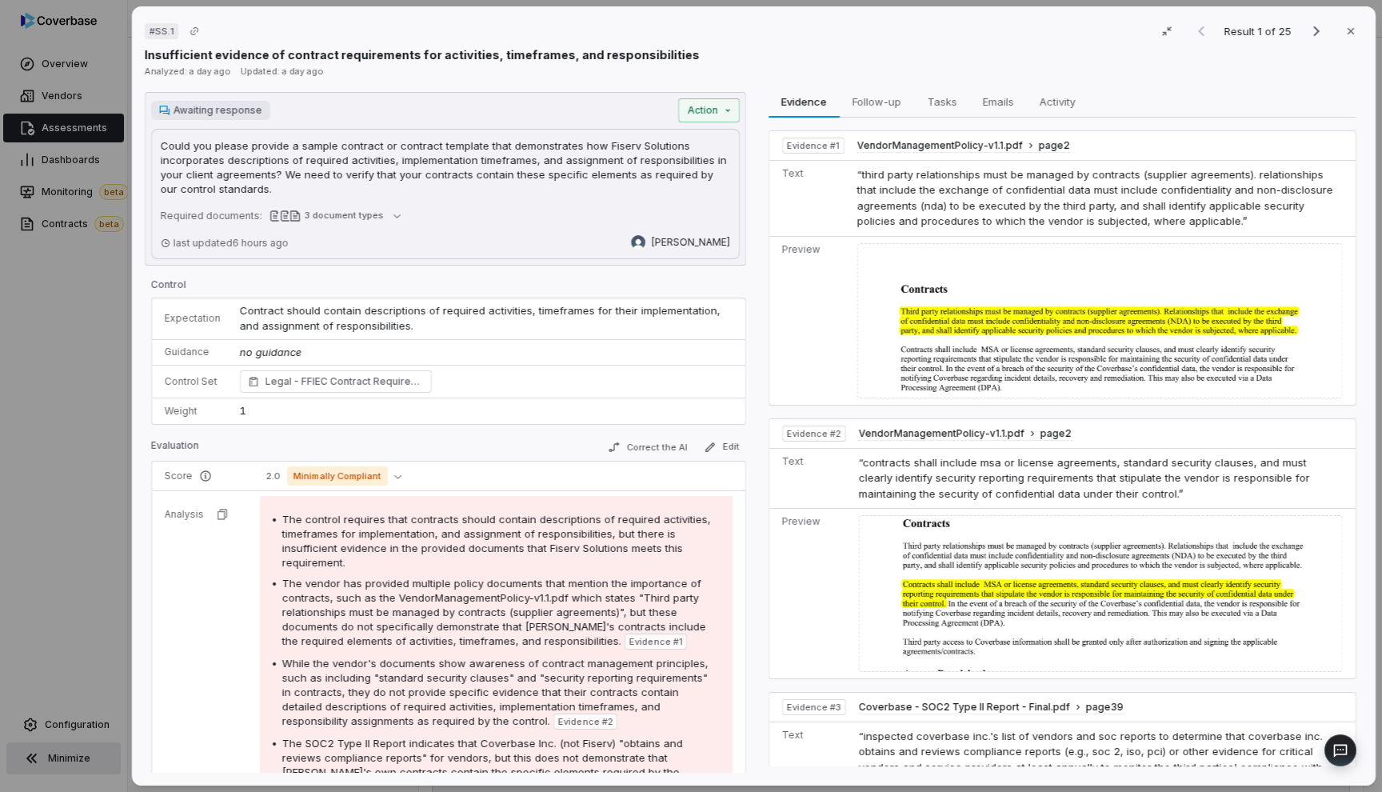
click at [645, 182] on p "Could you please provide a sample contract or contract template that demonstrat…" at bounding box center [445, 167] width 569 height 58
click at [997, 112] on button "Emails Emails" at bounding box center [997, 102] width 57 height 32
click at [793, 111] on button "Evidence Evidence" at bounding box center [803, 102] width 71 height 32
click at [1000, 102] on span "Emails" at bounding box center [998, 101] width 44 height 21
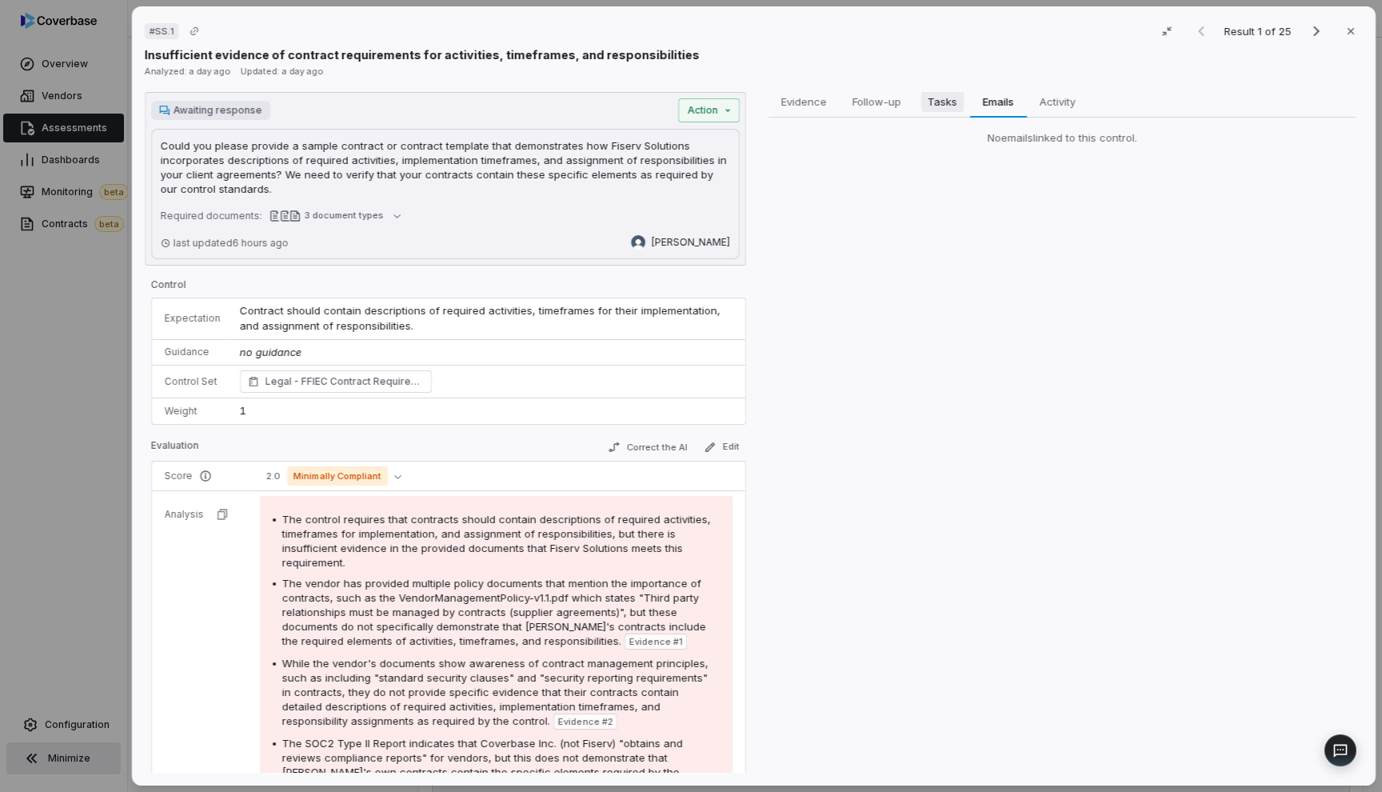
click at [935, 101] on span "Tasks" at bounding box center [941, 101] width 42 height 21
click at [888, 102] on span "Follow-up" at bounding box center [877, 101] width 62 height 21
click at [1073, 101] on span "Activity" at bounding box center [1056, 101] width 49 height 21
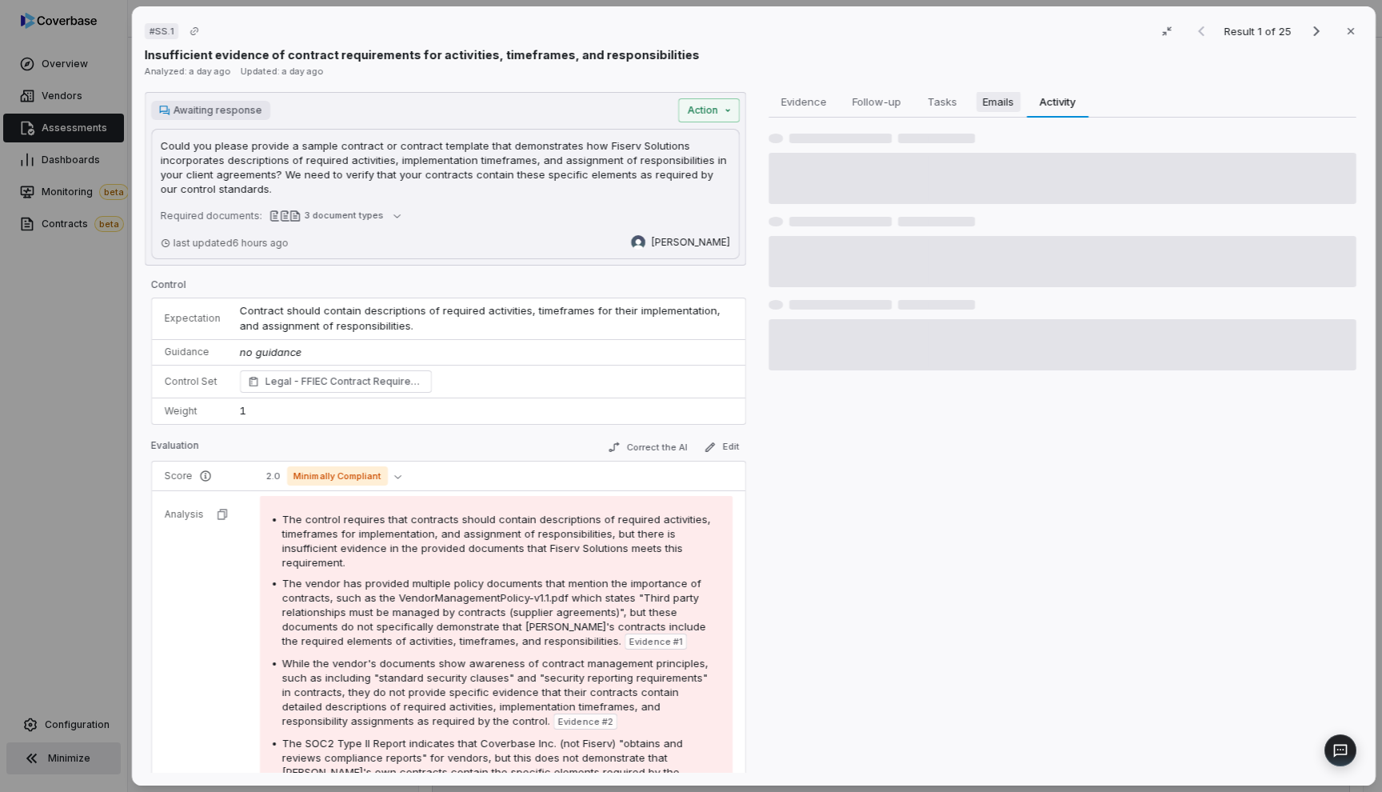
click at [994, 105] on span "Emails" at bounding box center [998, 101] width 44 height 21
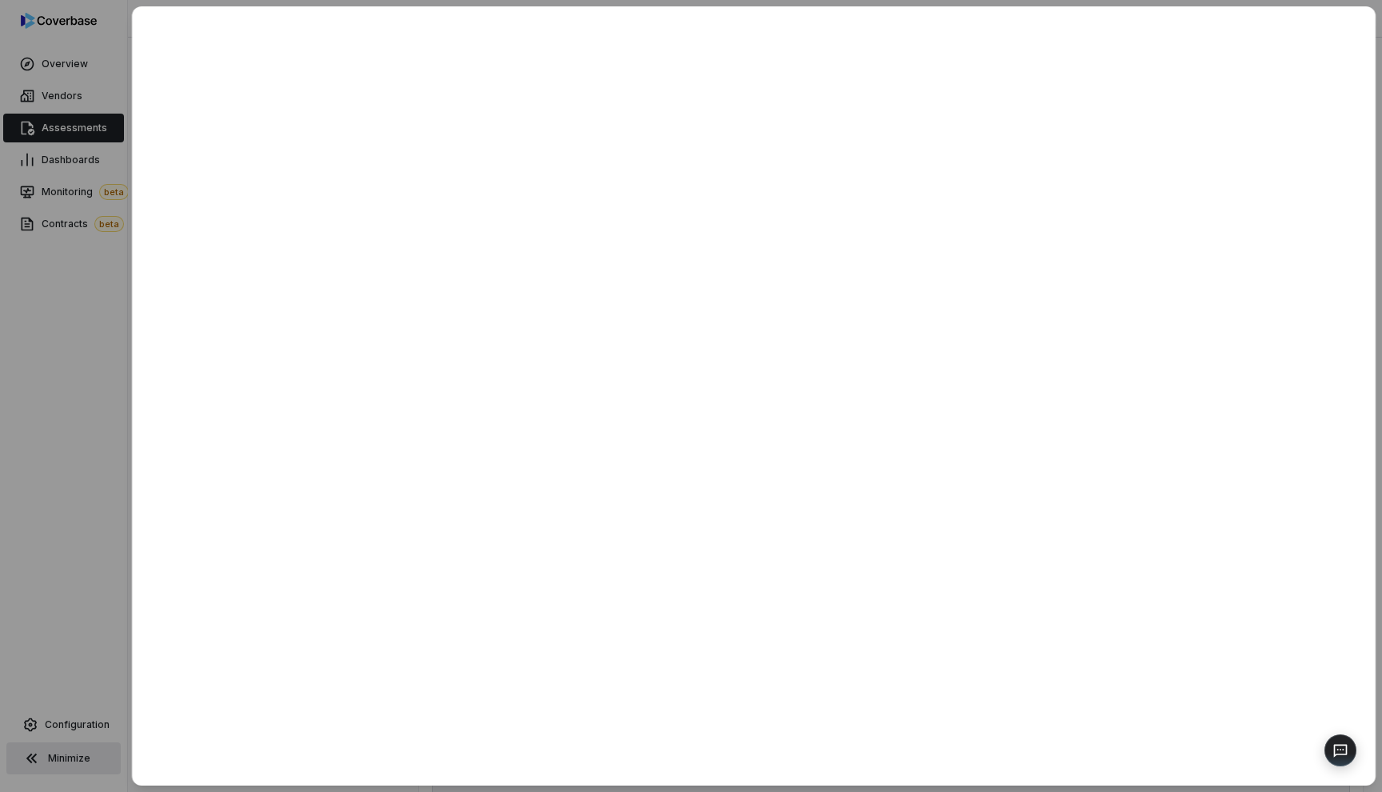
click at [102, 300] on div at bounding box center [691, 396] width 1382 height 792
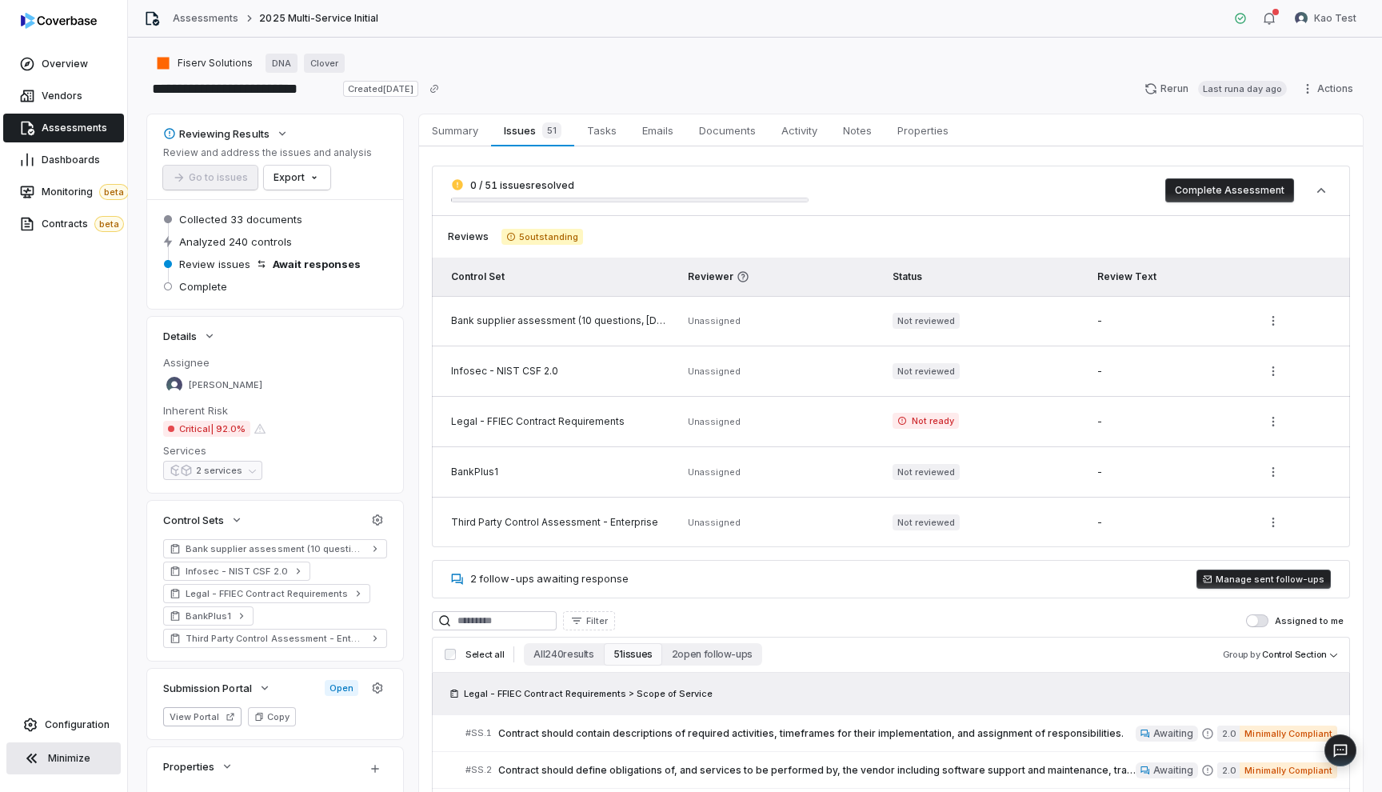
click at [102, 128] on span "Assessments" at bounding box center [75, 128] width 66 height 13
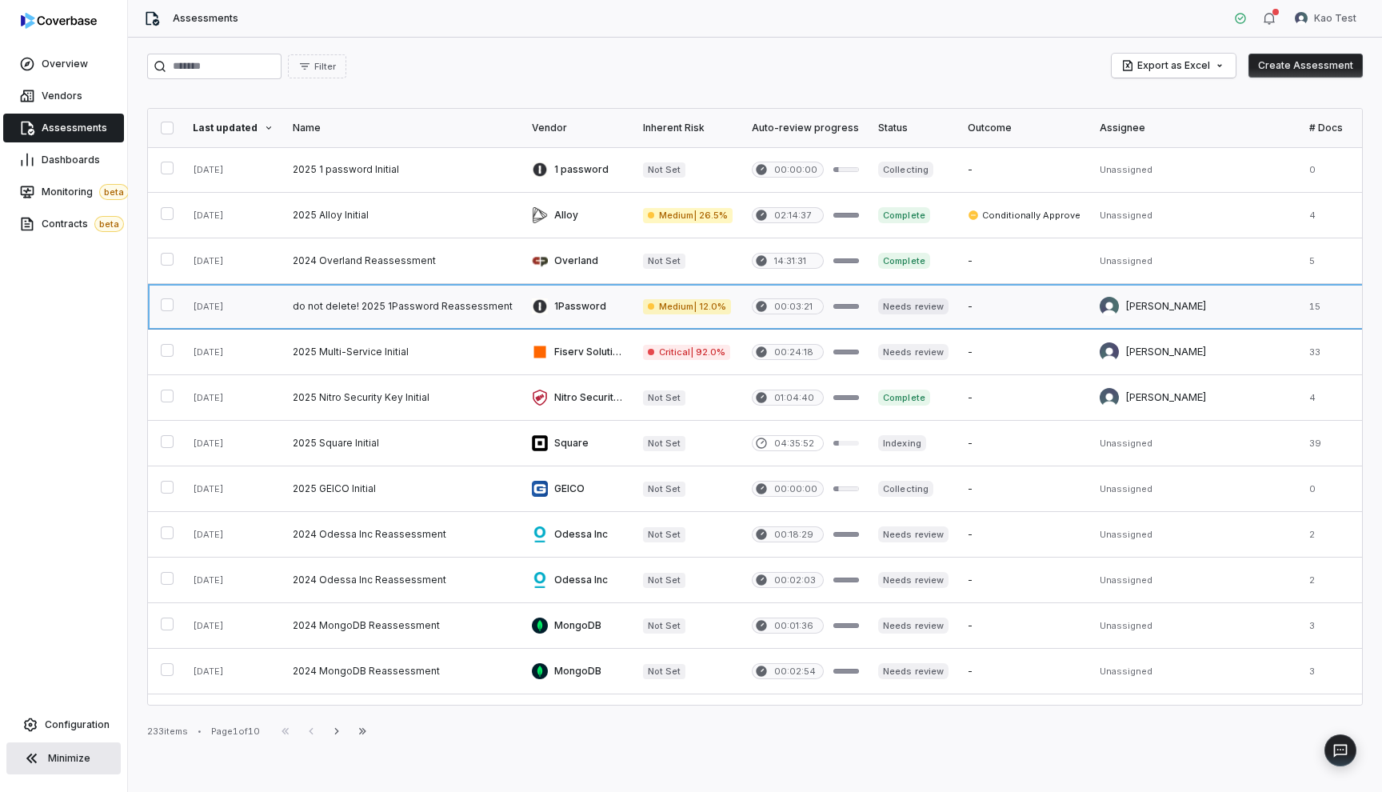
click at [392, 298] on link at bounding box center [402, 306] width 239 height 45
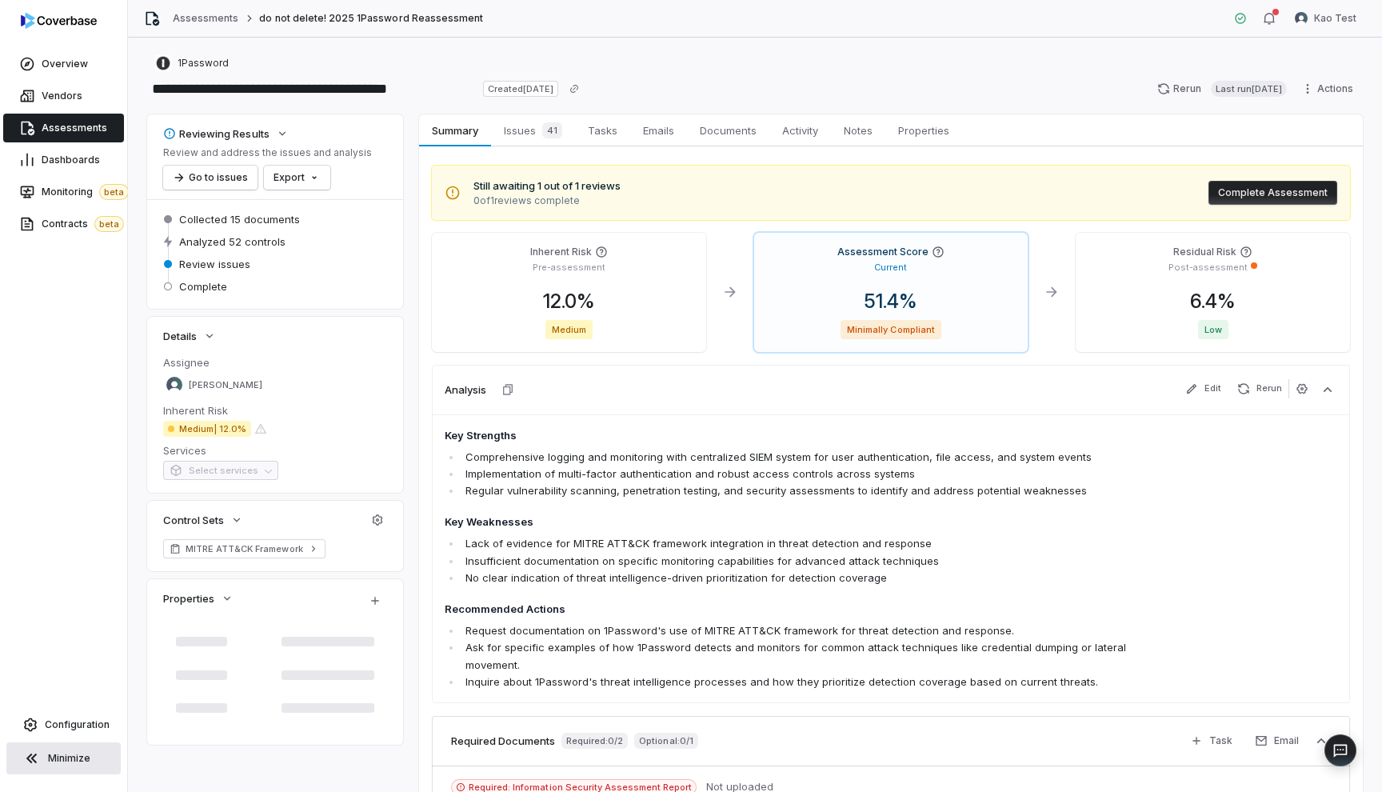
click at [94, 134] on link "Assessments" at bounding box center [63, 128] width 121 height 29
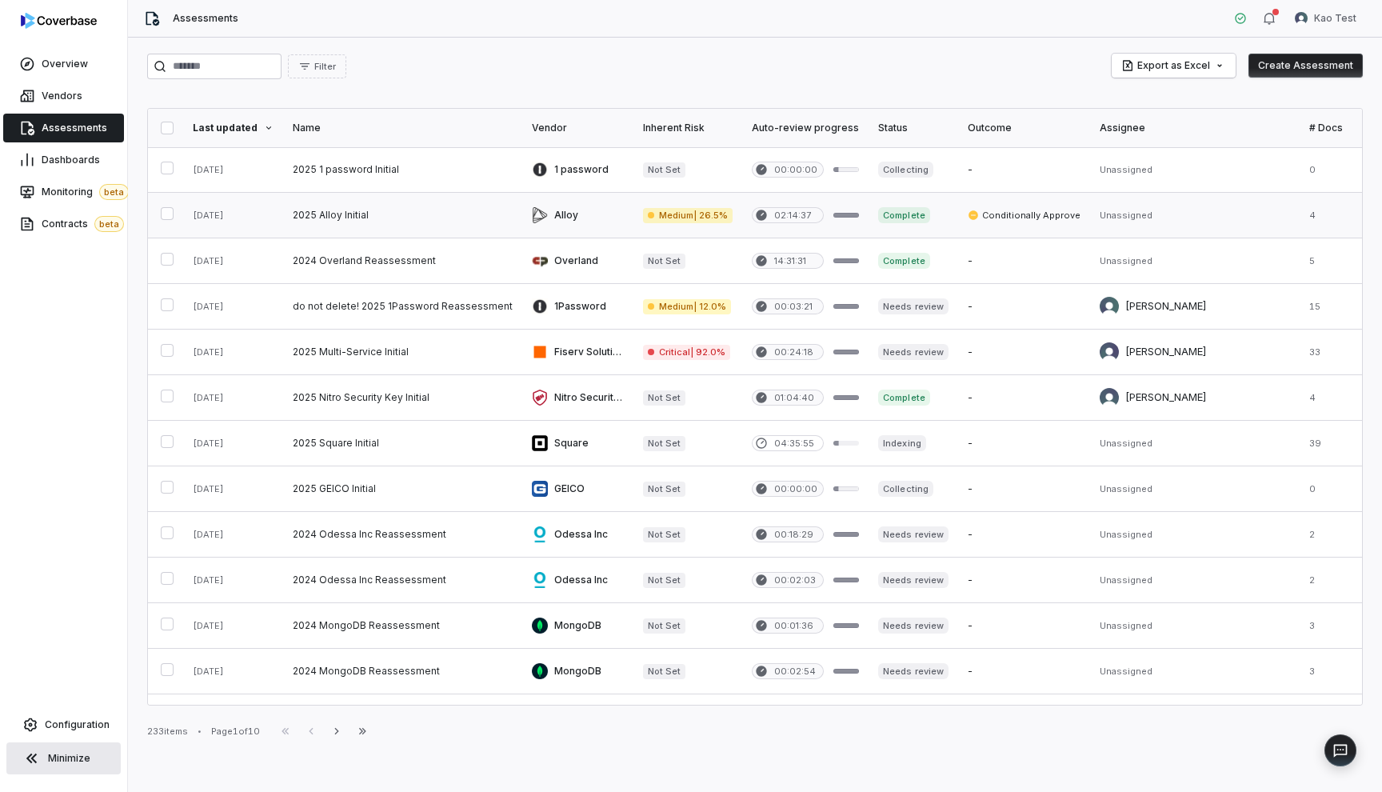
click at [402, 231] on link at bounding box center [402, 215] width 239 height 45
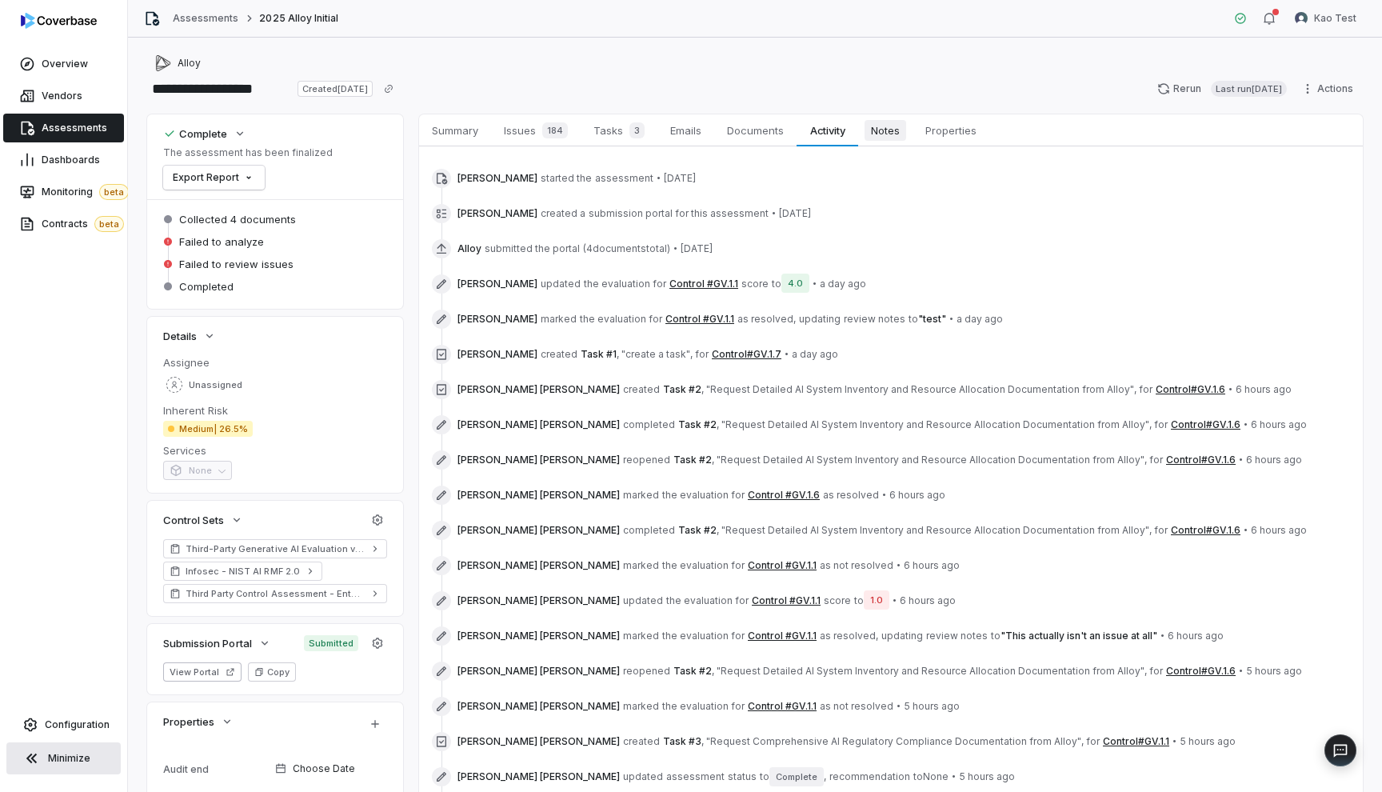
click at [884, 137] on span "Notes" at bounding box center [885, 130] width 42 height 21
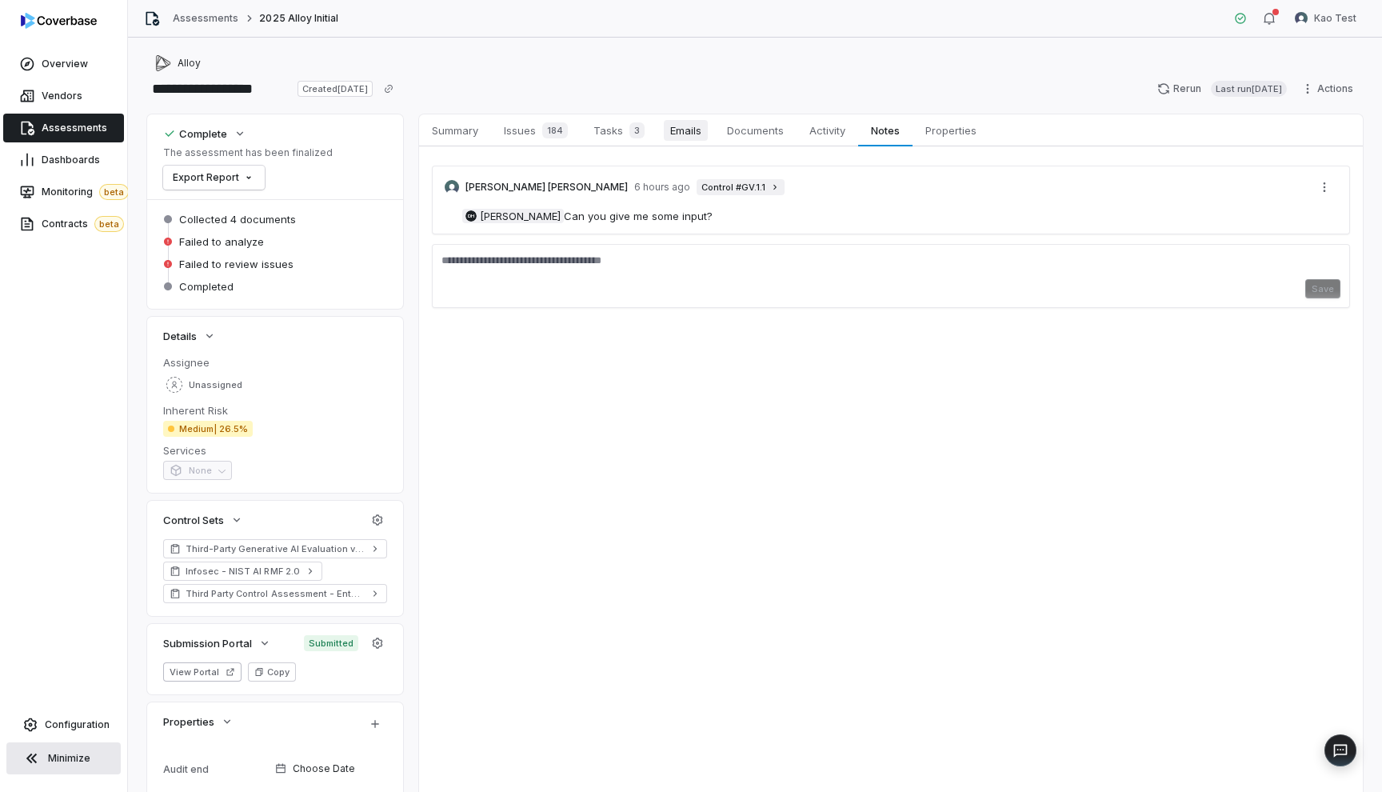
click at [687, 134] on span "Emails" at bounding box center [686, 130] width 44 height 21
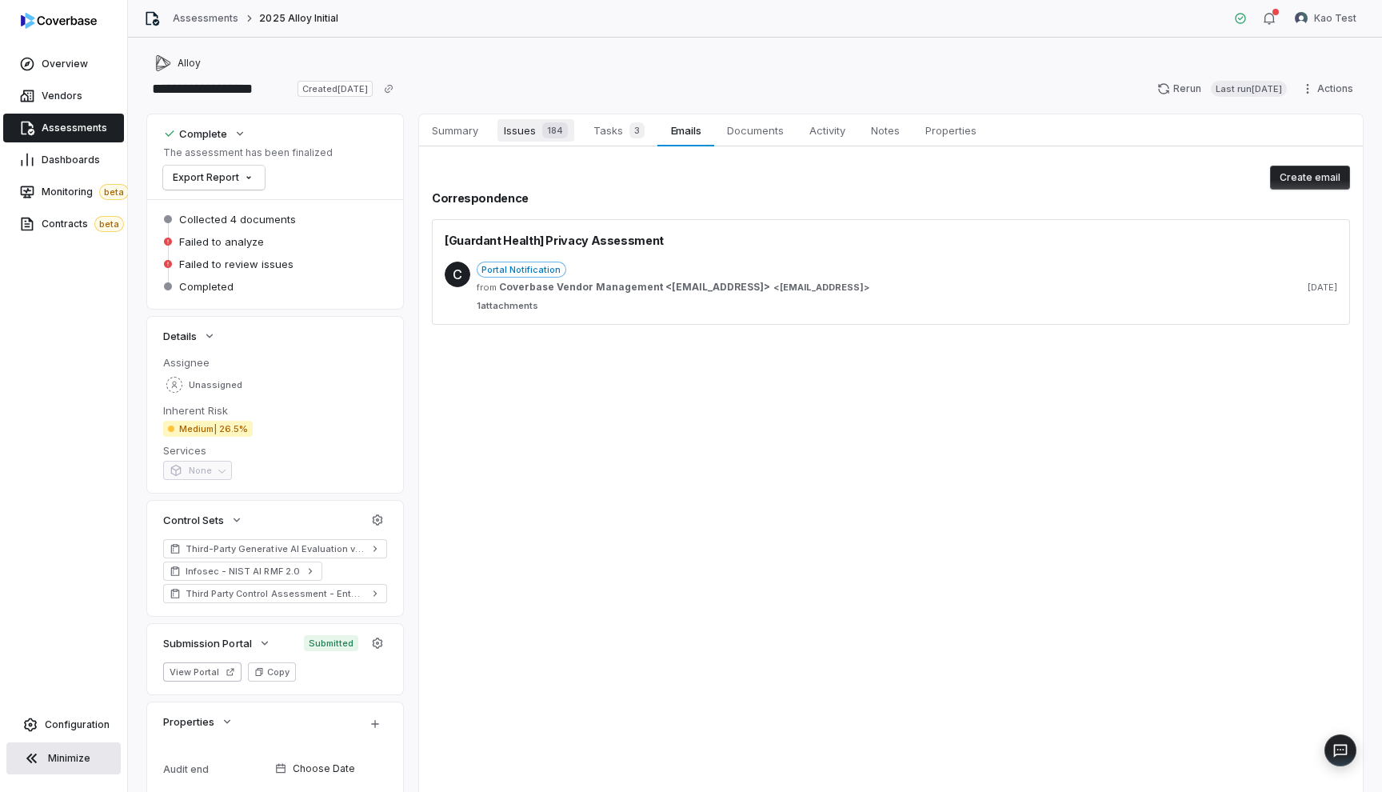
click at [526, 145] on link "Issues 184 Issues 184" at bounding box center [536, 130] width 90 height 32
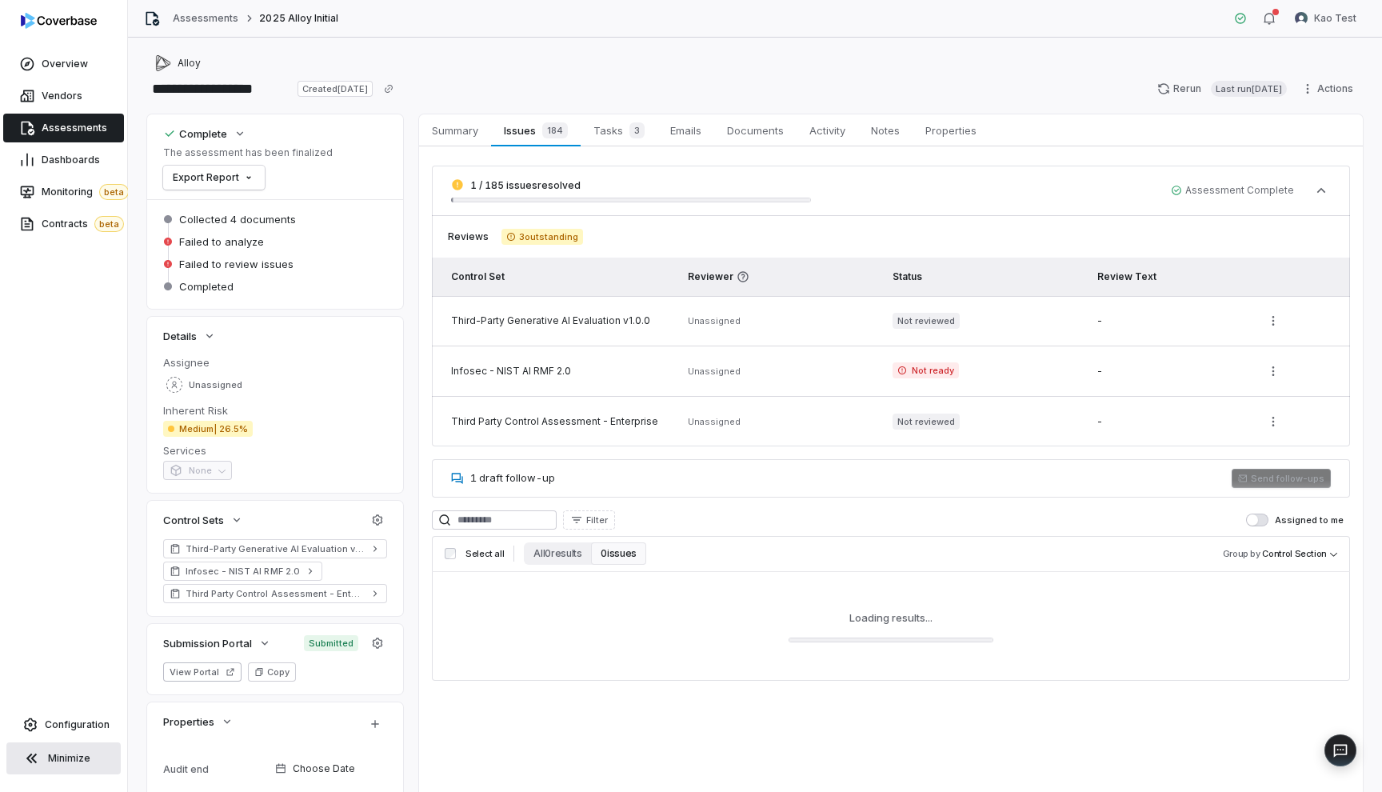
scroll to position [26, 0]
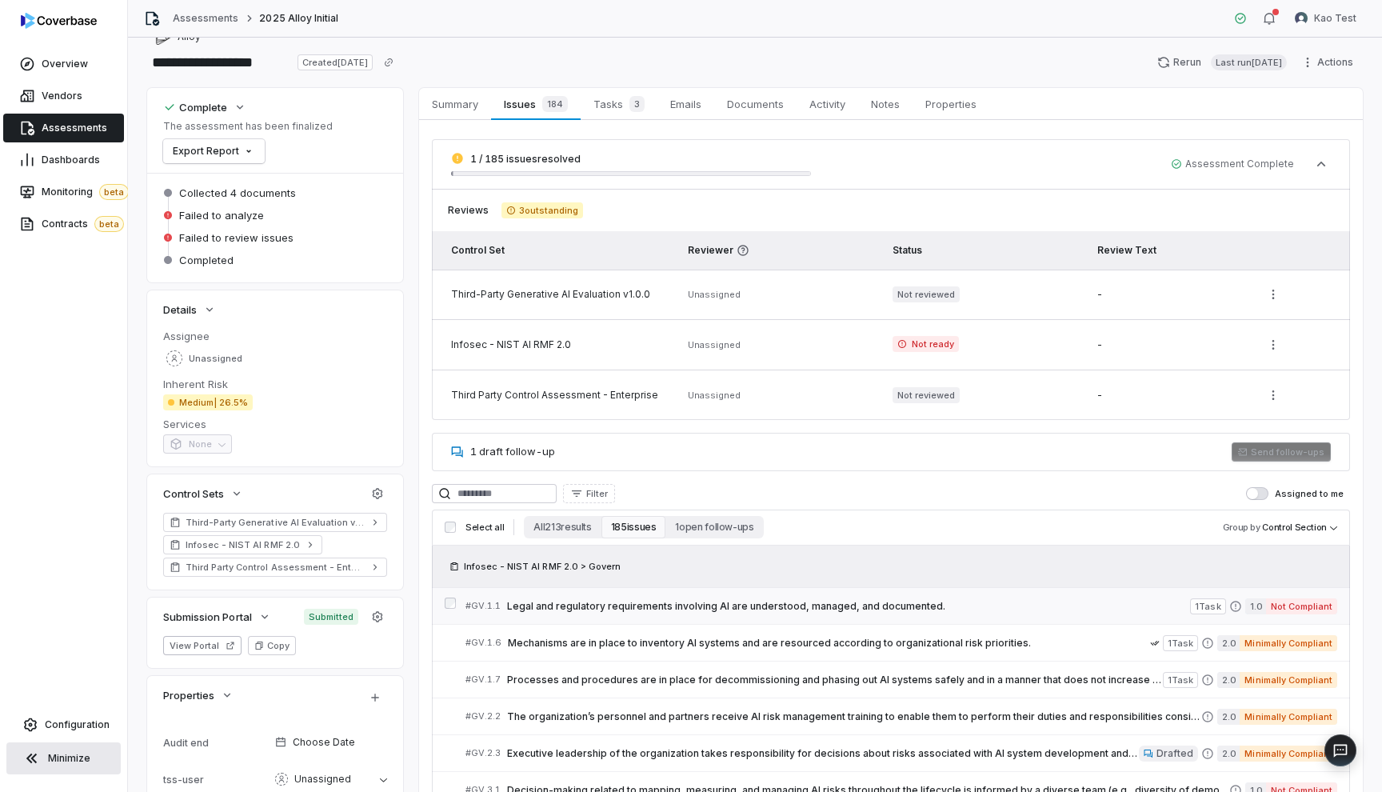
click at [683, 615] on link "# GV.1.1 Legal and regulatory requirements involving AI are understood, managed…" at bounding box center [901, 606] width 872 height 36
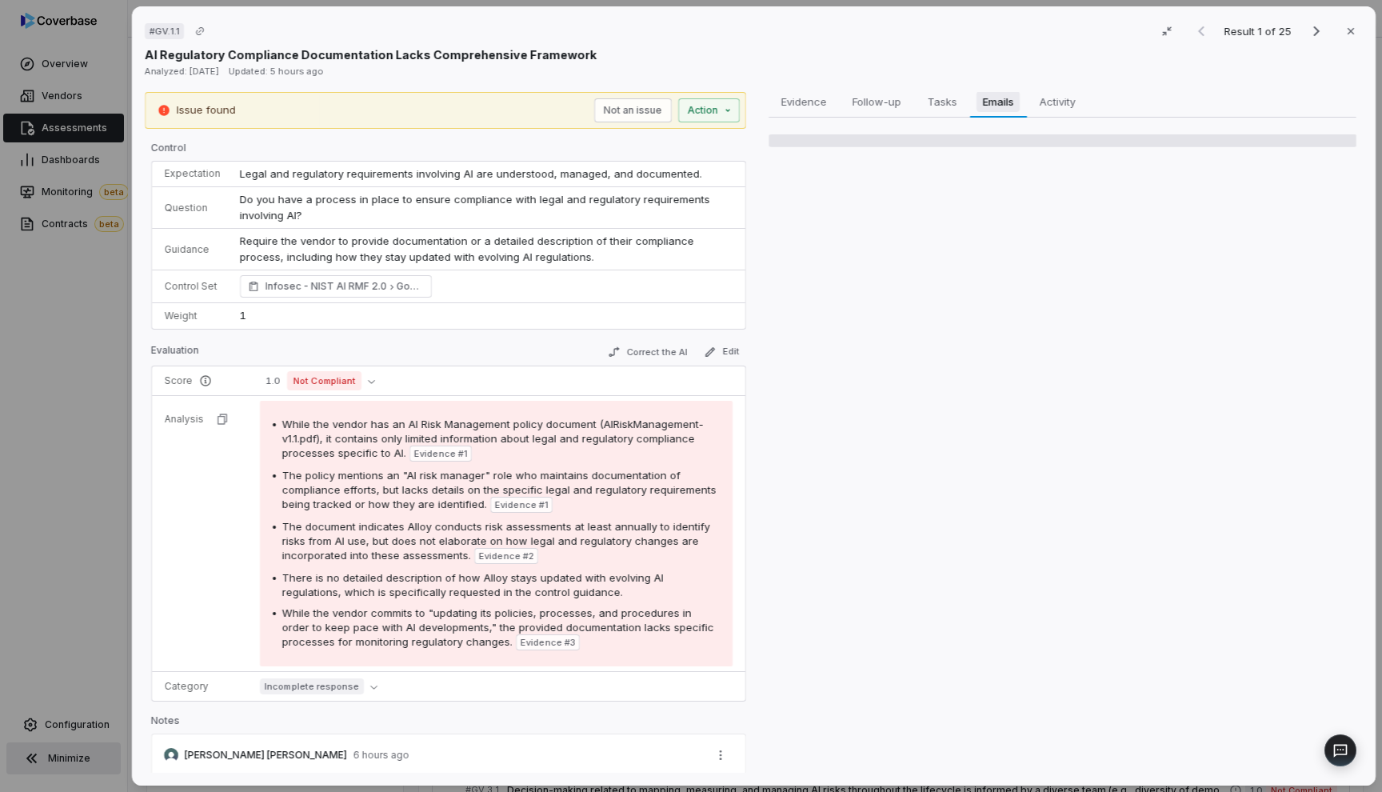
click at [996, 99] on span "Emails" at bounding box center [997, 101] width 43 height 21
click at [1067, 94] on span "Activity" at bounding box center [1056, 101] width 49 height 21
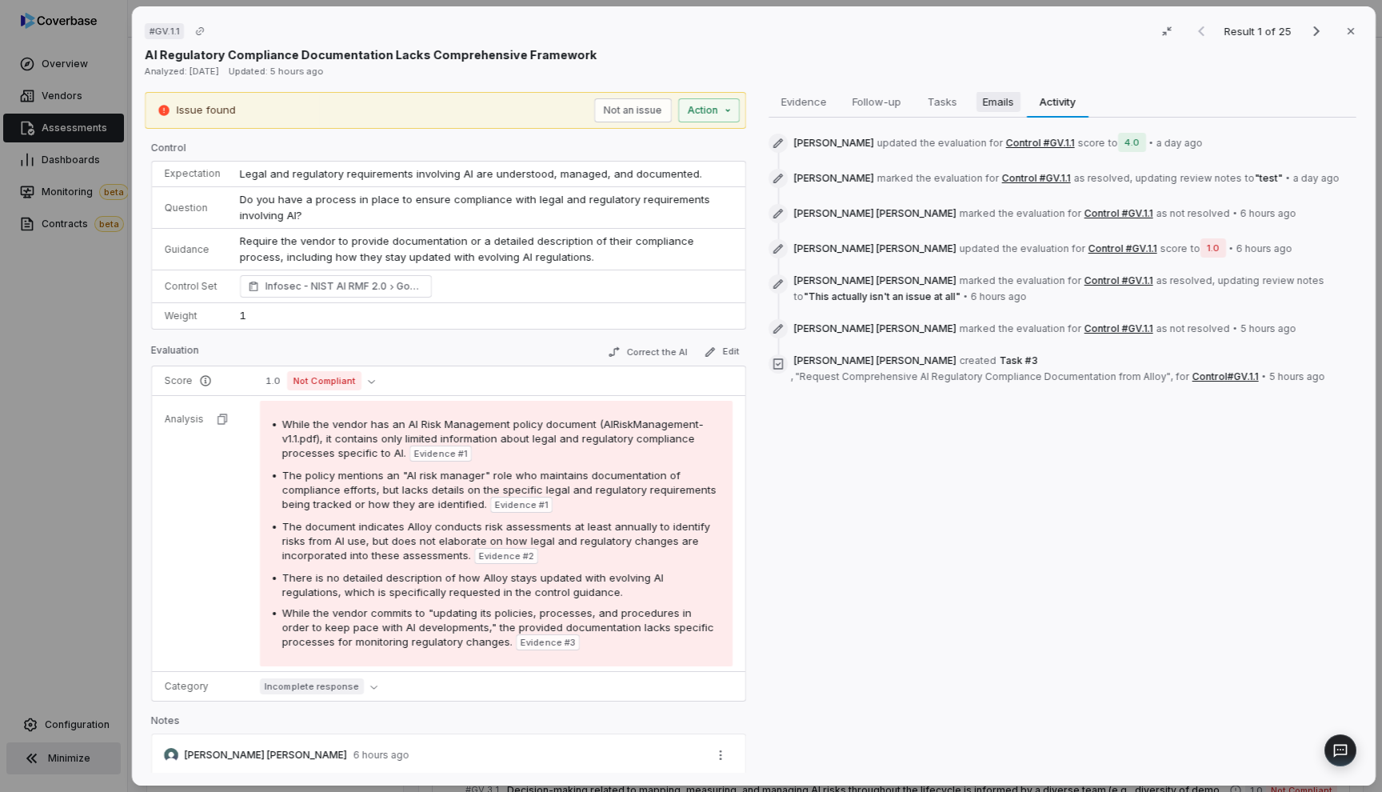
click at [982, 96] on span "Emails" at bounding box center [998, 101] width 44 height 21
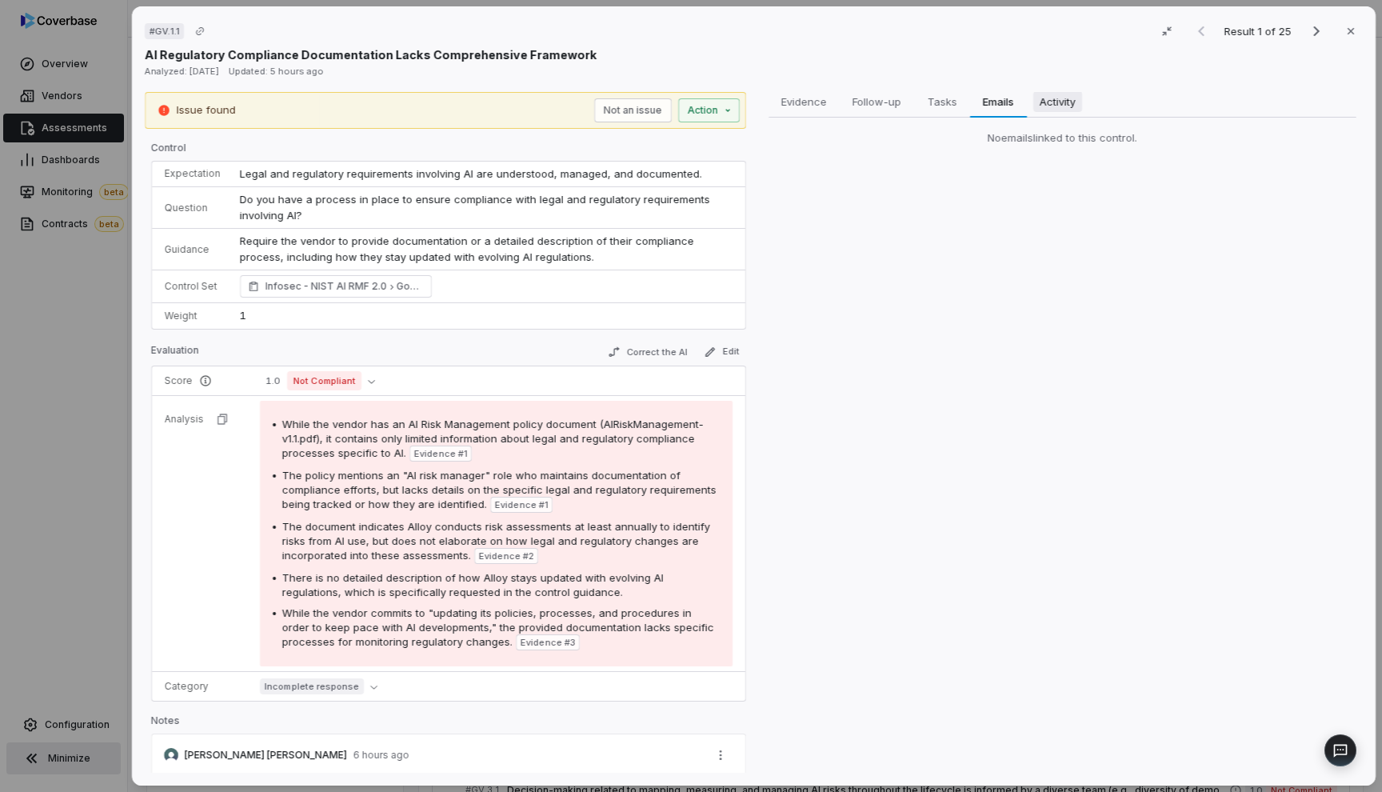
click at [1036, 98] on span "Activity" at bounding box center [1056, 101] width 49 height 21
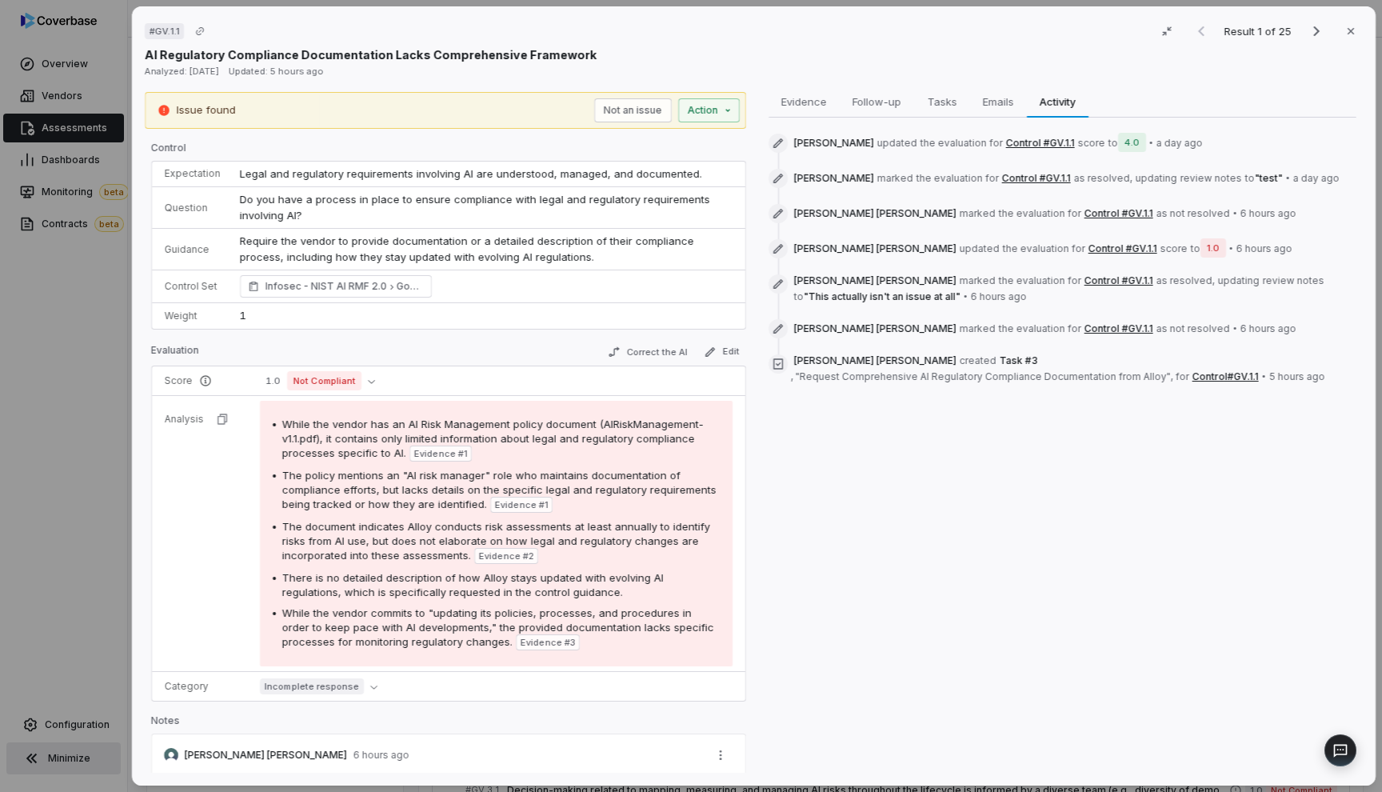
click at [98, 305] on div "# GV.1.1 Result 1 of 25 Close AI Regulatory Compliance Documentation Lacks Comp…" at bounding box center [691, 396] width 1382 height 792
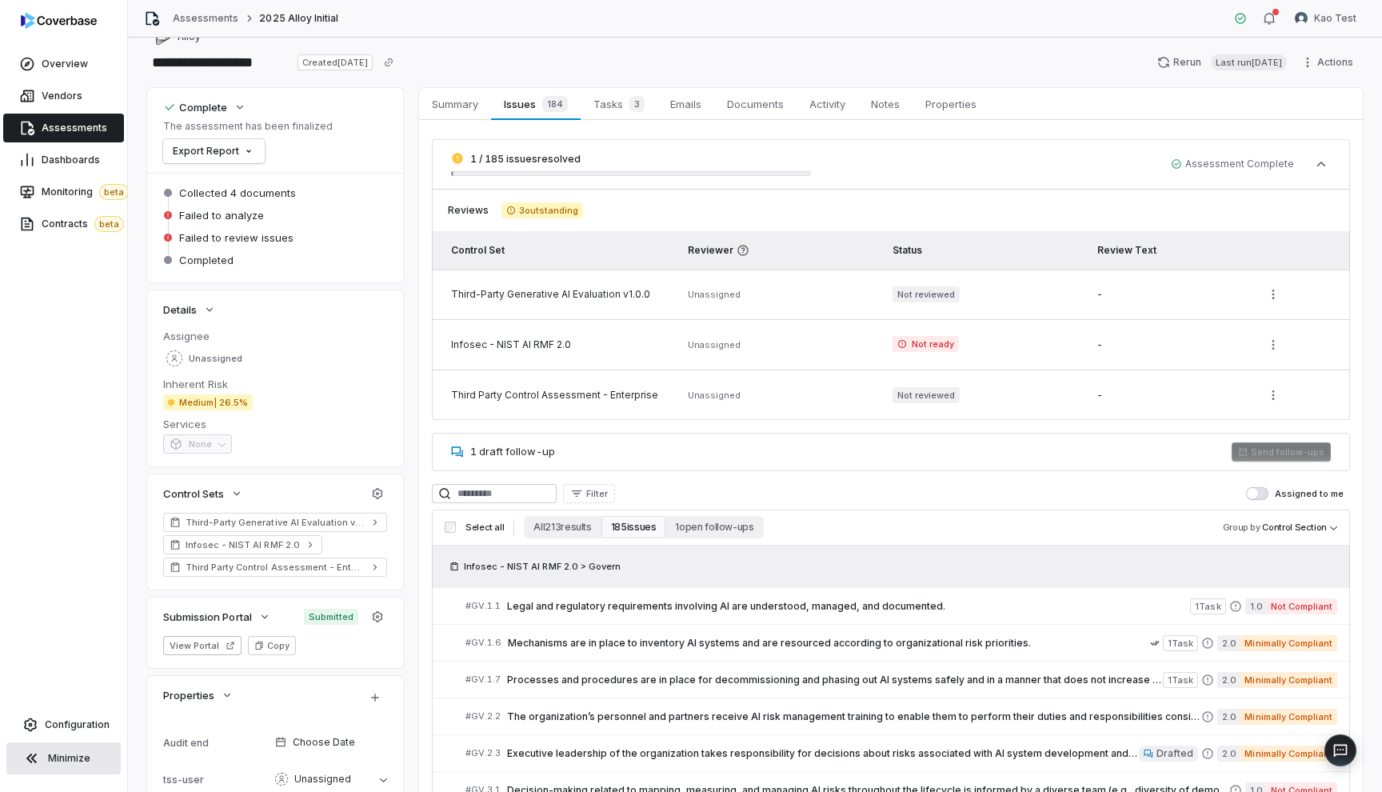
click at [85, 131] on span "Assessments" at bounding box center [75, 128] width 66 height 13
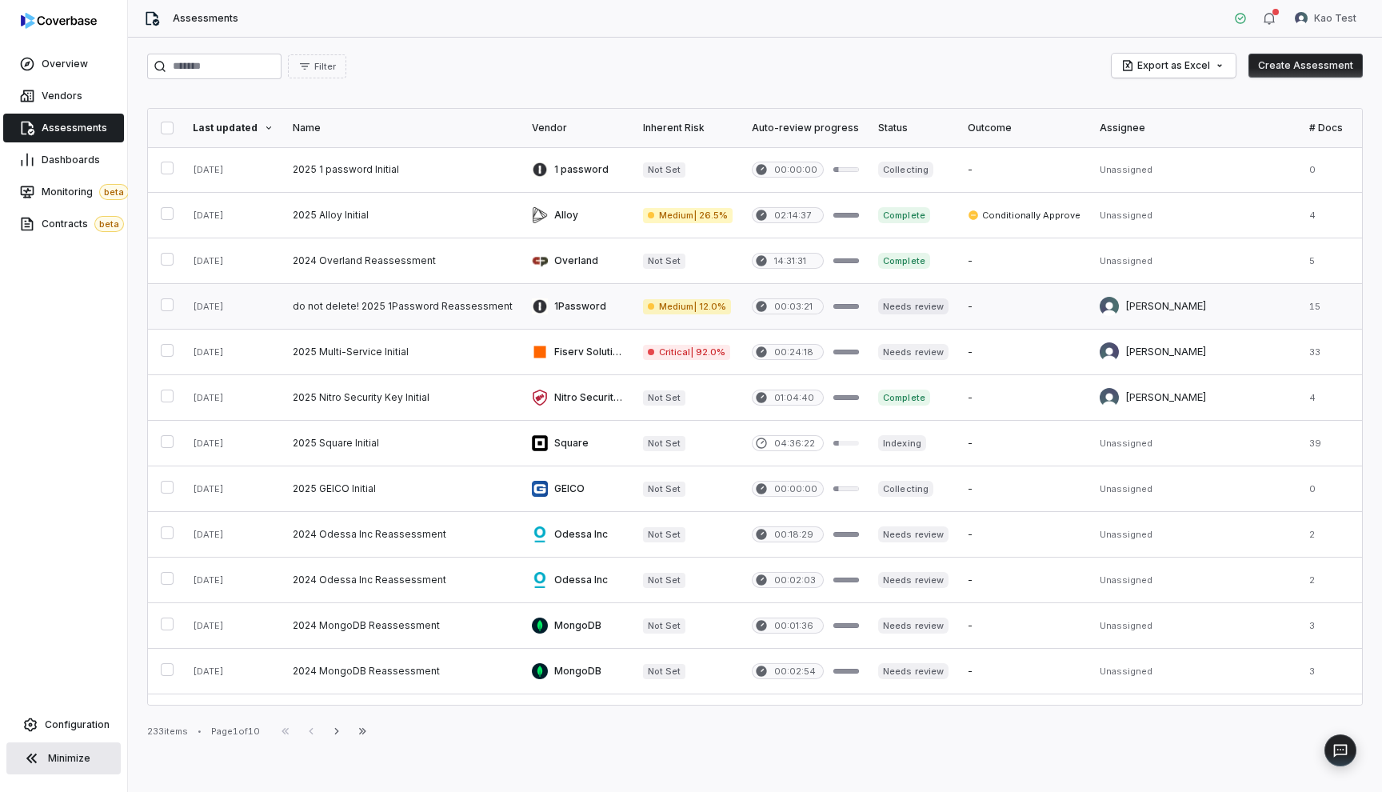
click at [401, 305] on link at bounding box center [402, 306] width 239 height 45
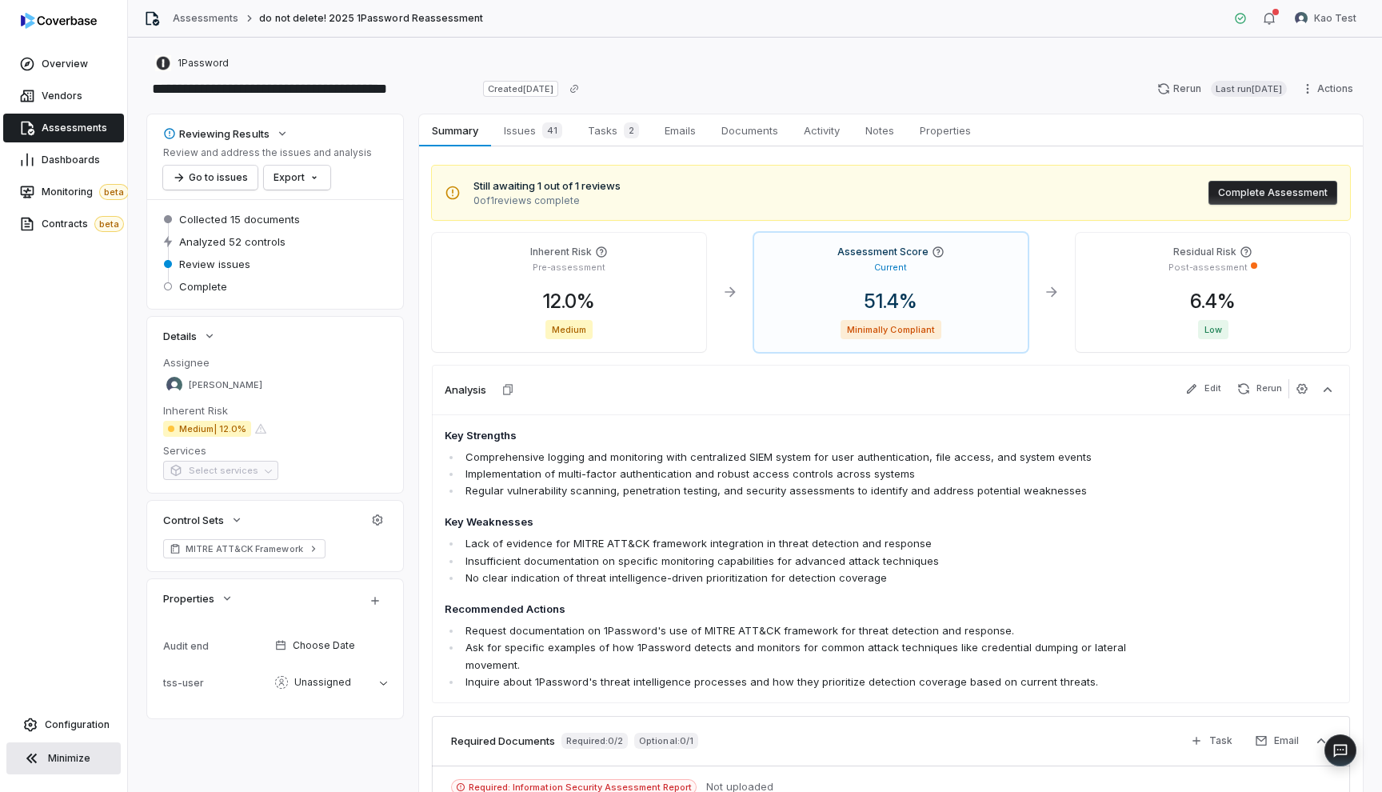
click at [92, 137] on link "Assessments" at bounding box center [63, 128] width 121 height 29
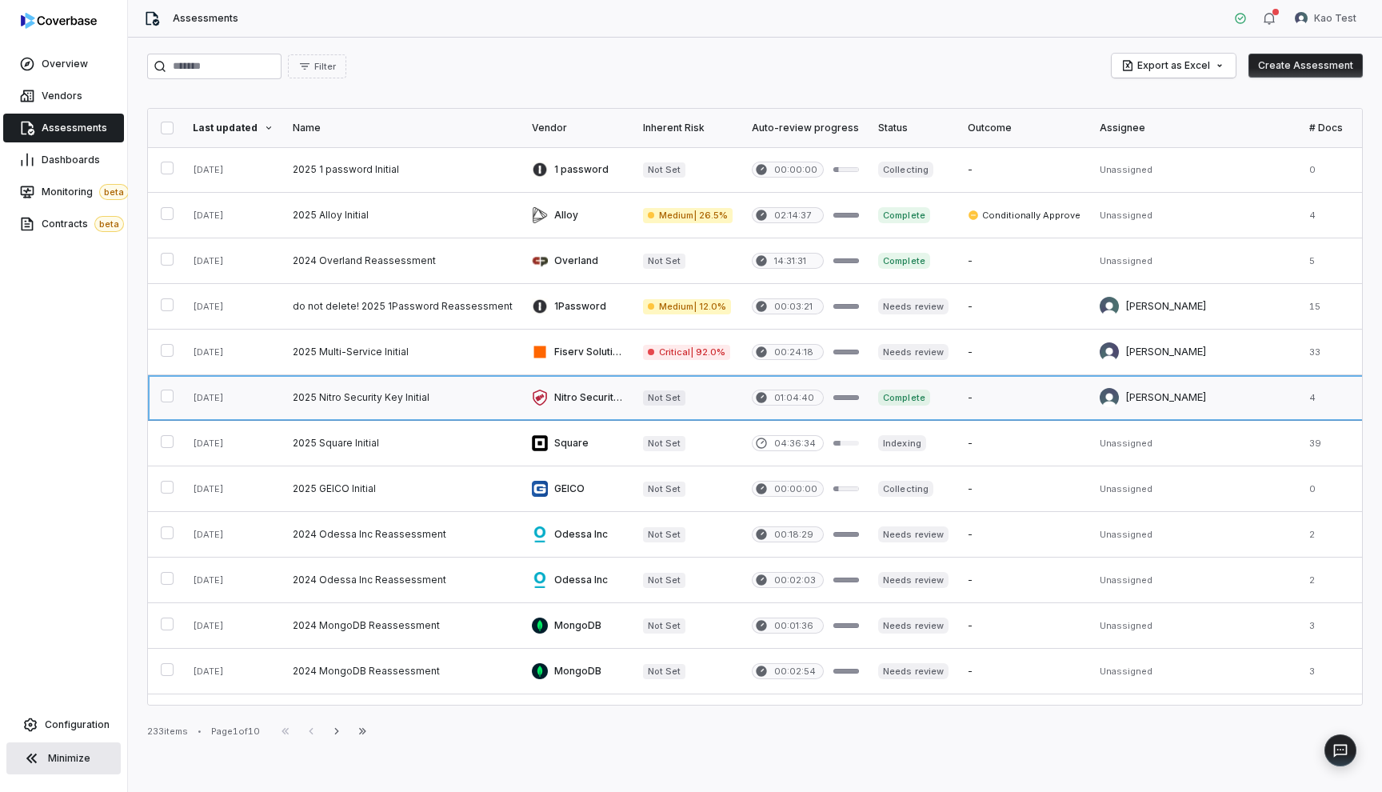
click at [401, 402] on link at bounding box center [402, 397] width 239 height 45
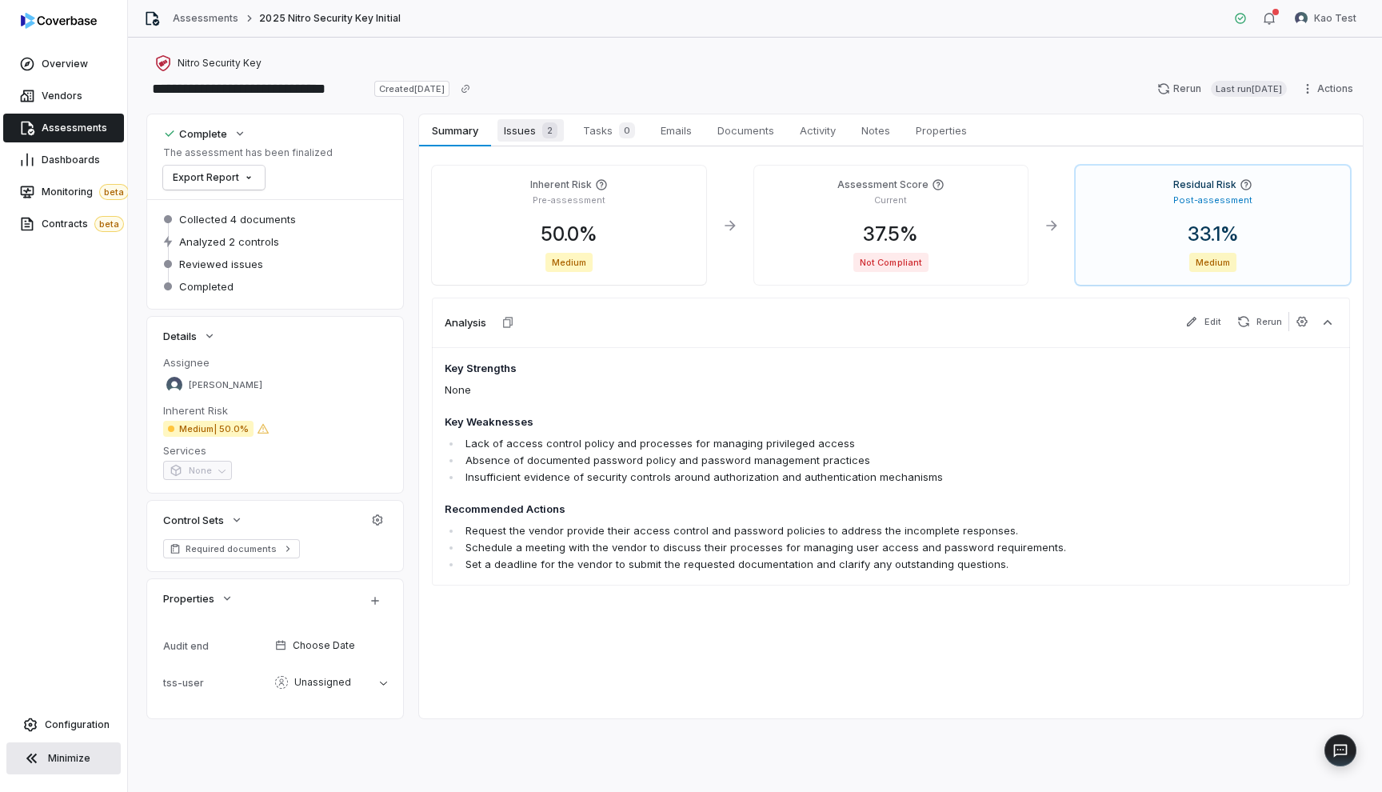
click at [555, 123] on span "2" at bounding box center [549, 130] width 15 height 16
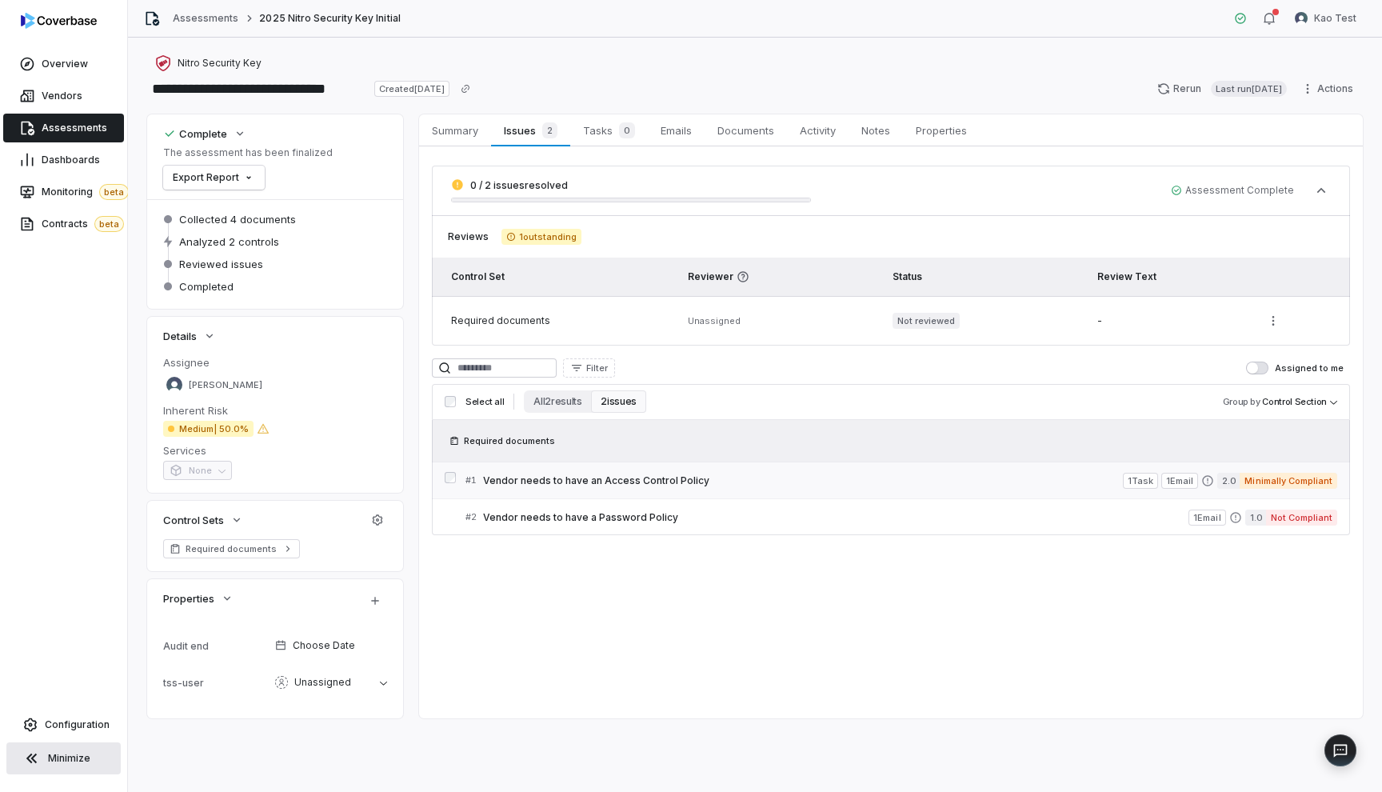
click at [635, 484] on span "Vendor needs to have an Access Control Policy" at bounding box center [803, 480] width 640 height 13
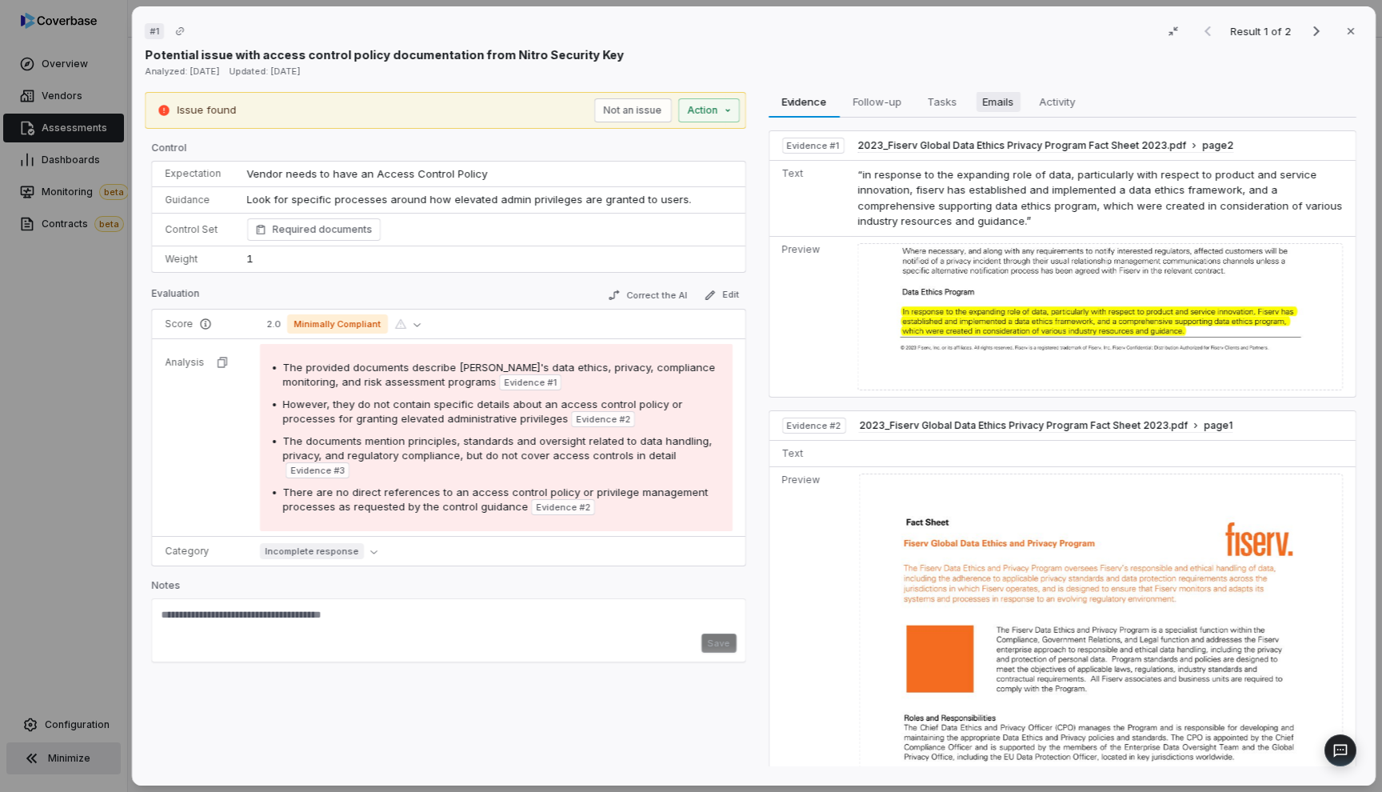
click at [991, 101] on span "Emails" at bounding box center [998, 101] width 44 height 21
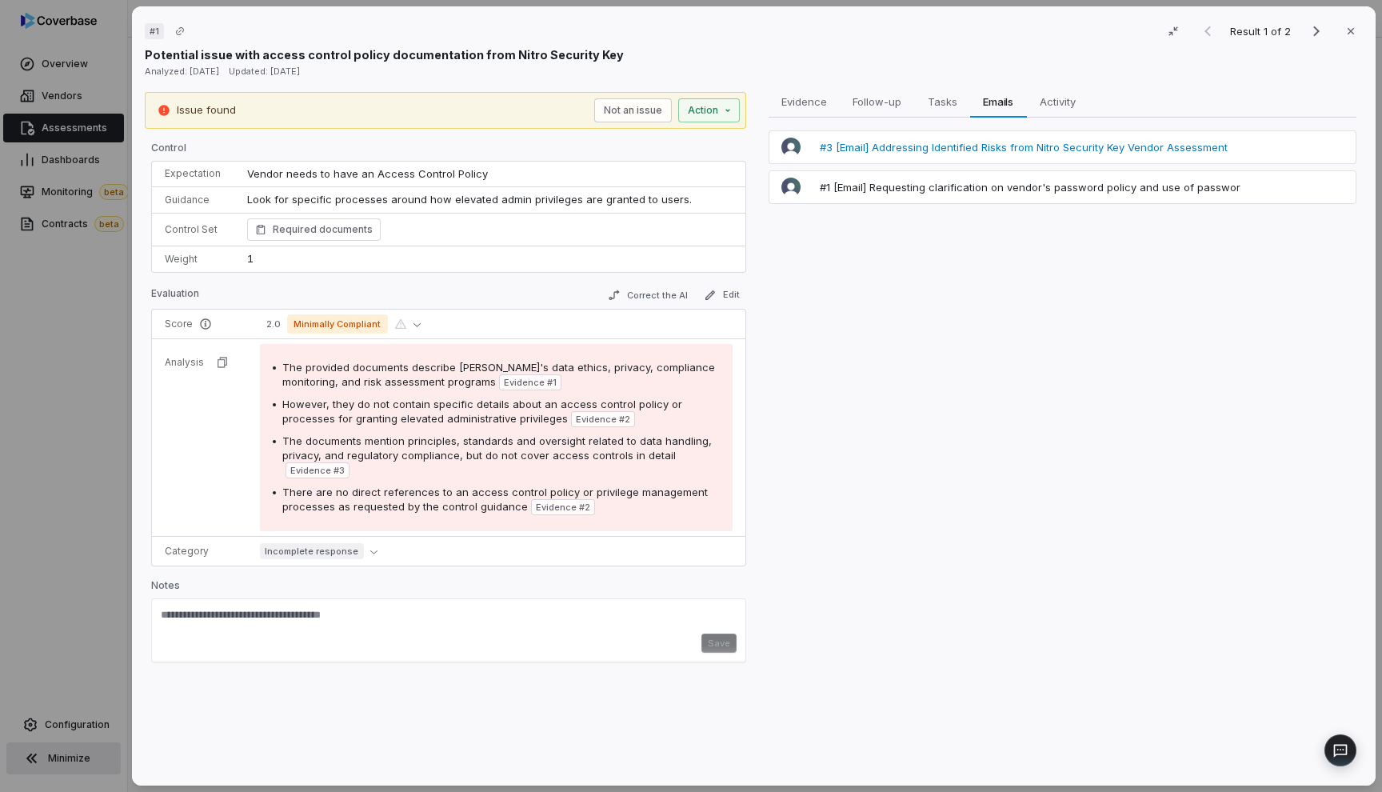
click at [988, 149] on span "#3 [Email] Addressing Identified Risks from Nitro Security Key Vendor Assessment" at bounding box center [1023, 147] width 408 height 14
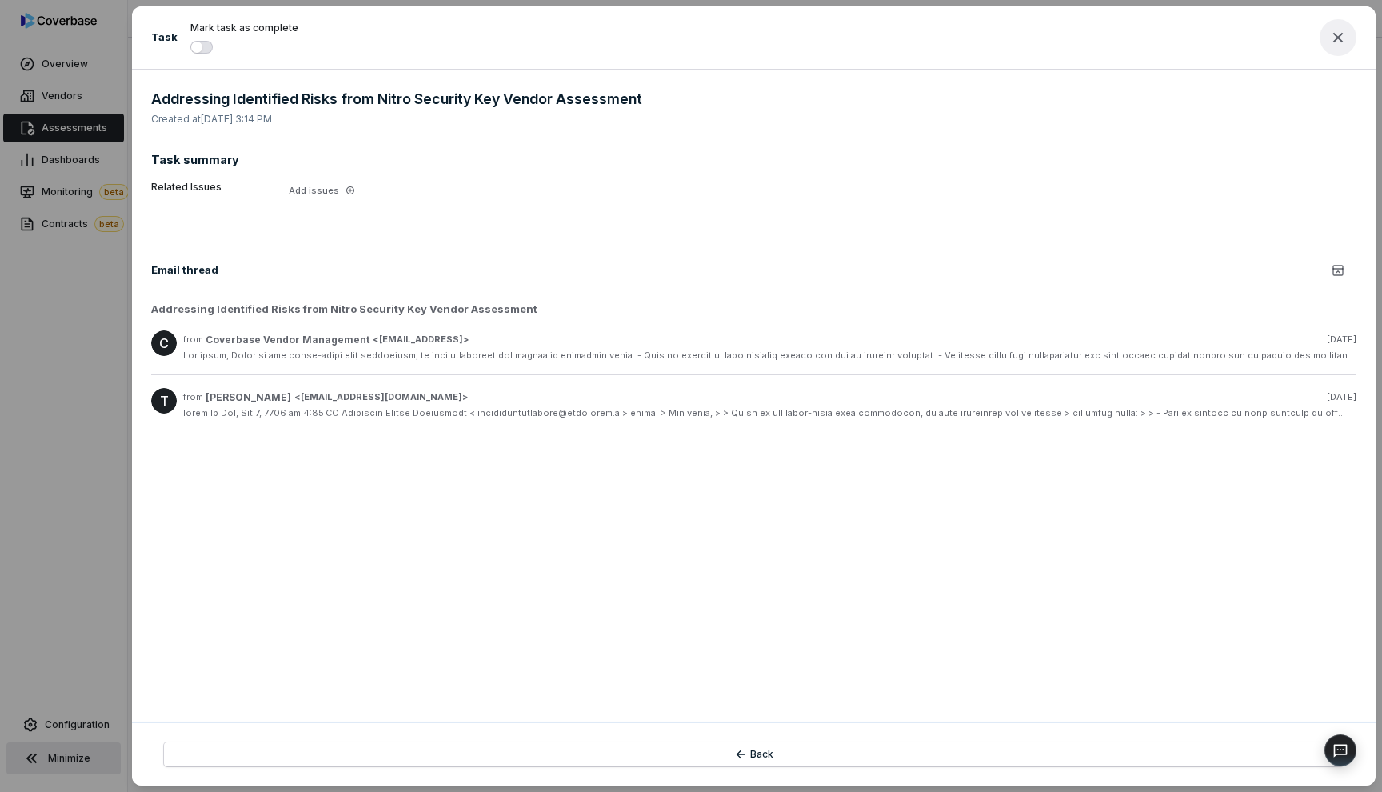
click at [1179, 39] on icon "button" at bounding box center [1337, 37] width 19 height 19
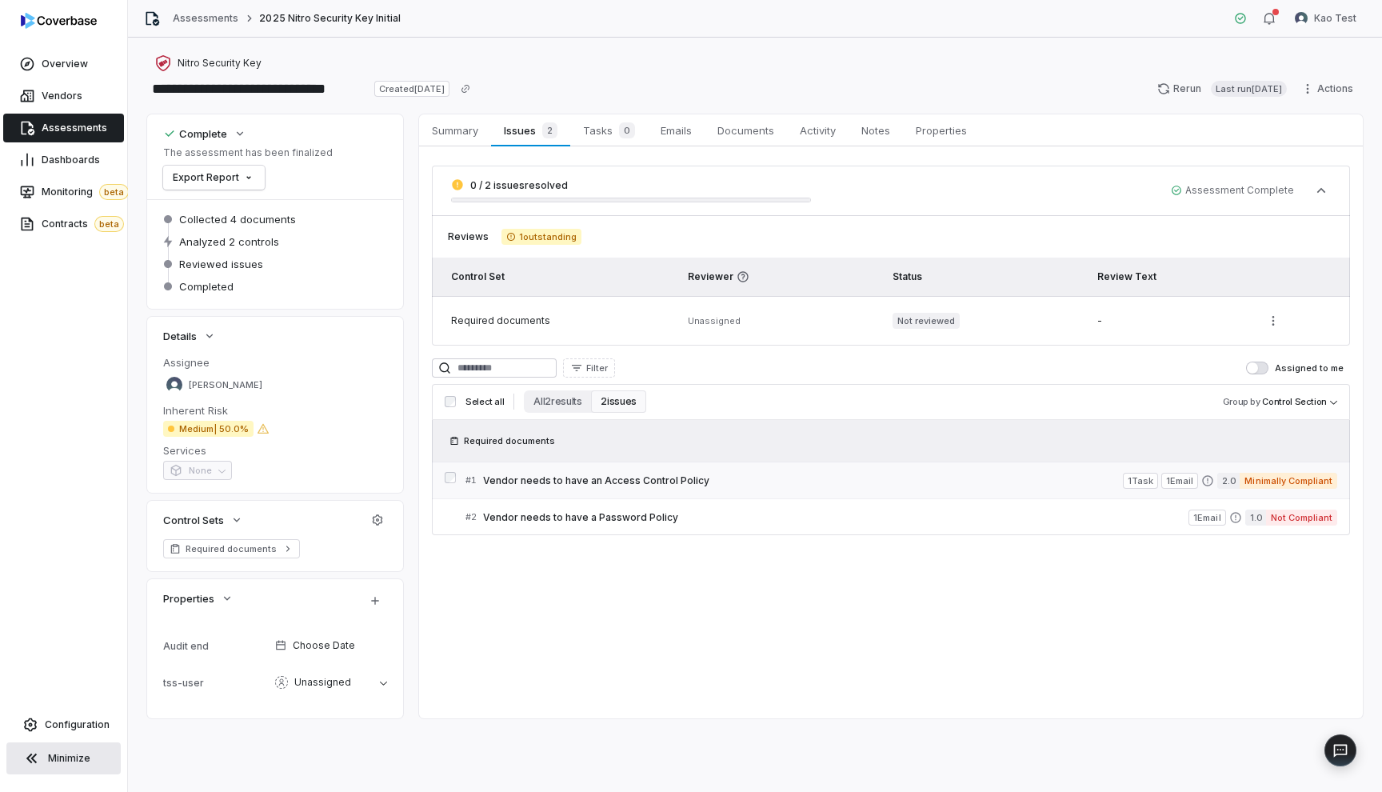
click at [623, 470] on link "# 1 Vendor needs to have an Access Control Policy 1 Task 1 Email 2.0 Minimally …" at bounding box center [901, 480] width 872 height 36
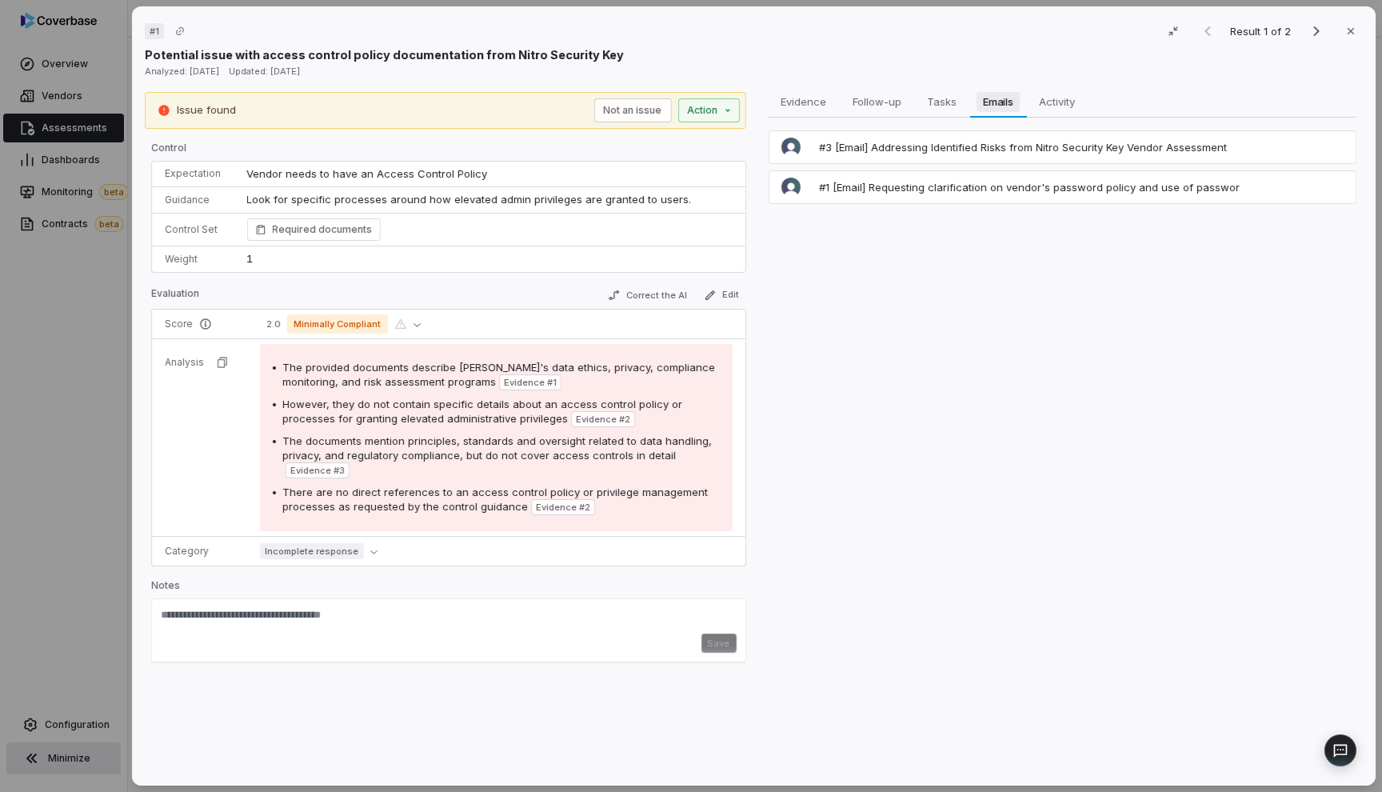
click at [984, 111] on button "Emails Emails" at bounding box center [997, 102] width 57 height 32
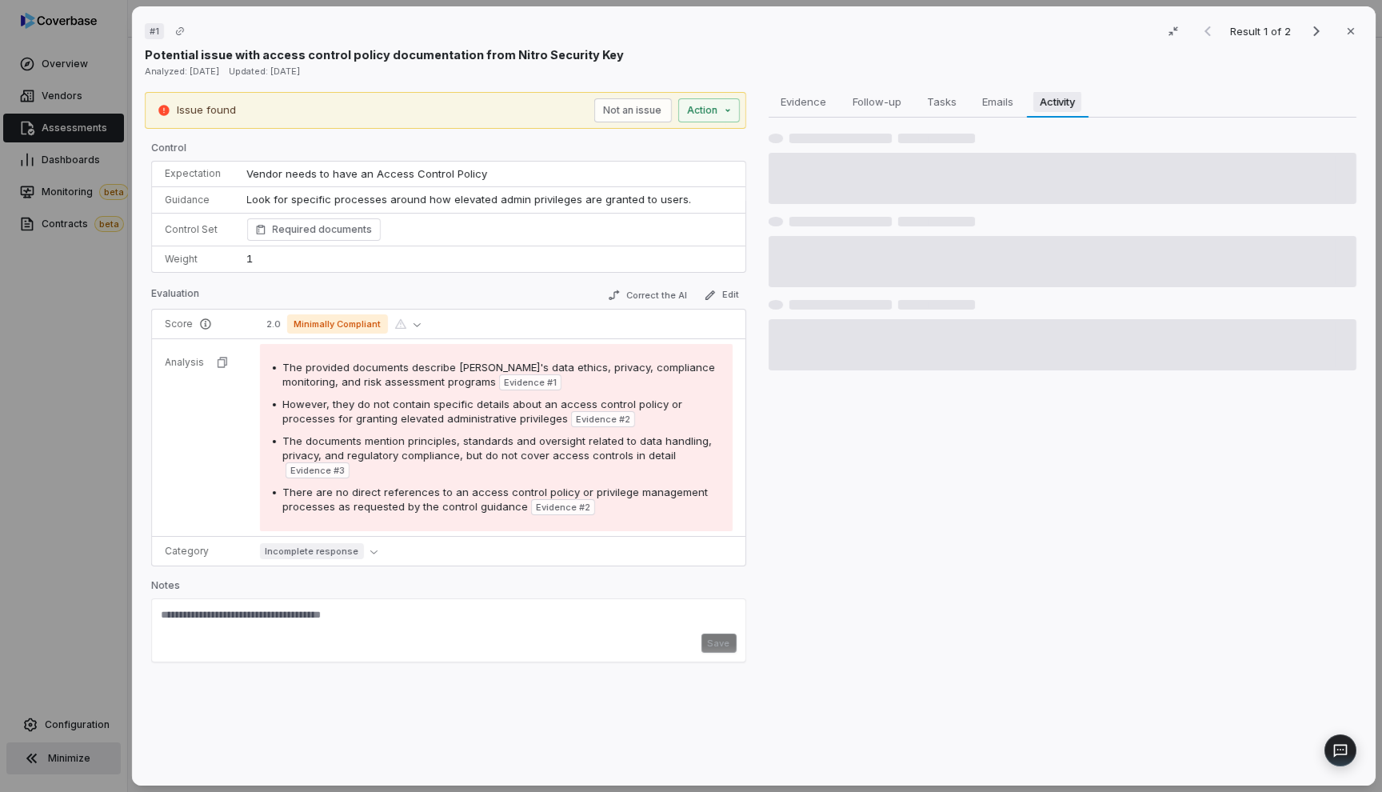
click at [1048, 107] on span "Activity" at bounding box center [1057, 101] width 48 height 21
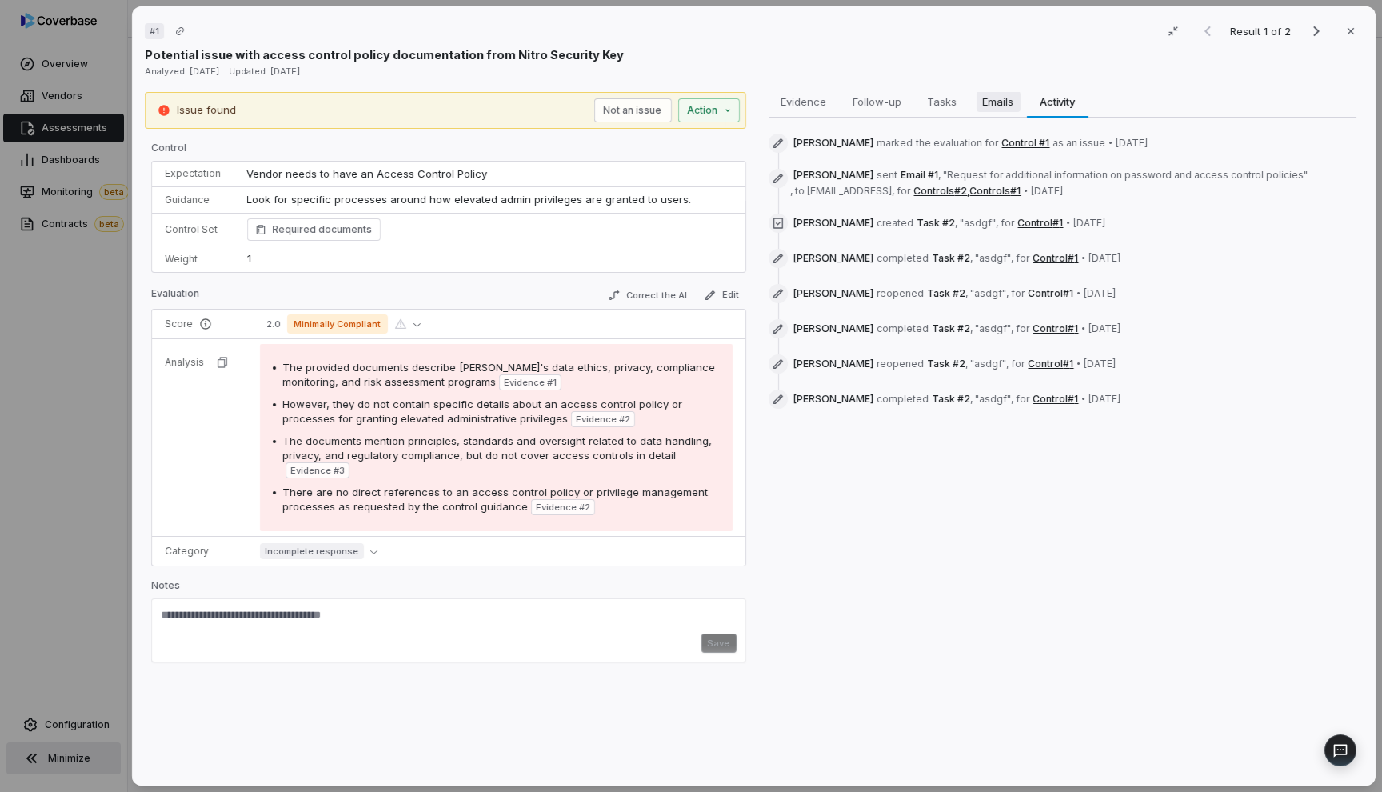
click at [1003, 106] on span "Emails" at bounding box center [998, 101] width 44 height 21
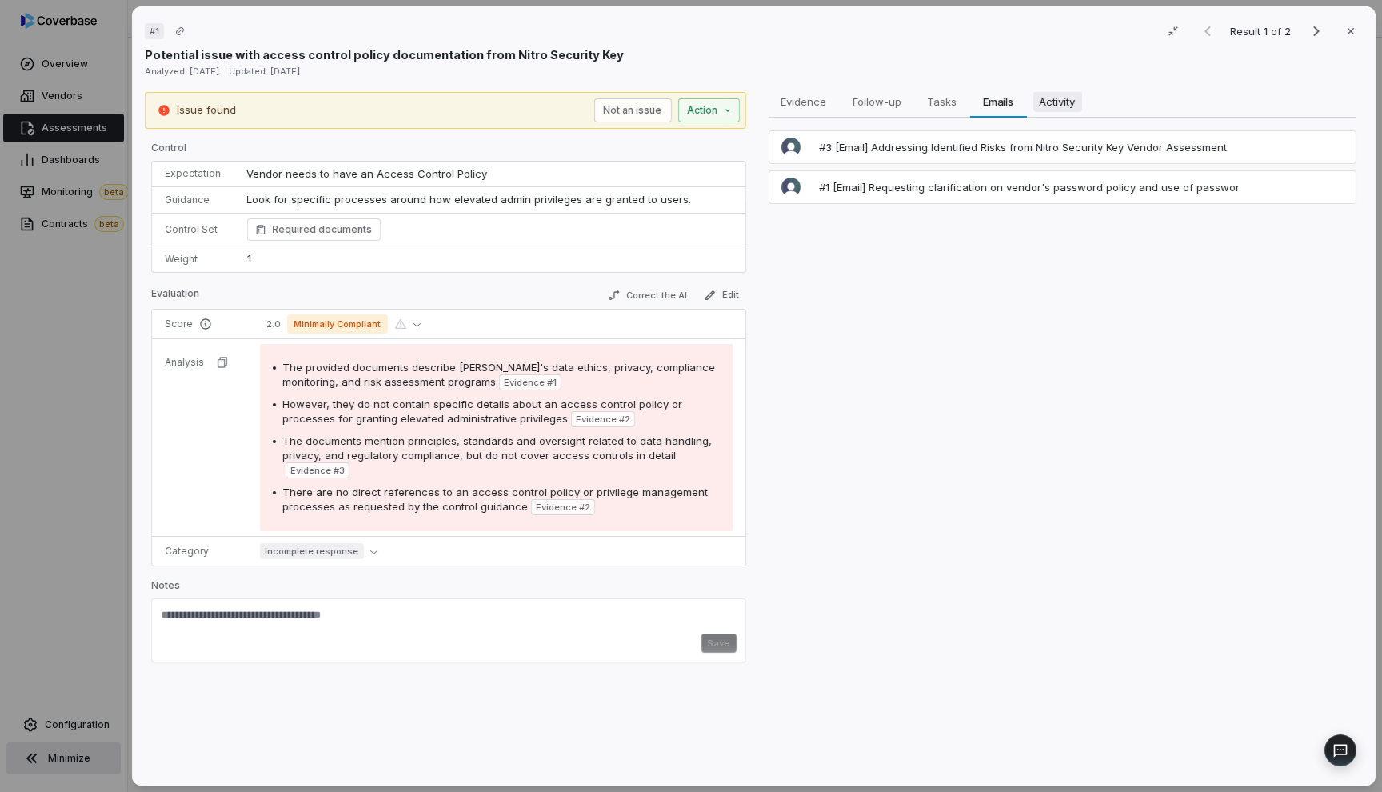
click at [1044, 102] on span "Activity" at bounding box center [1056, 101] width 49 height 21
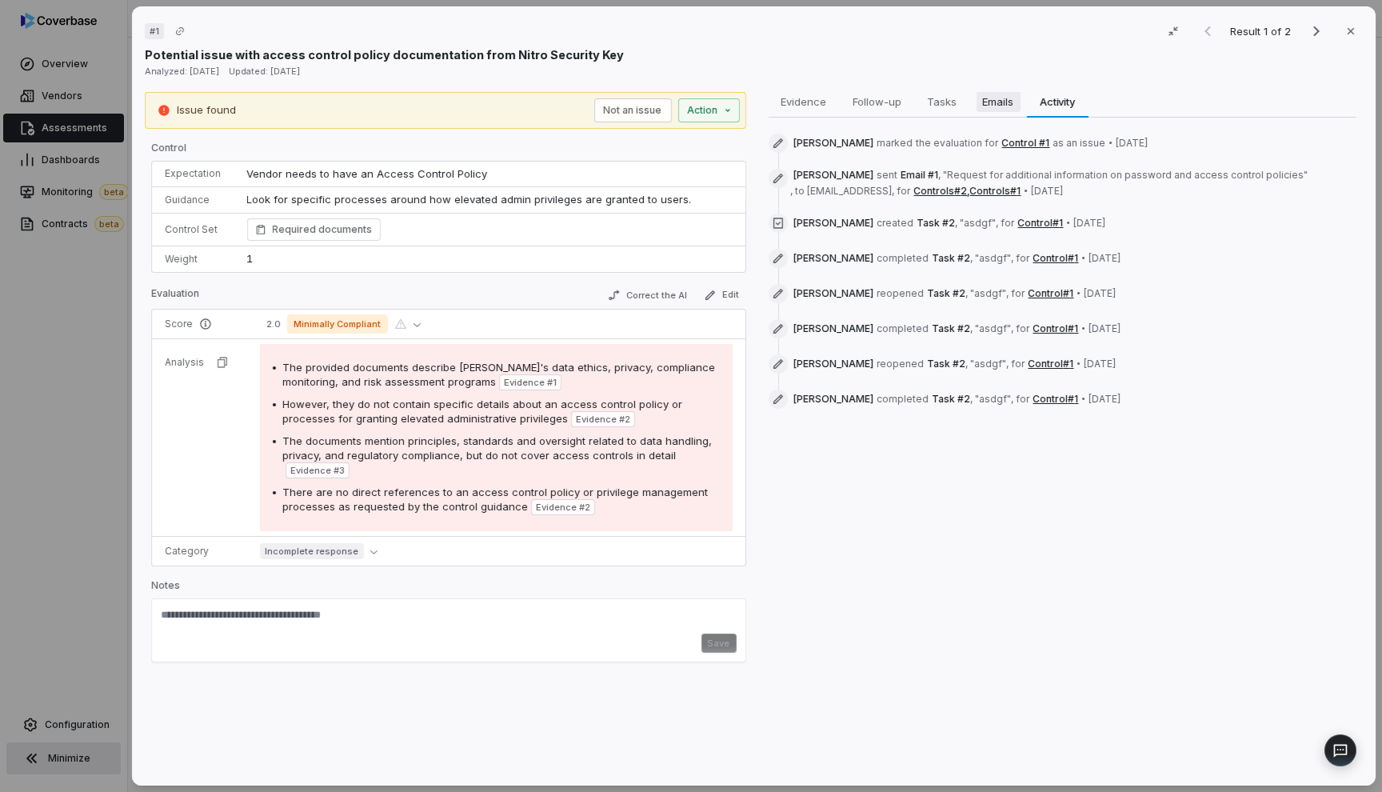
click at [992, 100] on span "Emails" at bounding box center [998, 101] width 44 height 21
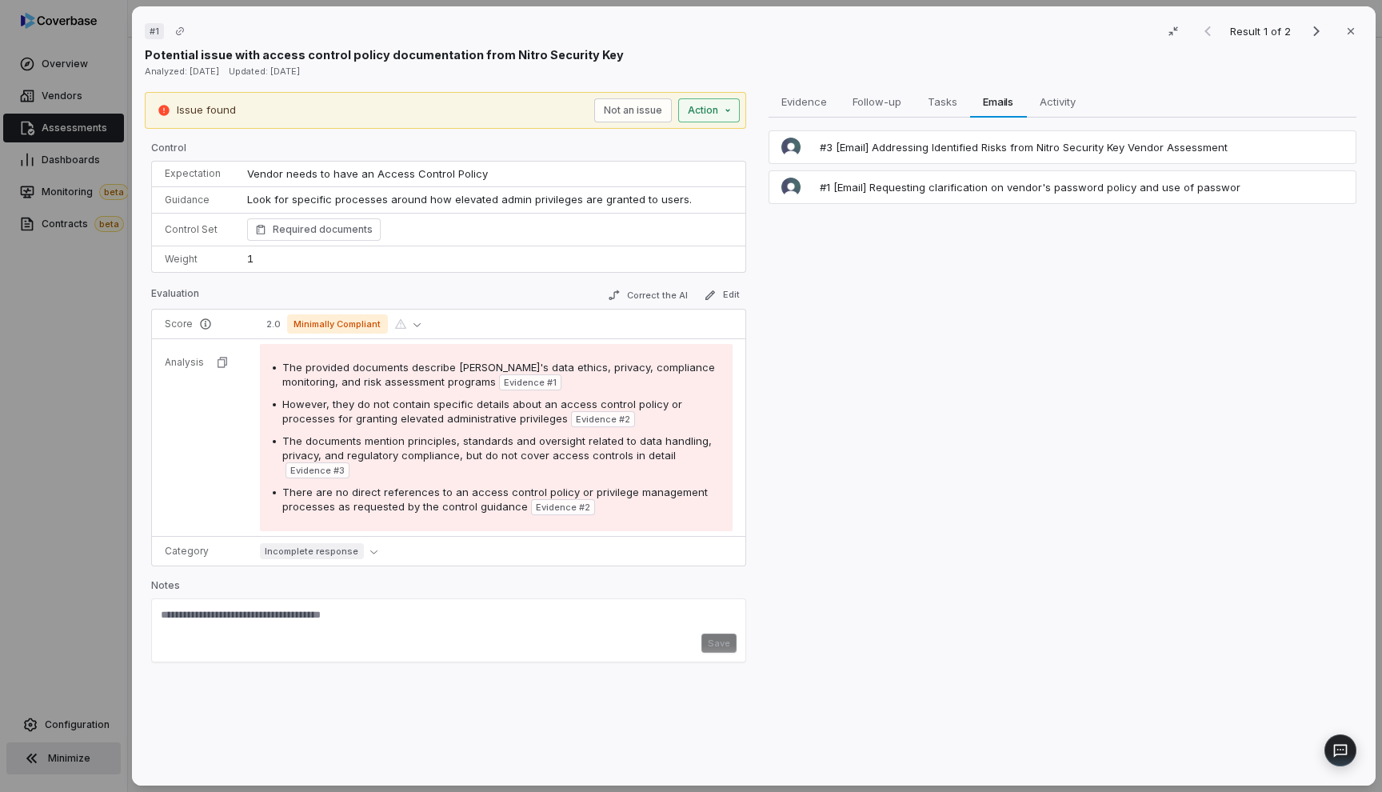
click at [725, 113] on div "# 1 Result 1 of 2 Close Potential issue with access control policy documentatio…" at bounding box center [691, 396] width 1382 height 792
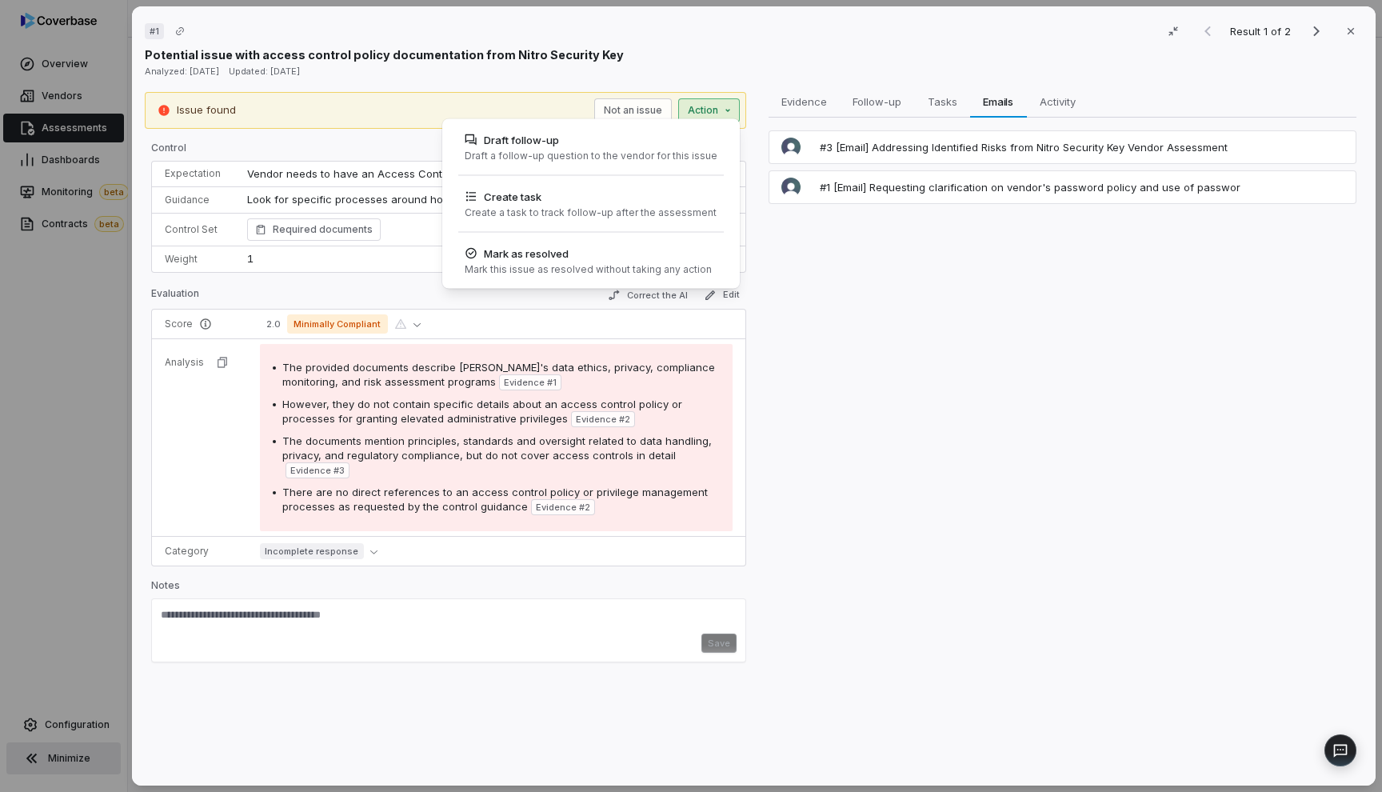
click at [890, 345] on div "# 1 Result 1 of 2 Close Potential issue with access control policy documentatio…" at bounding box center [691, 396] width 1382 height 792
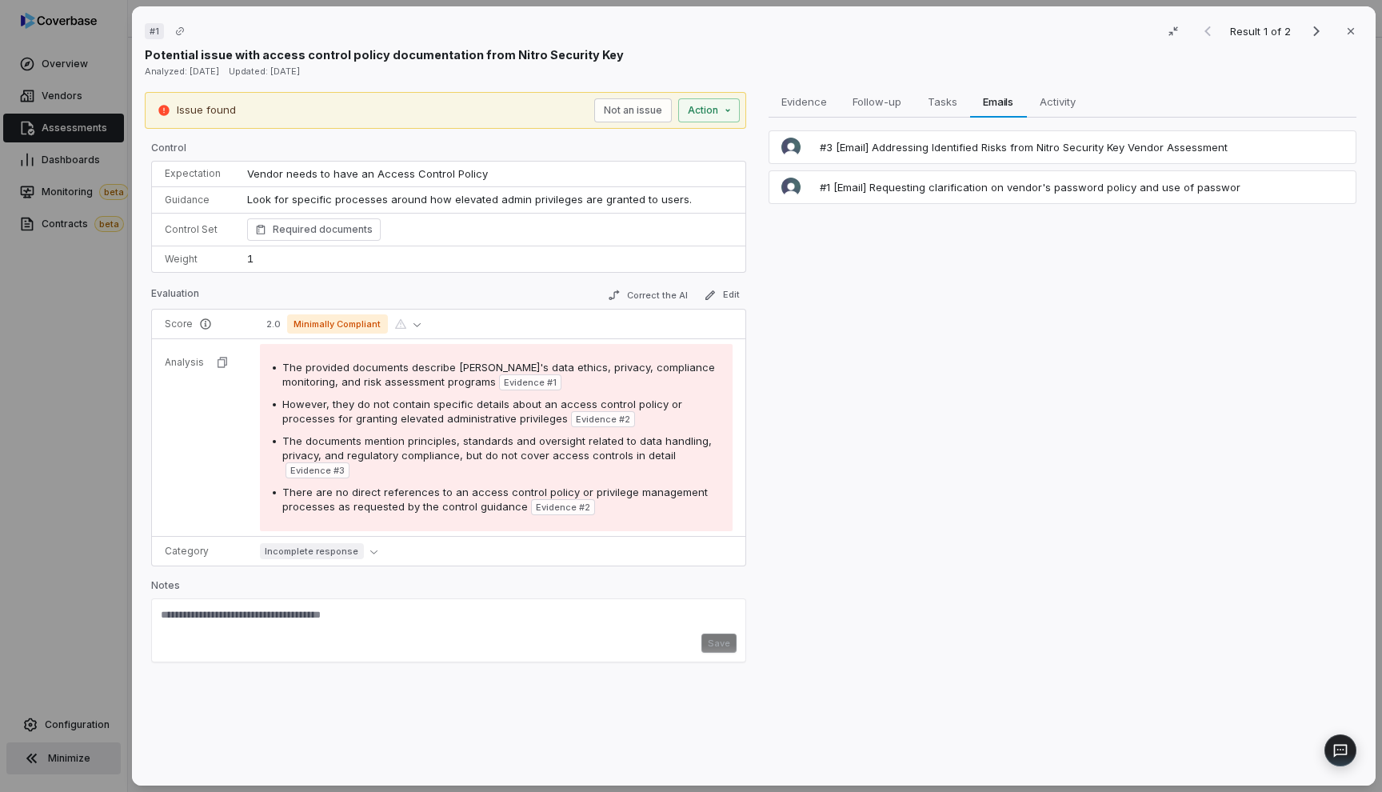
click at [890, 345] on div "Evidence Evidence Follow-up Follow-up Tasks Tasks Emails Emails Activity Activi…" at bounding box center [1061, 432] width 601 height 681
click at [97, 202] on div "# 1 Result 1 of 2 Close Potential issue with access control policy documentatio…" at bounding box center [691, 396] width 1382 height 792
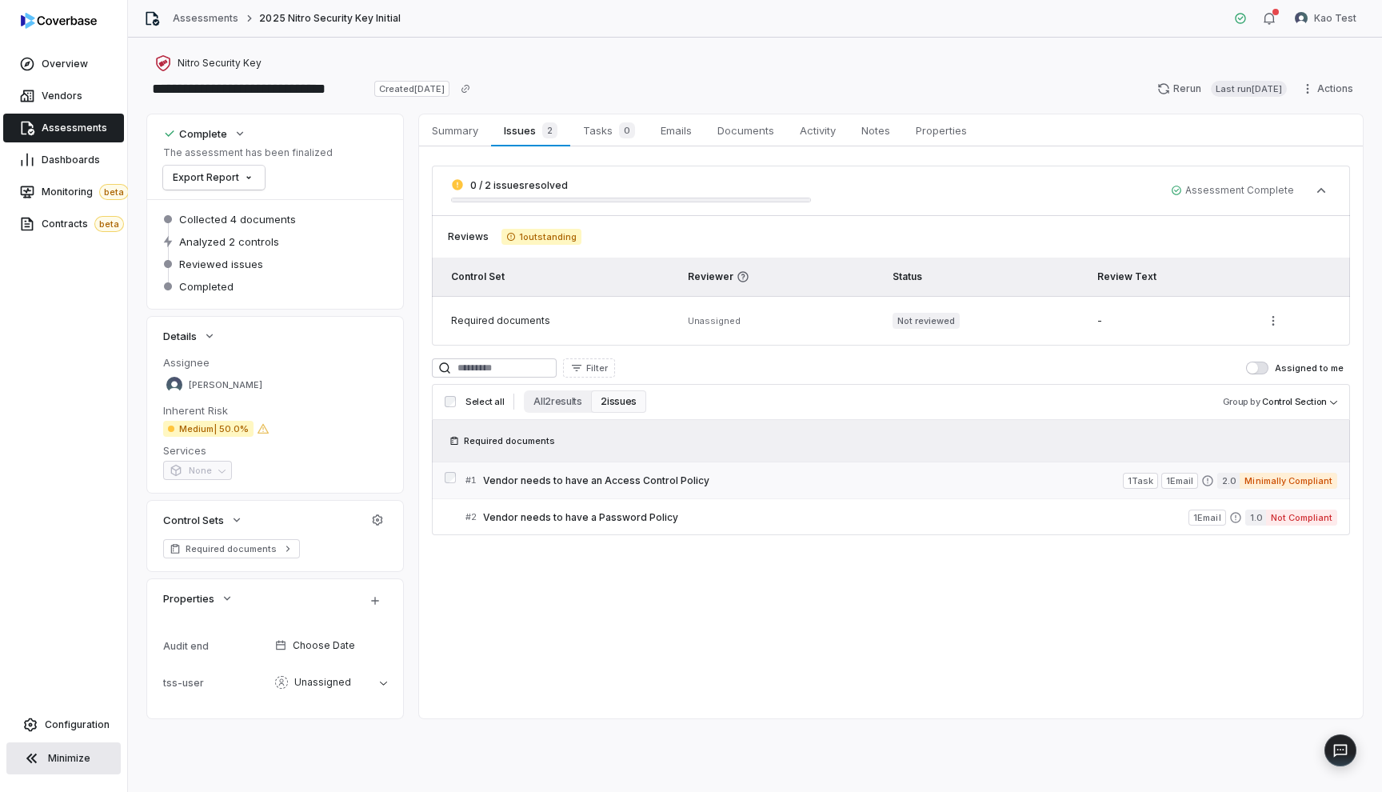
click at [589, 489] on link "# 1 Vendor needs to have an Access Control Policy 1 Task 1 Email 2.0 Minimally …" at bounding box center [901, 480] width 872 height 36
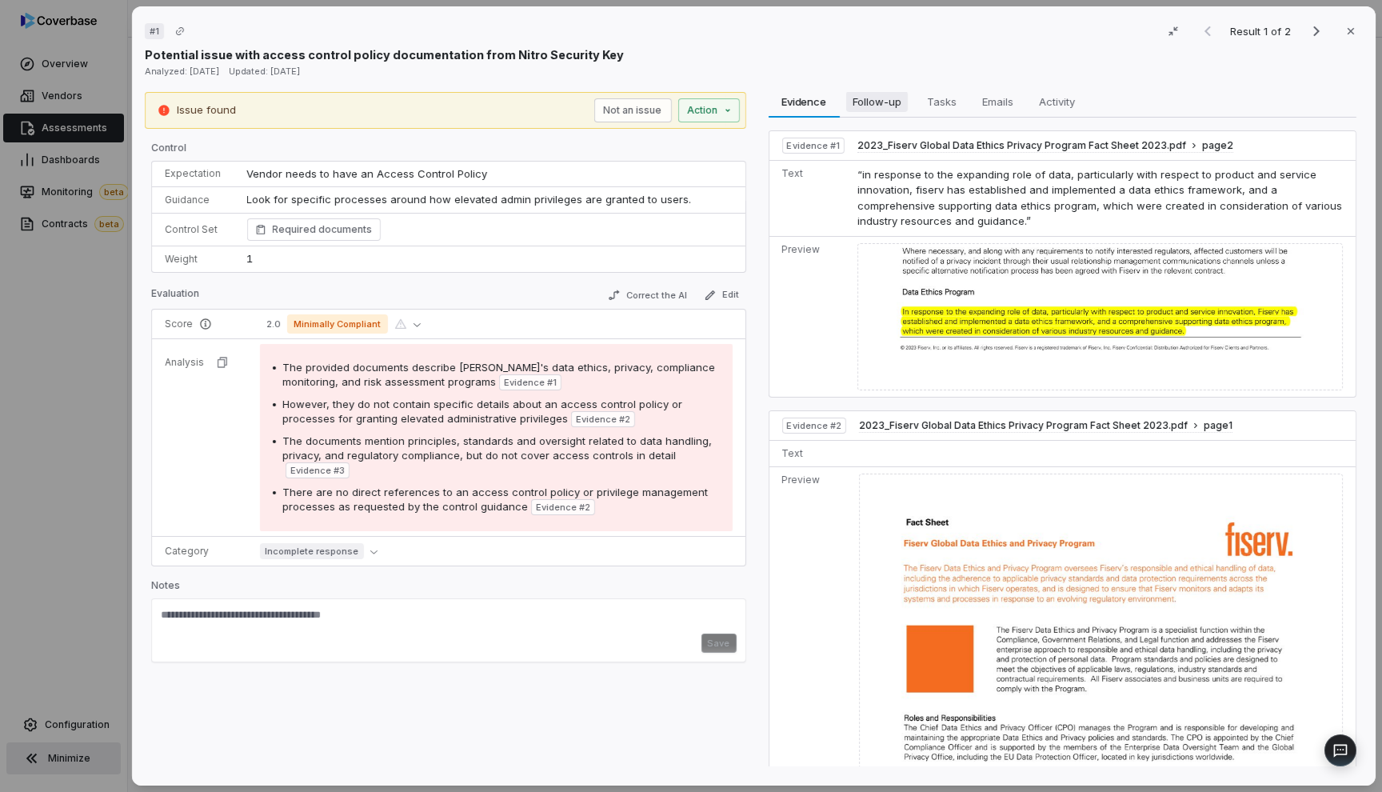
click at [877, 113] on button "Follow-up Follow-up" at bounding box center [876, 102] width 75 height 32
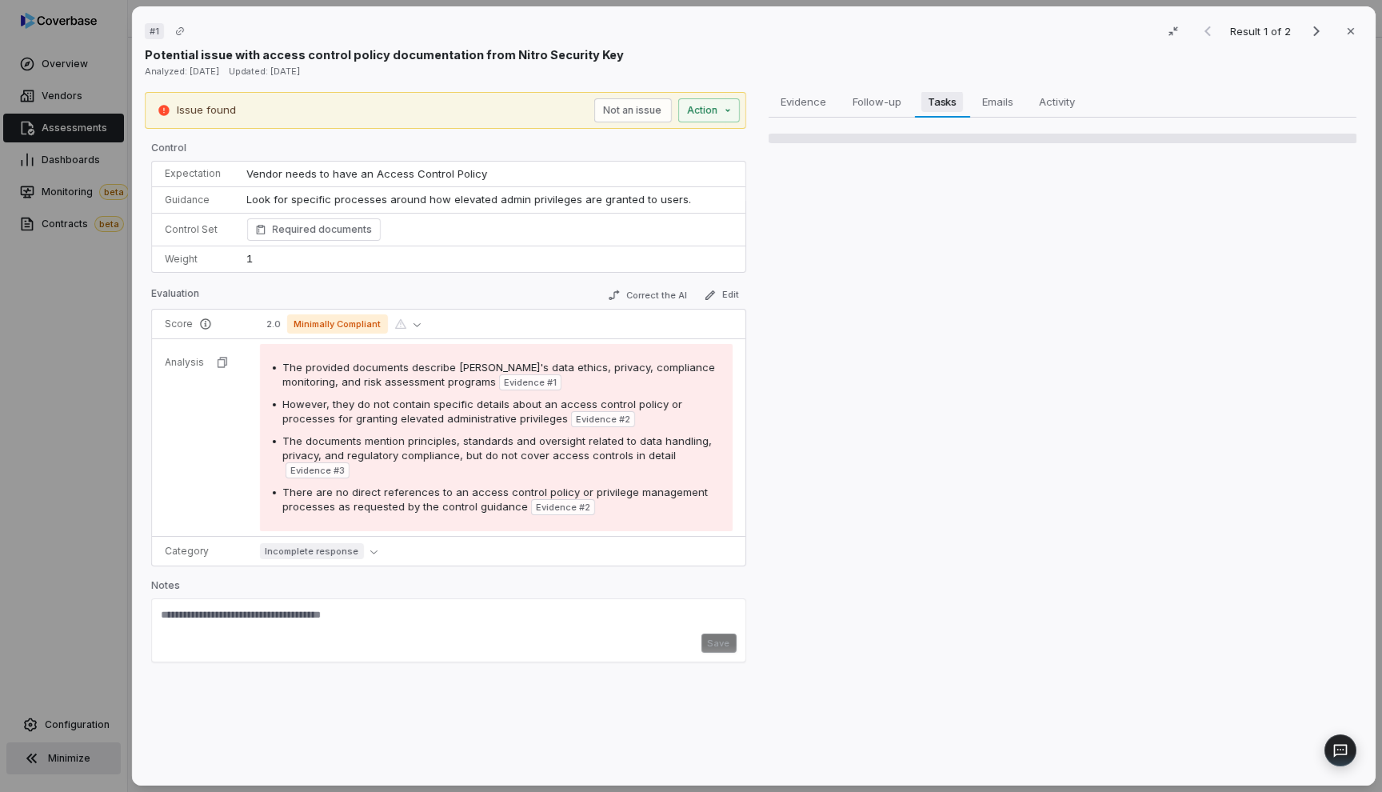
click at [940, 112] on button "Tasks Tasks" at bounding box center [941, 102] width 55 height 32
click at [993, 108] on span "Emails" at bounding box center [998, 101] width 44 height 21
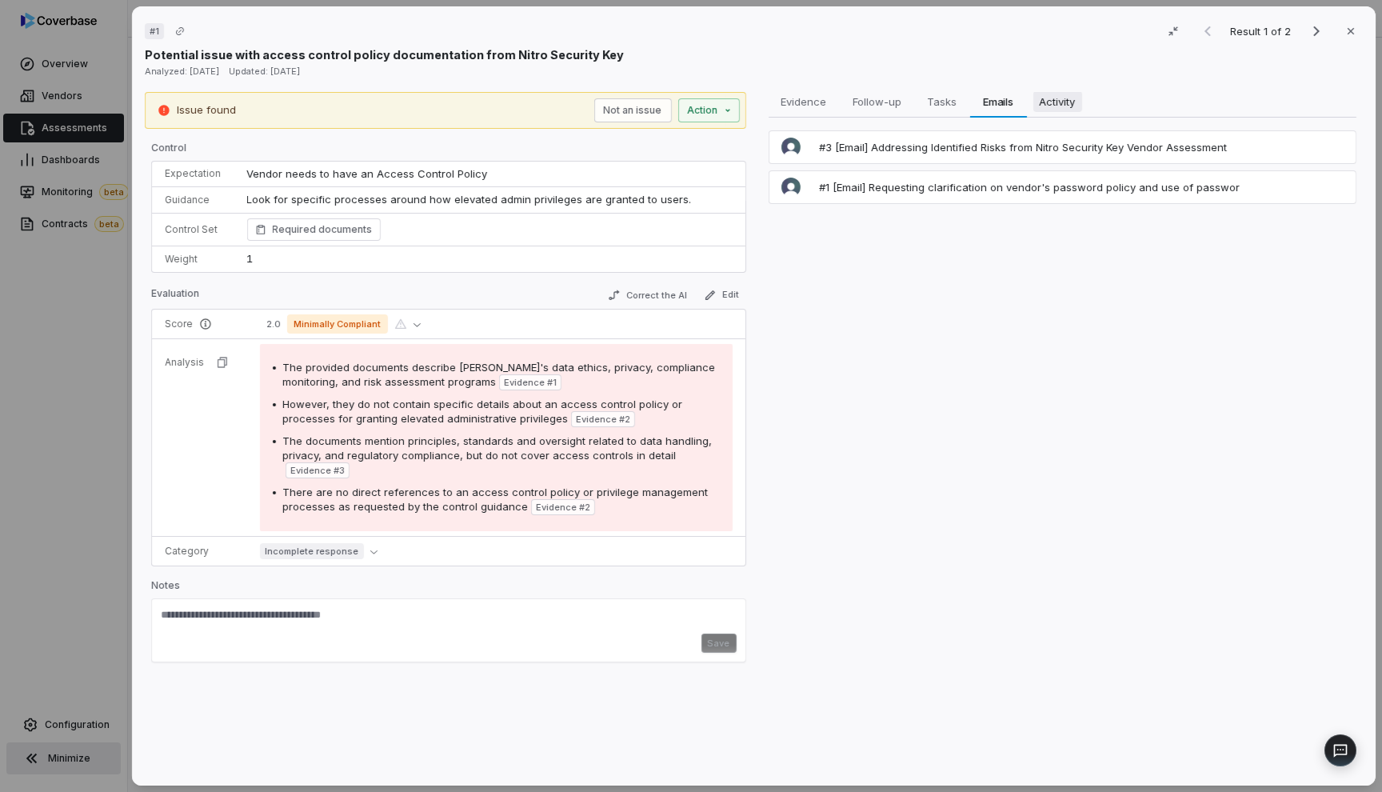
click at [1047, 108] on span "Activity" at bounding box center [1056, 101] width 49 height 21
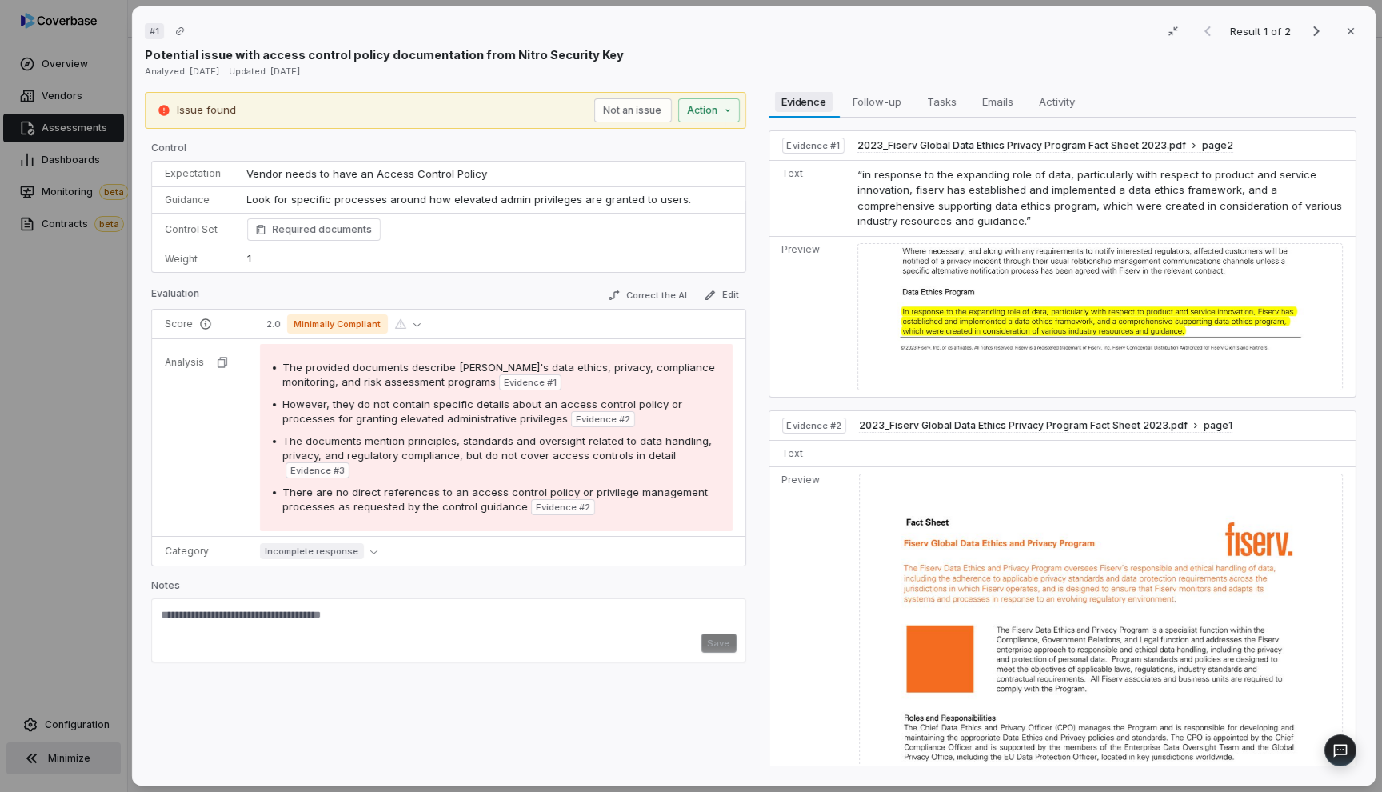
click at [817, 112] on button "Evidence Evidence" at bounding box center [803, 102] width 71 height 32
click at [866, 110] on span "Follow-up" at bounding box center [877, 101] width 62 height 21
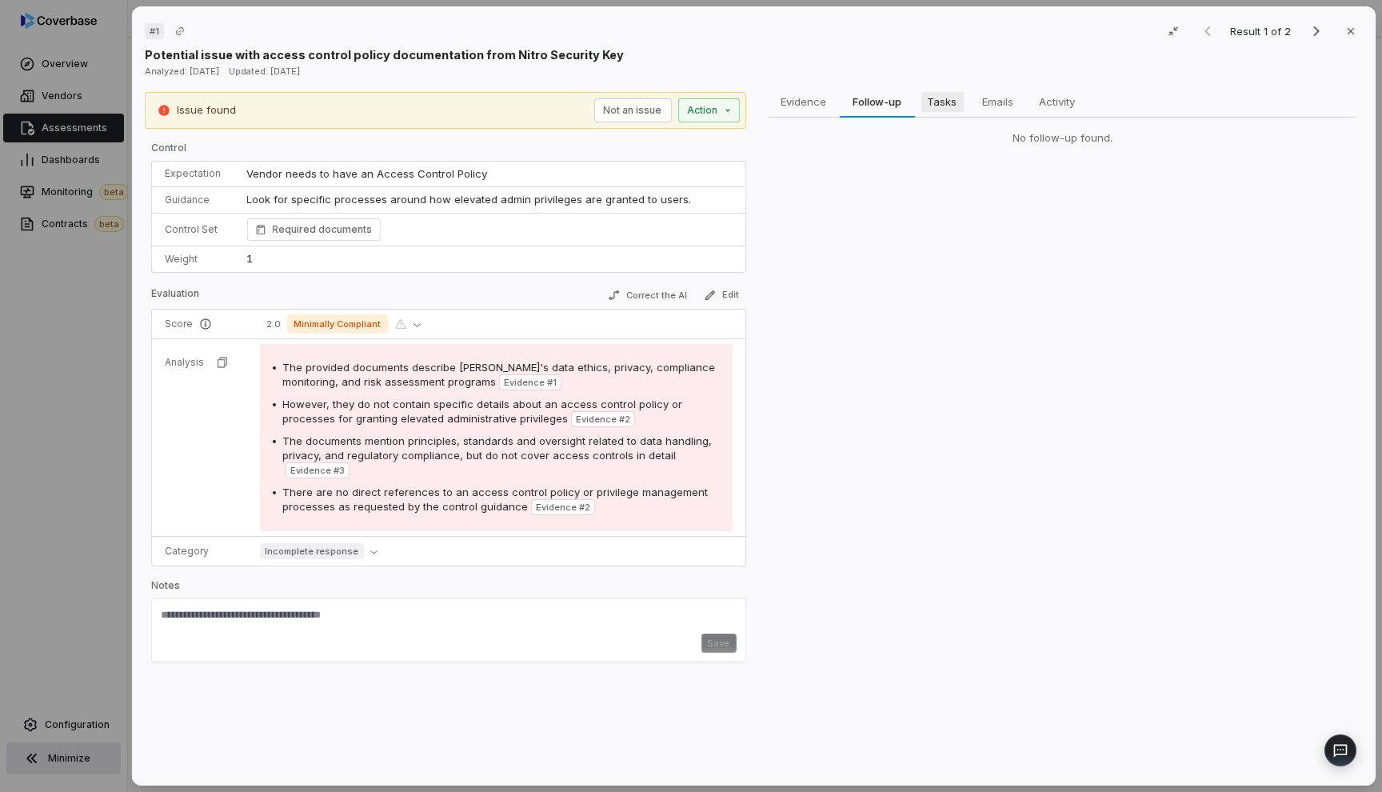
click at [935, 112] on button "Tasks Tasks" at bounding box center [941, 102] width 55 height 32
click at [997, 101] on span "Emails" at bounding box center [998, 101] width 44 height 21
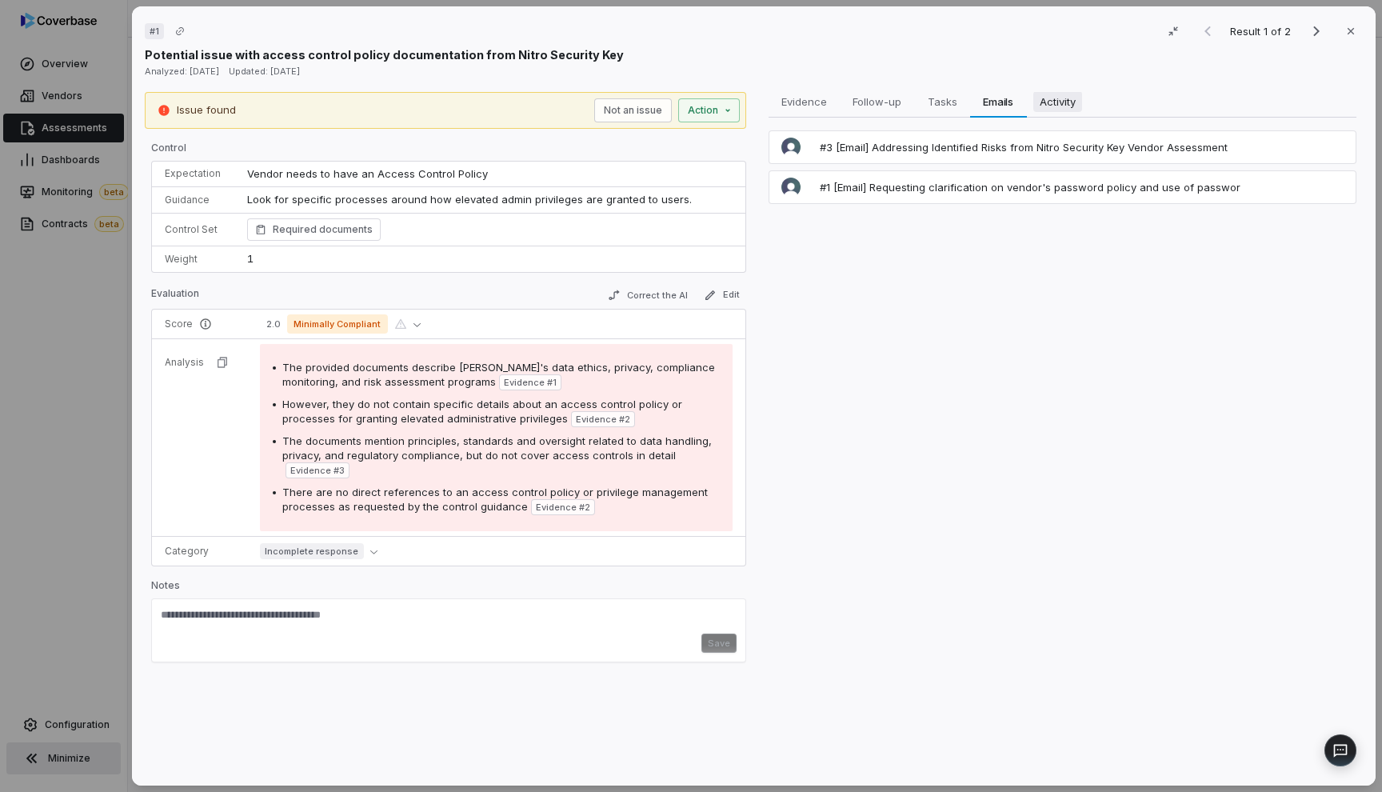
click at [1062, 102] on span "Activity" at bounding box center [1056, 101] width 49 height 21
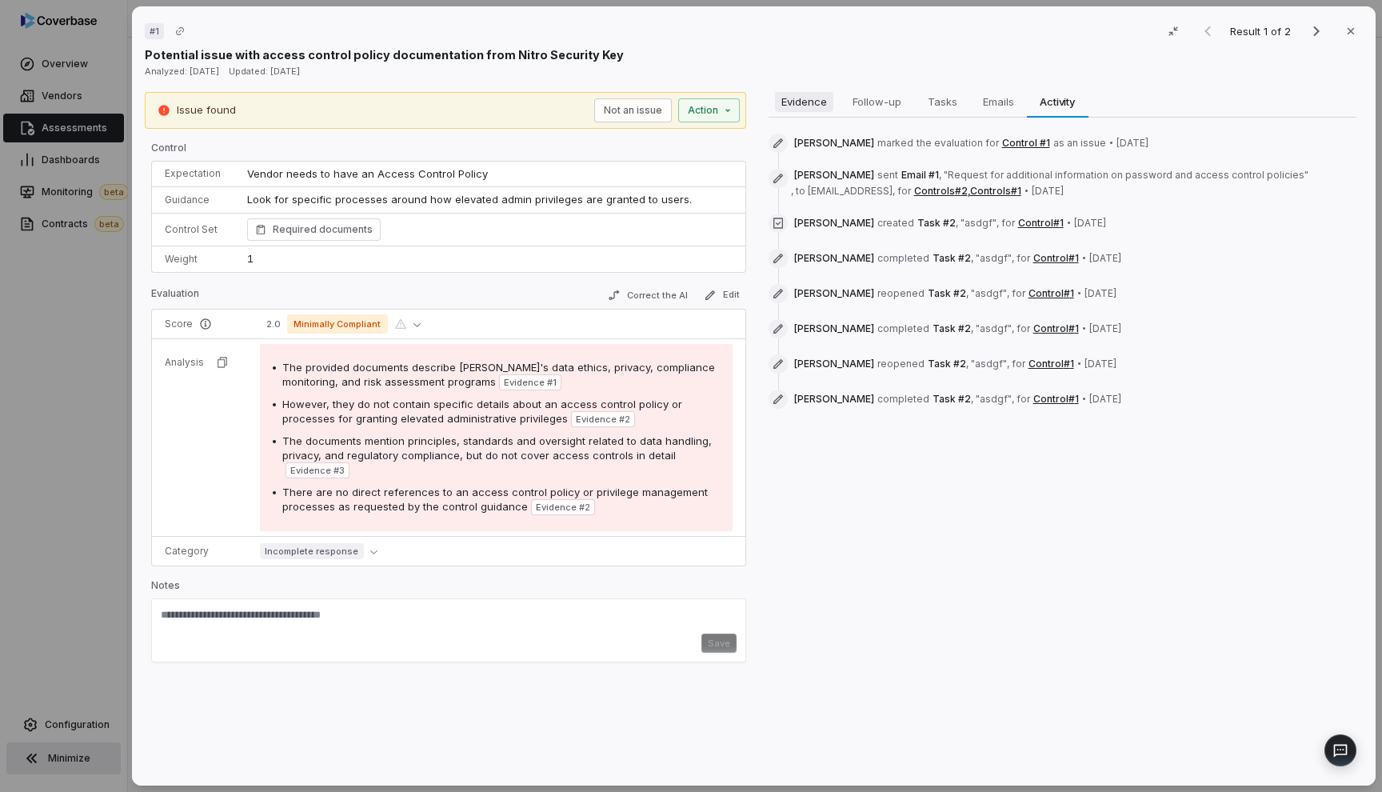
click at [796, 109] on span "Evidence" at bounding box center [803, 101] width 58 height 21
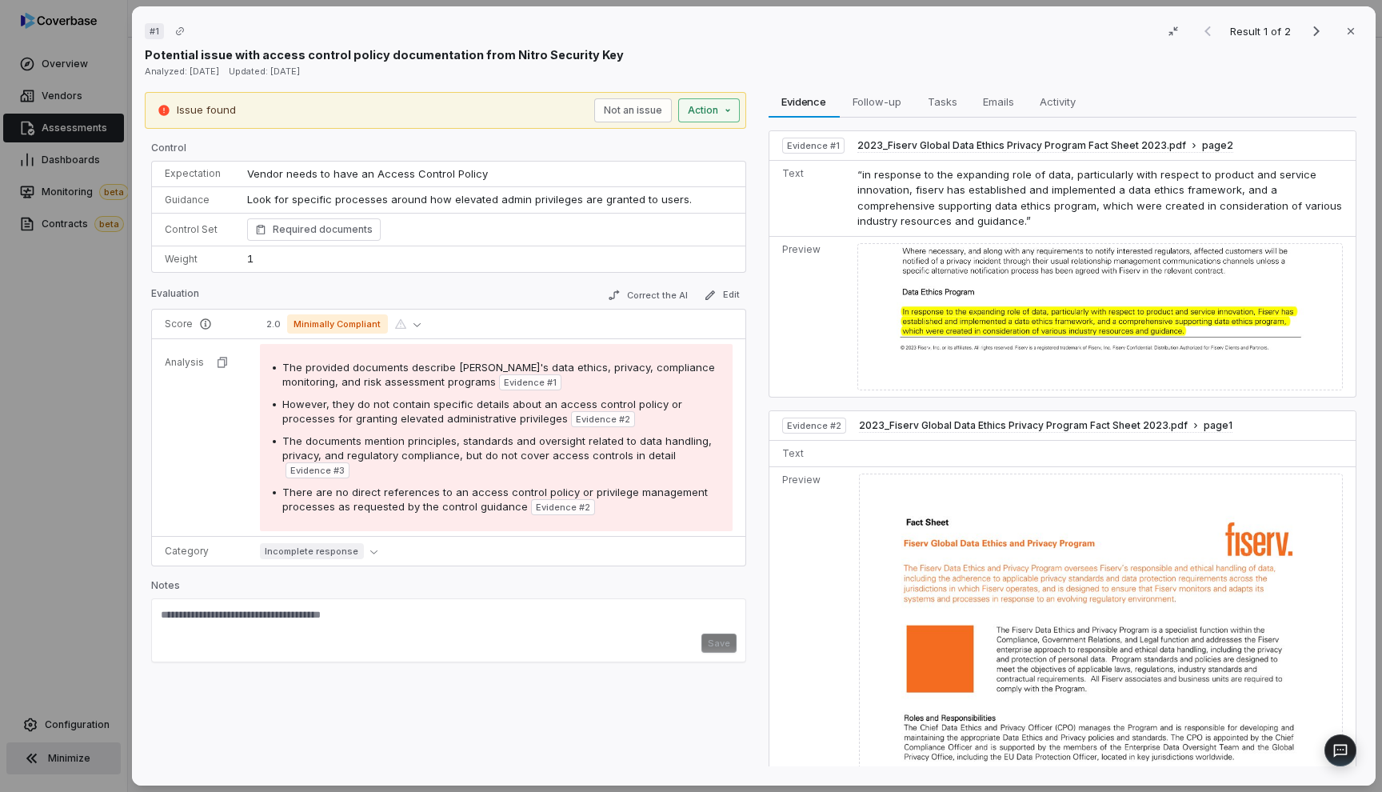
click at [707, 118] on div "Issue found Not an issue Action" at bounding box center [445, 110] width 601 height 37
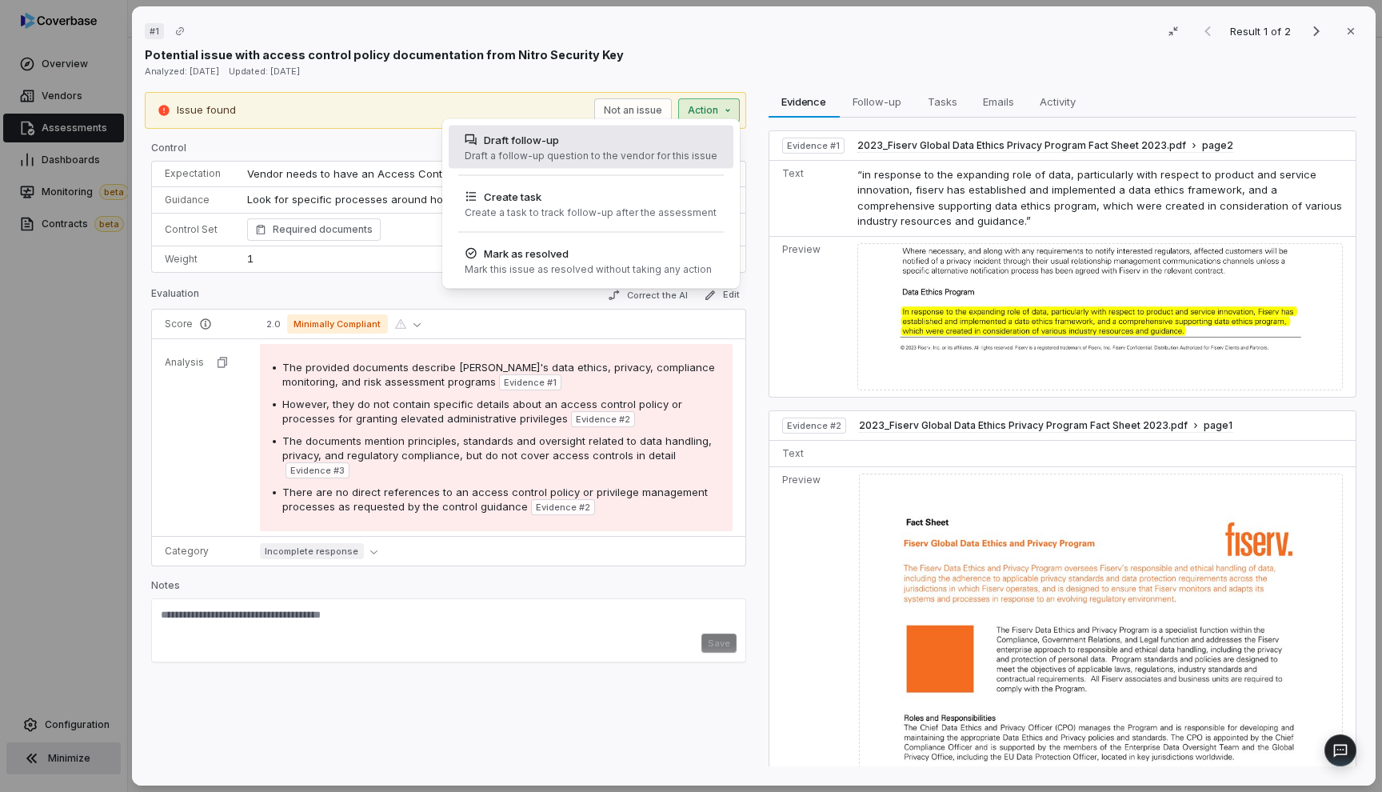
click at [675, 154] on div "Draft a follow-up question to the vendor for this issue" at bounding box center [591, 156] width 253 height 13
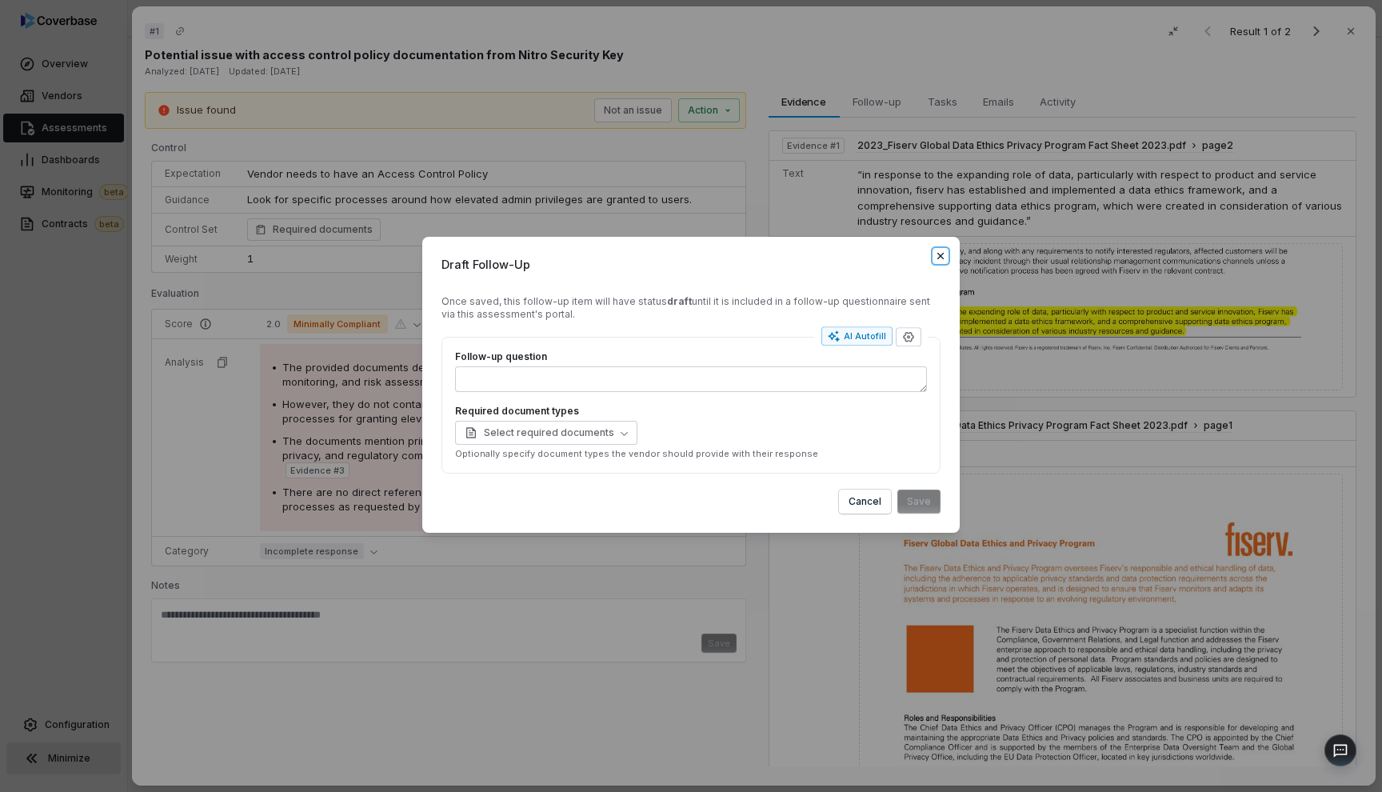
click at [942, 258] on icon "button" at bounding box center [940, 256] width 6 height 6
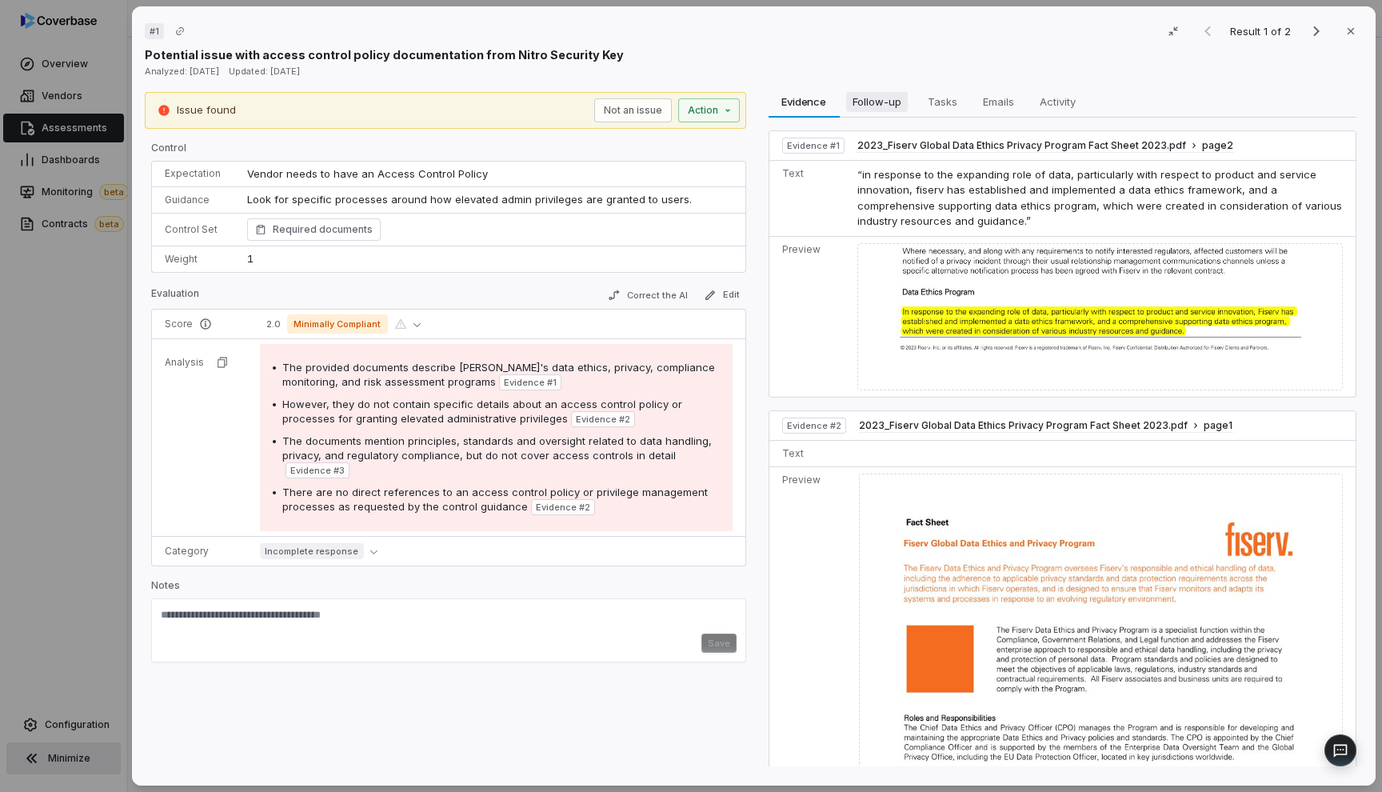
click at [878, 100] on span "Follow-up" at bounding box center [877, 101] width 62 height 21
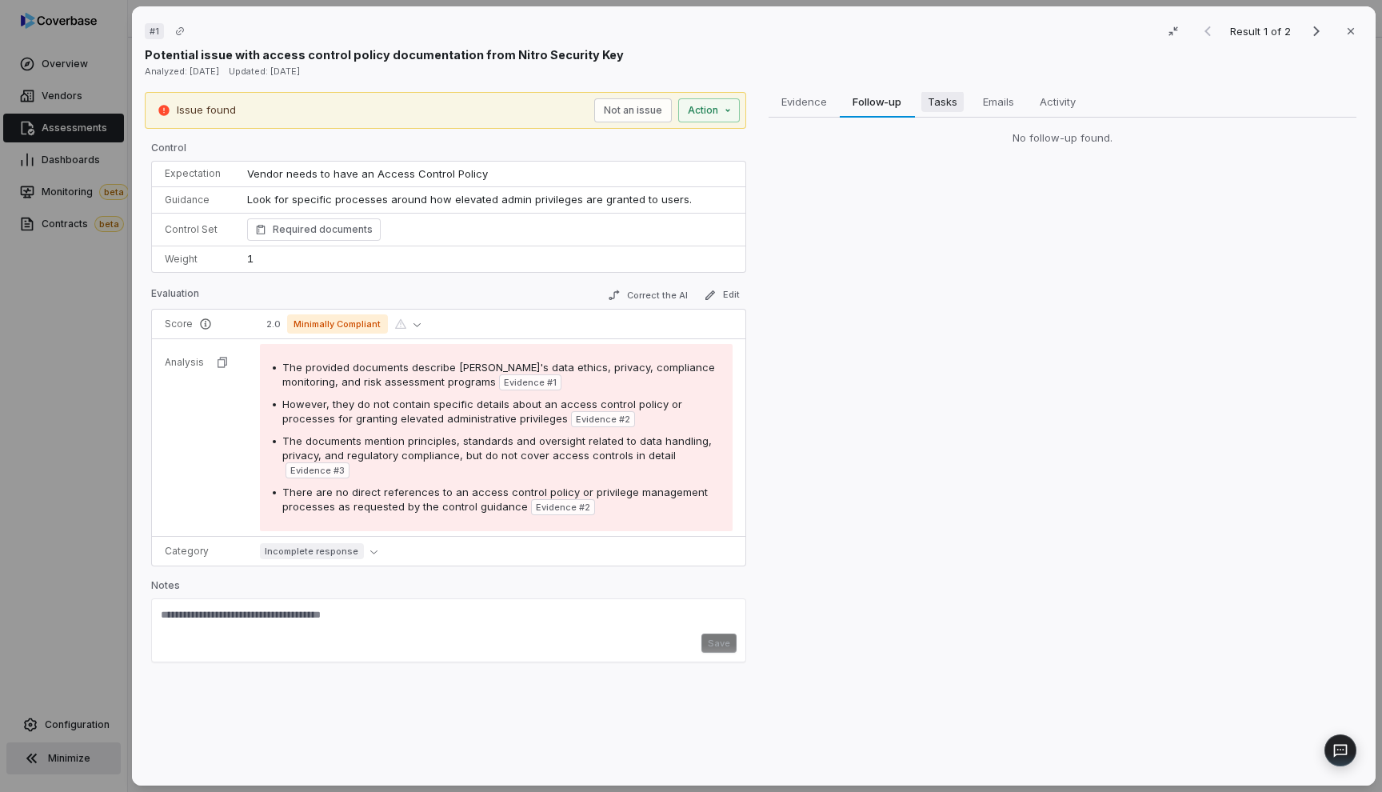
click at [958, 109] on button "Tasks Tasks" at bounding box center [941, 102] width 55 height 32
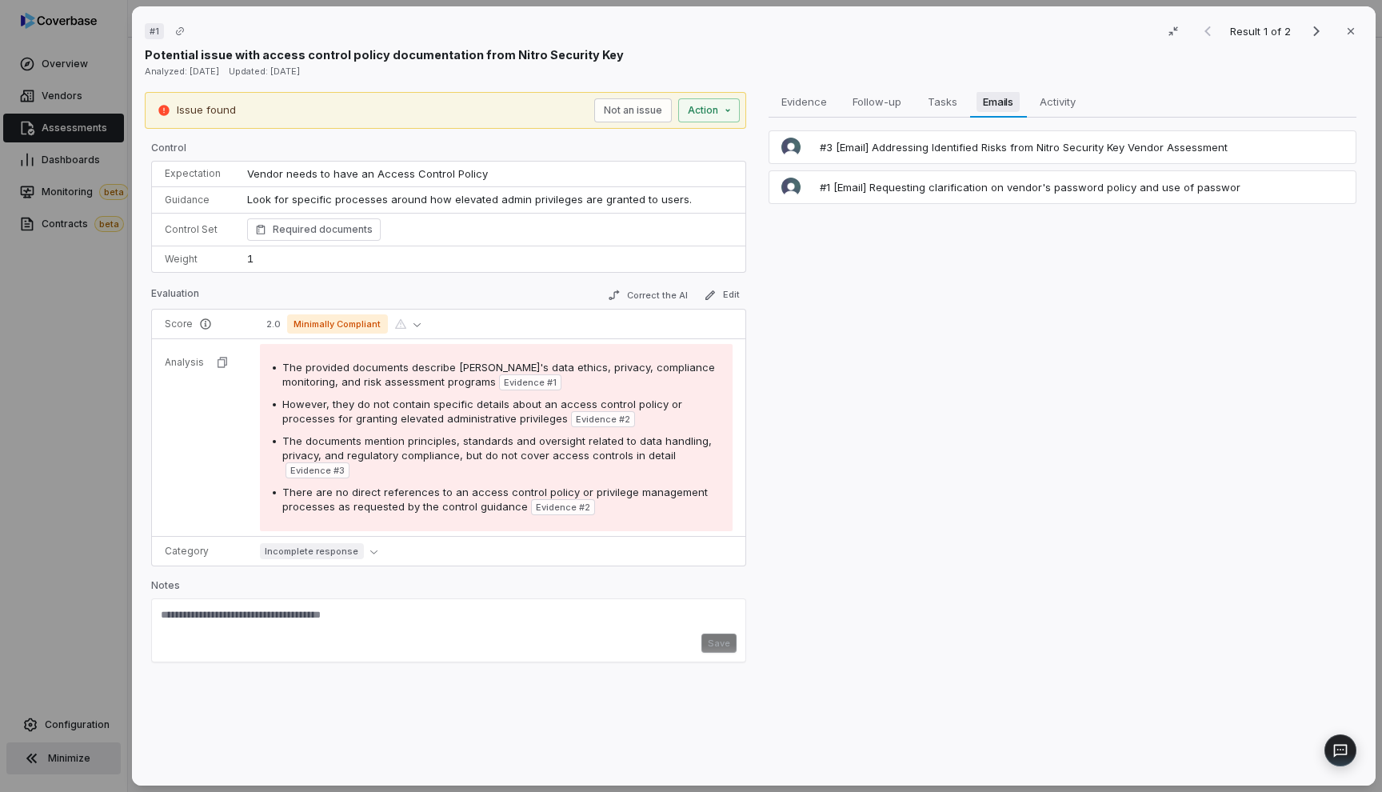
click at [997, 106] on span "Emails" at bounding box center [997, 101] width 43 height 21
click at [97, 365] on div "# 1 Result 1 of 2 Close Potential issue with access control policy documentatio…" at bounding box center [691, 396] width 1382 height 792
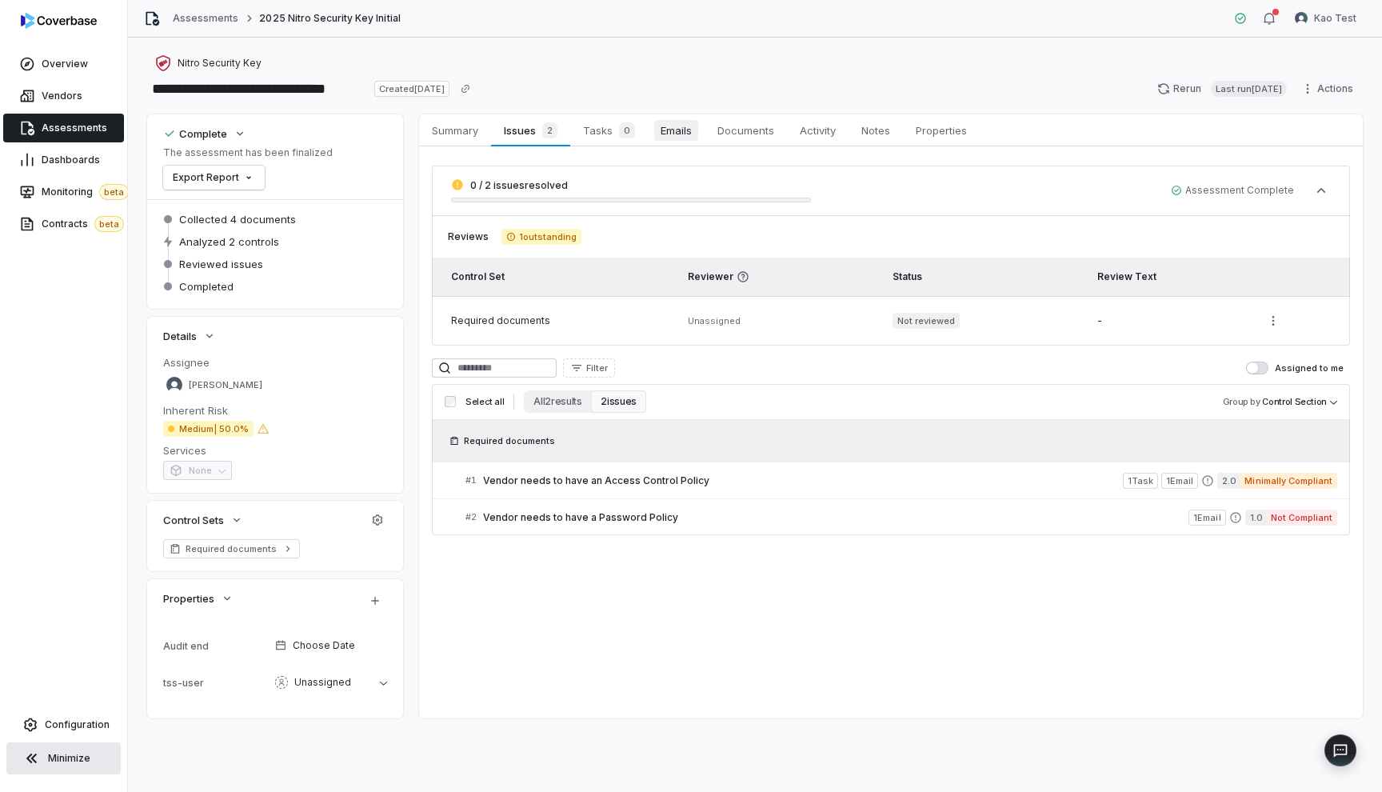
click at [679, 133] on span "Emails" at bounding box center [676, 130] width 44 height 21
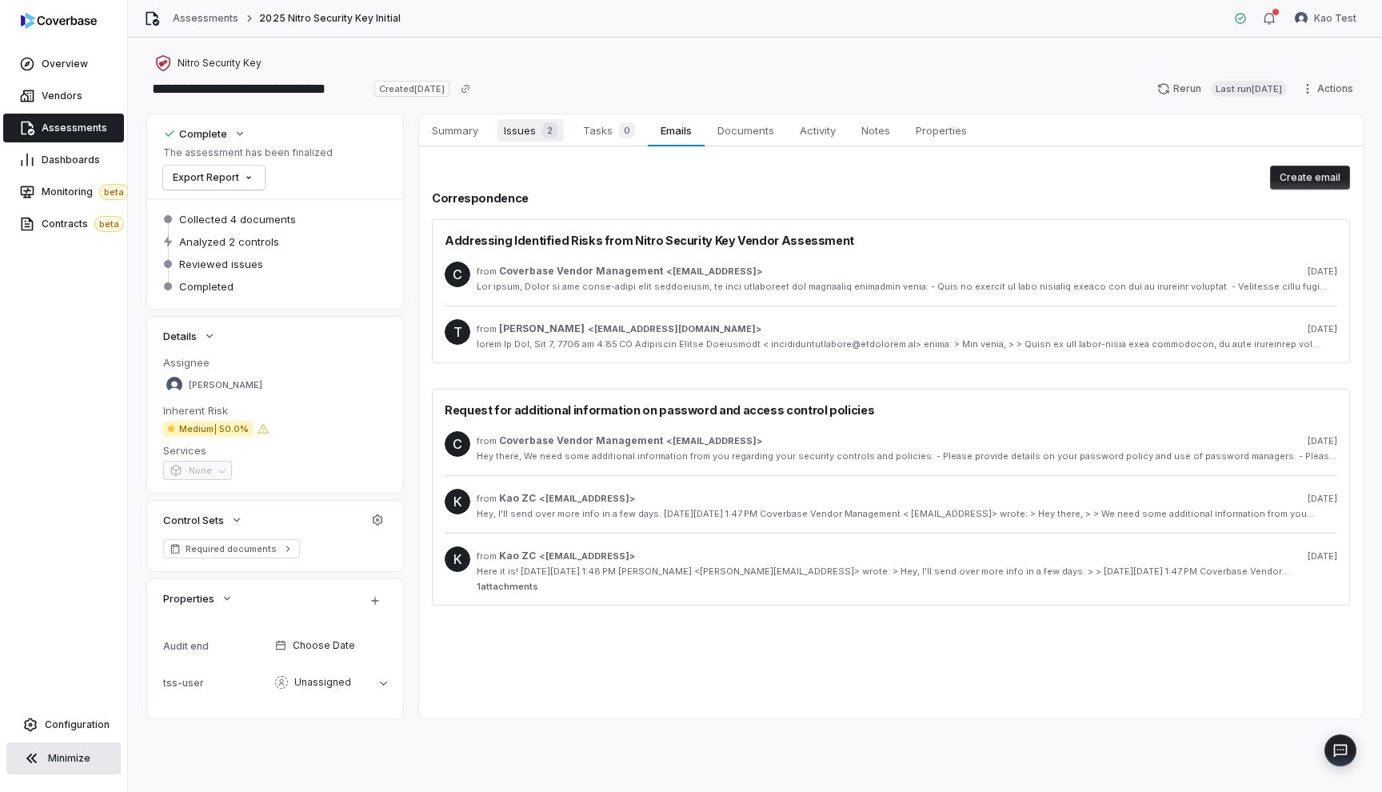
click at [525, 138] on span "Issues 2" at bounding box center [530, 130] width 66 height 22
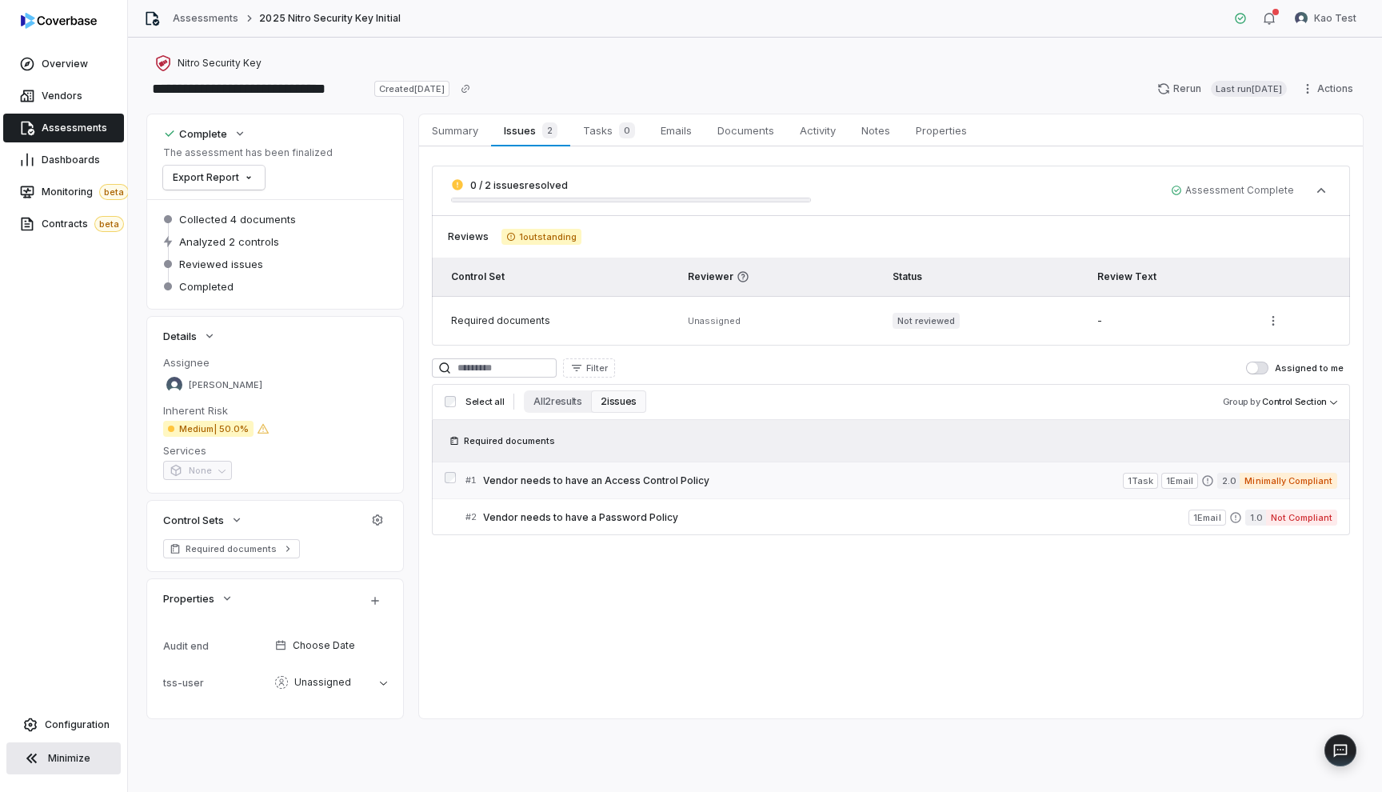
click at [537, 476] on span "Vendor needs to have an Access Control Policy" at bounding box center [803, 480] width 640 height 13
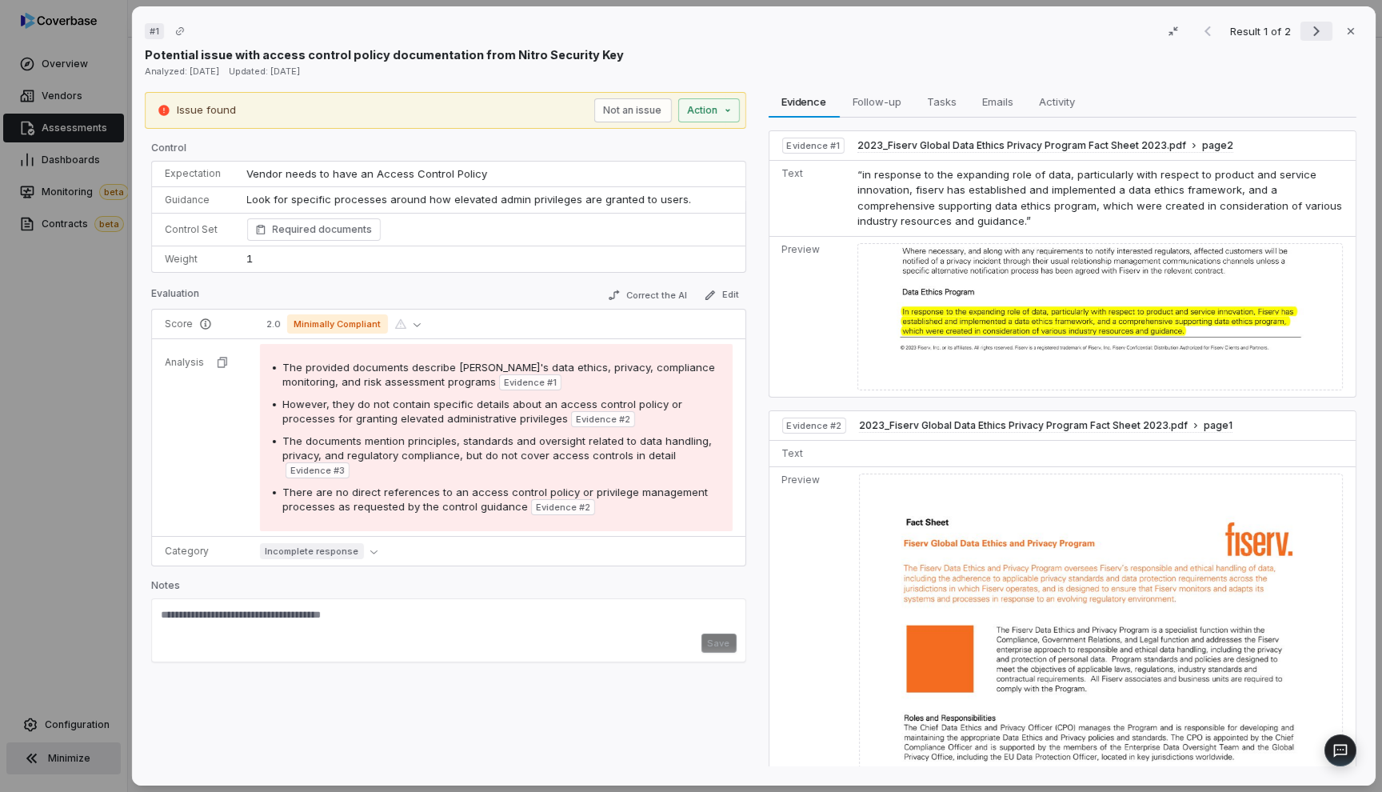
click at [1179, 36] on icon "Next result" at bounding box center [1316, 31] width 19 height 19
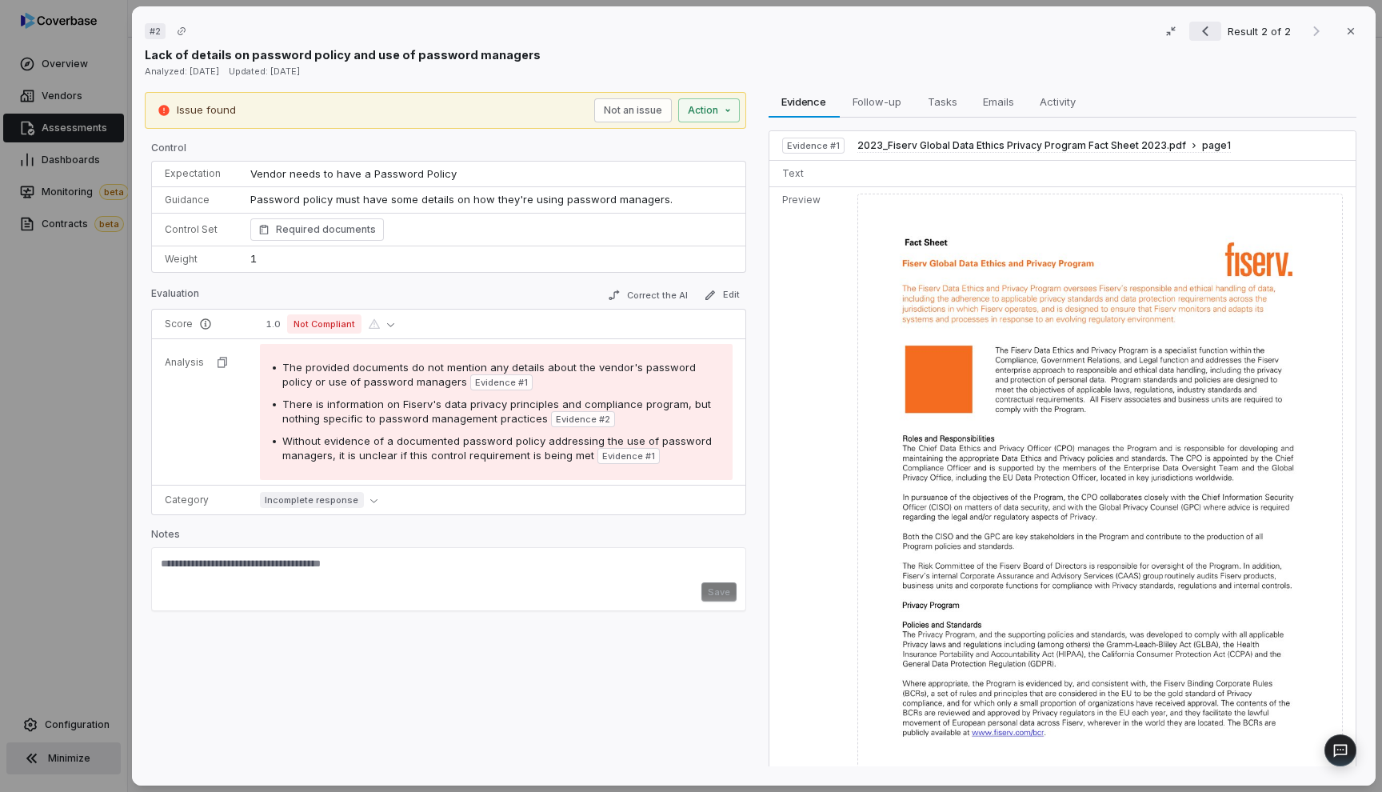
click at [1179, 32] on icon "Previous result" at bounding box center [1205, 31] width 6 height 10
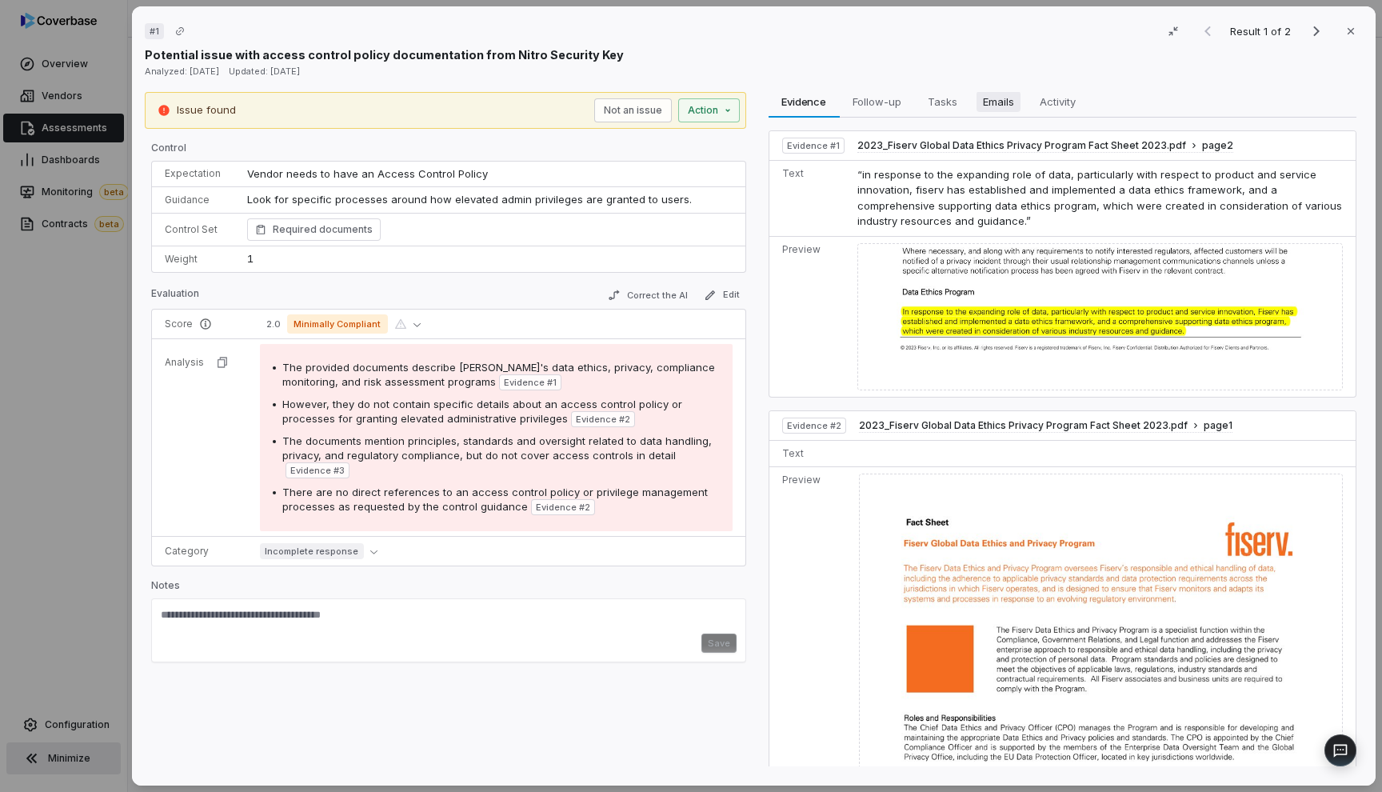
click at [996, 109] on span "Emails" at bounding box center [998, 101] width 44 height 21
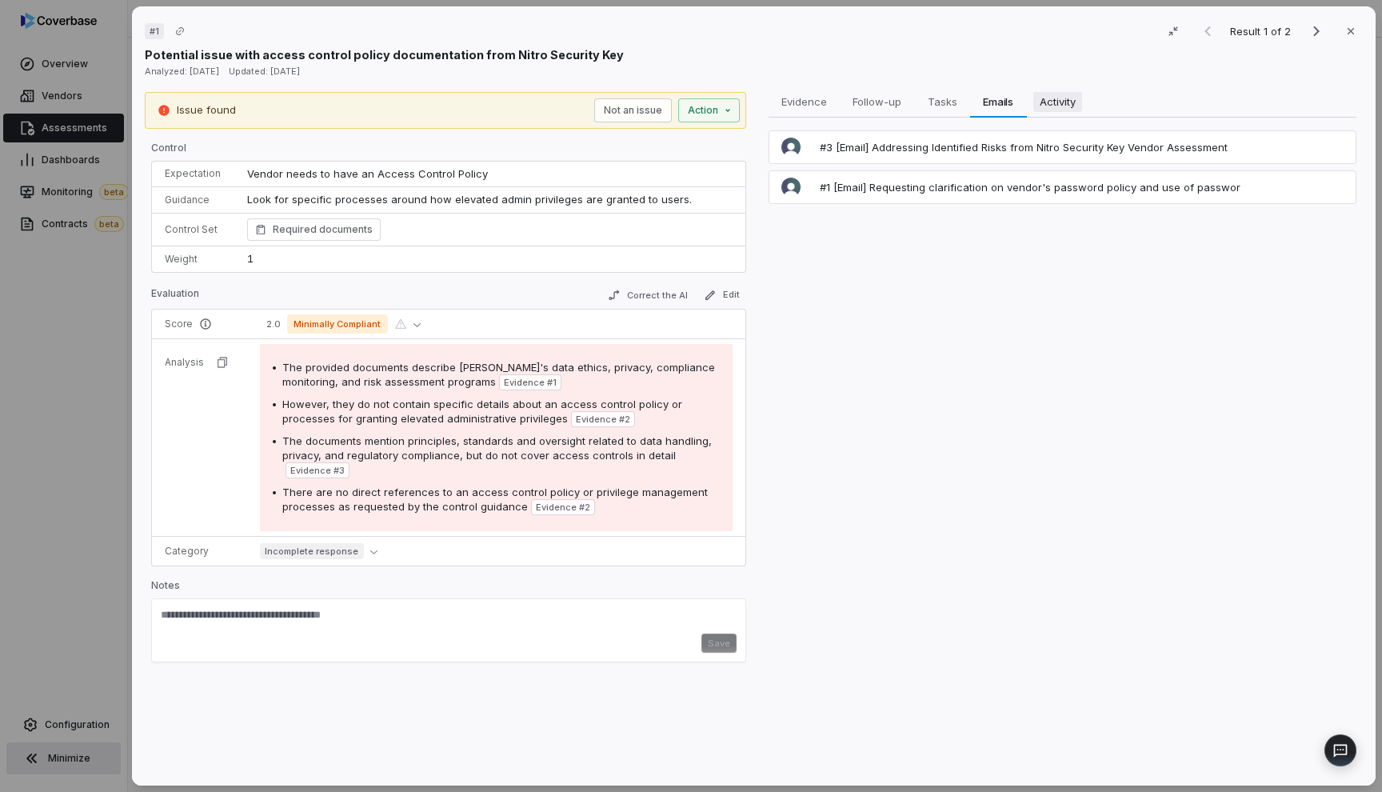
click at [1032, 104] on span "Activity" at bounding box center [1056, 101] width 49 height 21
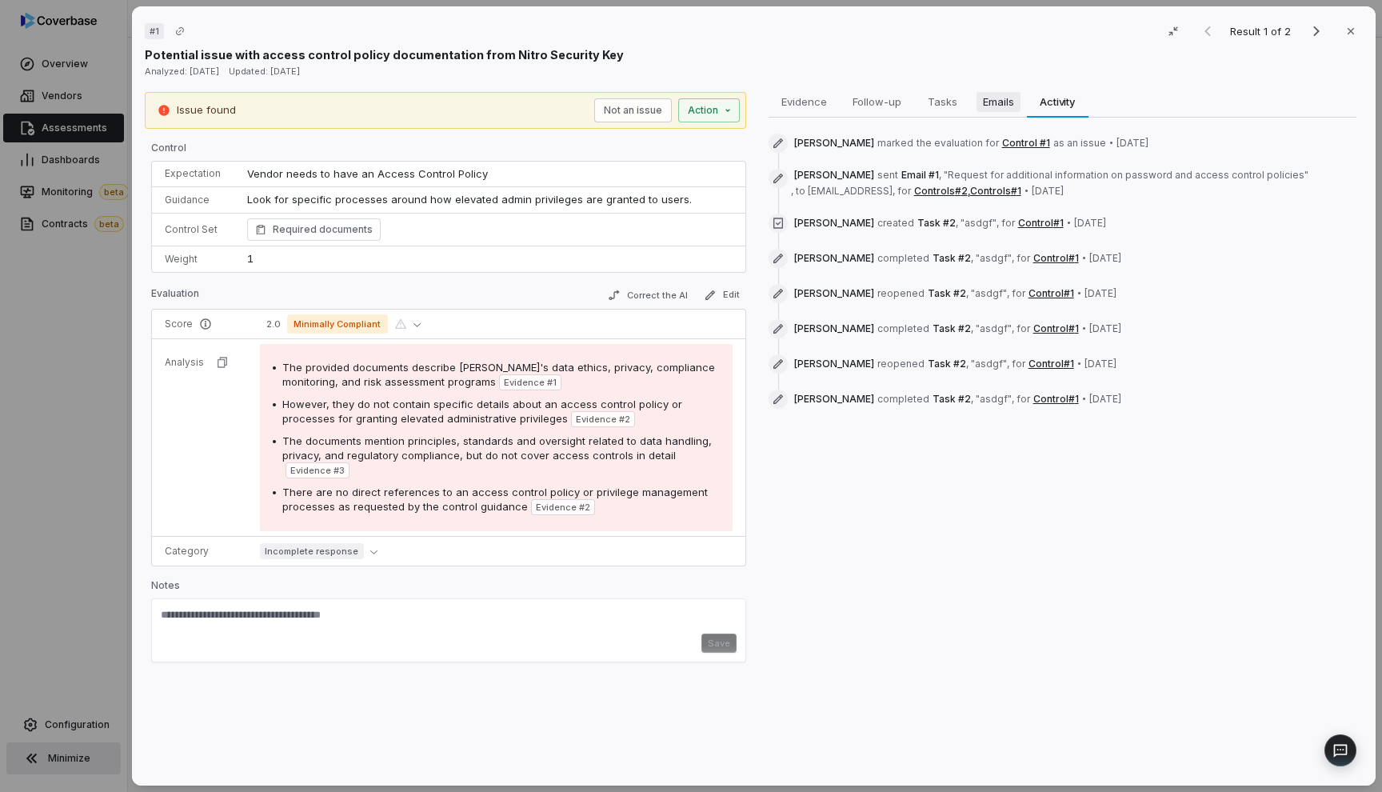
click at [1000, 106] on span "Emails" at bounding box center [998, 101] width 44 height 21
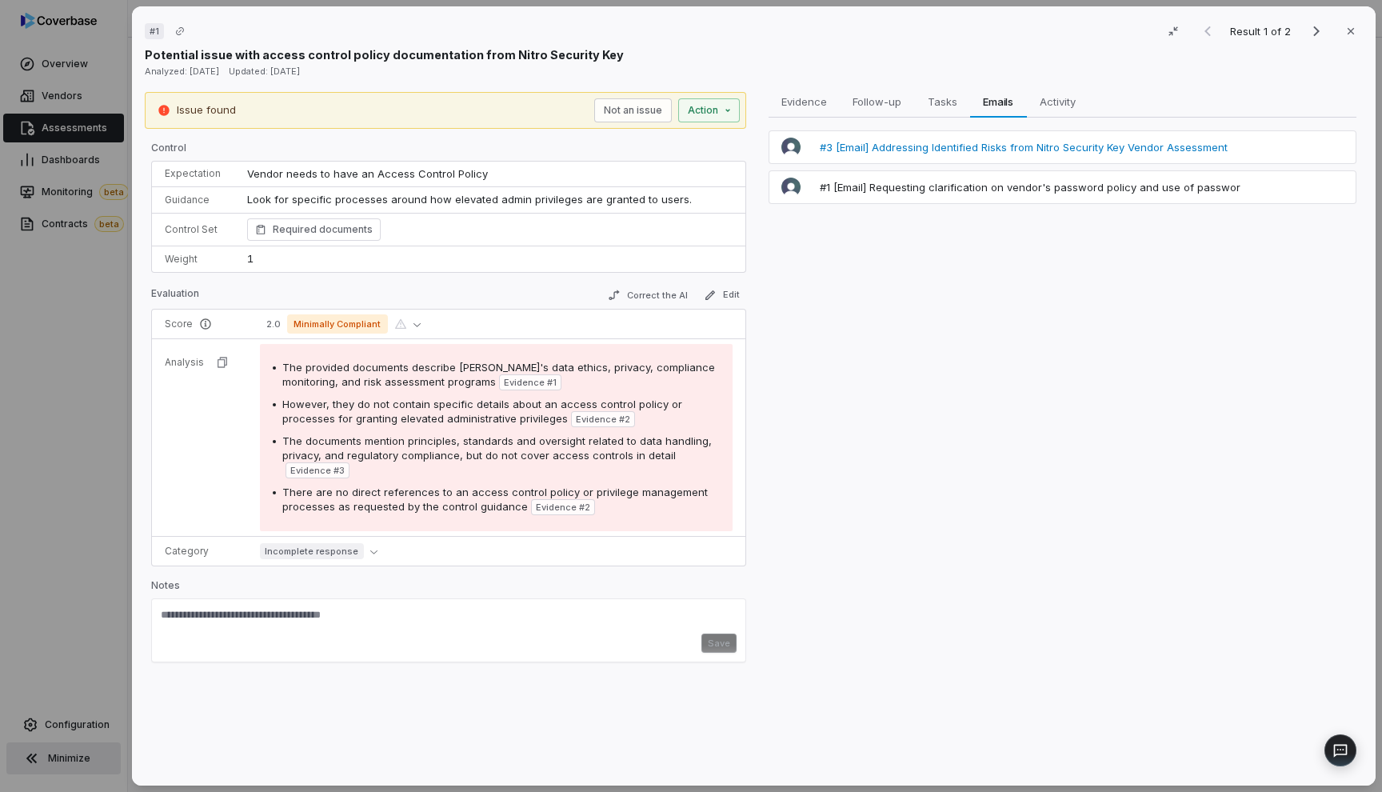
click at [984, 153] on span "#3 [Email] Addressing Identified Risks from Nitro Security Key Vendor Assessment" at bounding box center [1023, 147] width 408 height 14
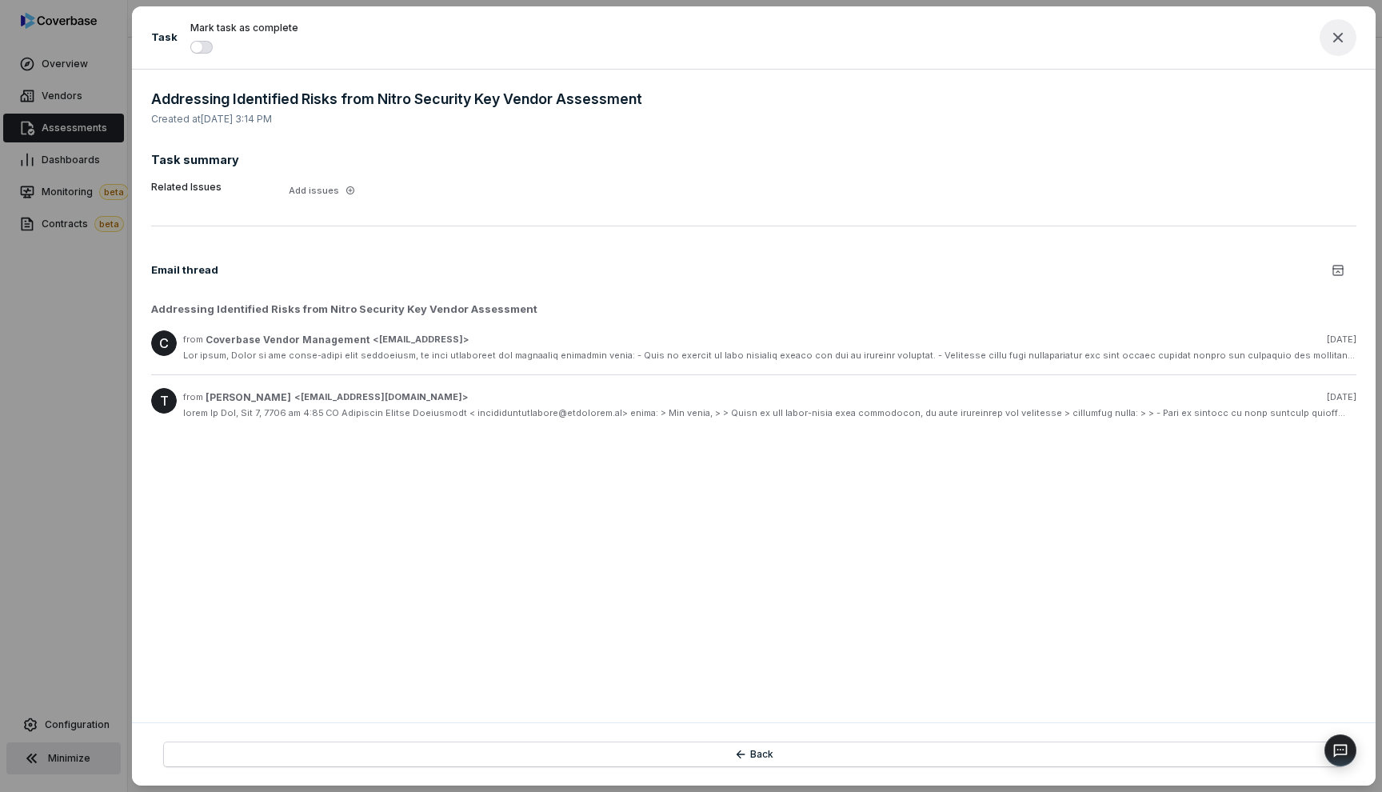
click at [1179, 34] on icon "button" at bounding box center [1337, 37] width 19 height 19
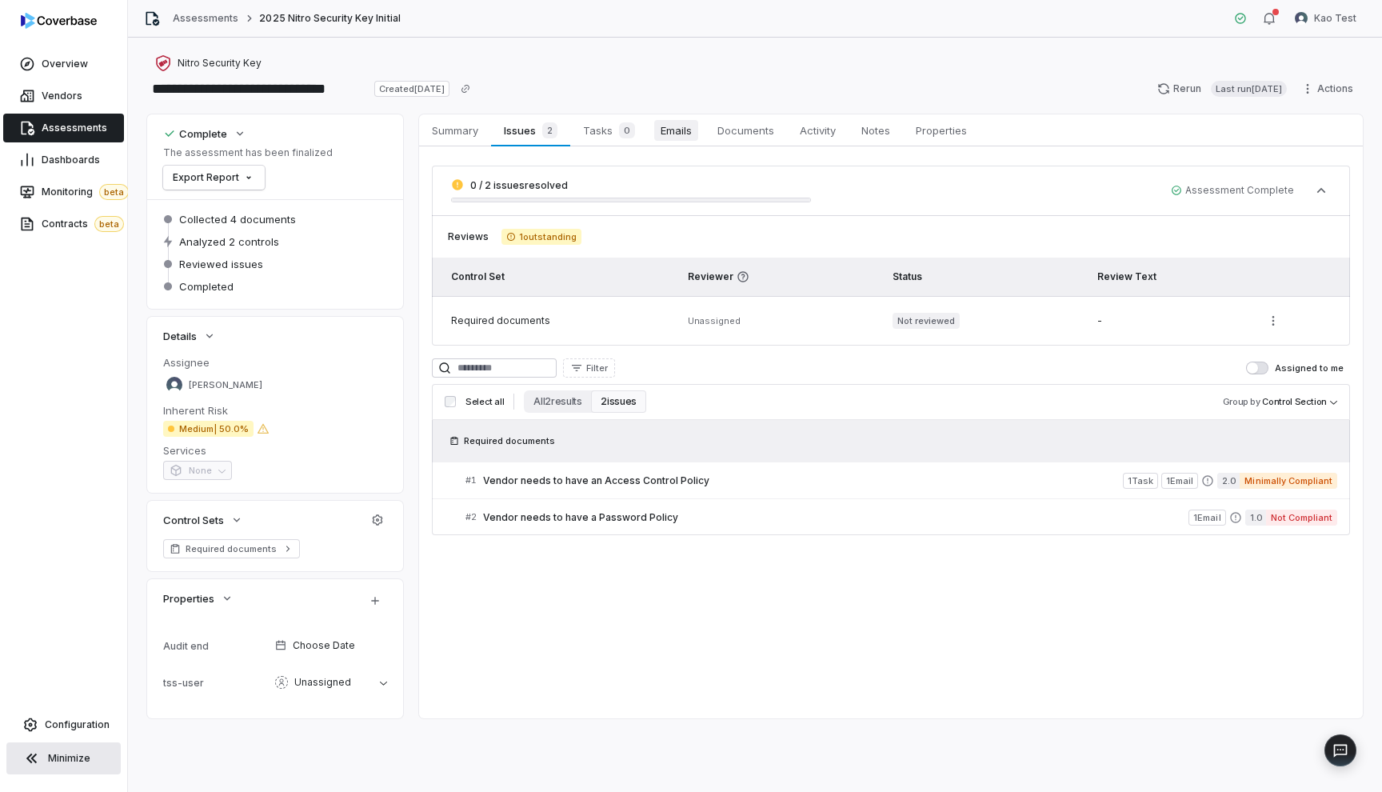
click at [675, 120] on span "Emails" at bounding box center [676, 130] width 44 height 21
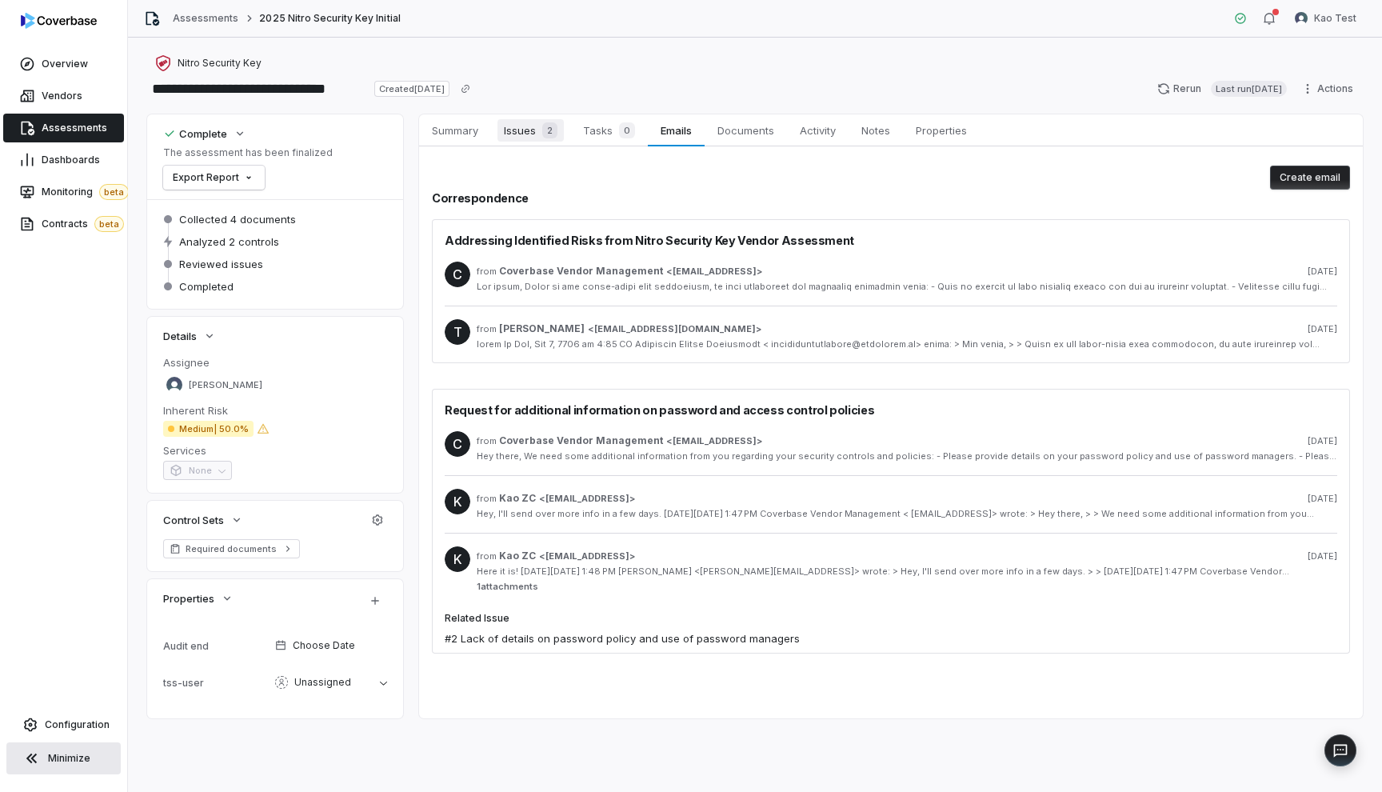
click at [513, 135] on span "Issues 2" at bounding box center [530, 130] width 66 height 22
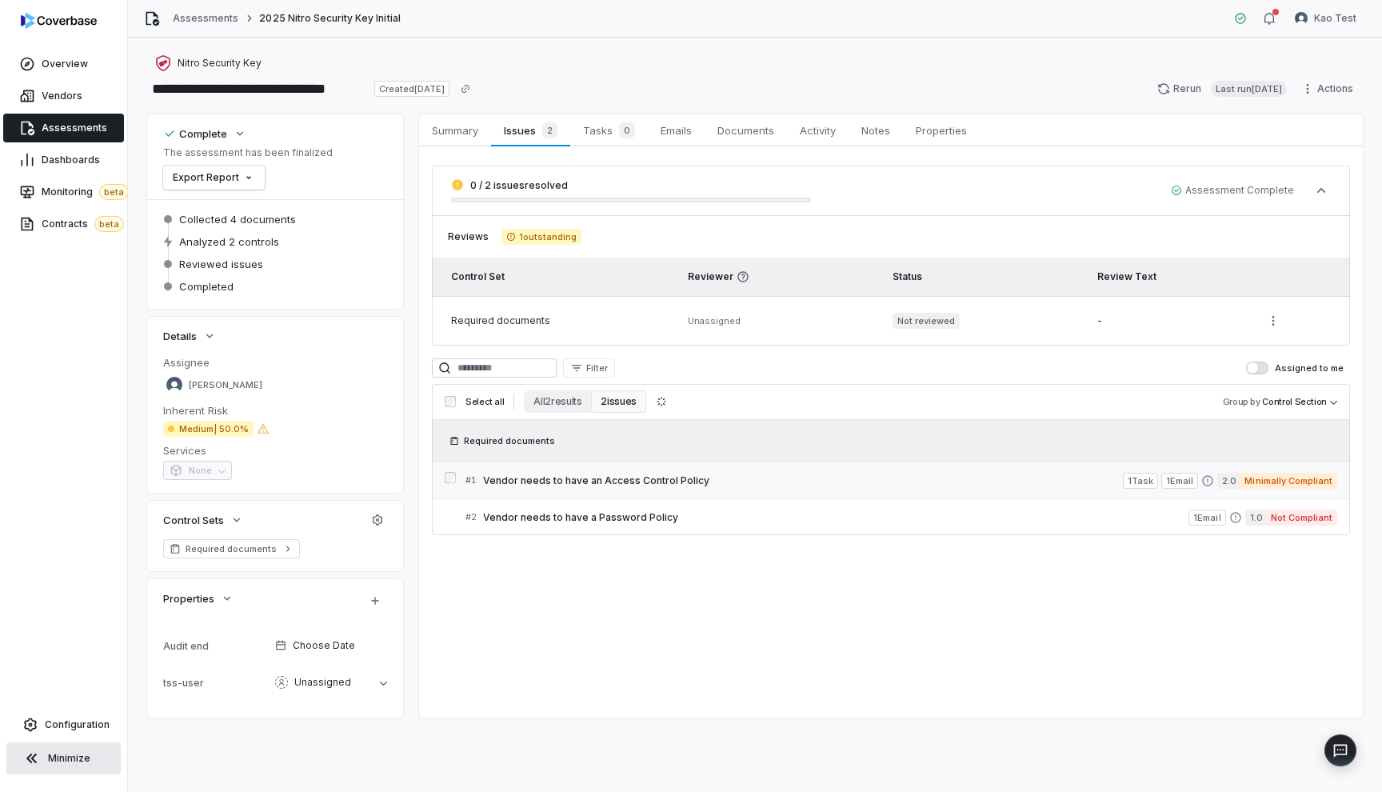
click at [625, 490] on link "# 1 Vendor needs to have an Access Control Policy 1 Task 1 Email 2.0 Minimally …" at bounding box center [901, 480] width 872 height 36
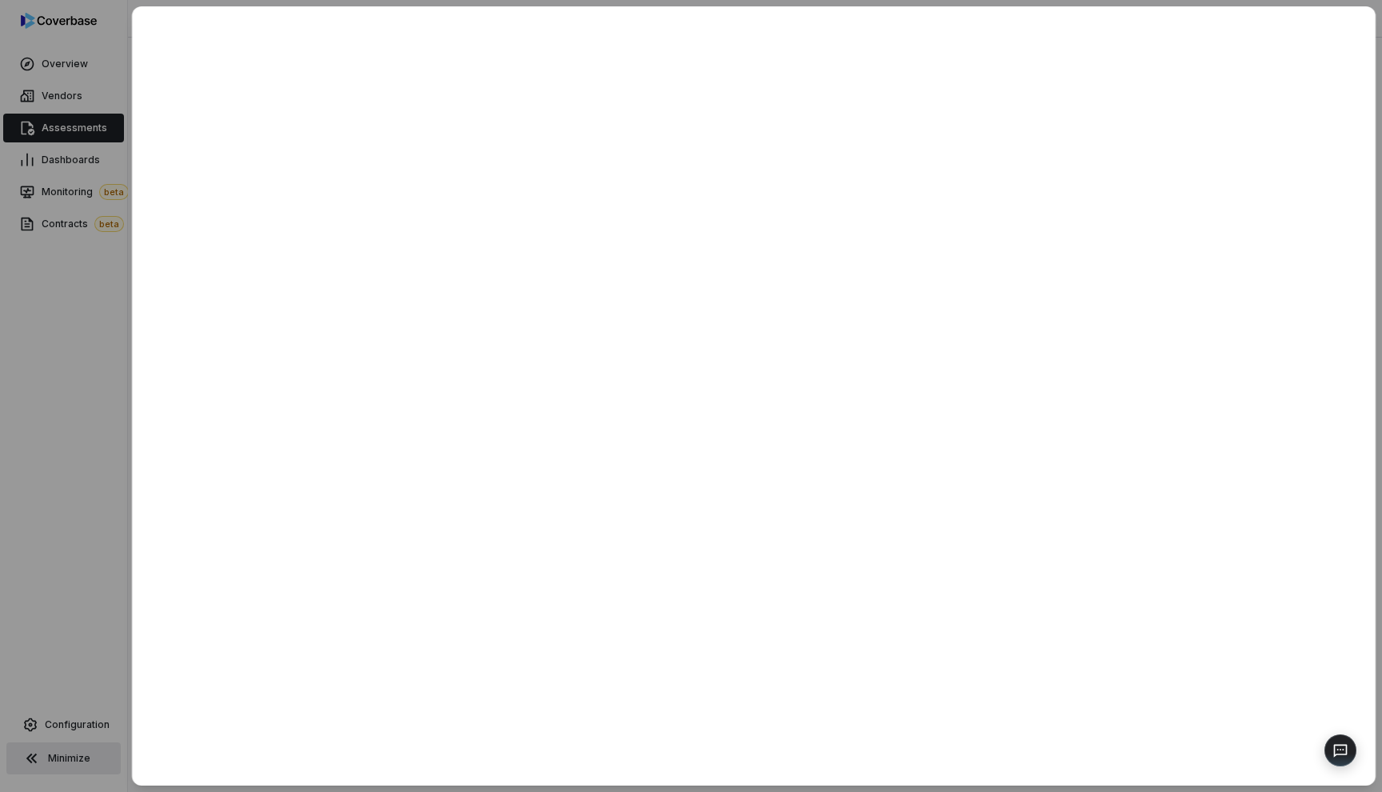
click at [78, 344] on div at bounding box center [691, 396] width 1382 height 792
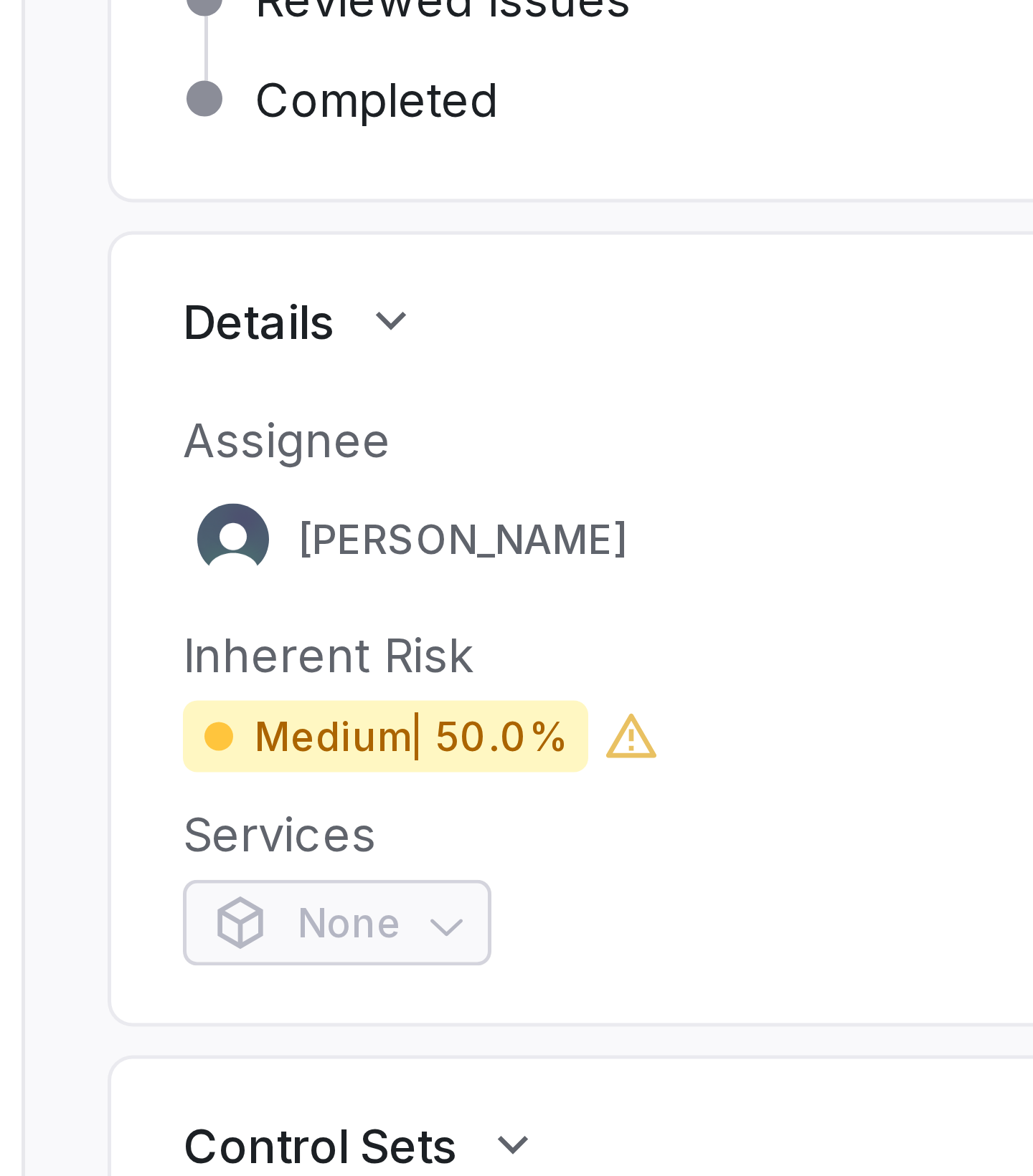
click at [270, 386] on dd "Medium | 50.0%" at bounding box center [247, 385] width 201 height 14
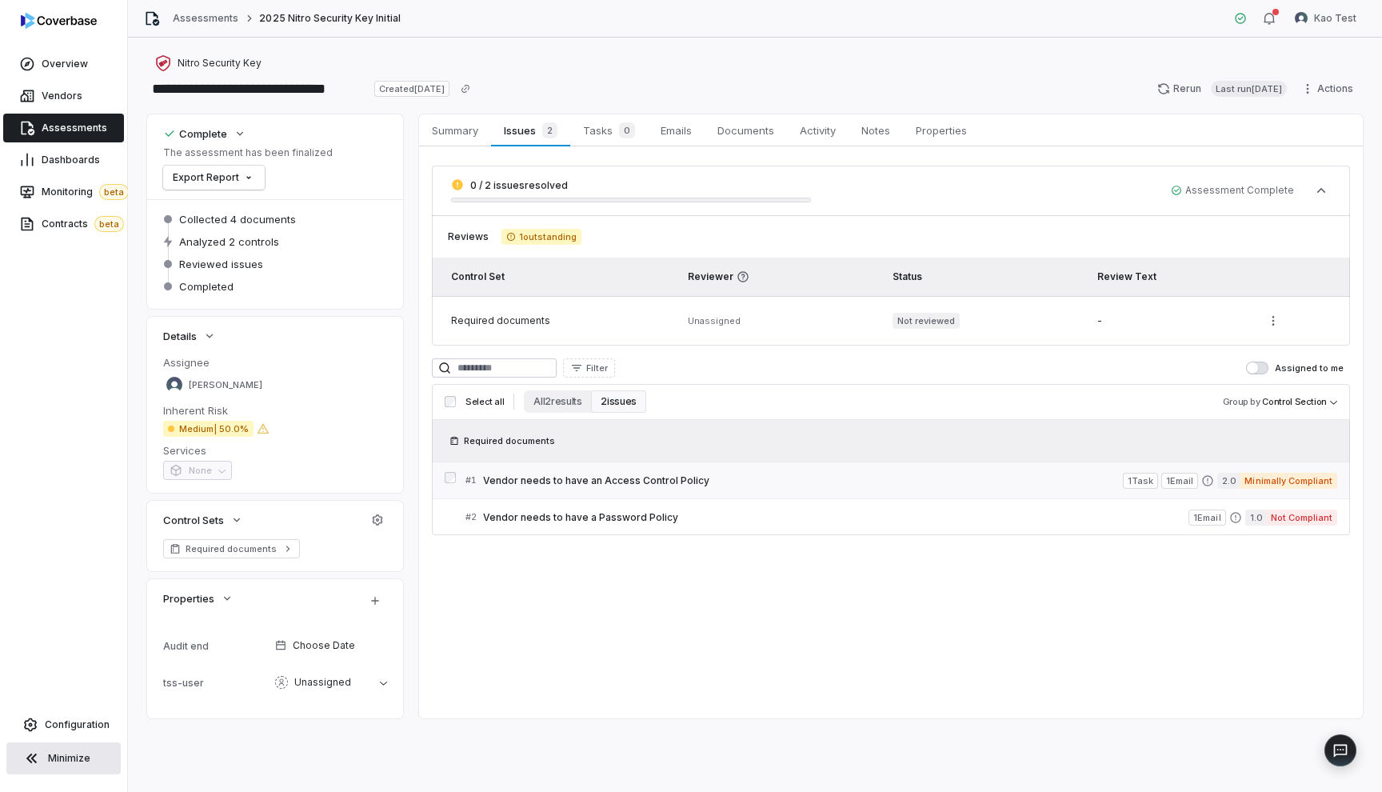
click at [591, 478] on span "Vendor needs to have an Access Control Policy" at bounding box center [803, 480] width 640 height 13
